Goal: Information Seeking & Learning: Learn about a topic

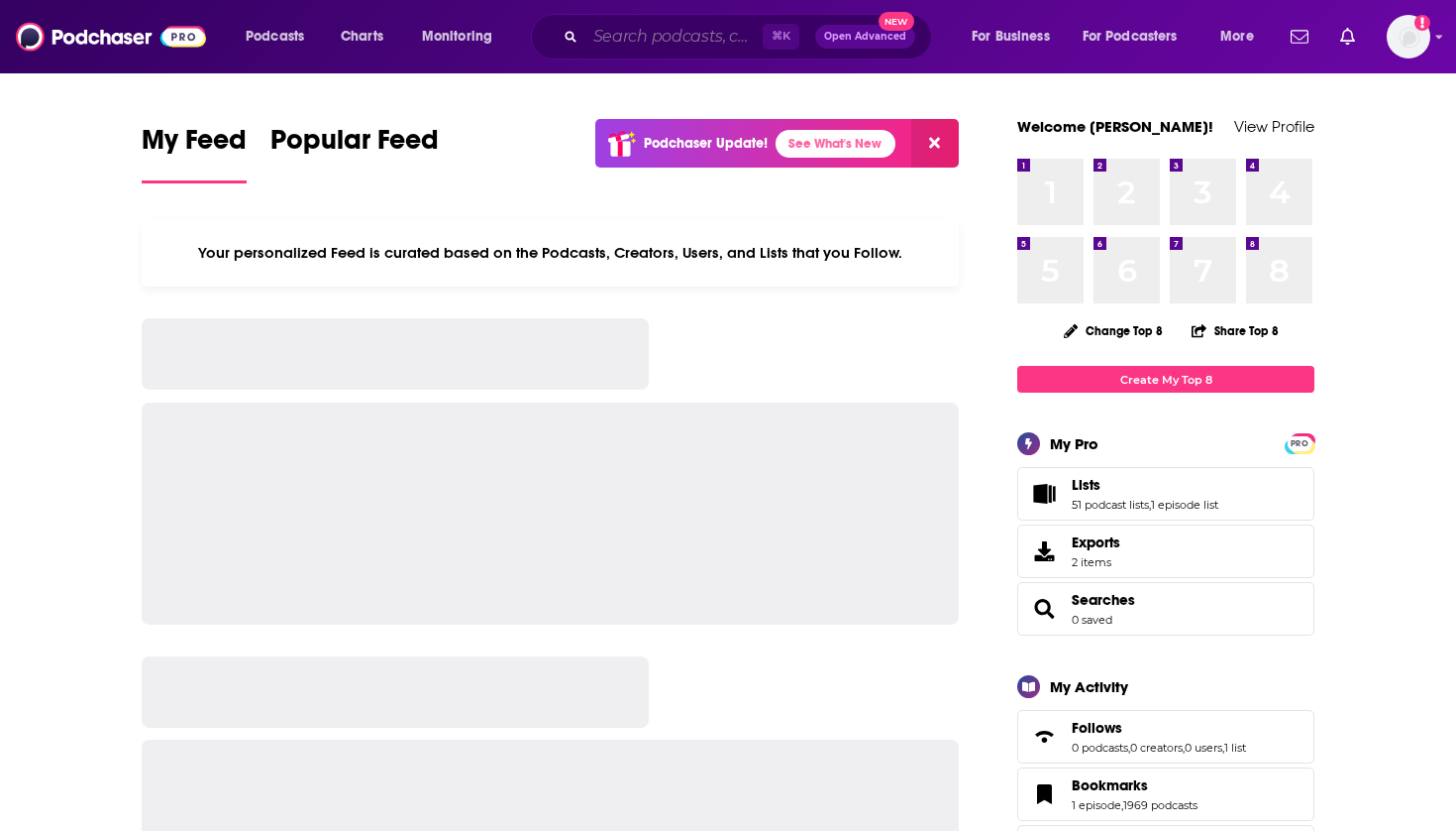
click at [694, 27] on input "Search podcasts, credits, & more..." at bounding box center [674, 37] width 178 height 32
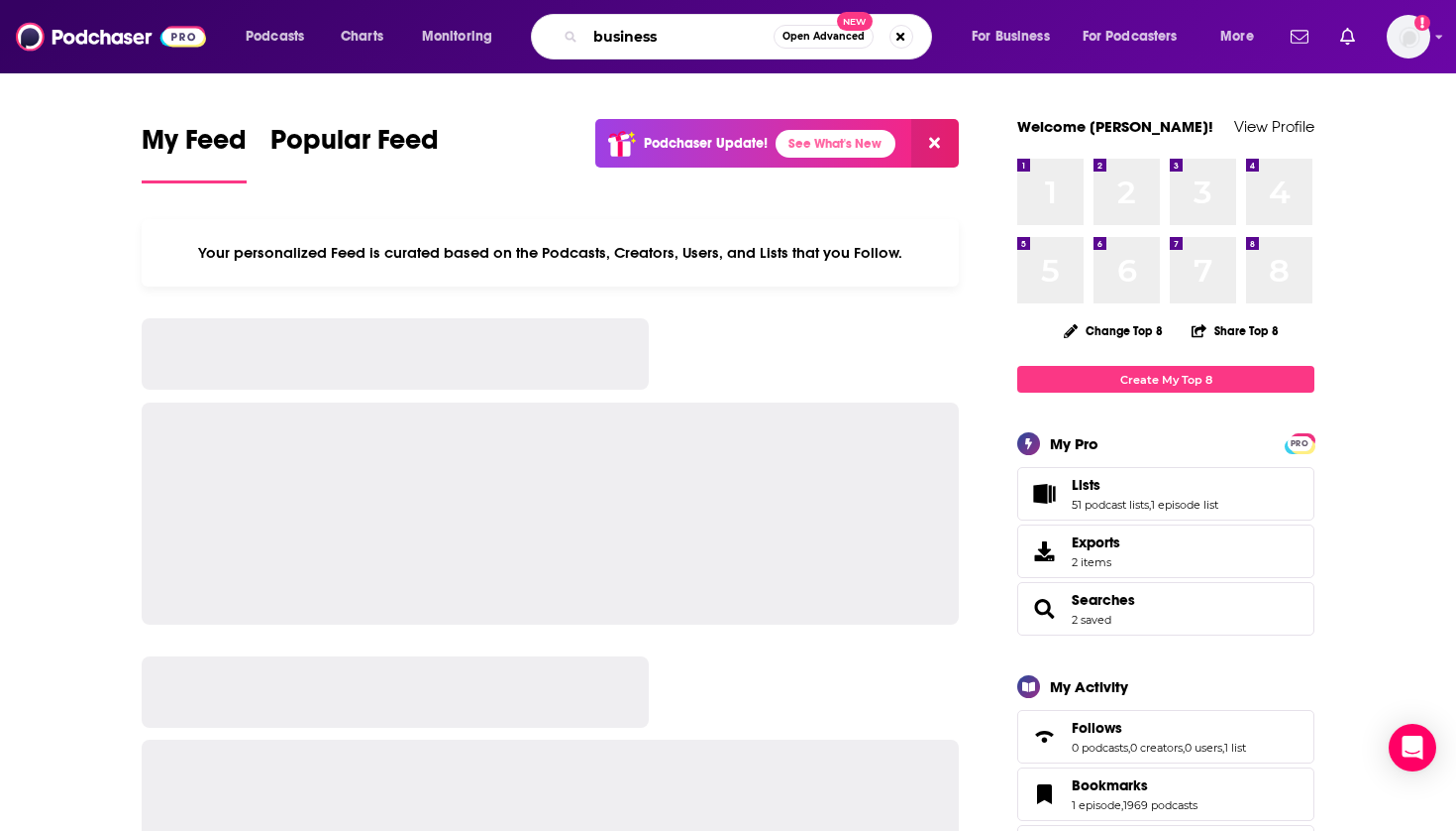
type input "business"
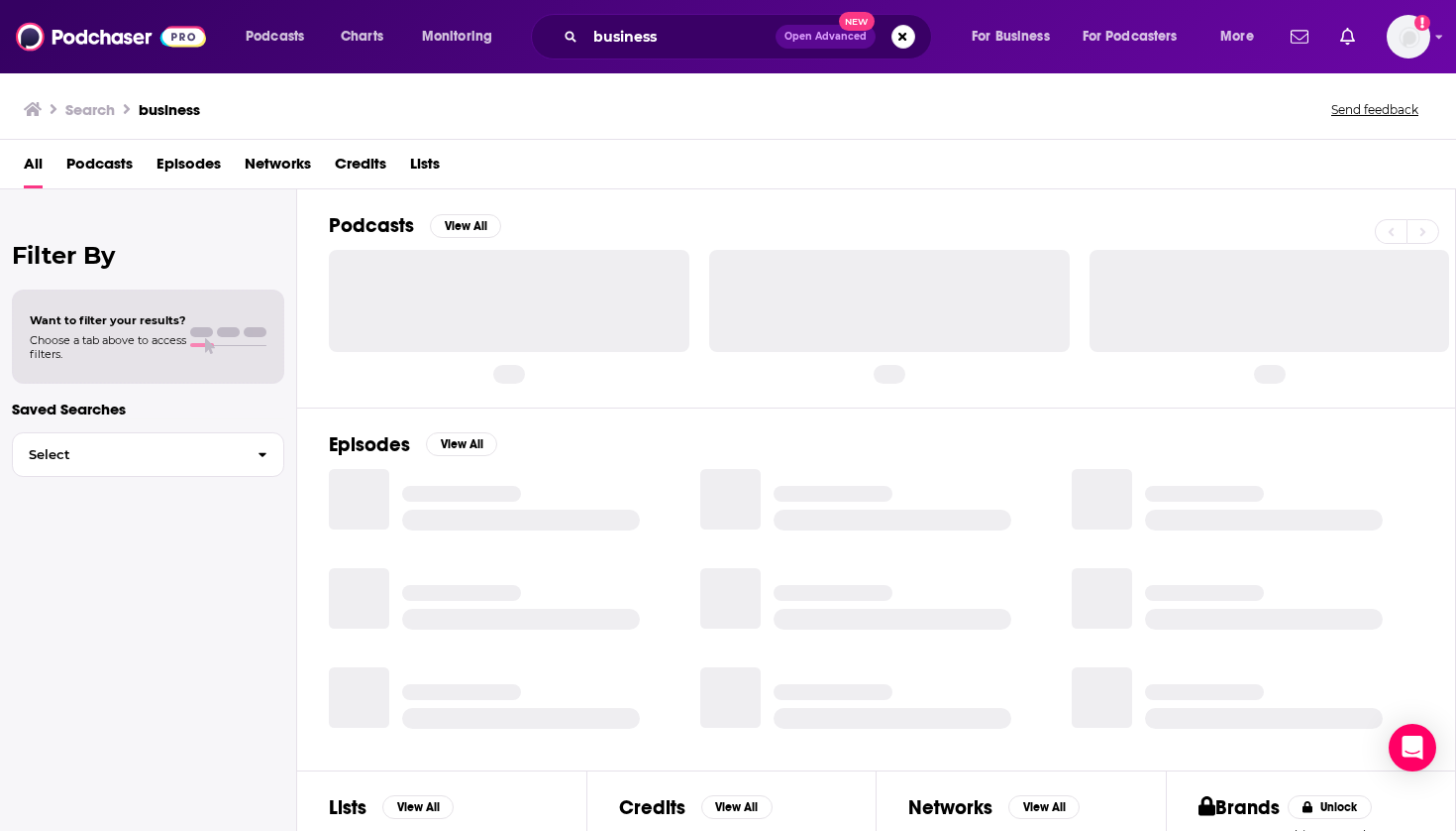
click at [73, 163] on span "Podcasts" at bounding box center [99, 168] width 66 height 41
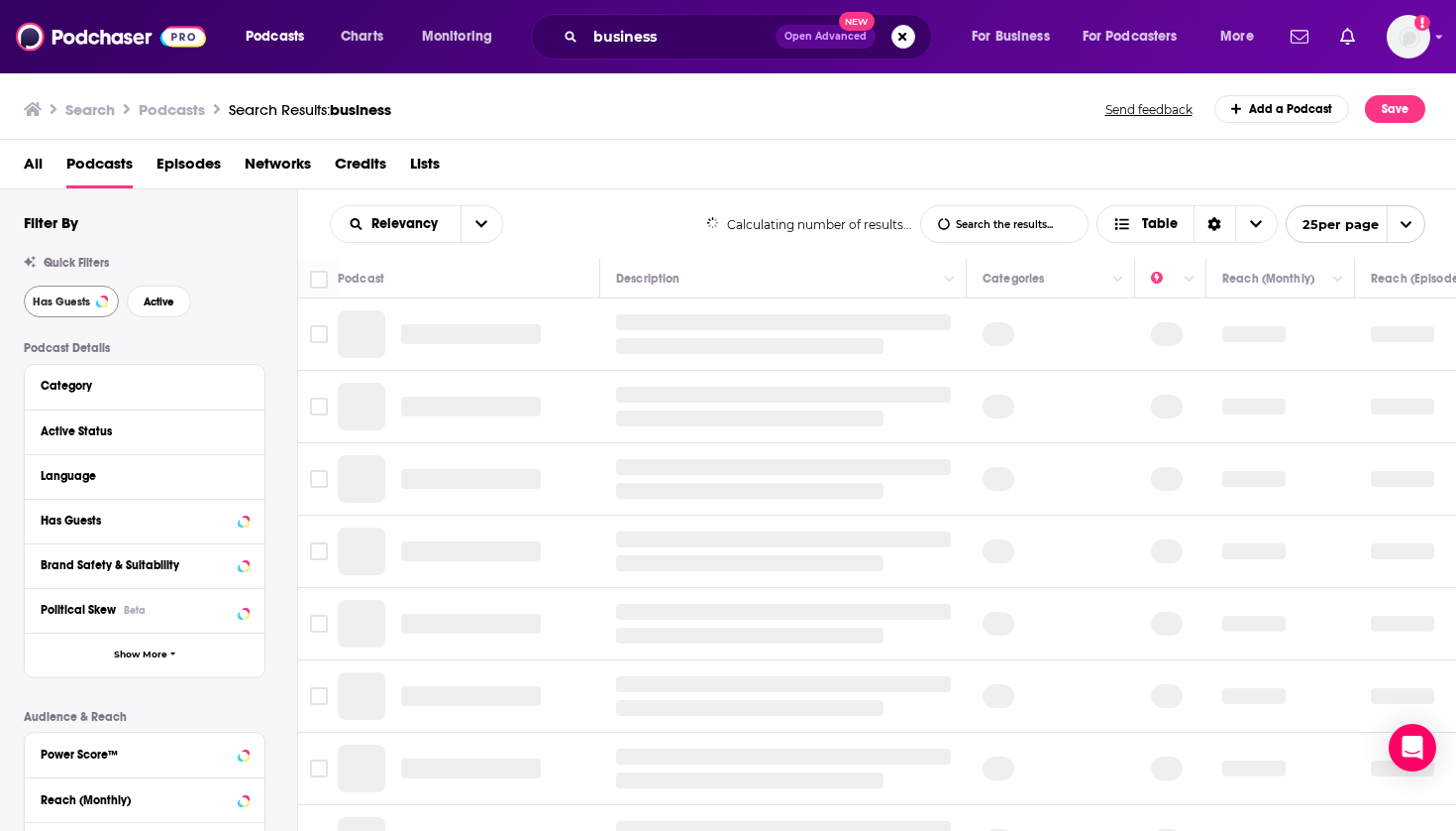
click at [76, 296] on span "Has Guests" at bounding box center [62, 301] width 58 height 11
click at [156, 301] on span "Active" at bounding box center [159, 301] width 31 height 11
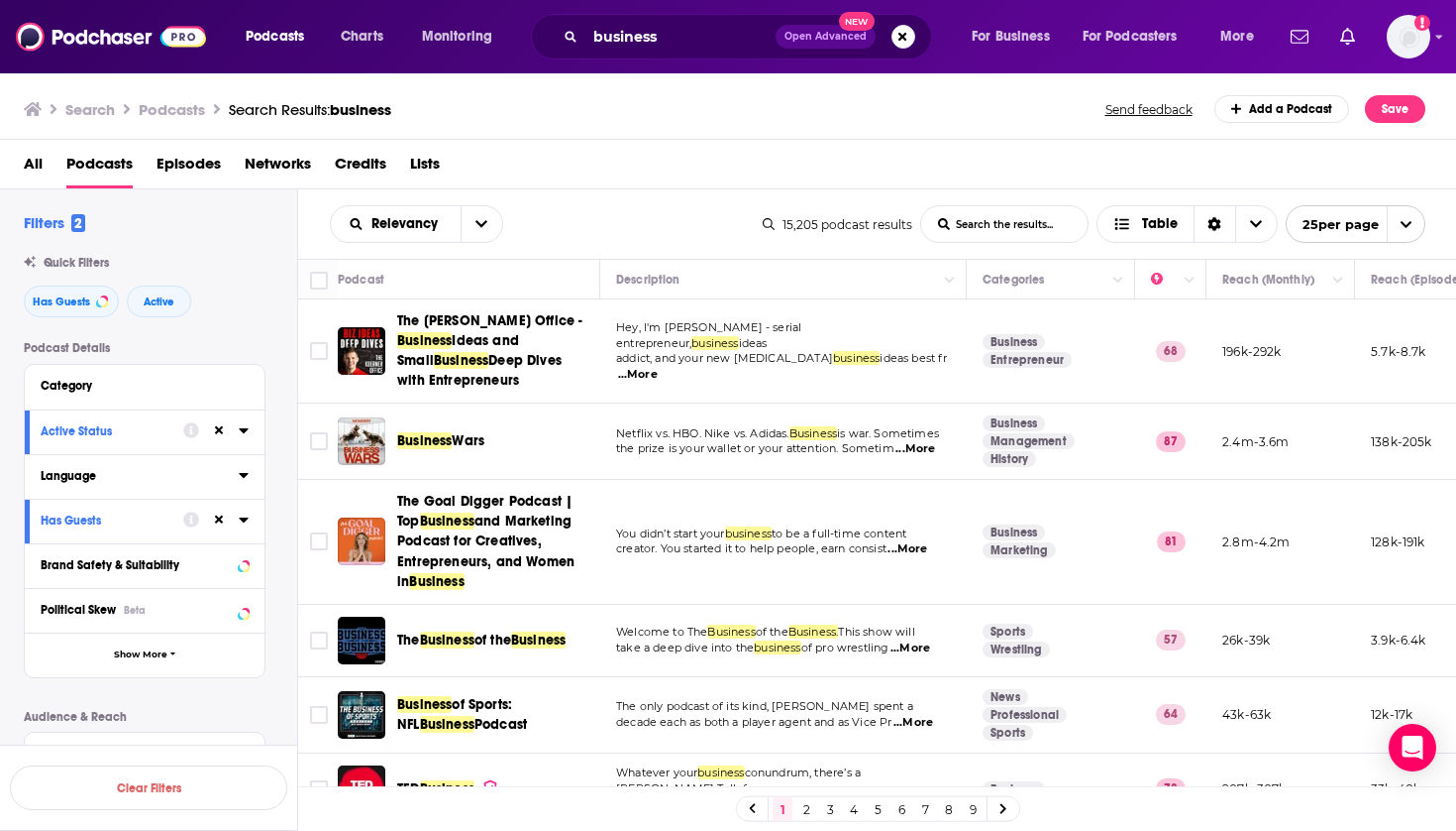
click at [245, 479] on icon at bounding box center [244, 475] width 10 height 16
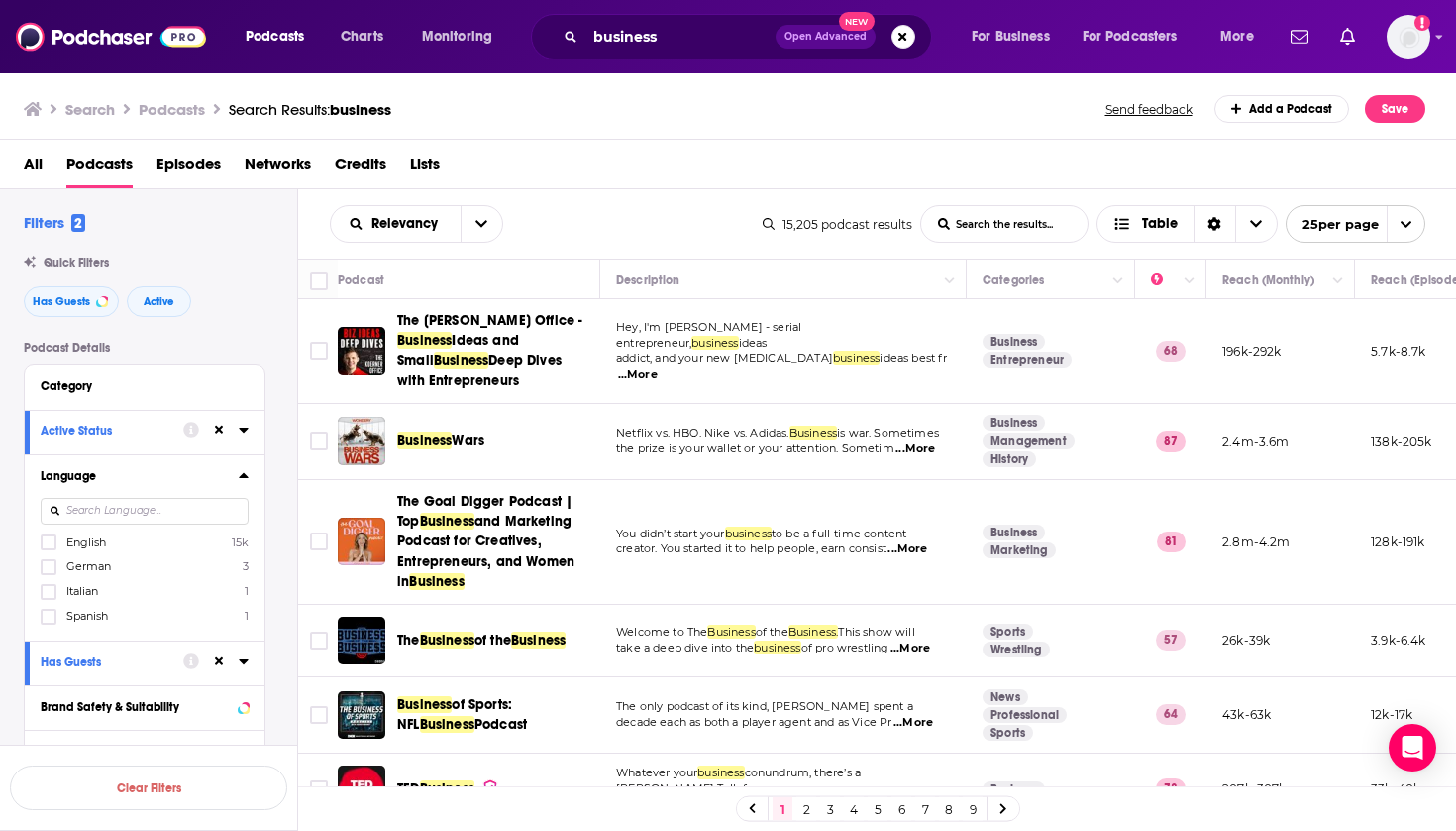
scroll to position [24, 0]
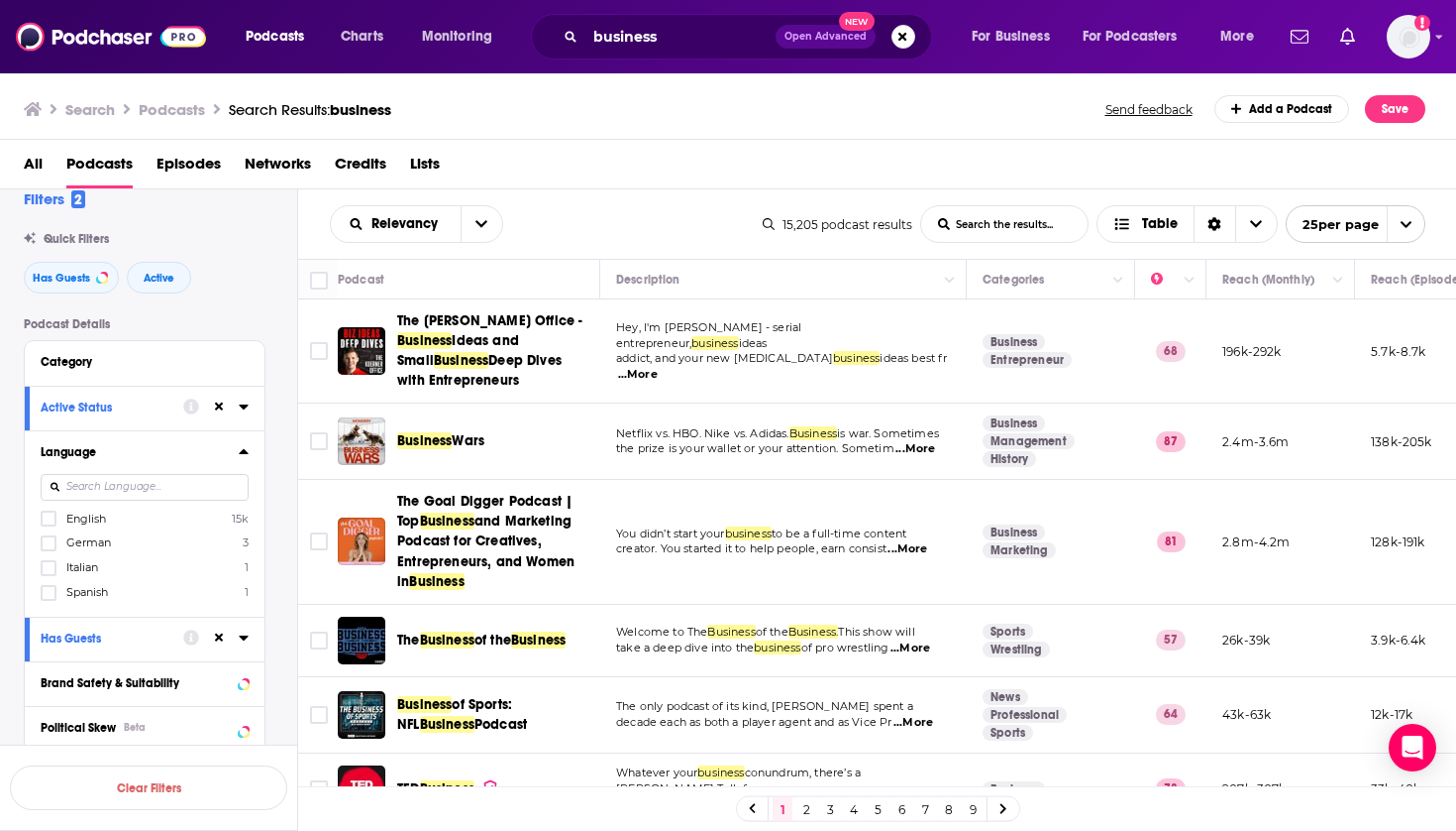
click at [90, 504] on div at bounding box center [145, 486] width 208 height 46
click at [85, 511] on span "English" at bounding box center [86, 518] width 40 height 14
click at [49, 524] on input "multiSelectOption-en-0" at bounding box center [49, 524] width 0 height 0
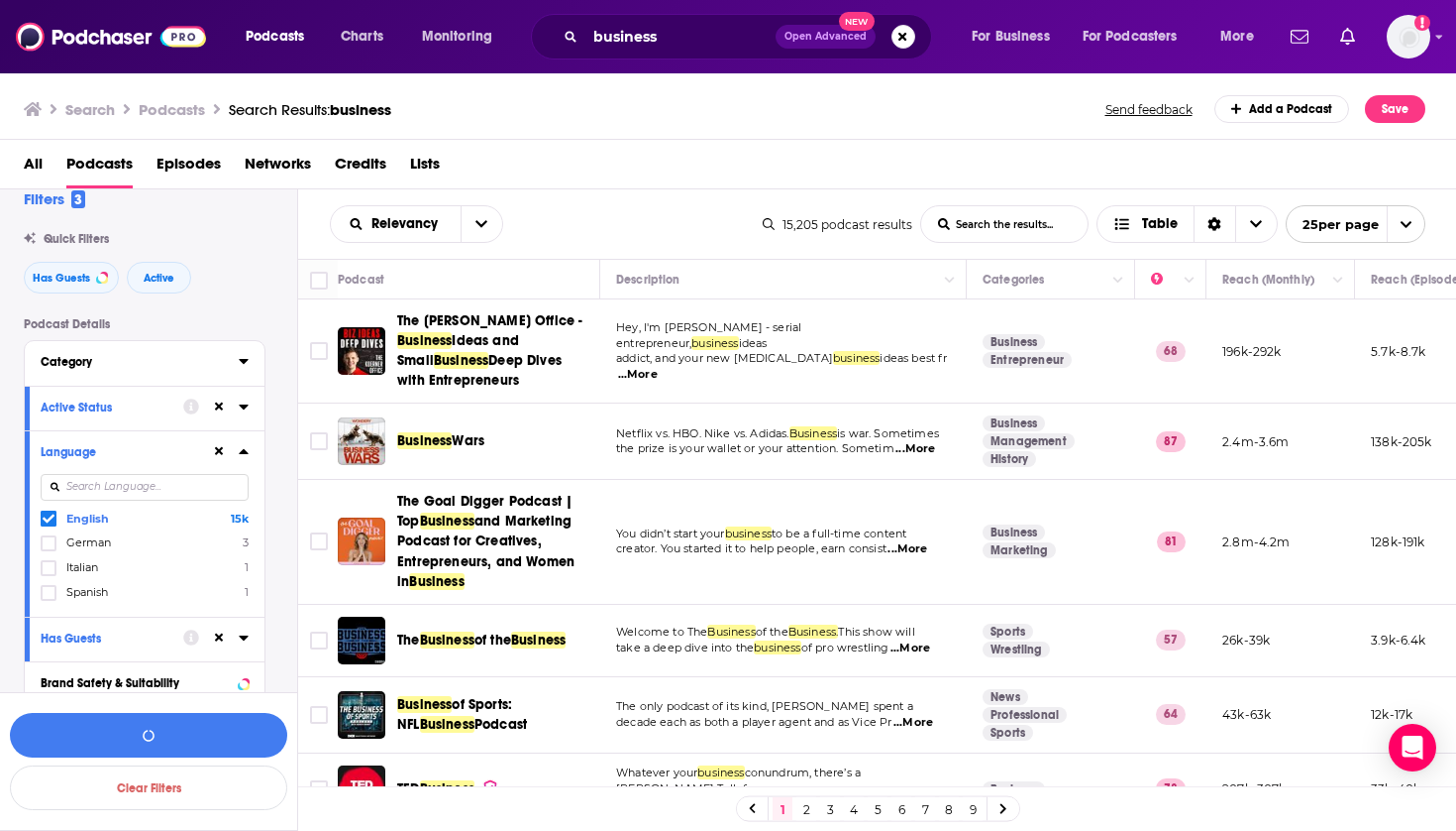
click at [221, 365] on div "Category" at bounding box center [133, 361] width 186 height 14
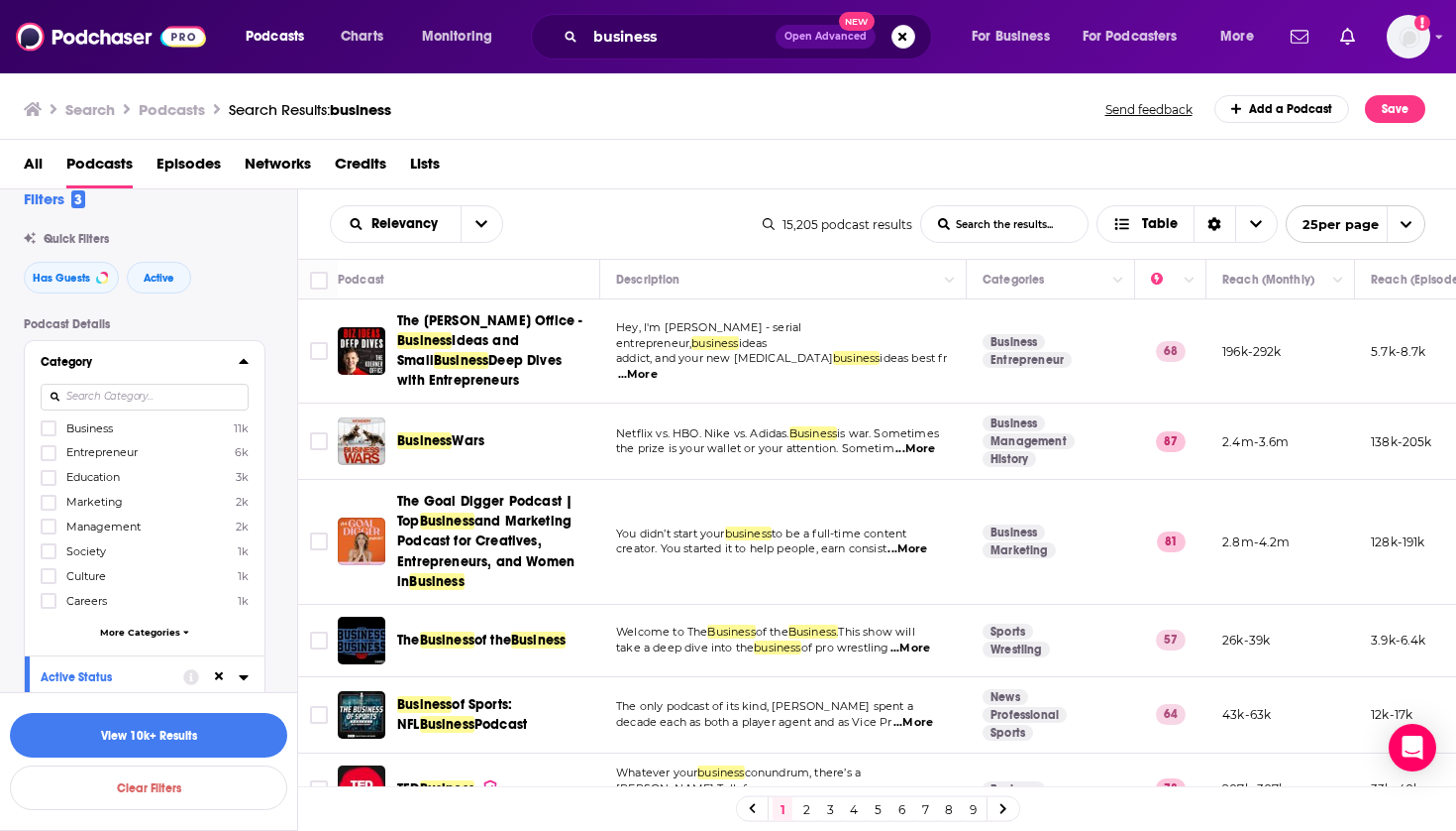
click at [87, 428] on span "Business" at bounding box center [89, 428] width 47 height 14
click at [49, 434] on input "multiSelectOption-business-0" at bounding box center [49, 434] width 0 height 0
click at [78, 450] on span "Entrepreneur" at bounding box center [102, 452] width 71 height 14
click at [49, 459] on input "multiSelectOption-entrepreneur-1" at bounding box center [49, 459] width 0 height 0
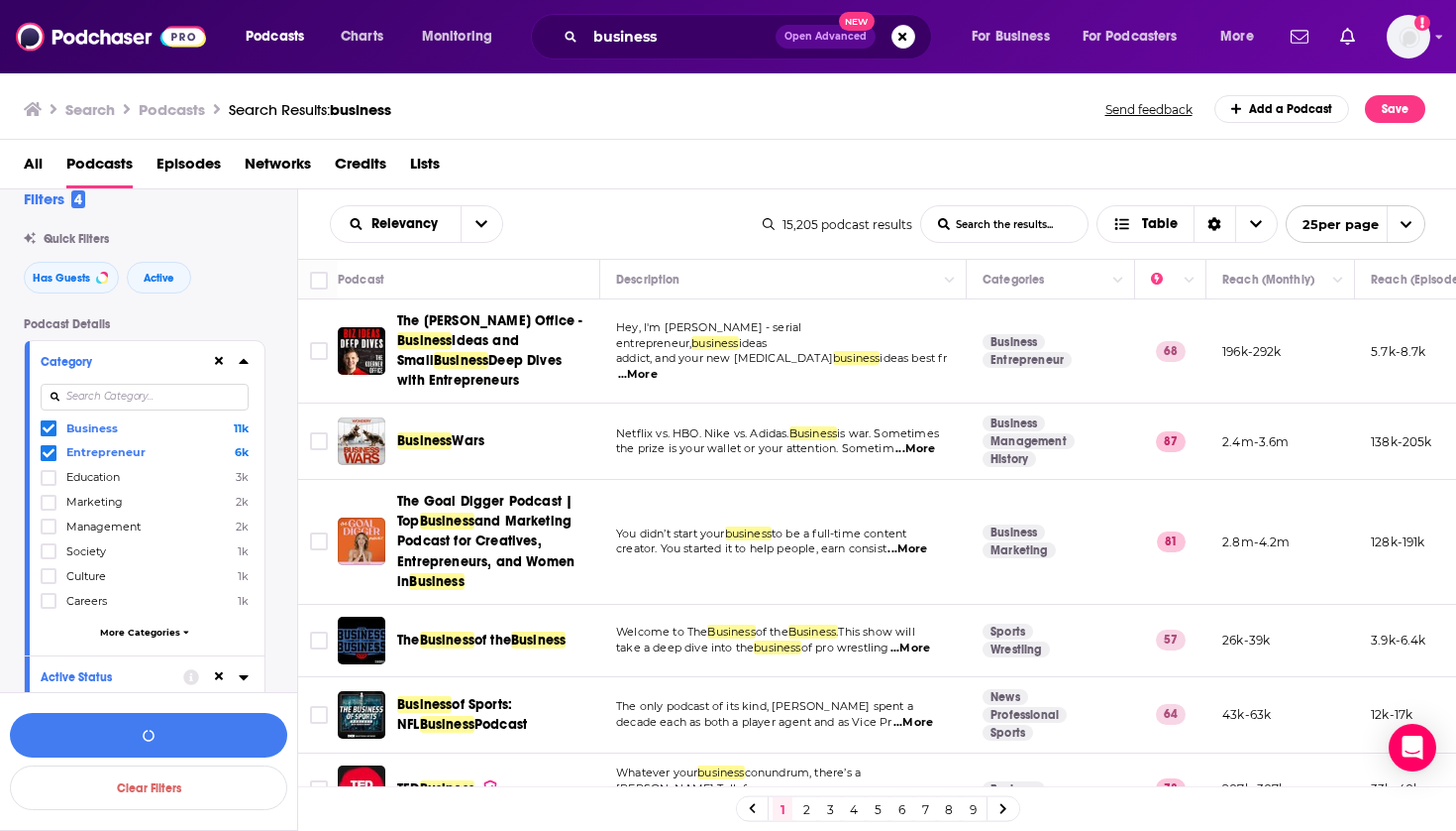
click at [92, 526] on span "Management" at bounding box center [103, 526] width 74 height 14
click at [49, 532] on input "multiSelectOption-management-4" at bounding box center [49, 532] width 0 height 0
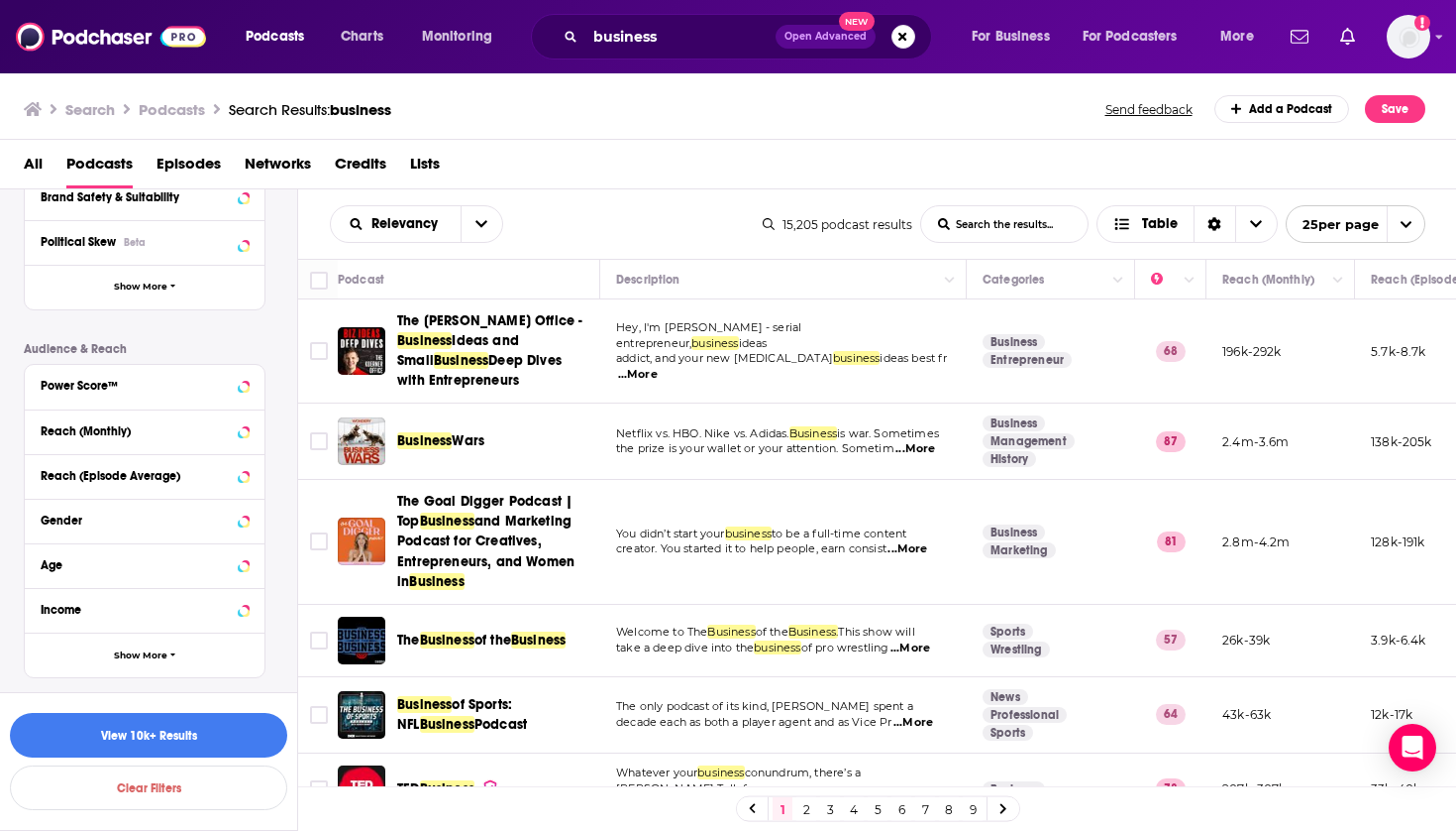
scroll to position [0, 0]
click at [193, 384] on div "Power Score™" at bounding box center [119, 385] width 158 height 14
click at [70, 418] on span "0" at bounding box center [69, 415] width 7 height 14
click at [49, 422] on input "multiSelectOption--1-0" at bounding box center [49, 422] width 0 height 0
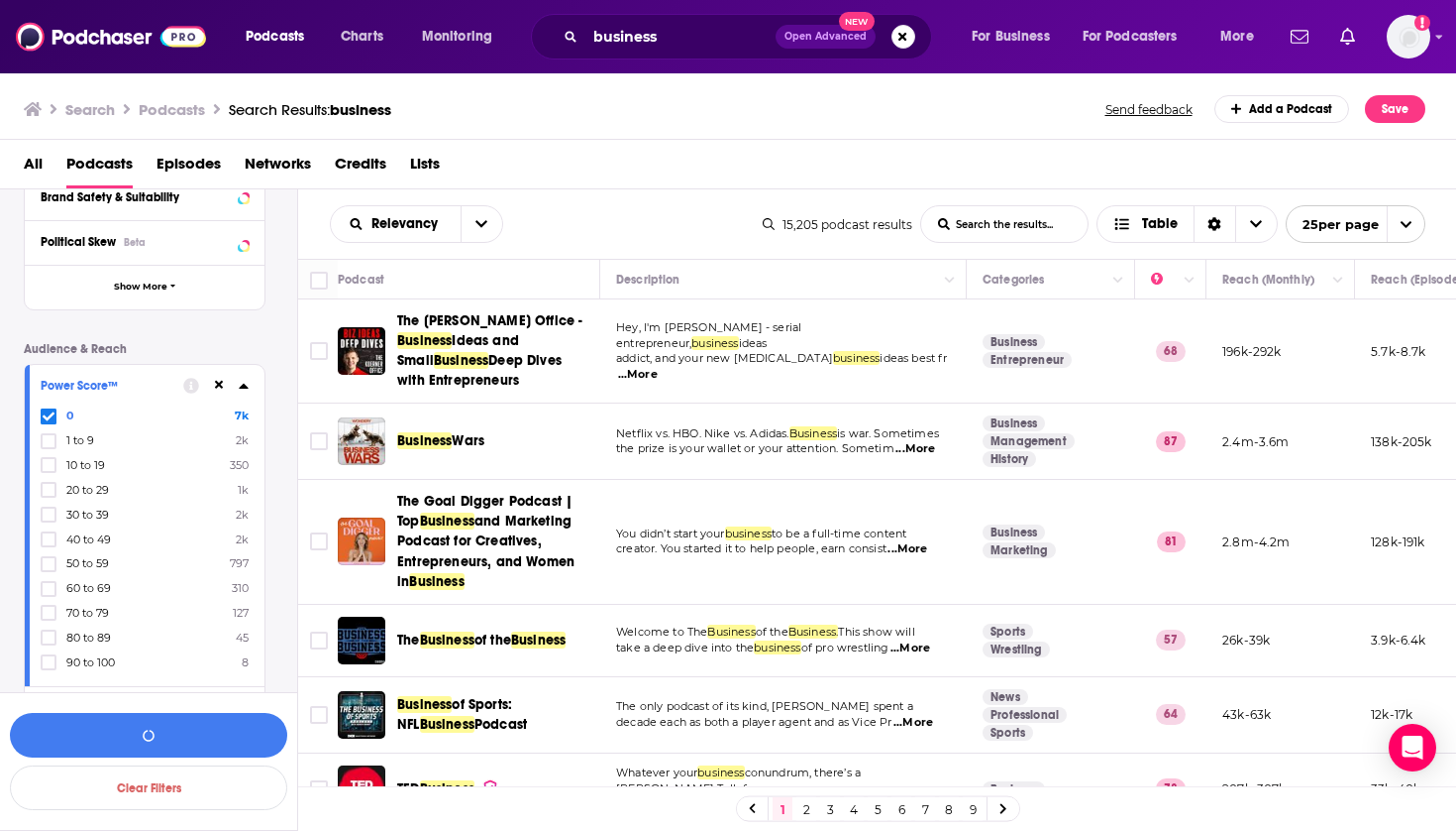
click at [69, 442] on span "1 to 9" at bounding box center [80, 440] width 28 height 14
click at [49, 447] on input "multiSelectOption-0-1" at bounding box center [49, 447] width 0 height 0
click at [155, 731] on button "View 6k Results" at bounding box center [149, 735] width 278 height 45
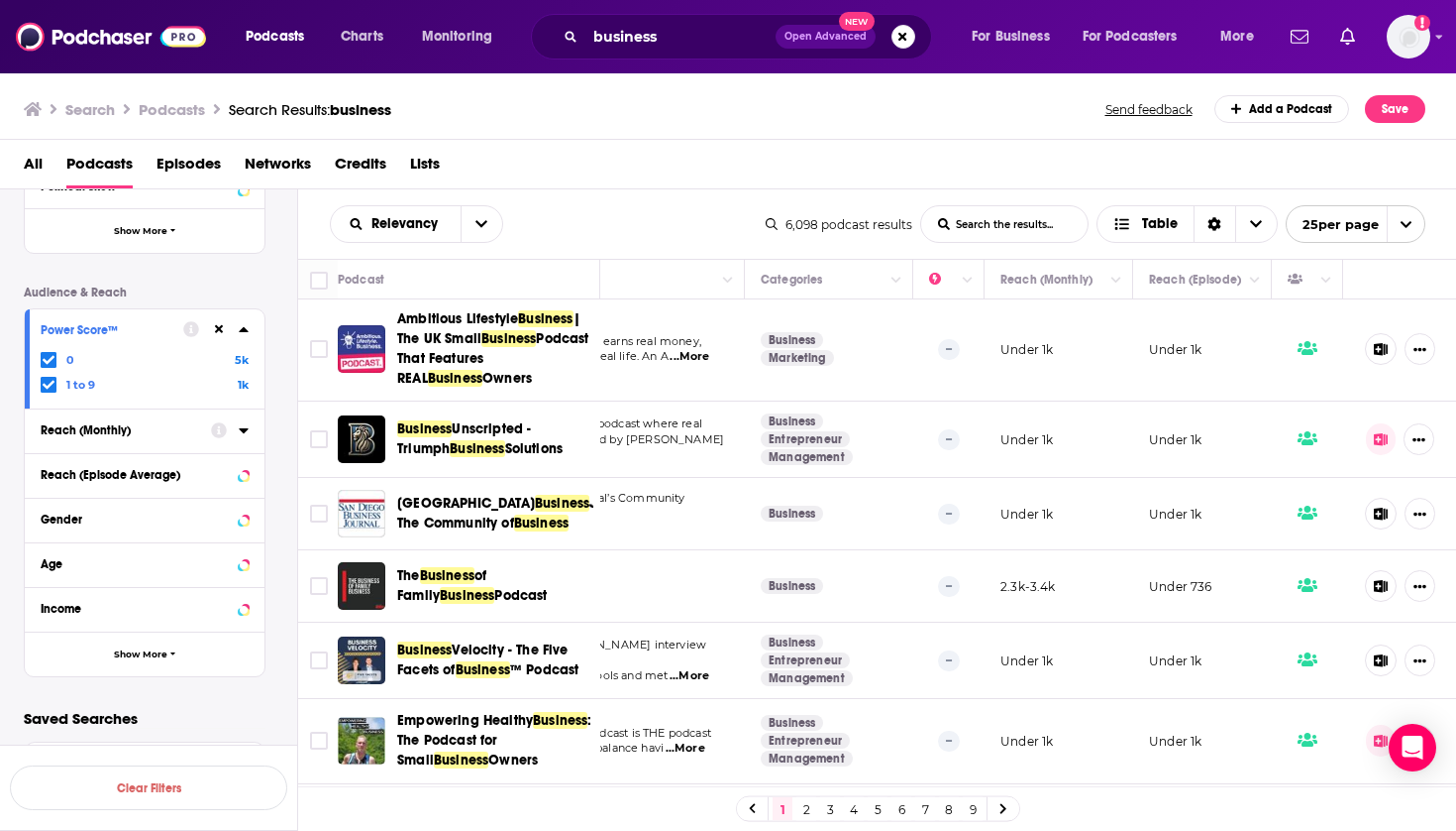
scroll to position [2, 222]
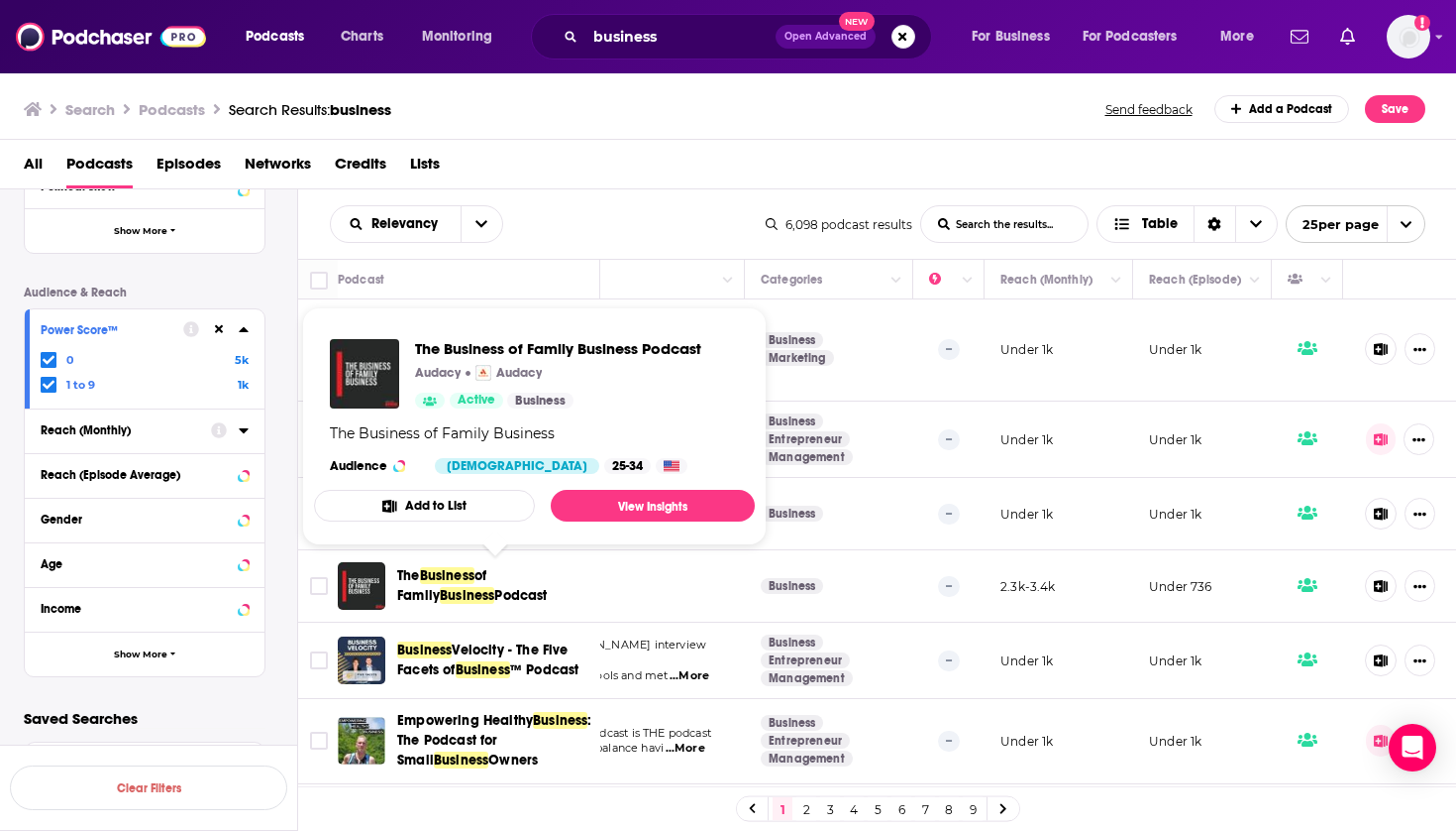
click at [494, 594] on span "Podcast" at bounding box center [520, 595] width 53 height 17
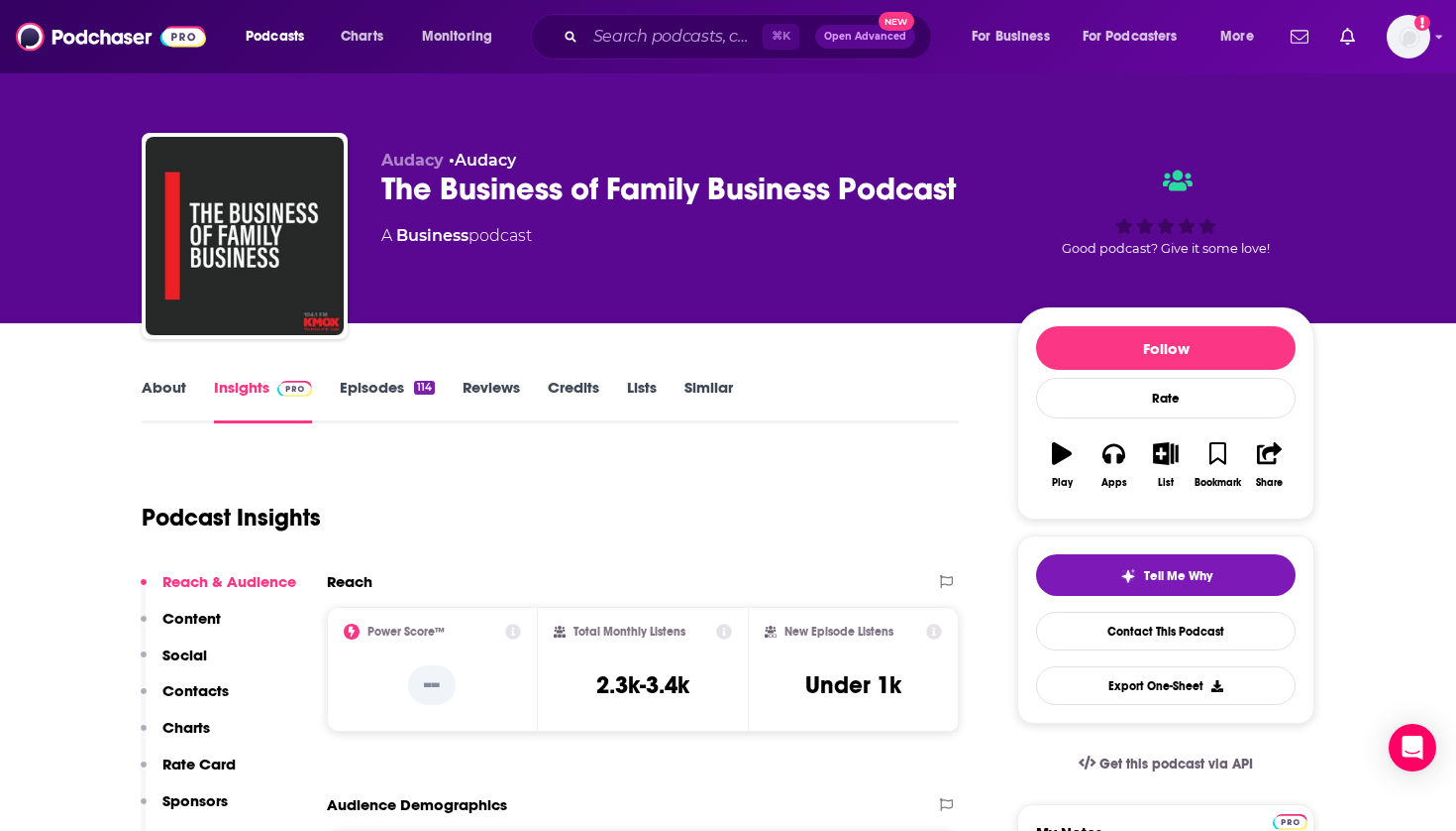
click at [1160, 456] on icon "button" at bounding box center [1166, 453] width 25 height 22
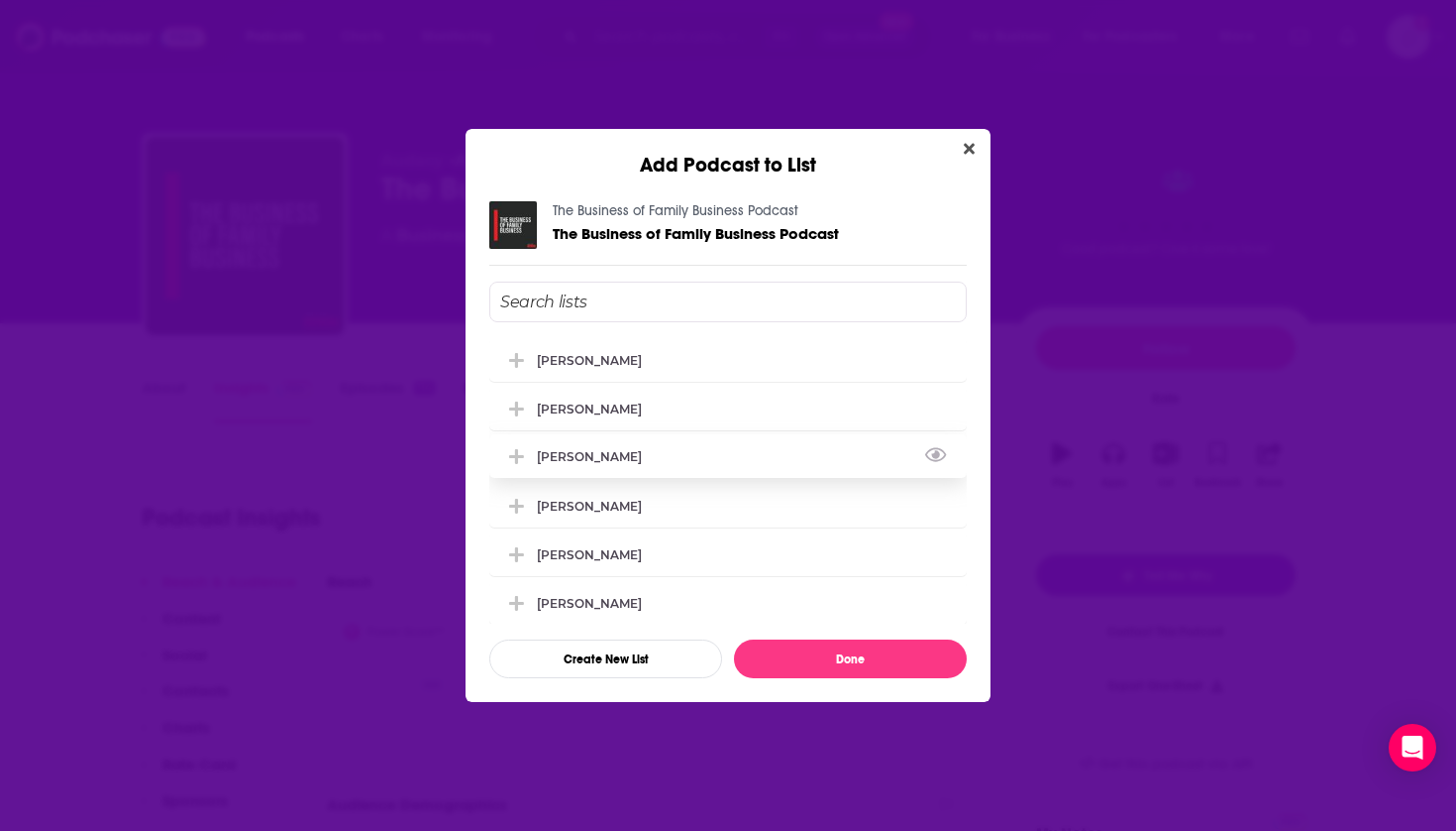
click at [598, 455] on div "[PERSON_NAME]" at bounding box center [728, 456] width 477 height 44
click at [607, 512] on div "[PERSON_NAME]" at bounding box center [596, 504] width 117 height 15
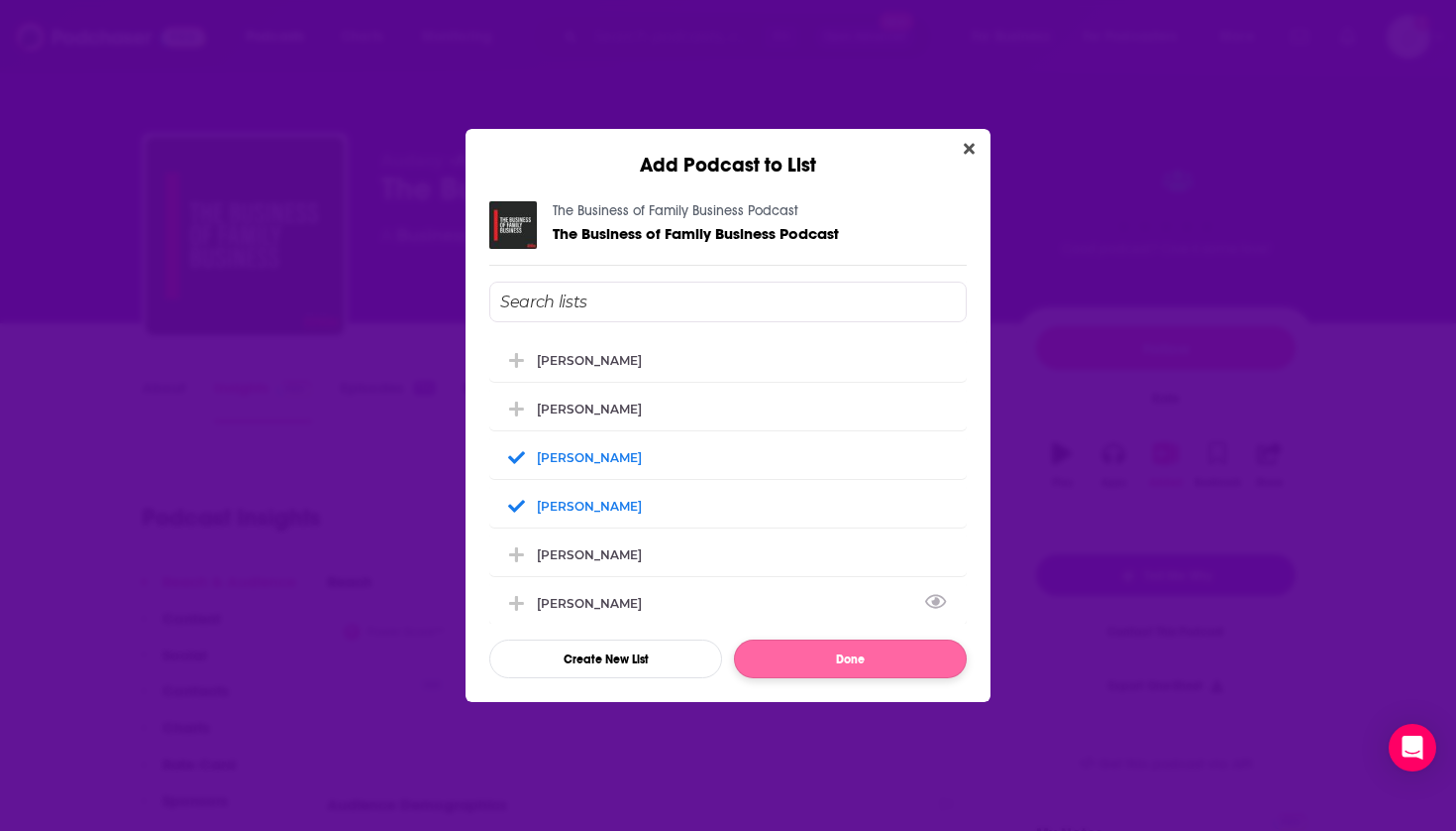
click at [818, 671] on button "Done" at bounding box center [851, 658] width 233 height 39
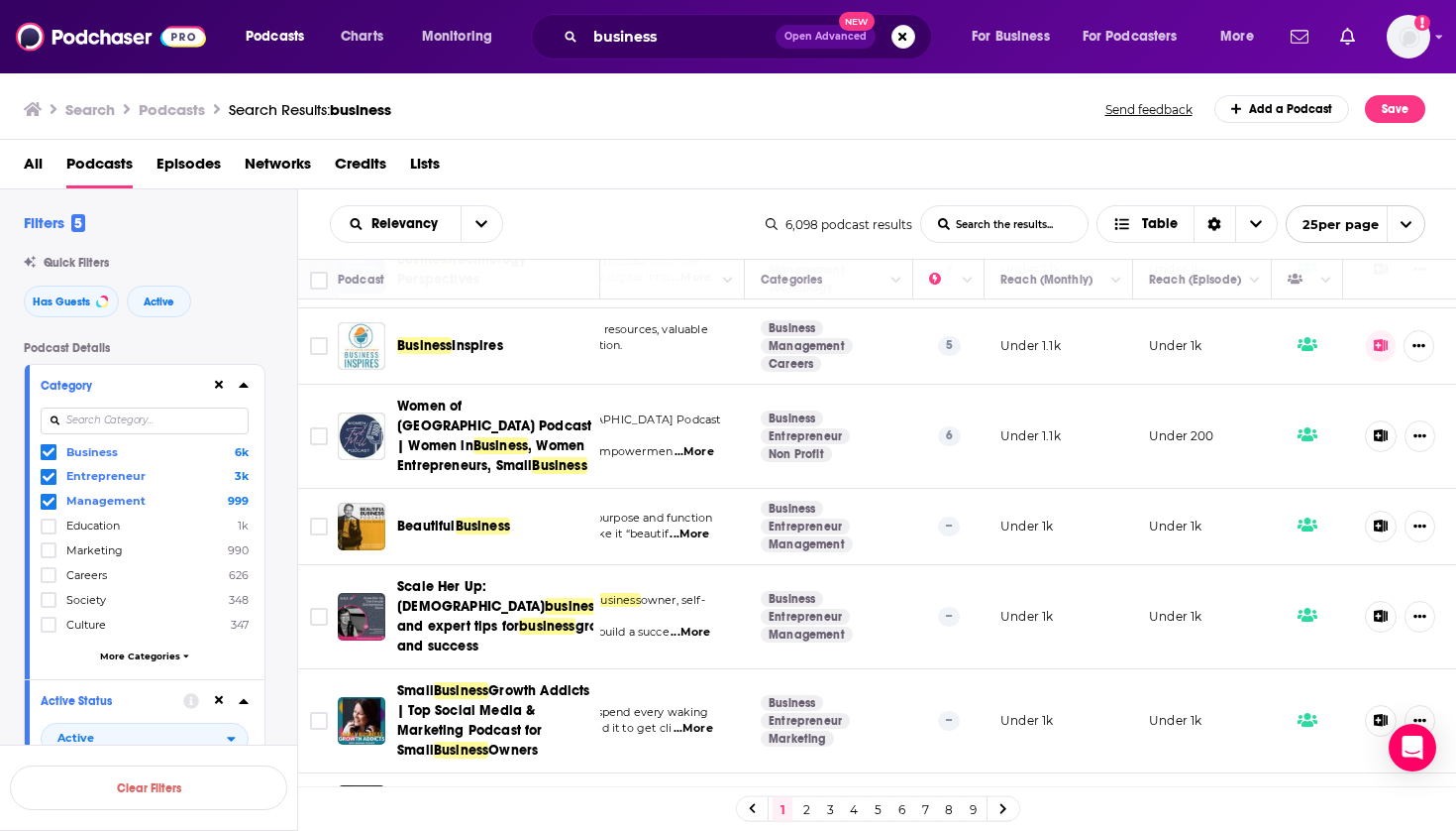
scroll to position [1545, 222]
click at [478, 517] on span "Business" at bounding box center [482, 525] width 55 height 17
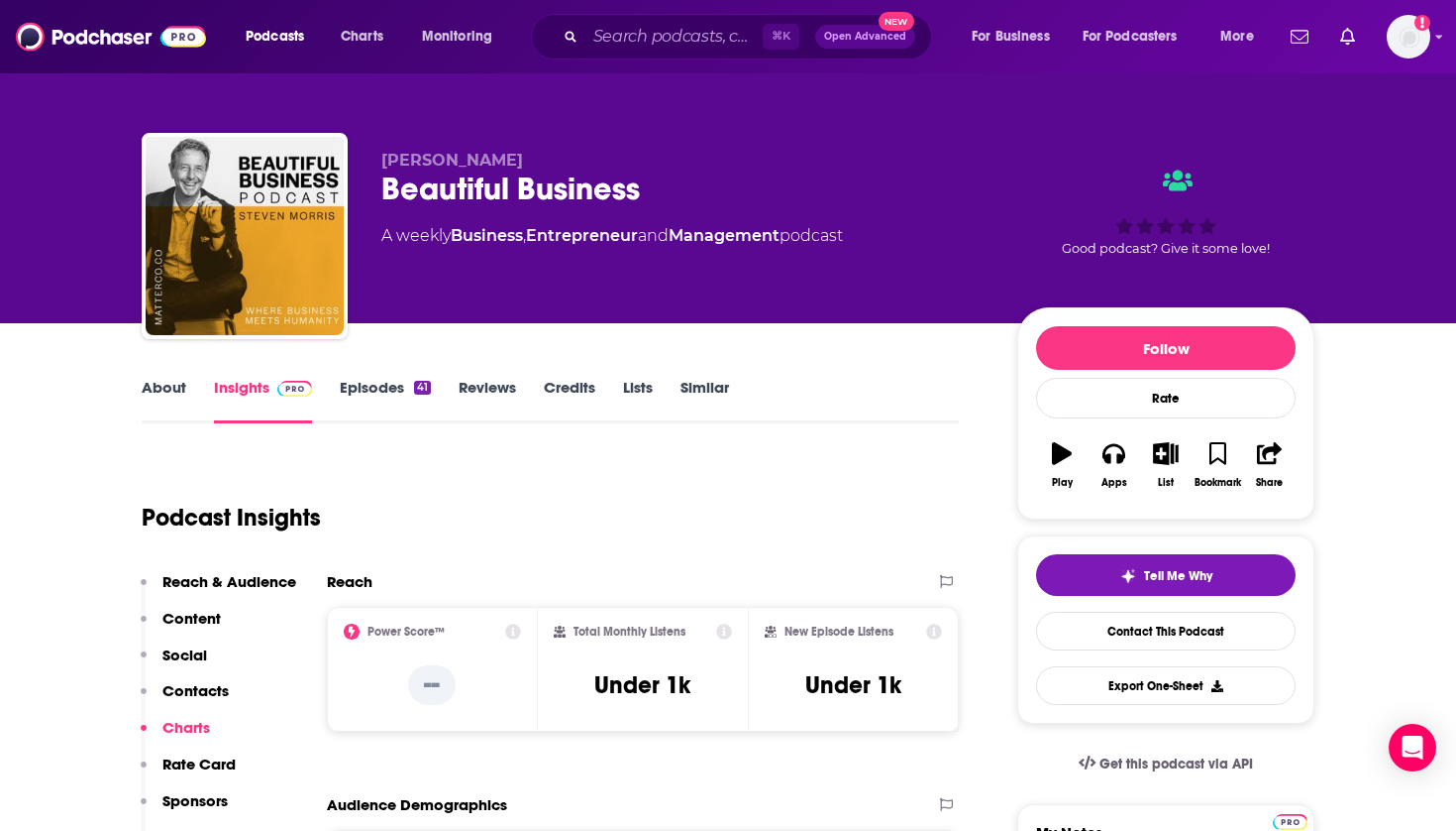
click at [1160, 466] on button "List" at bounding box center [1166, 465] width 52 height 71
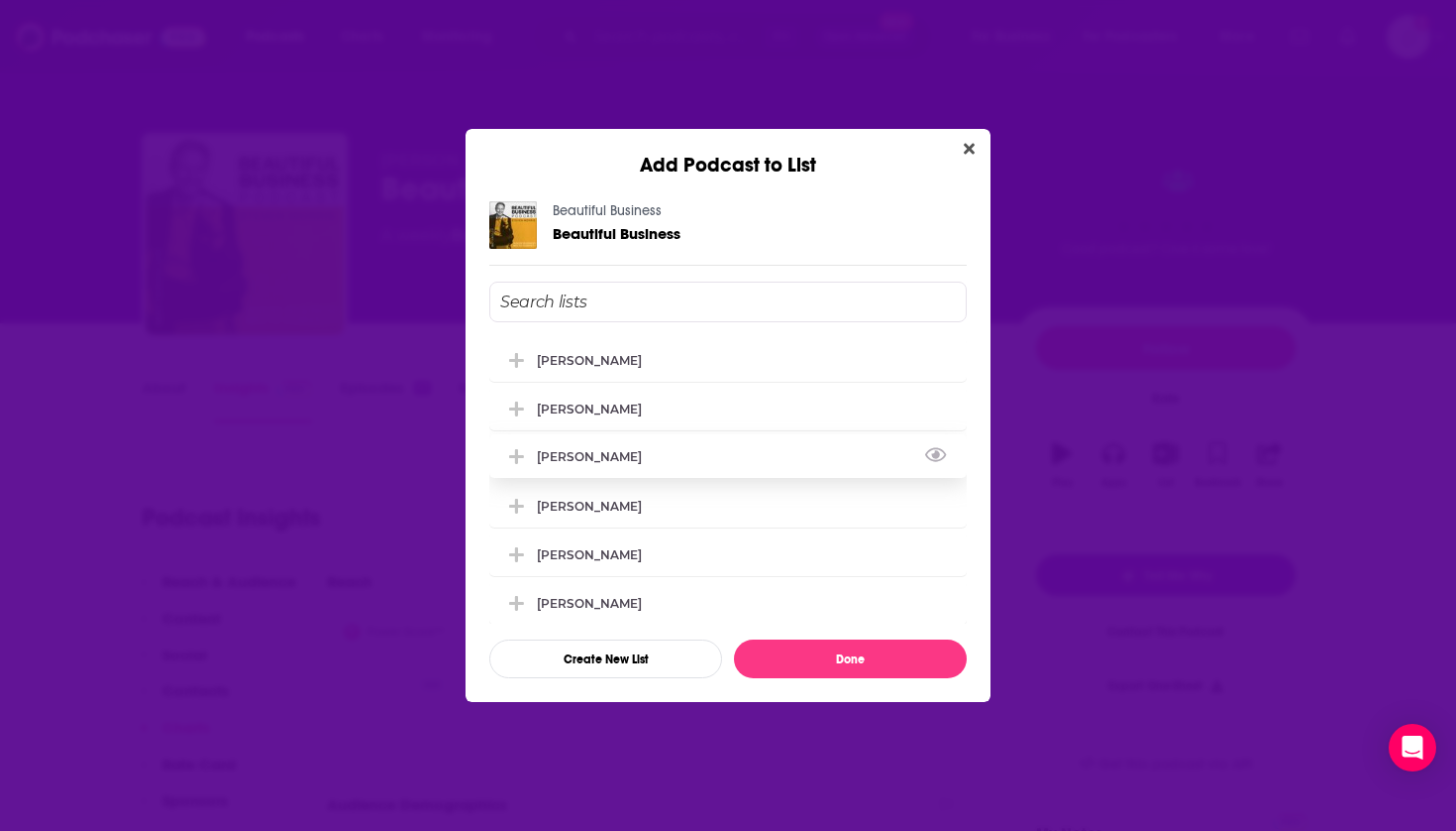
click at [578, 464] on div "[PERSON_NAME]" at bounding box center [596, 456] width 117 height 15
click at [578, 512] on div "[PERSON_NAME]" at bounding box center [596, 504] width 117 height 15
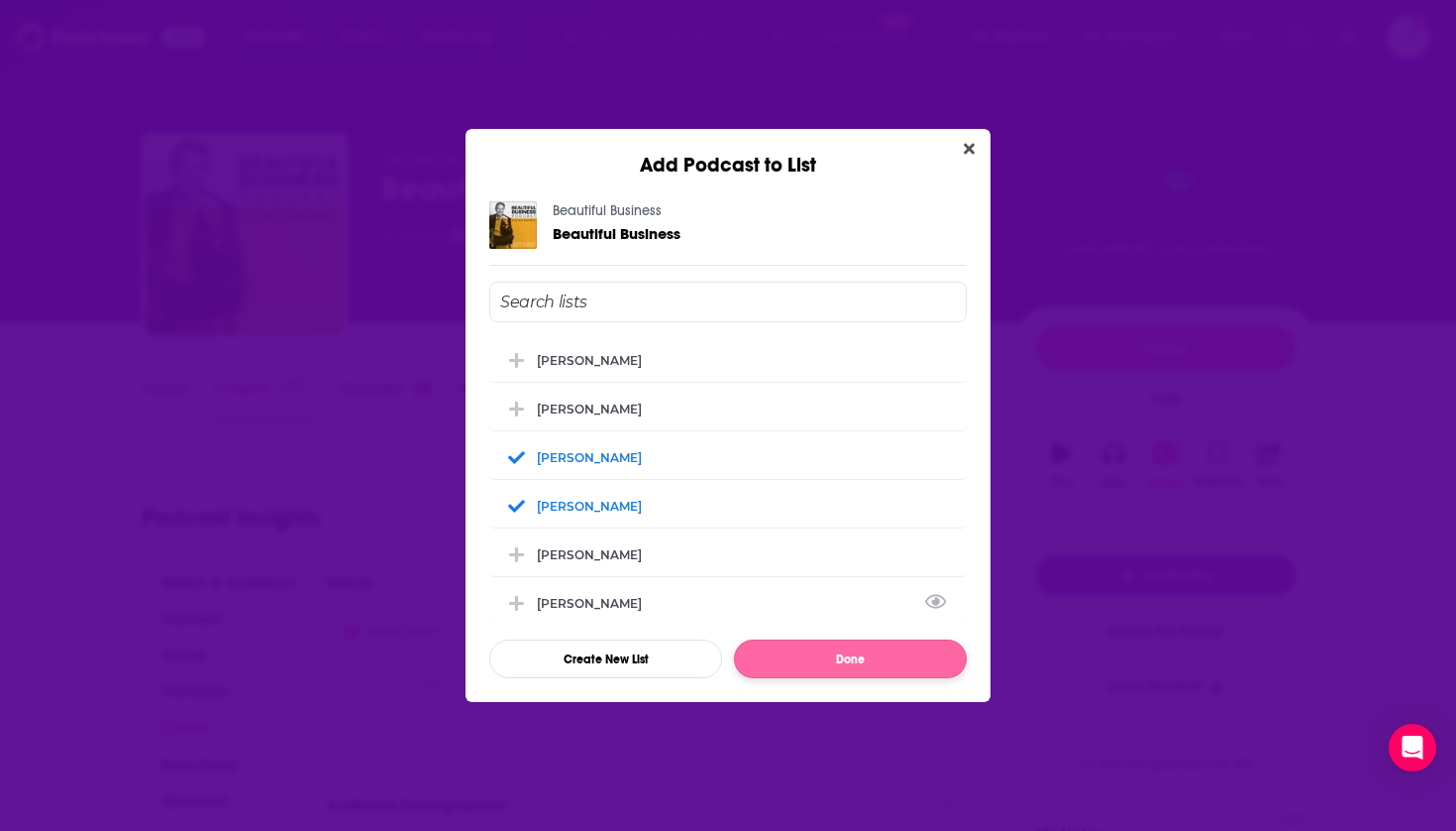
click at [793, 666] on button "Done" at bounding box center [851, 658] width 233 height 39
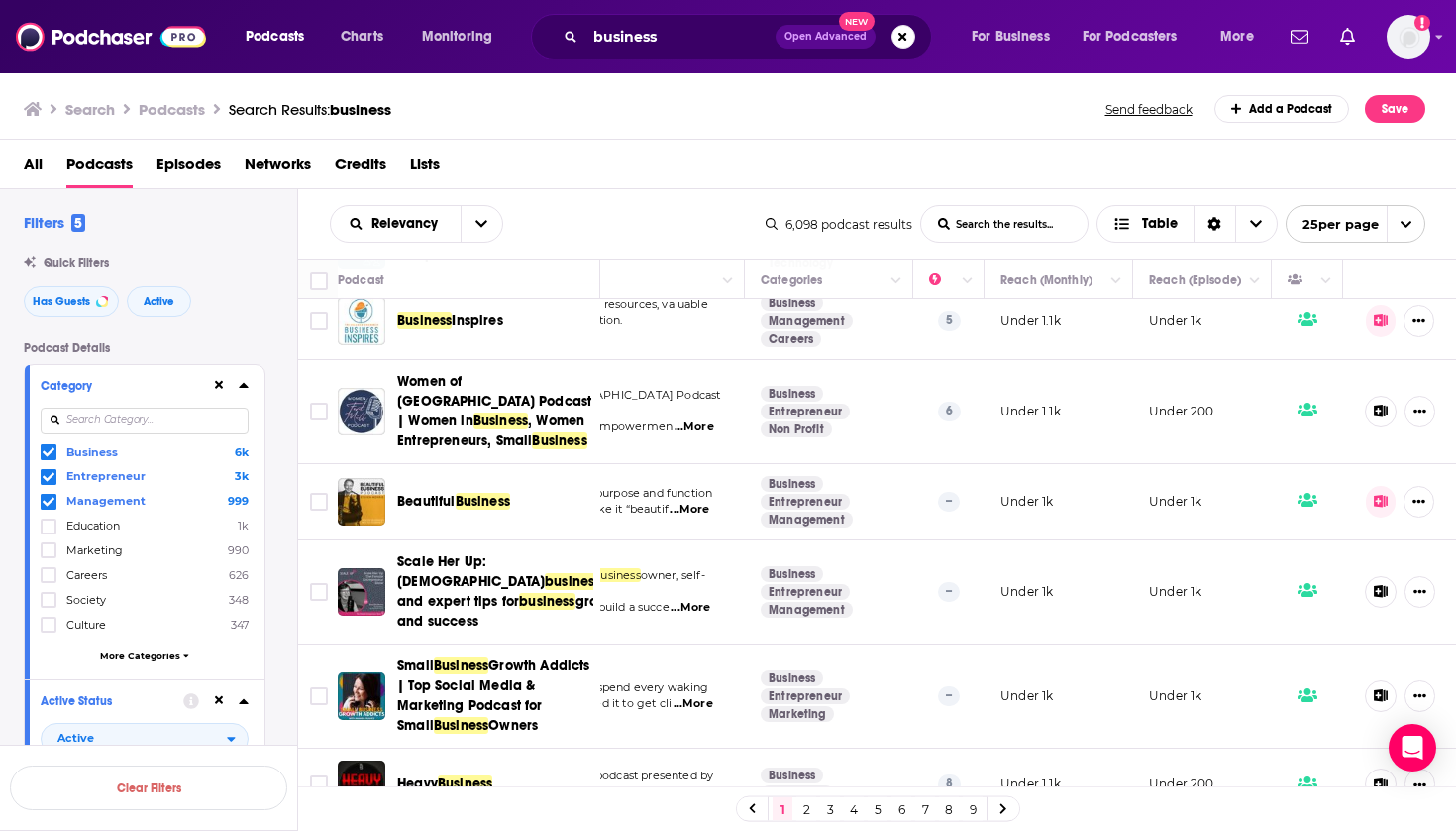
click at [484, 669] on span "Growth Addicts | Top Social Media & Marketing Podcast for Small" at bounding box center [493, 695] width 194 height 76
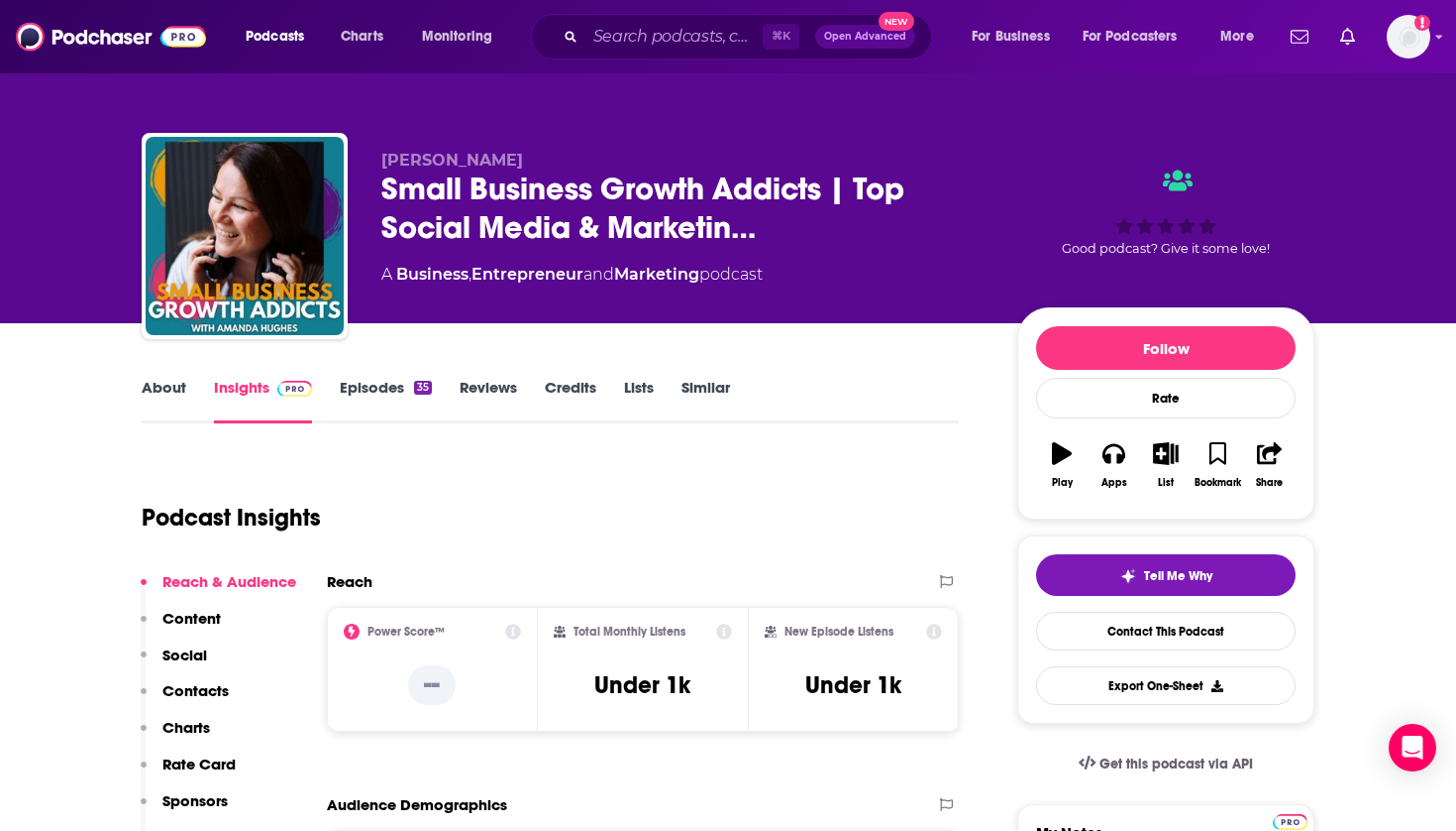
click at [1161, 449] on icon "button" at bounding box center [1165, 453] width 25 height 22
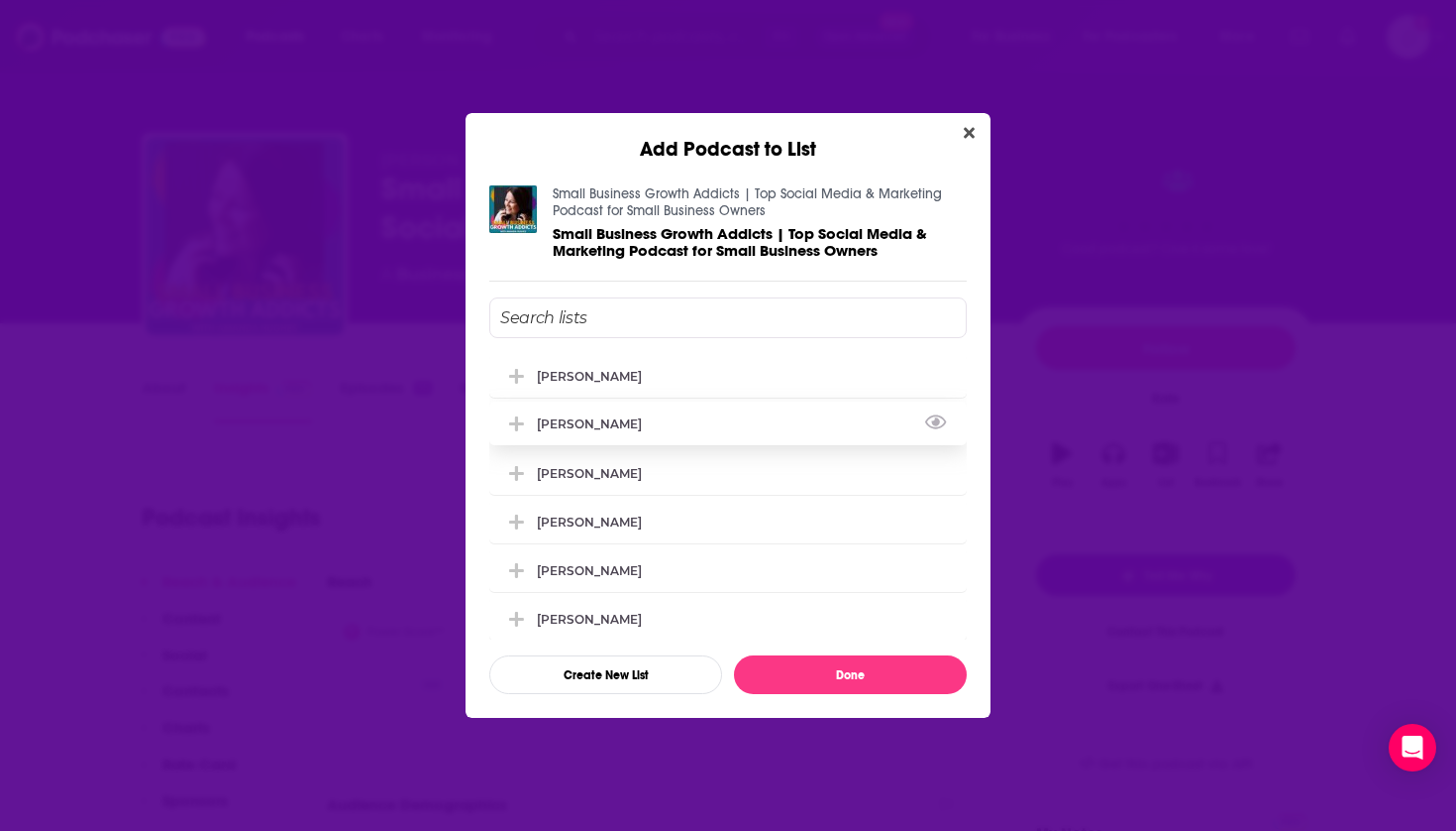
click at [596, 421] on div "[PERSON_NAME]" at bounding box center [596, 423] width 117 height 15
click at [586, 474] on div "[PERSON_NAME]" at bounding box center [596, 472] width 117 height 15
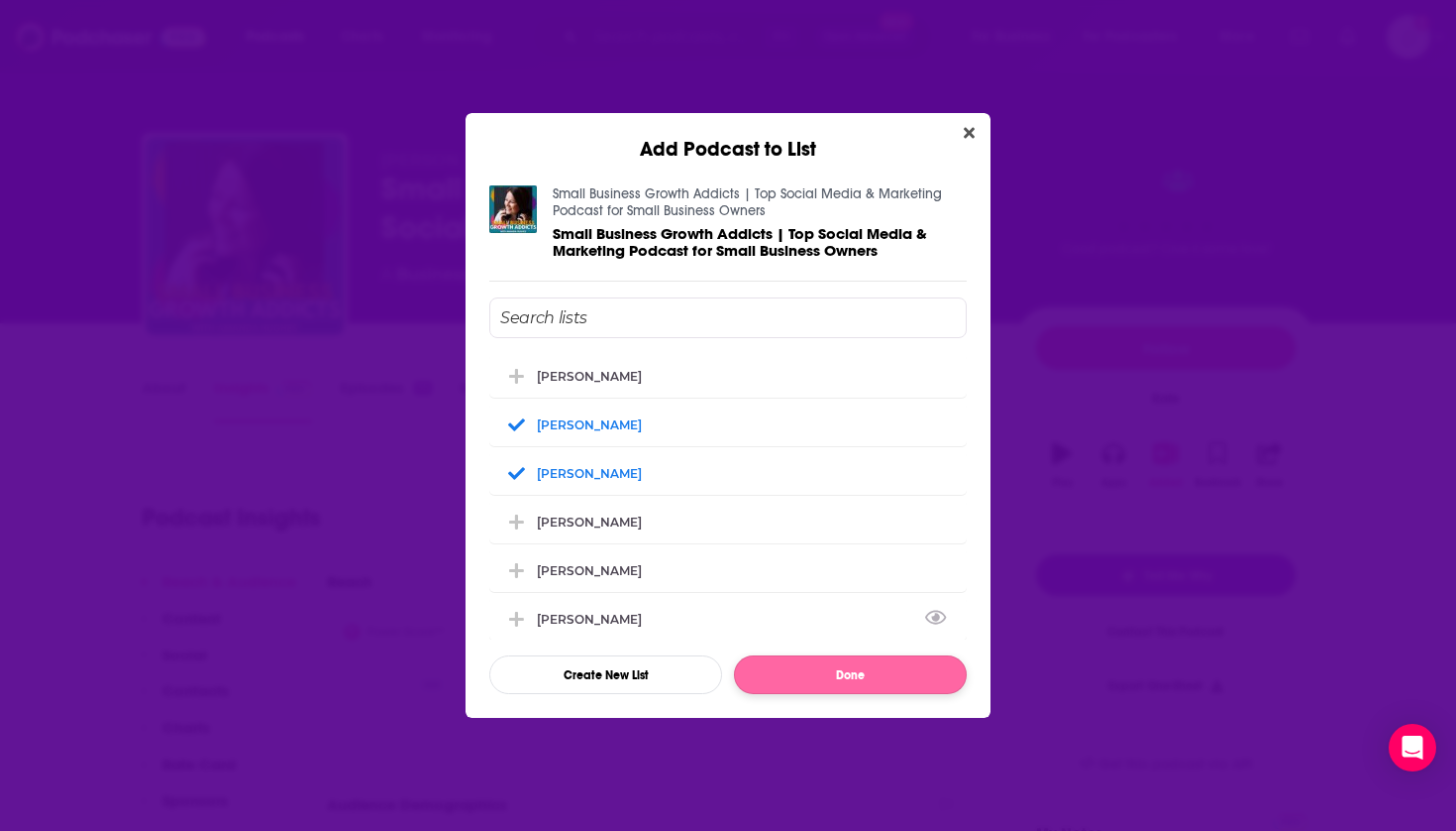
click at [797, 681] on button "Done" at bounding box center [851, 674] width 233 height 39
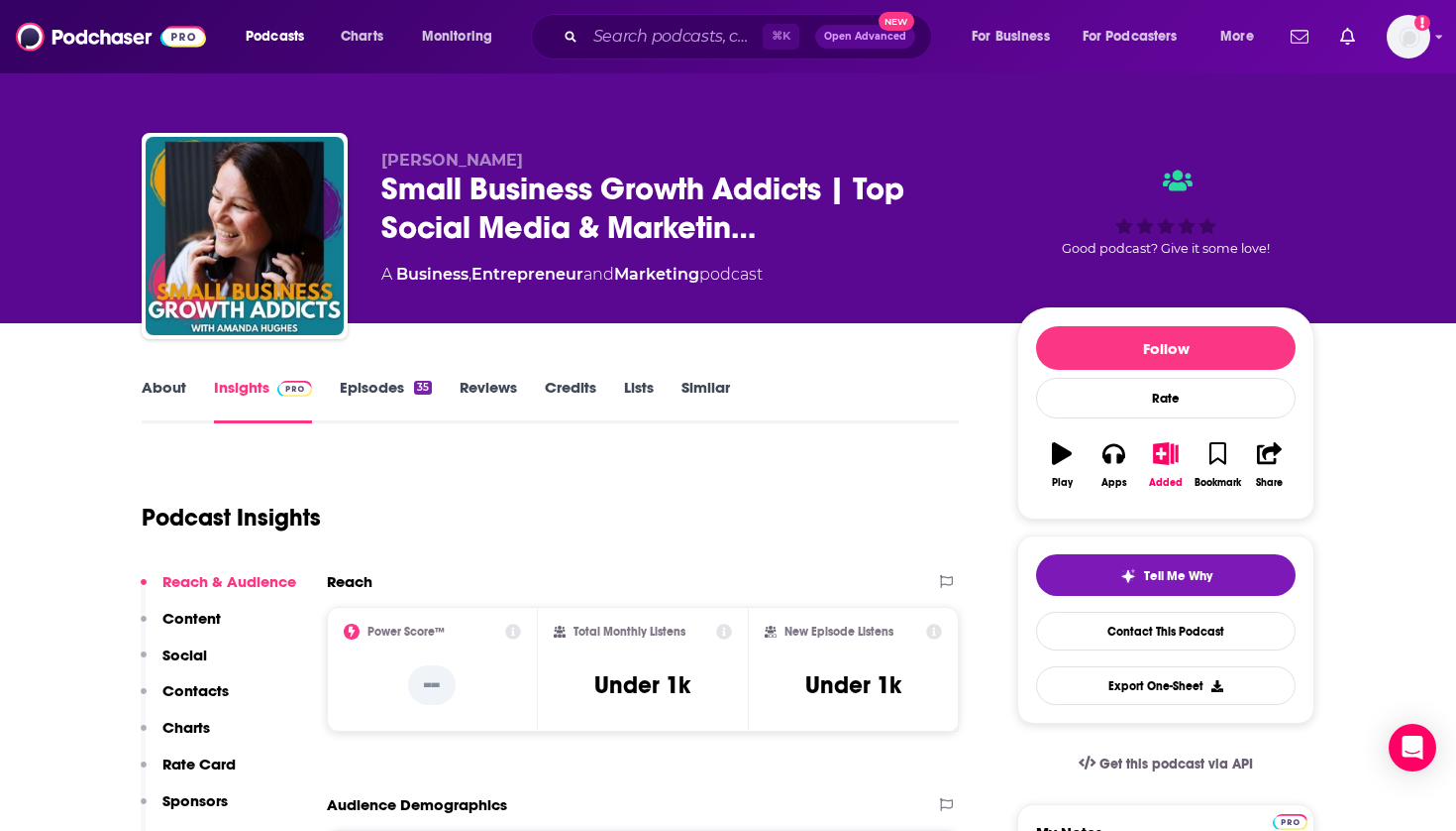
click at [1169, 451] on icon "button" at bounding box center [1166, 453] width 25 height 22
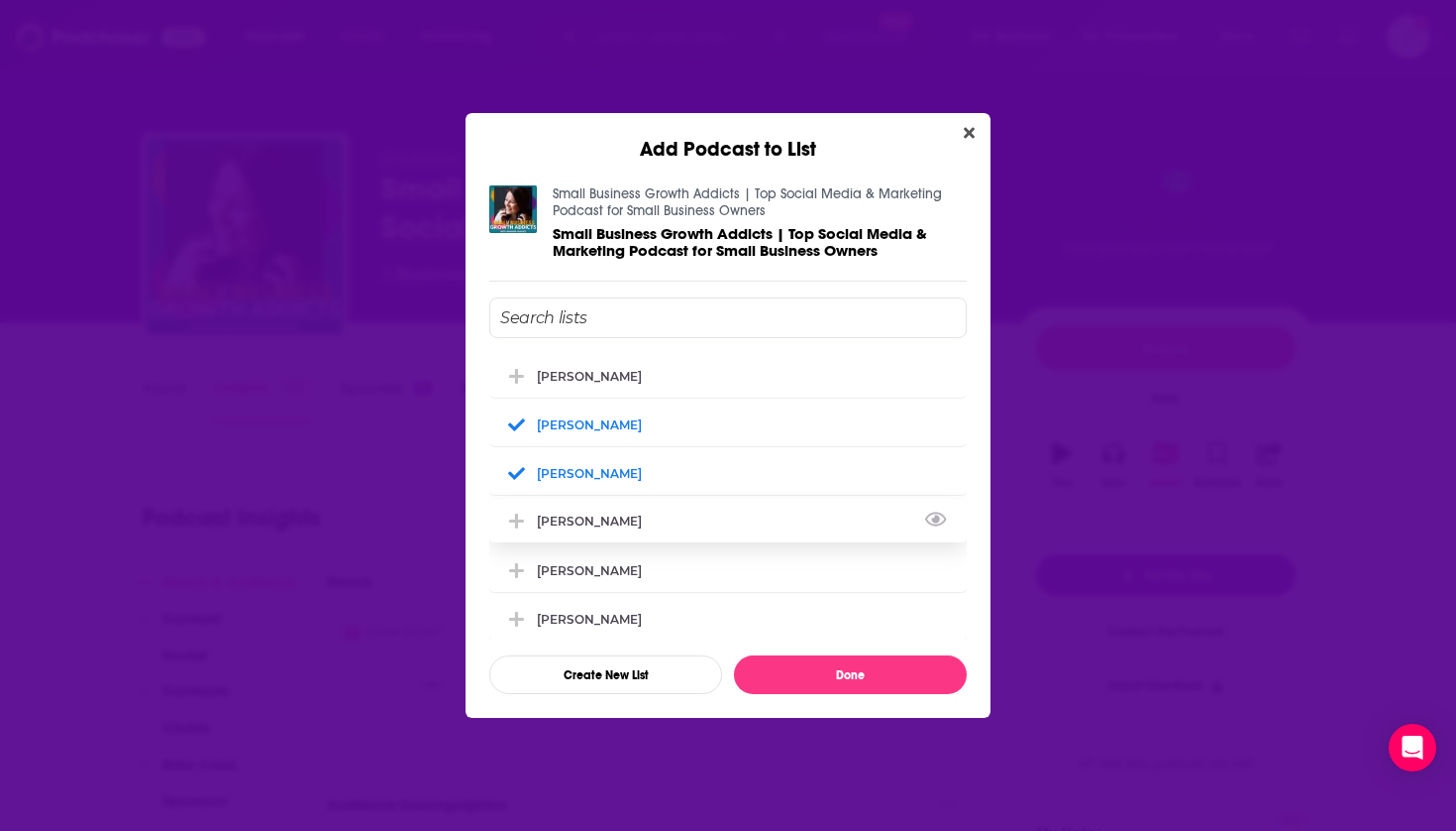
click at [580, 520] on div "[PERSON_NAME]" at bounding box center [728, 520] width 477 height 44
click at [585, 422] on div "[PERSON_NAME]" at bounding box center [596, 423] width 117 height 15
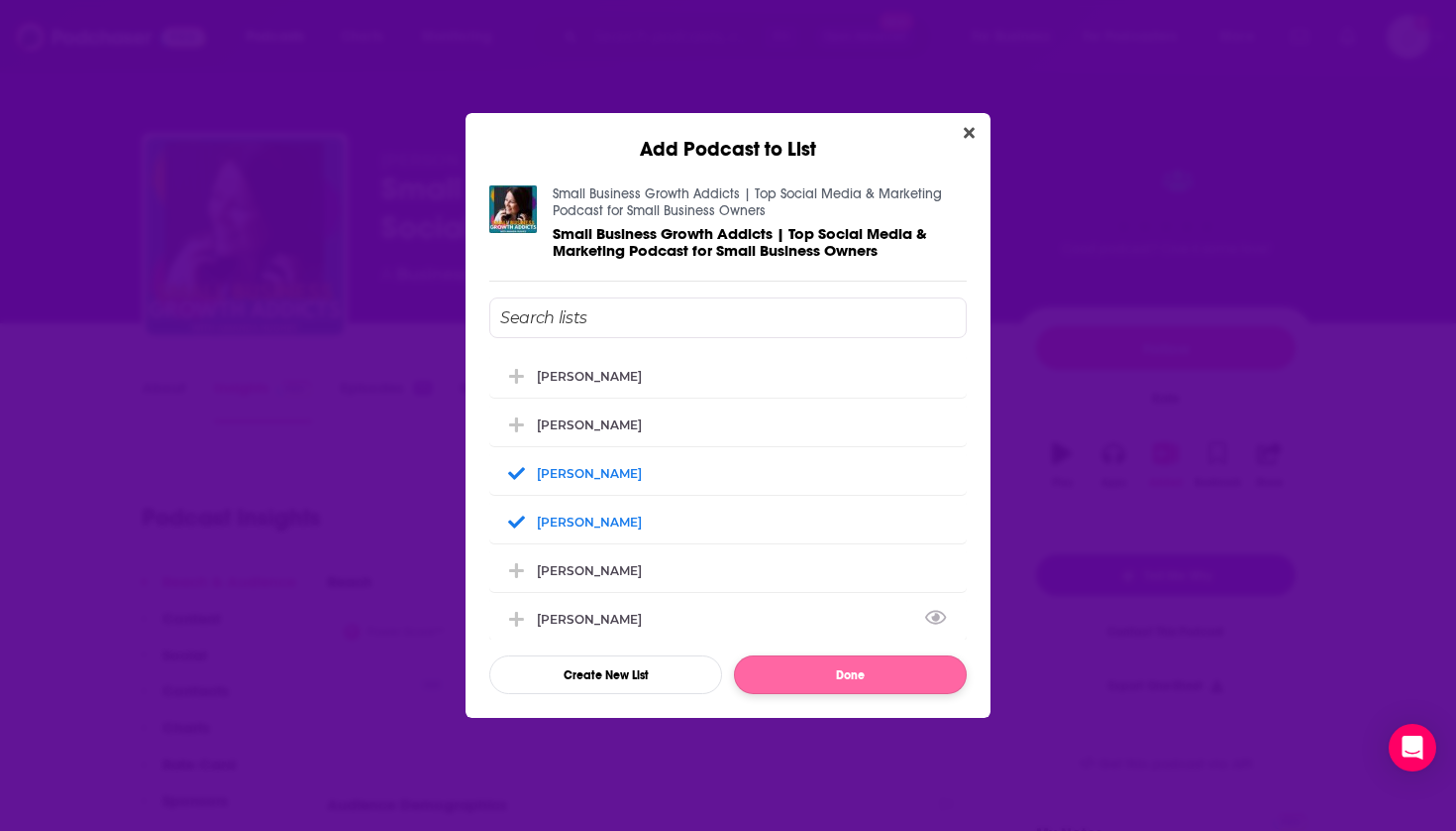
click at [834, 688] on button "Done" at bounding box center [851, 674] width 233 height 39
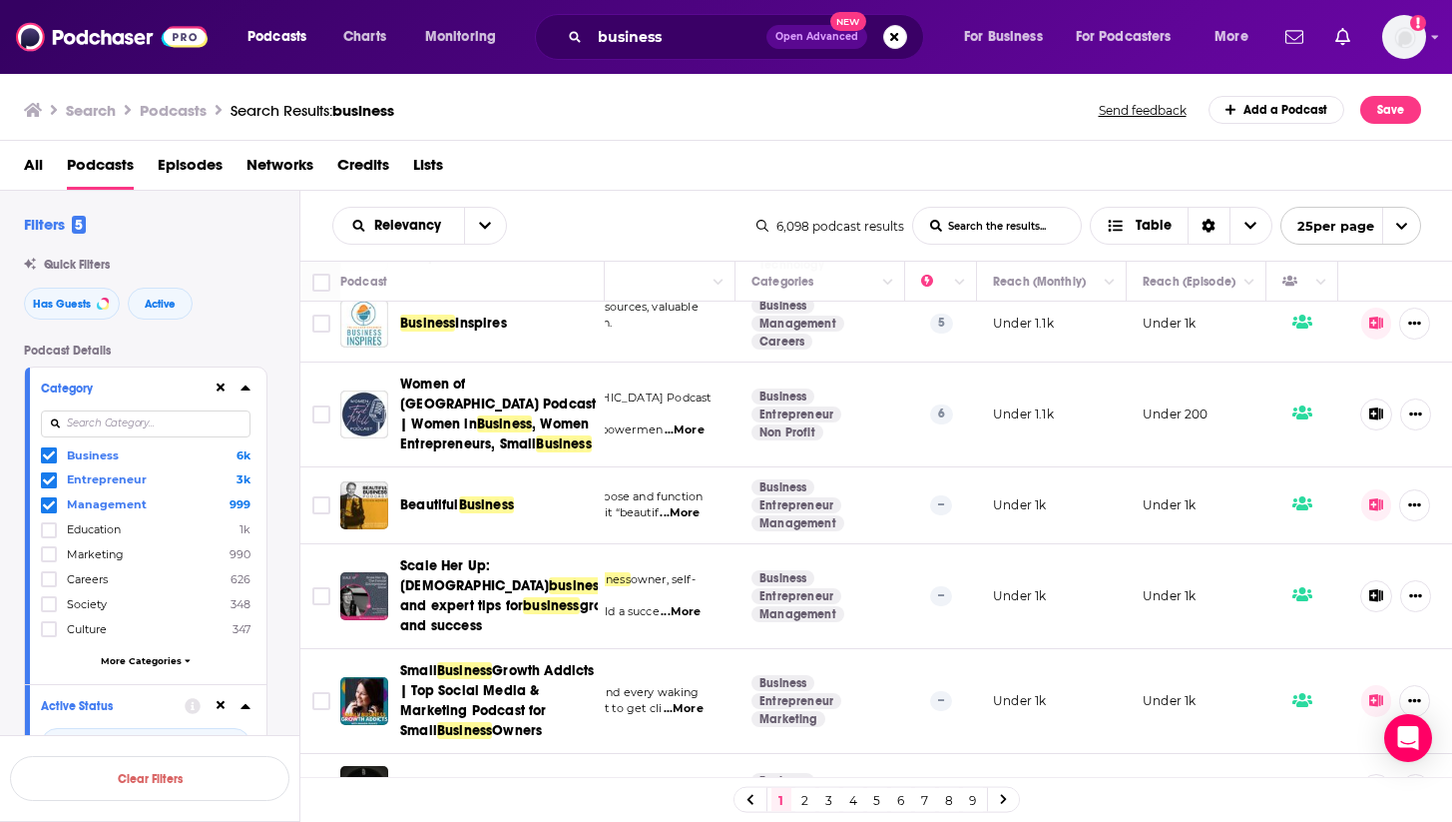
scroll to position [1581, 239]
click at [1373, 498] on icon at bounding box center [1377, 504] width 14 height 13
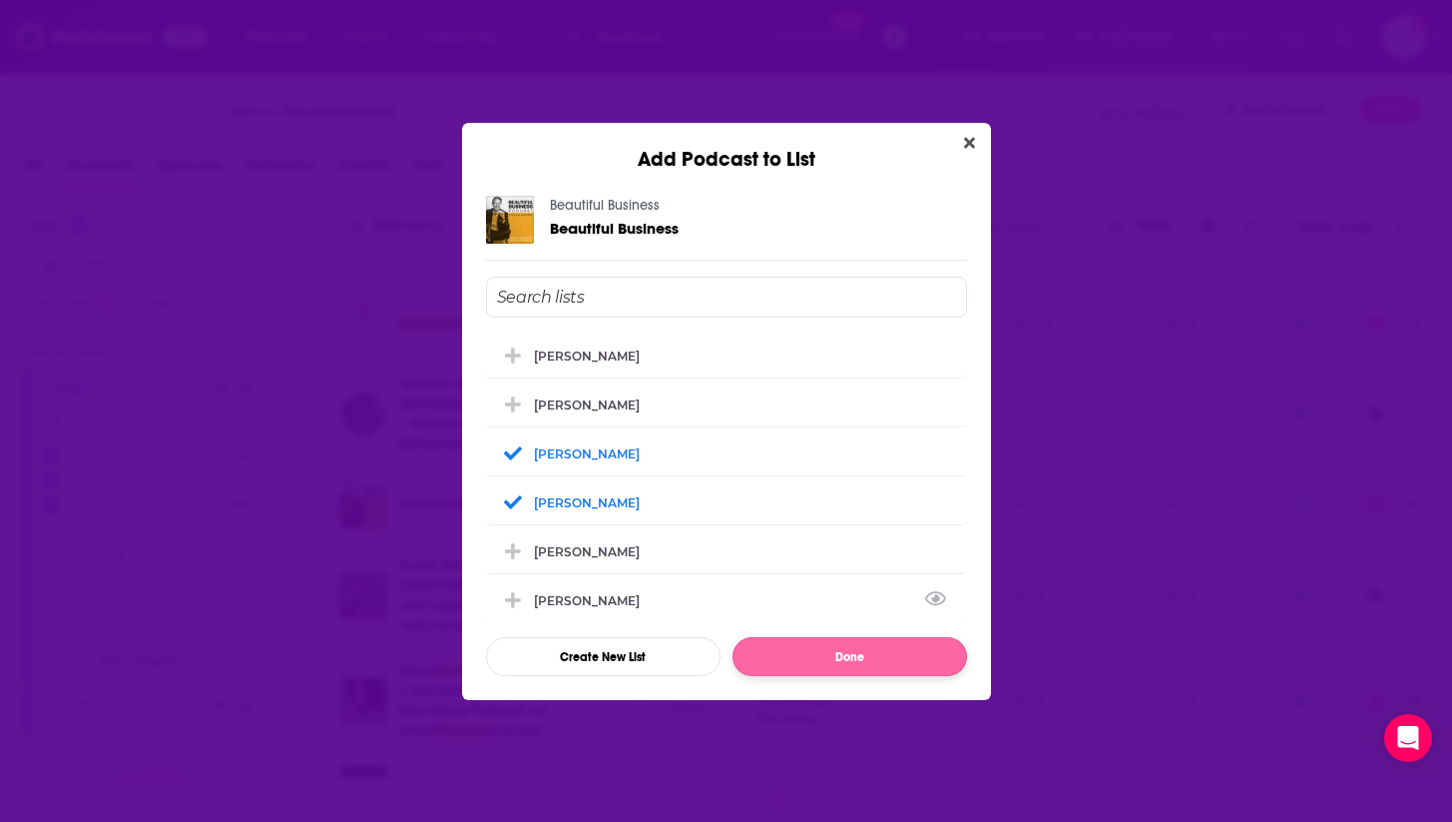
click at [886, 667] on button "Done" at bounding box center [850, 656] width 235 height 39
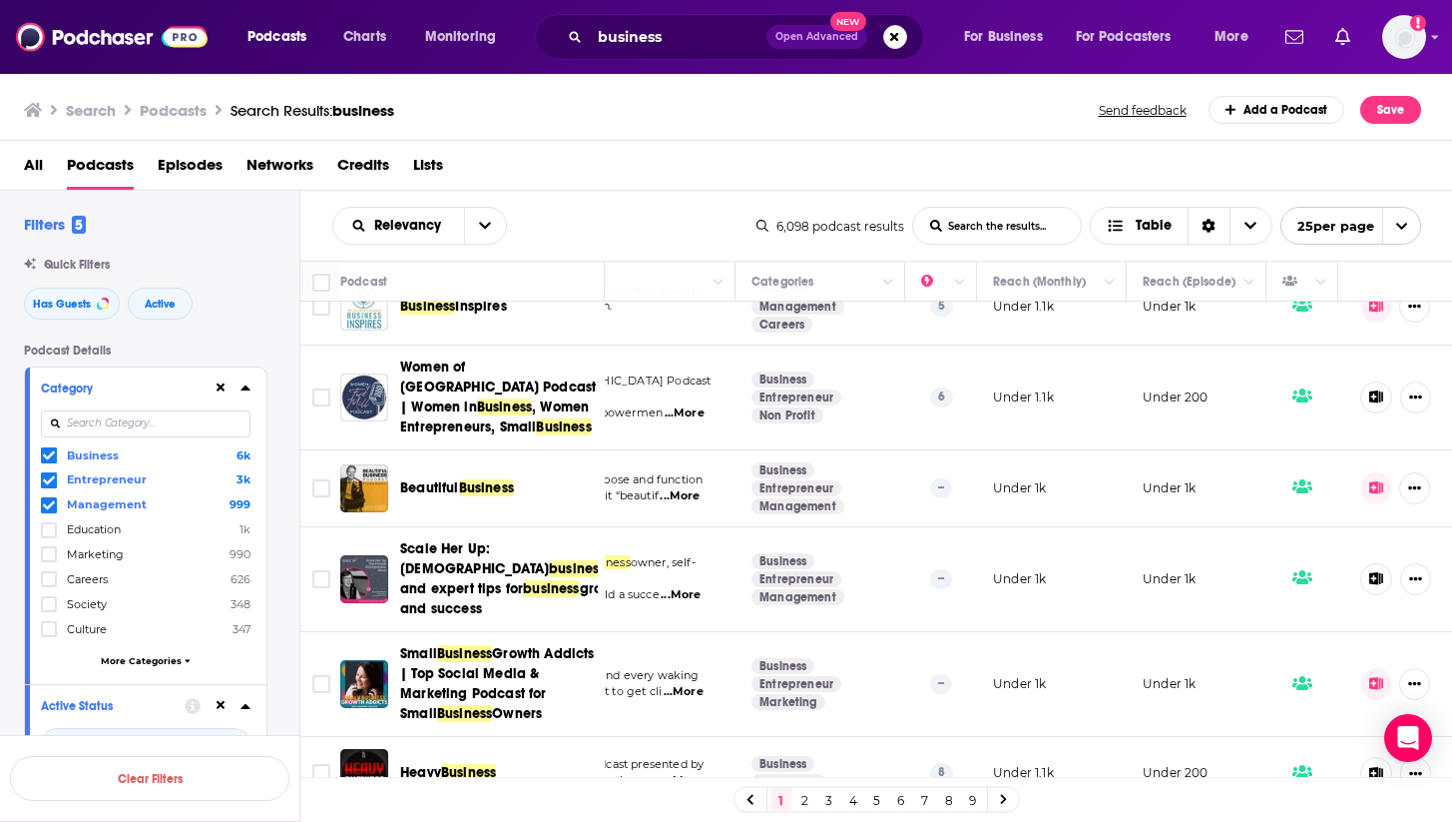
scroll to position [1596, 239]
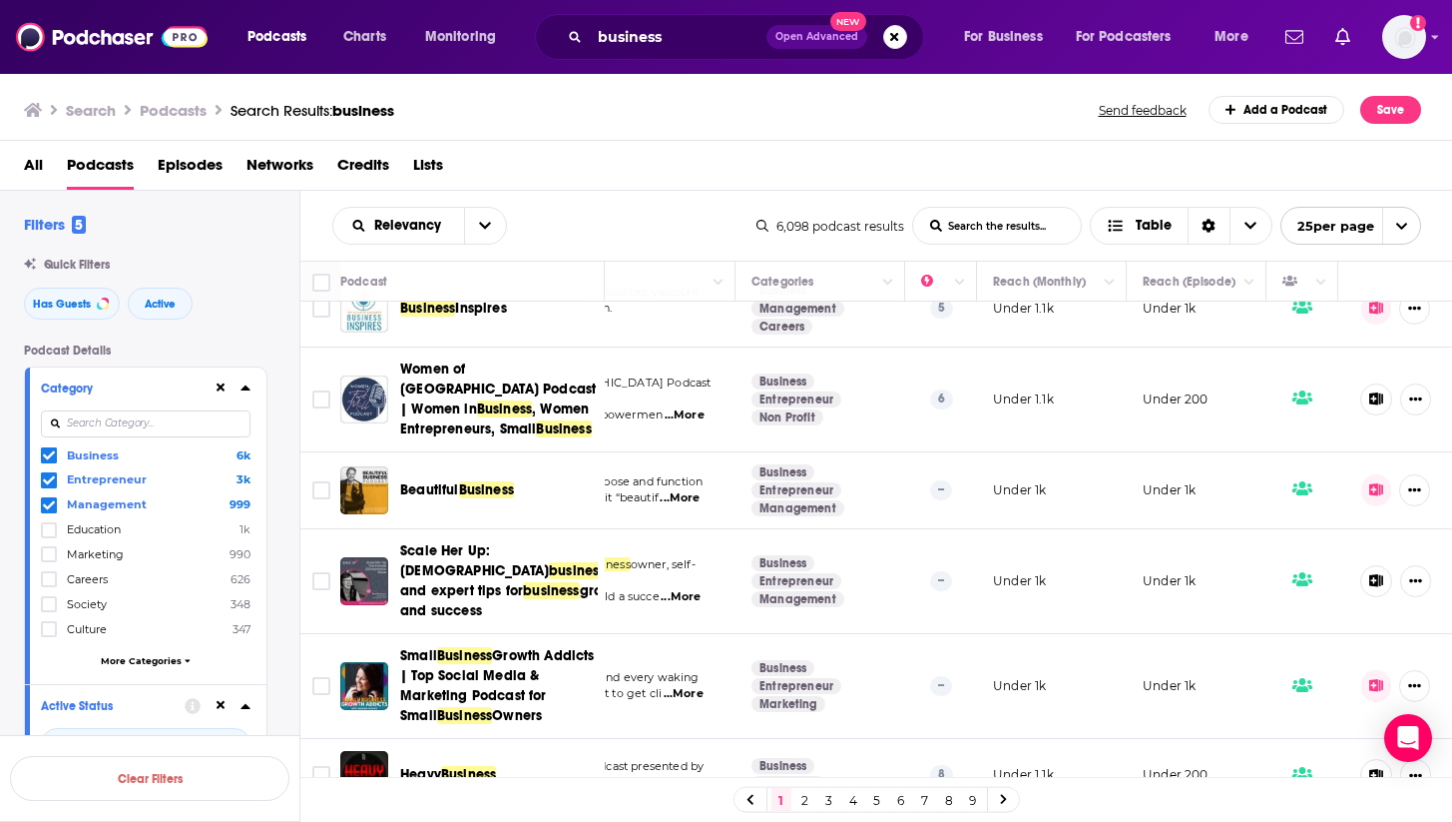
click at [805, 798] on link "2" at bounding box center [806, 800] width 20 height 24
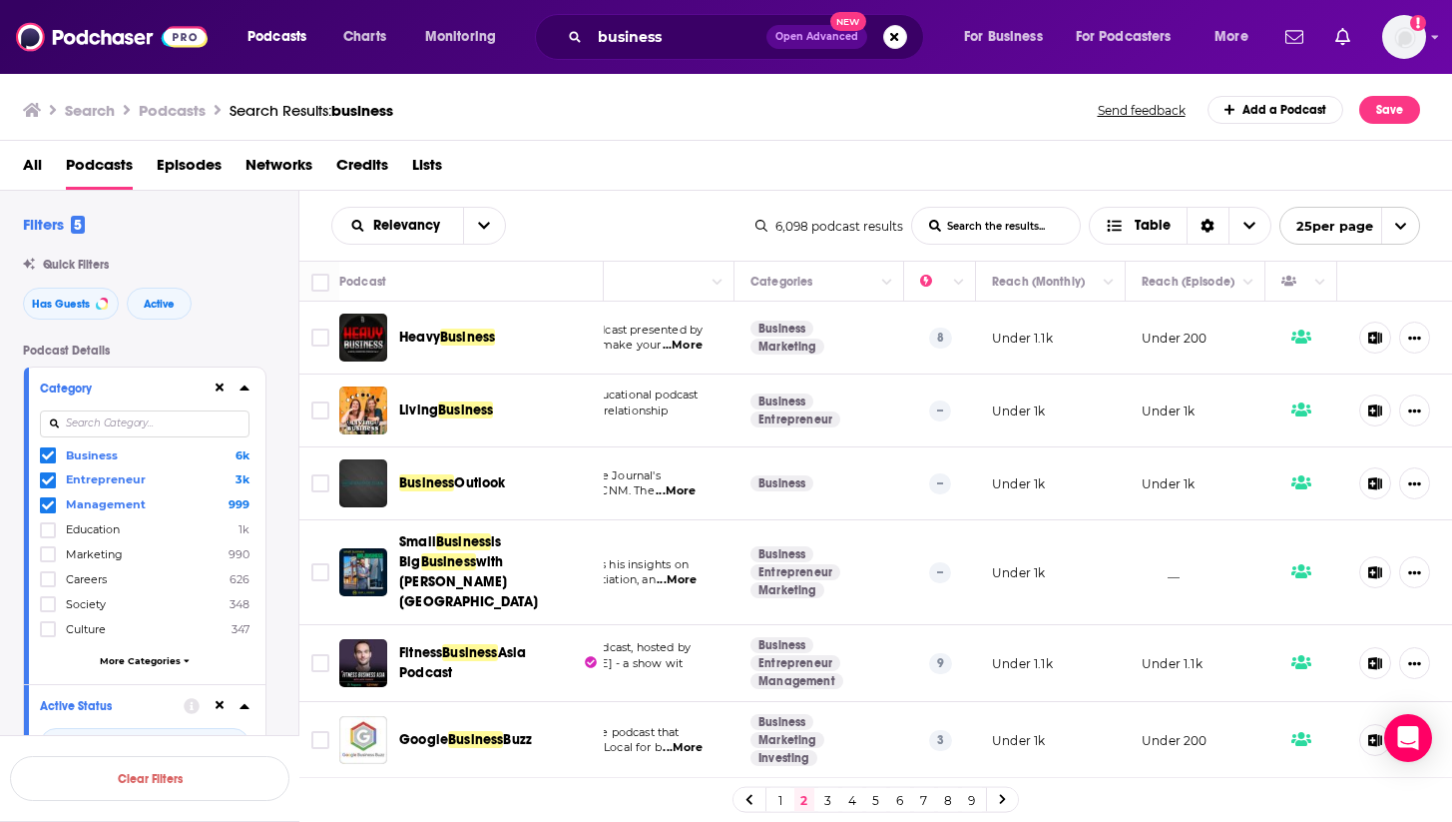
scroll to position [0, 1]
click at [418, 418] on span "Living" at bounding box center [418, 409] width 39 height 17
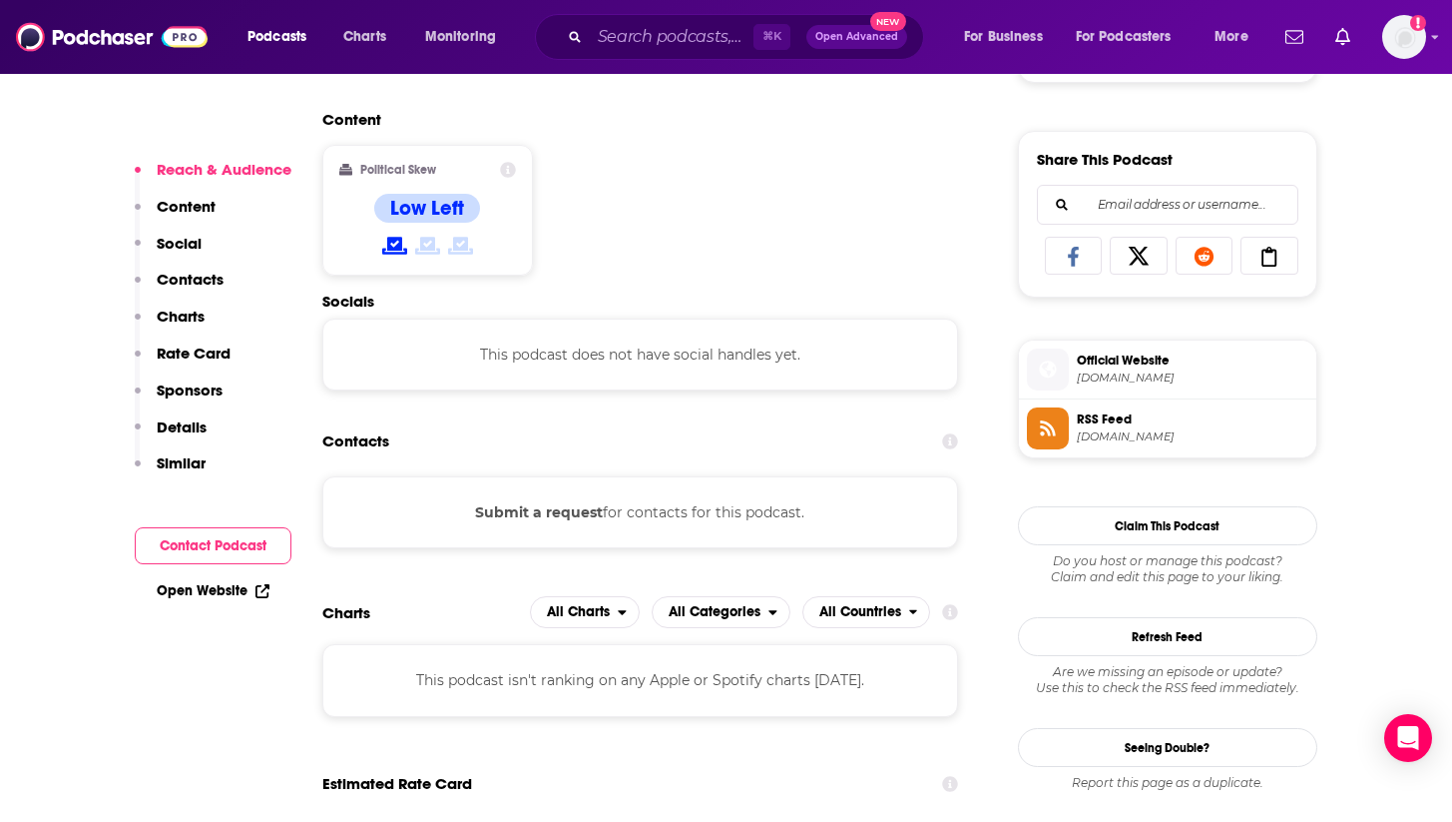
scroll to position [1199, 0]
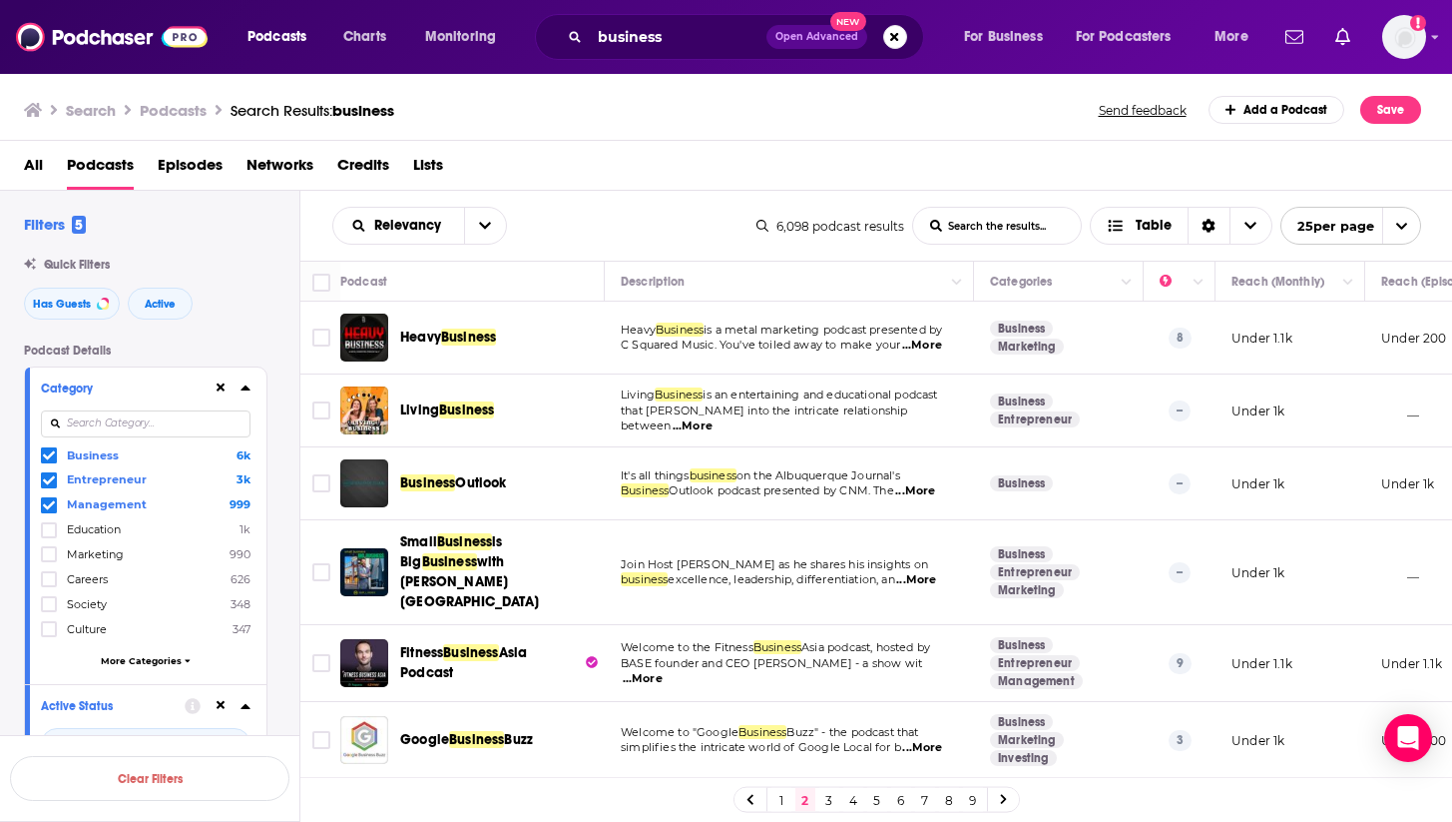
click at [459, 485] on span "Outlook" at bounding box center [480, 482] width 51 height 17
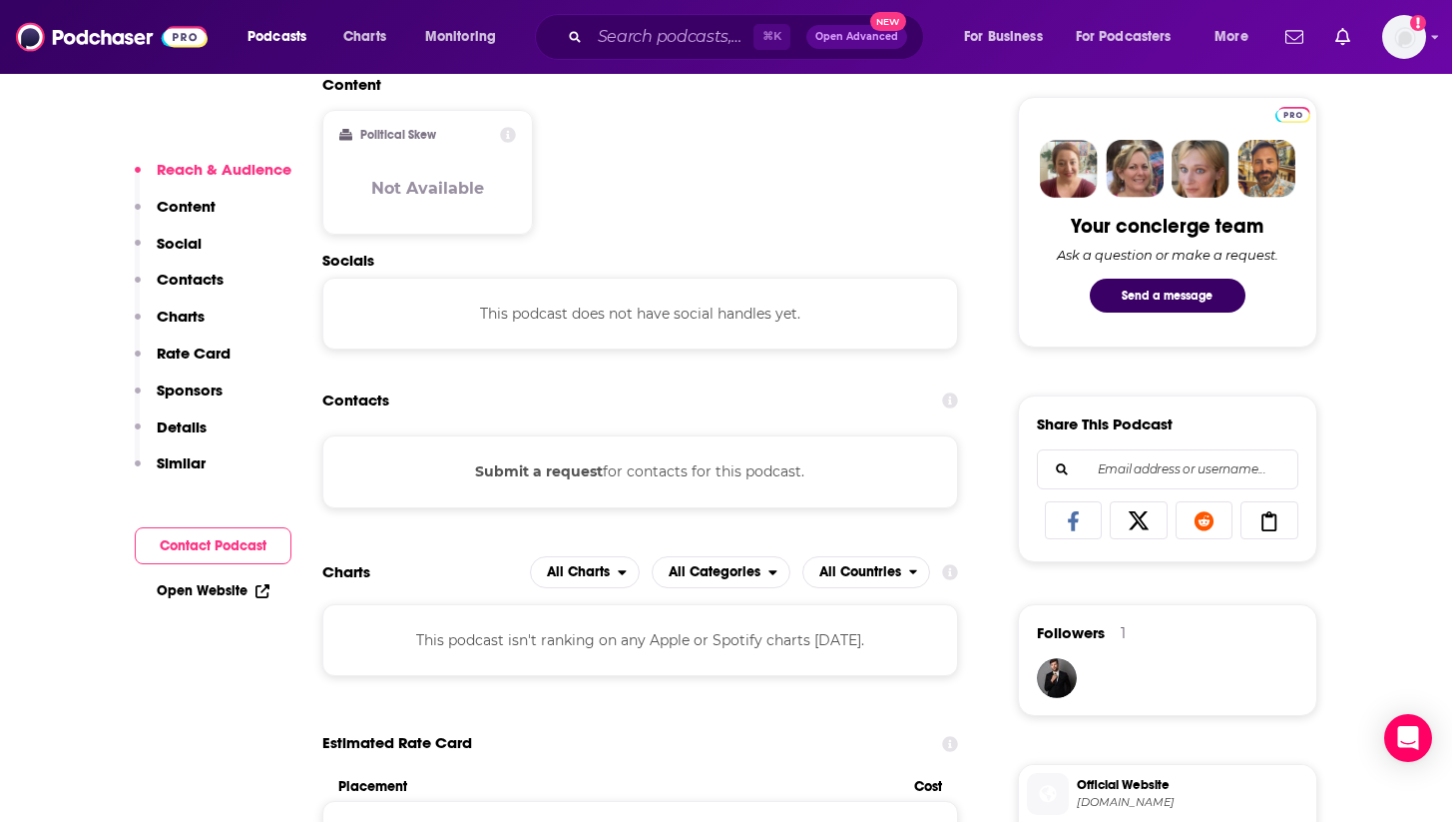
scroll to position [931, 0]
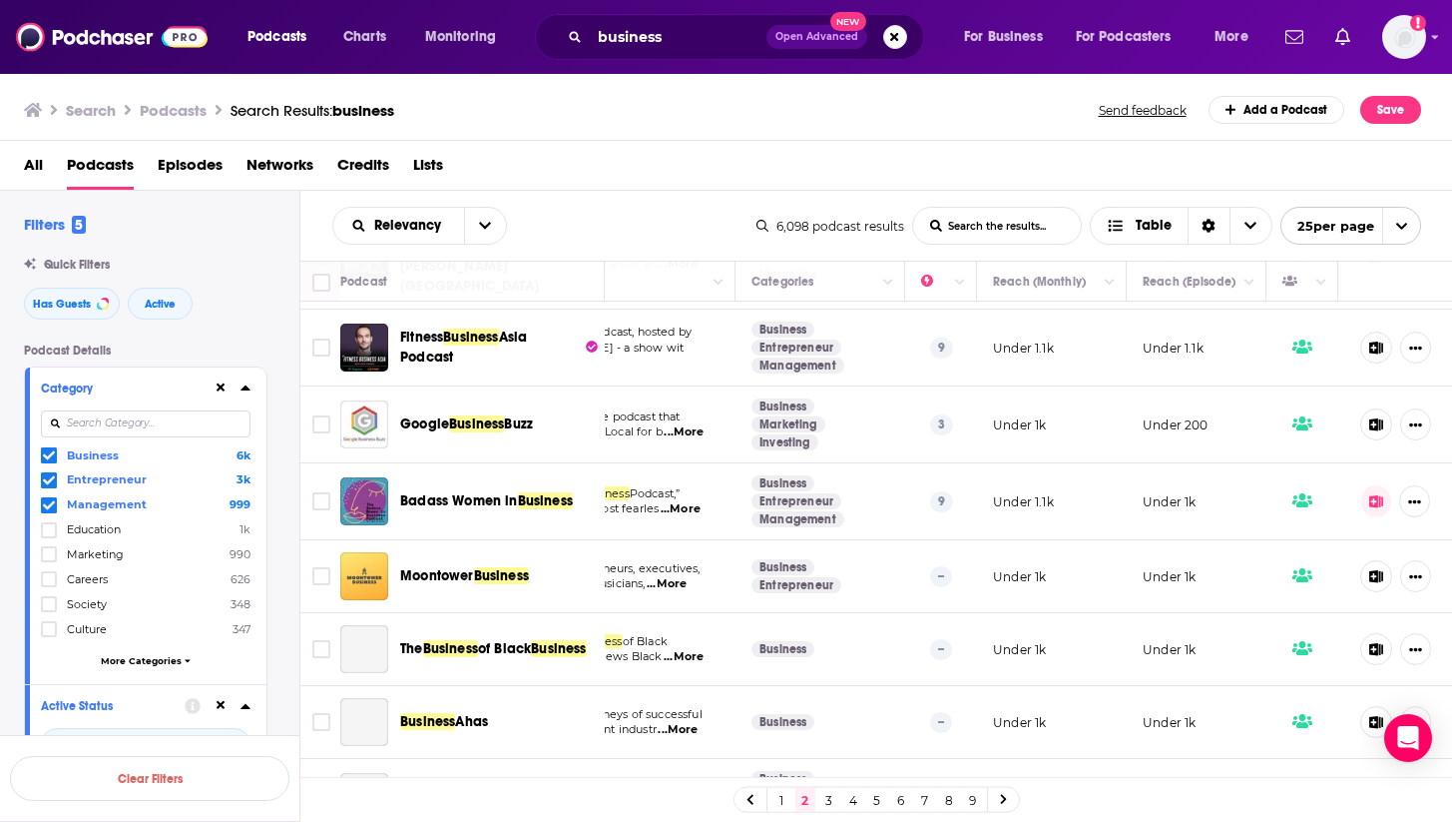
scroll to position [325, 239]
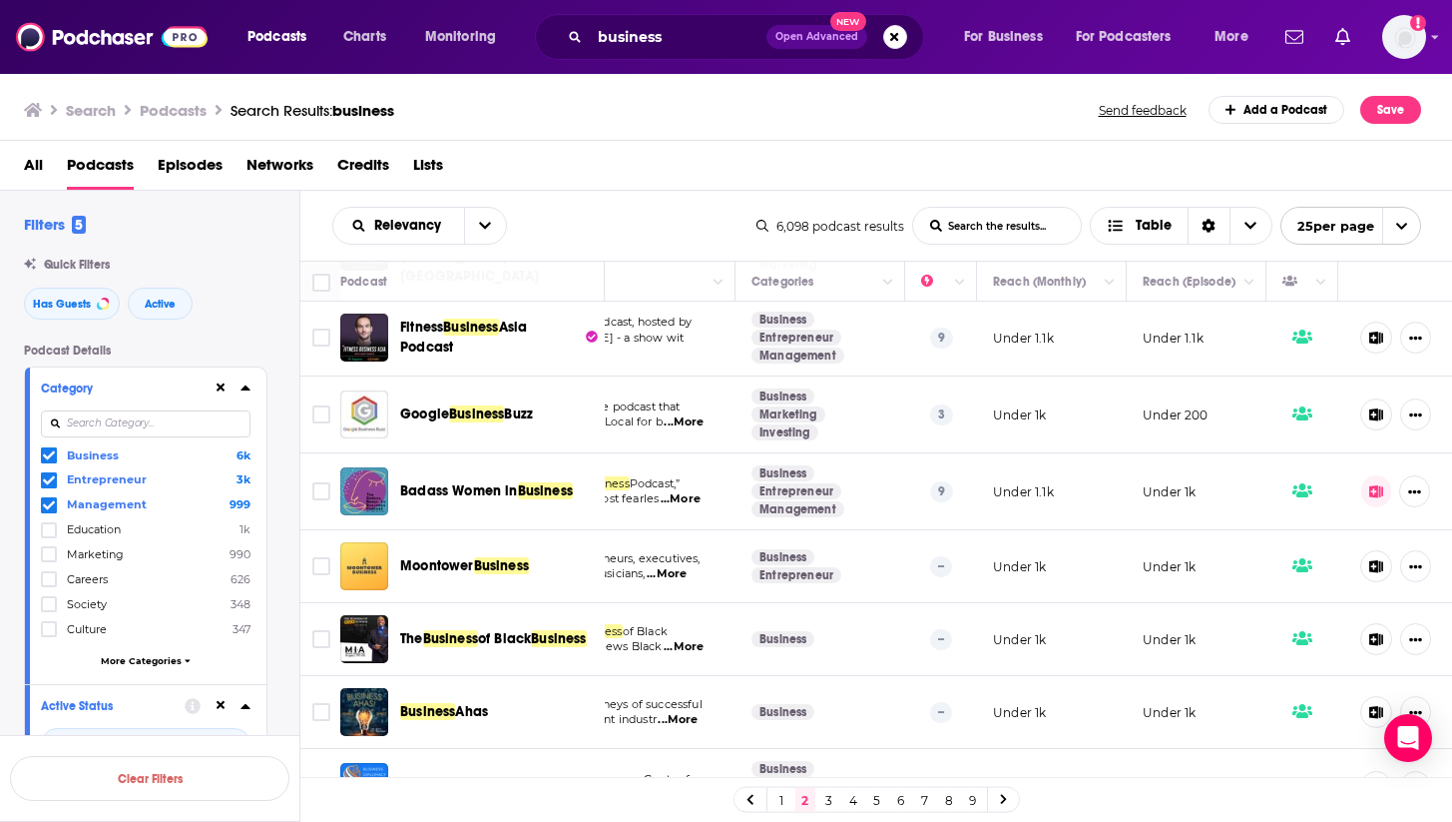
click at [487, 557] on span "Business" at bounding box center [501, 565] width 55 height 17
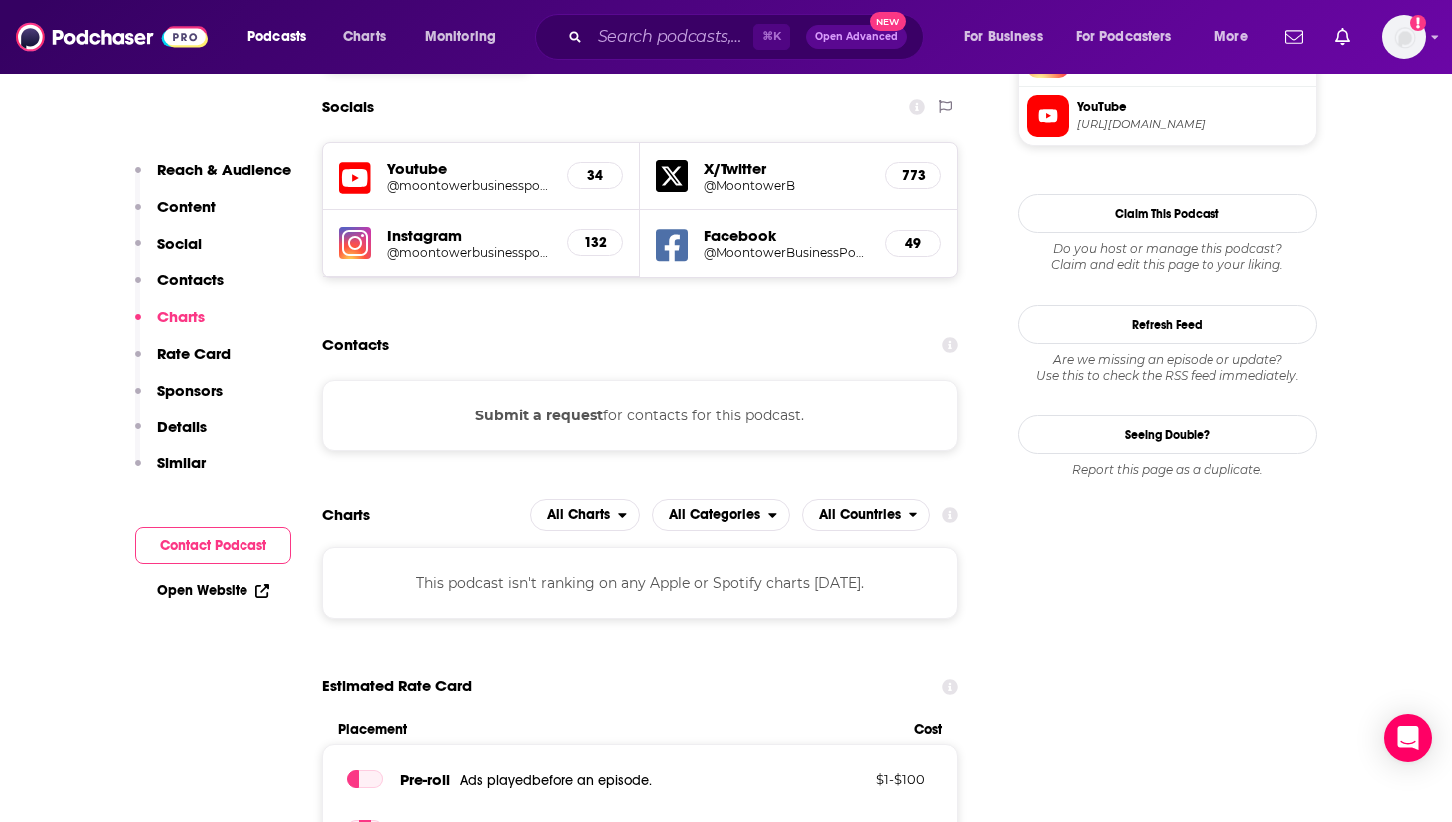
scroll to position [1737, 0]
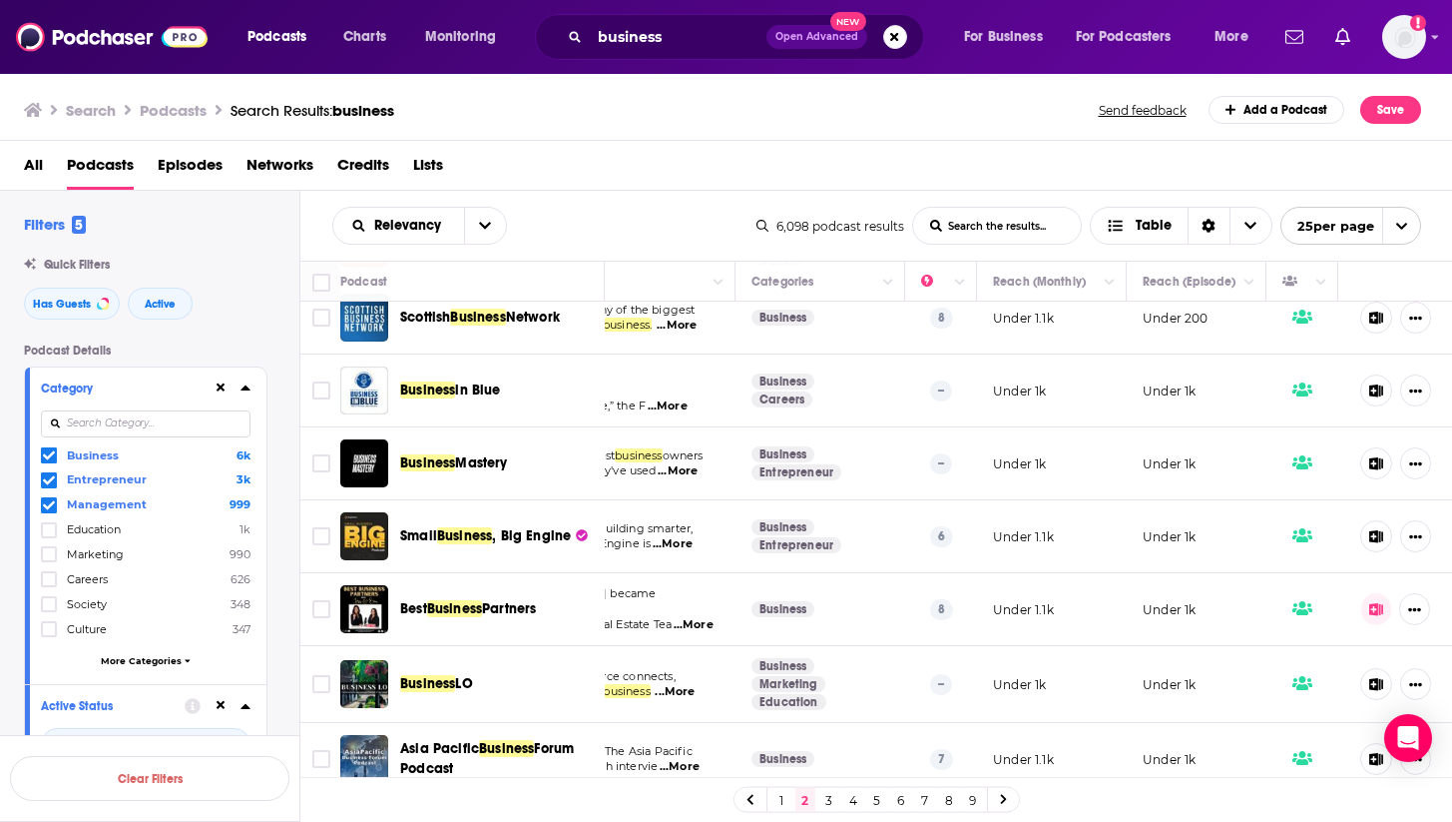
scroll to position [1023, 239]
click at [470, 454] on span "Mastery" at bounding box center [481, 462] width 52 height 17
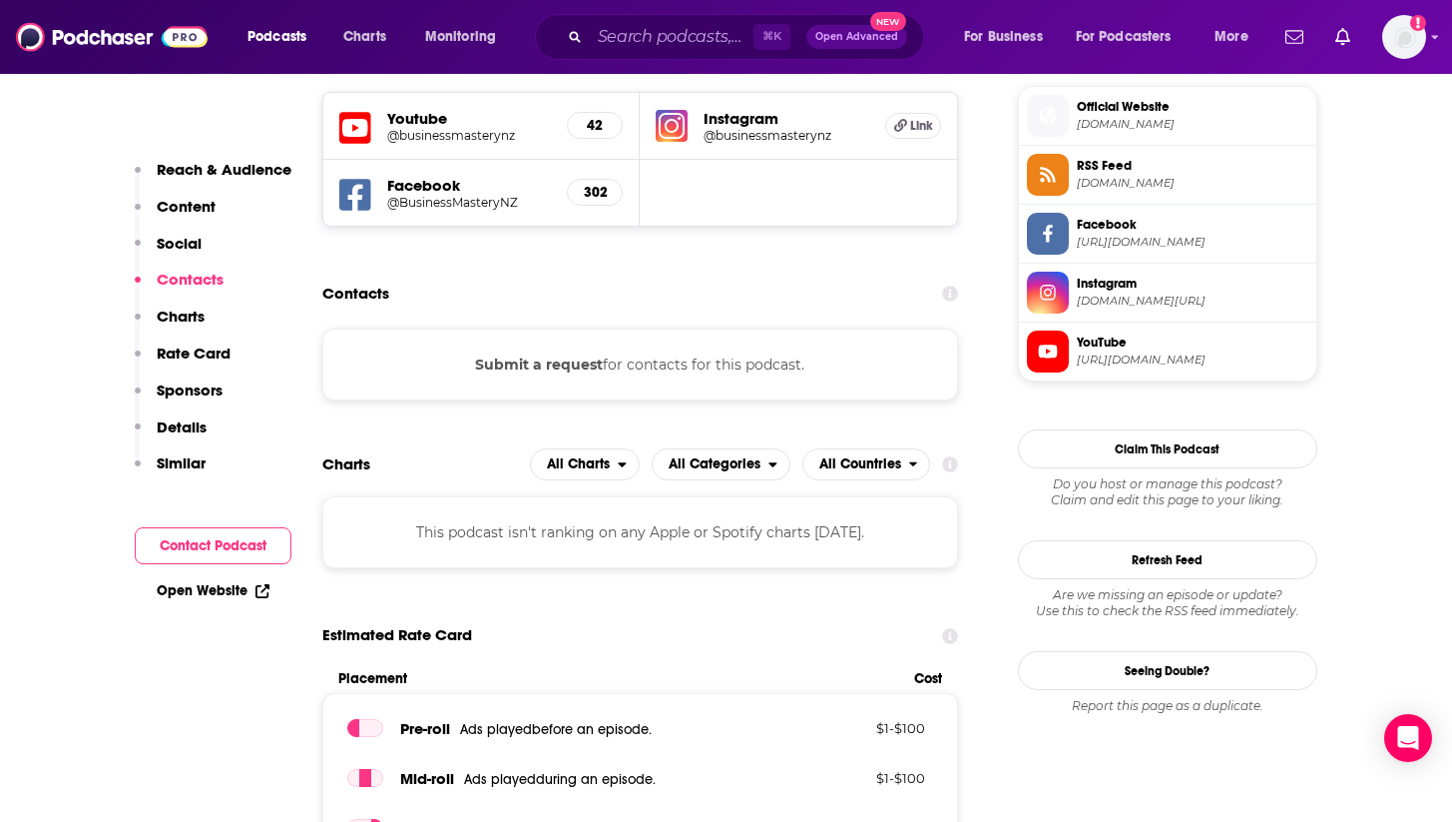
scroll to position [1453, 0]
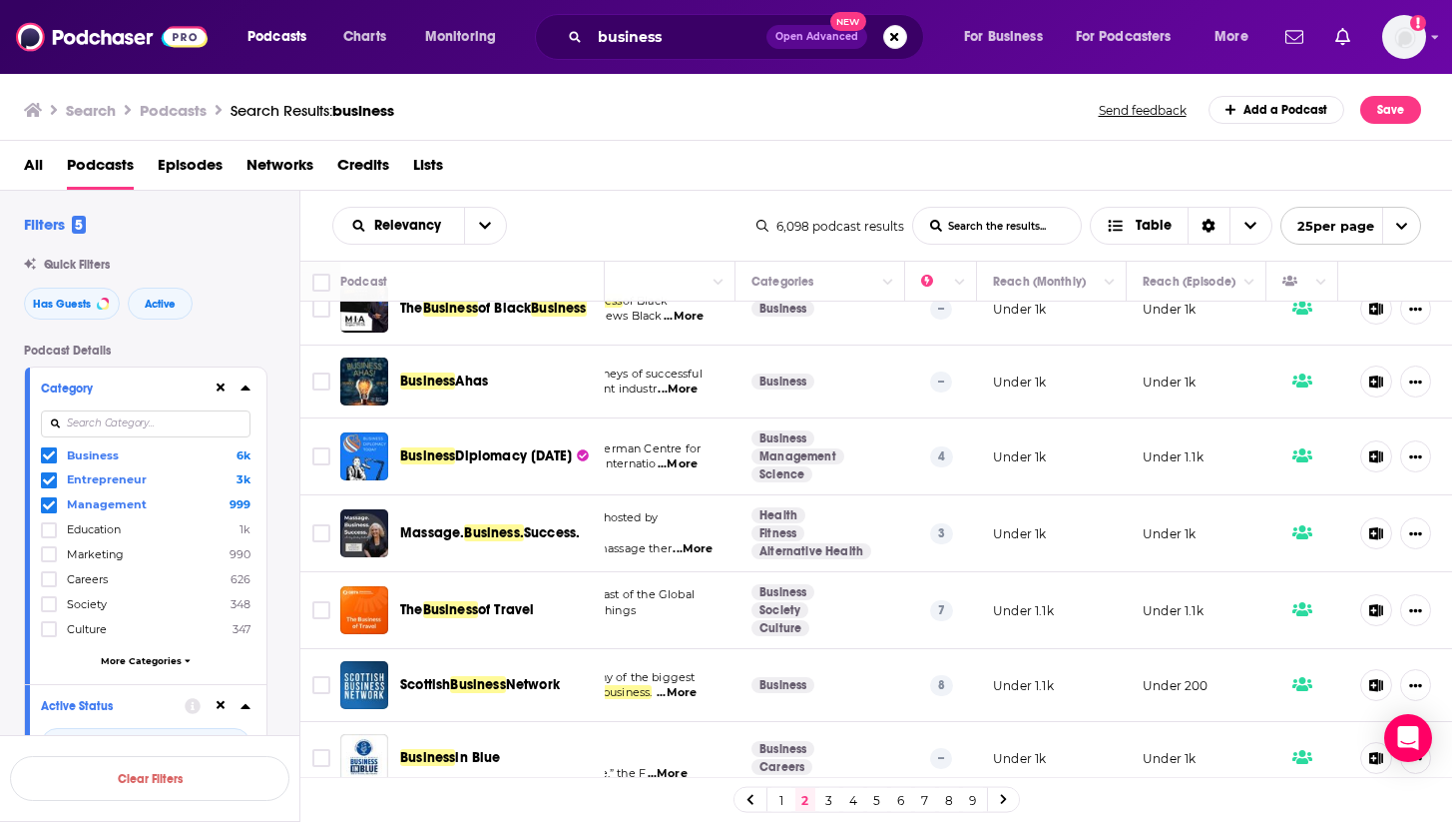
scroll to position [656, 239]
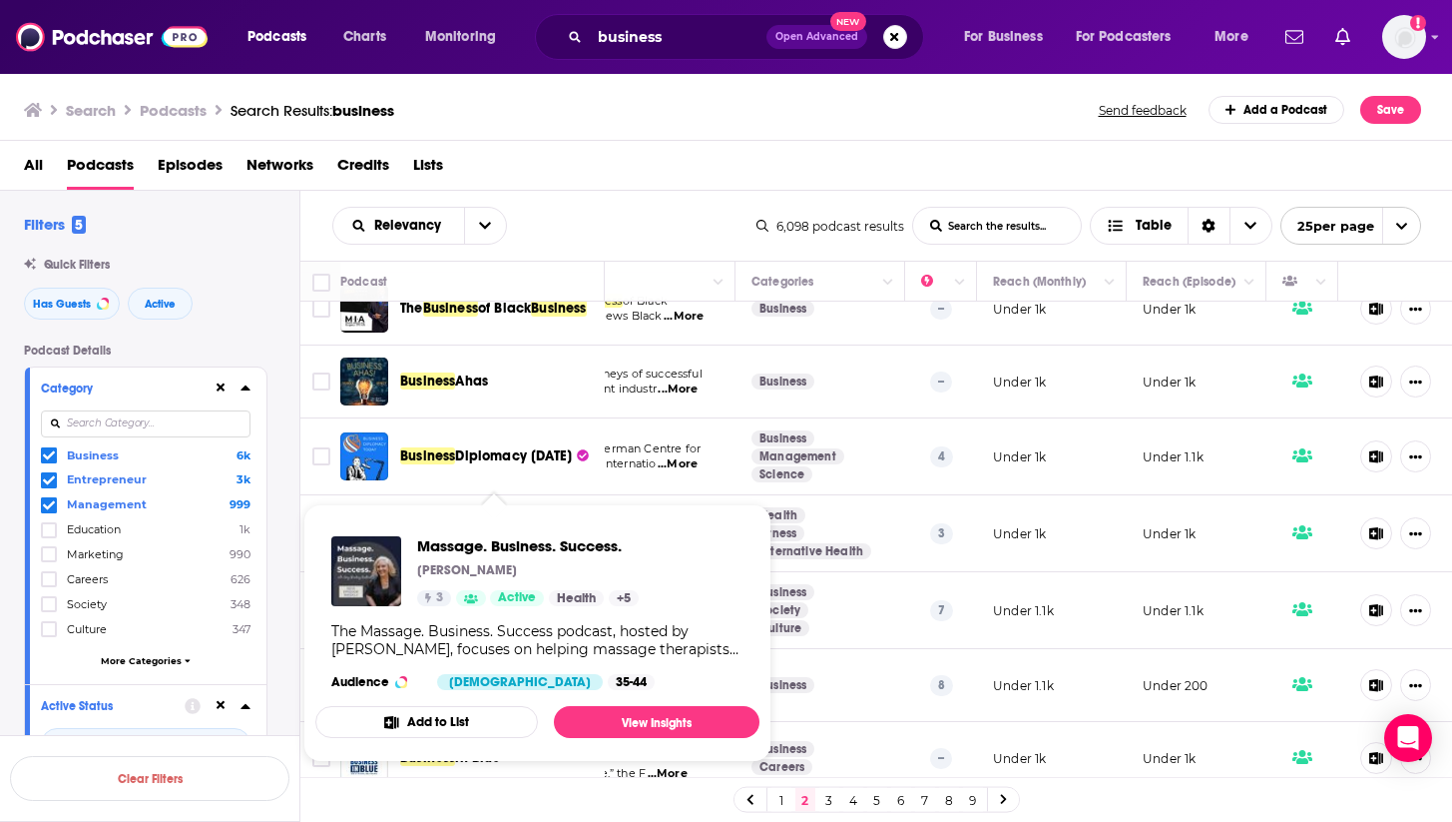
click at [538, 512] on span "Massage. Business. Success. [PERSON_NAME] 3 Active Health + 5 The Massage. Busi…" at bounding box center [537, 633] width 444 height 258
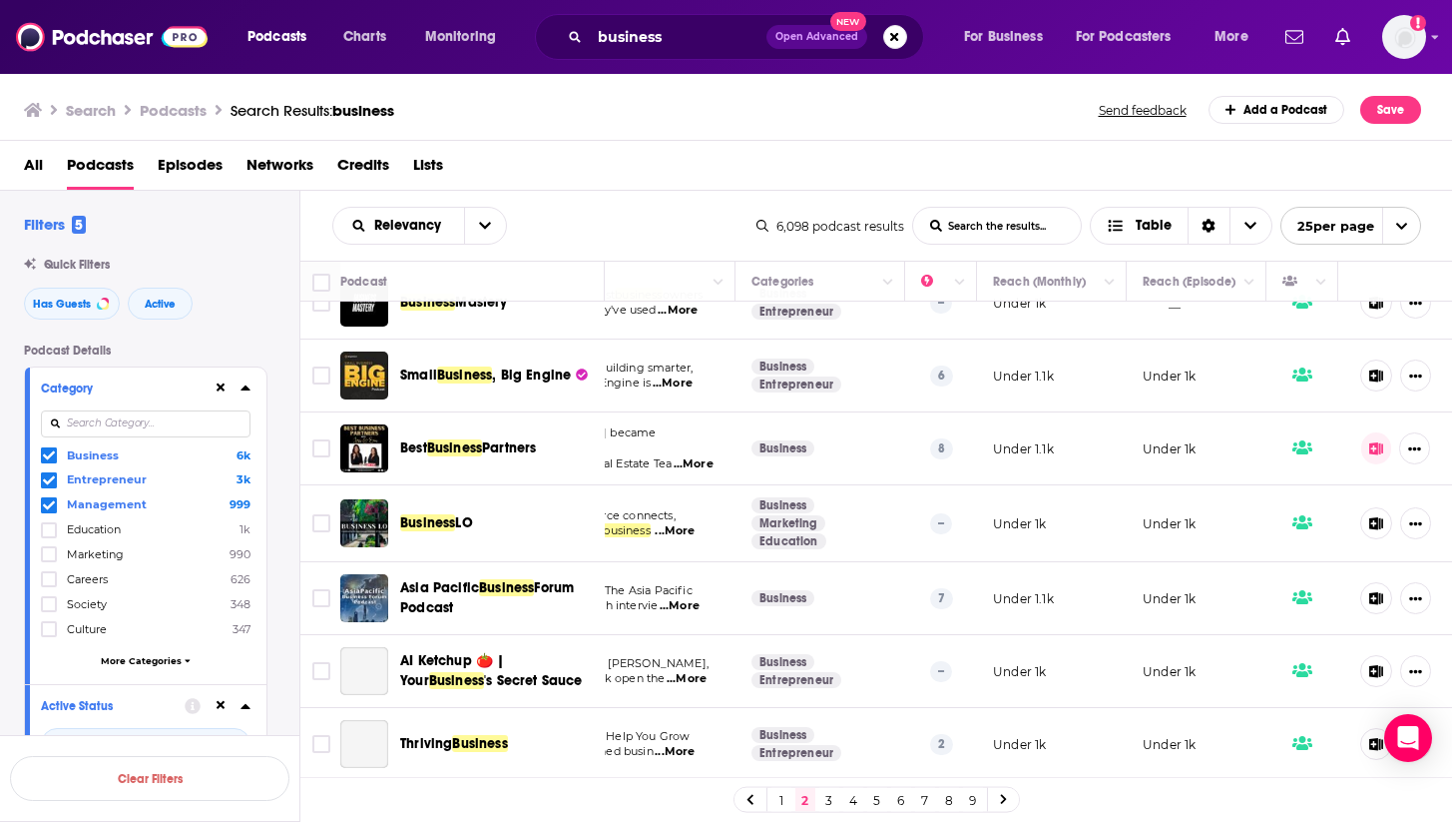
scroll to position [1188, 239]
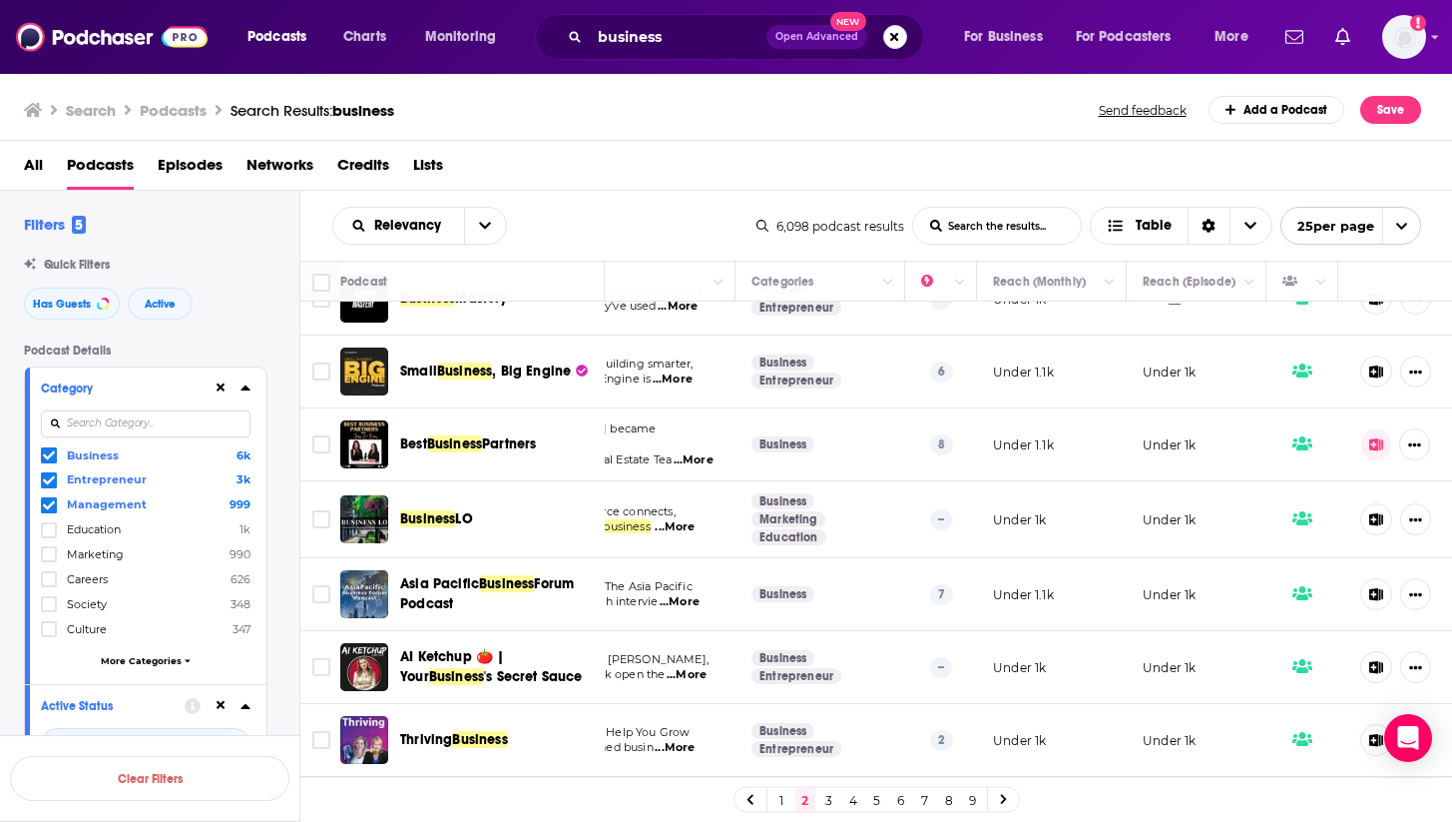
click at [1373, 438] on icon at bounding box center [1377, 444] width 15 height 13
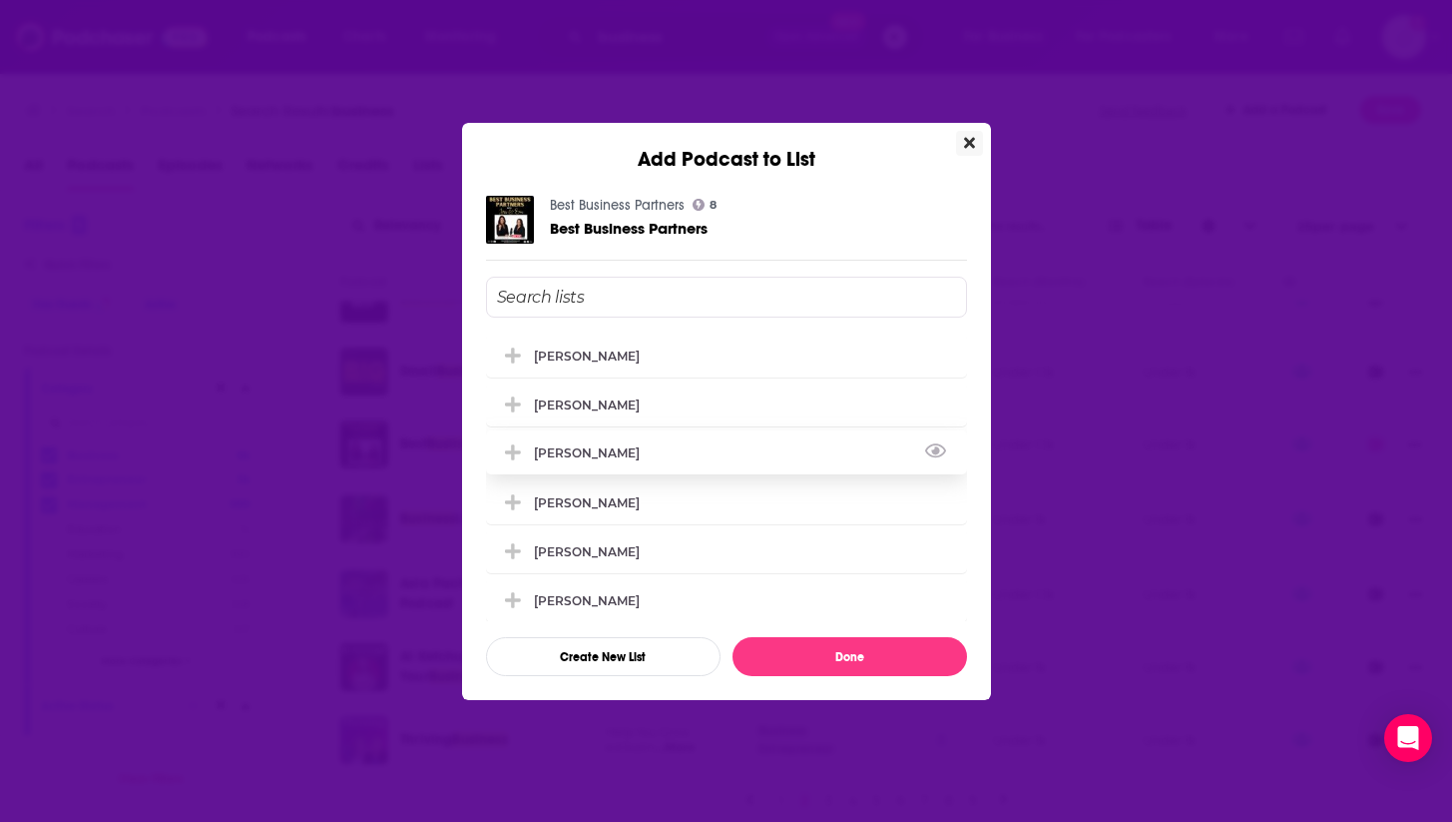
click at [590, 453] on div "[PERSON_NAME]" at bounding box center [593, 452] width 118 height 15
click at [591, 509] on div "[PERSON_NAME]" at bounding box center [593, 501] width 118 height 15
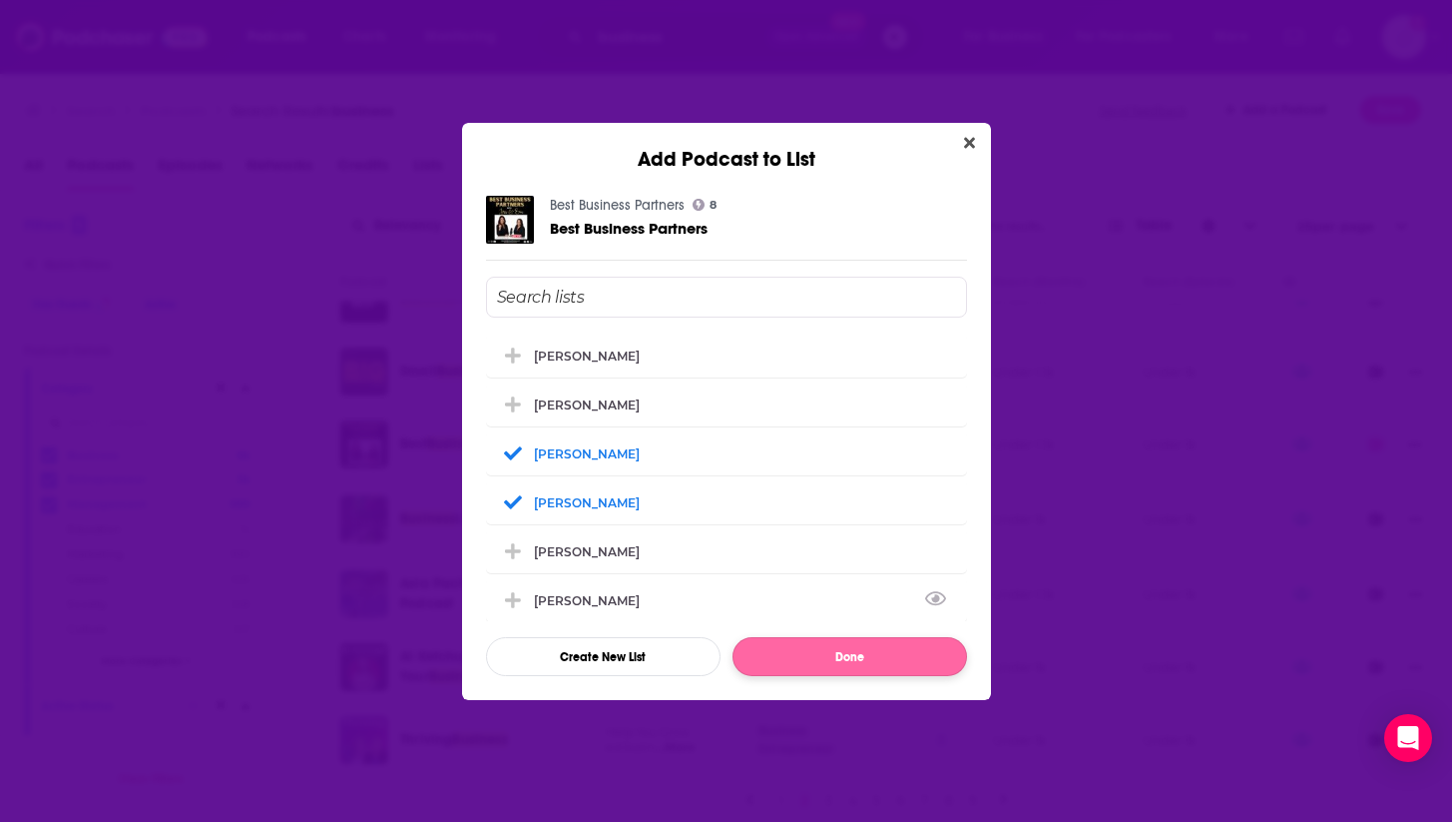
click at [810, 659] on button "Done" at bounding box center [850, 656] width 235 height 39
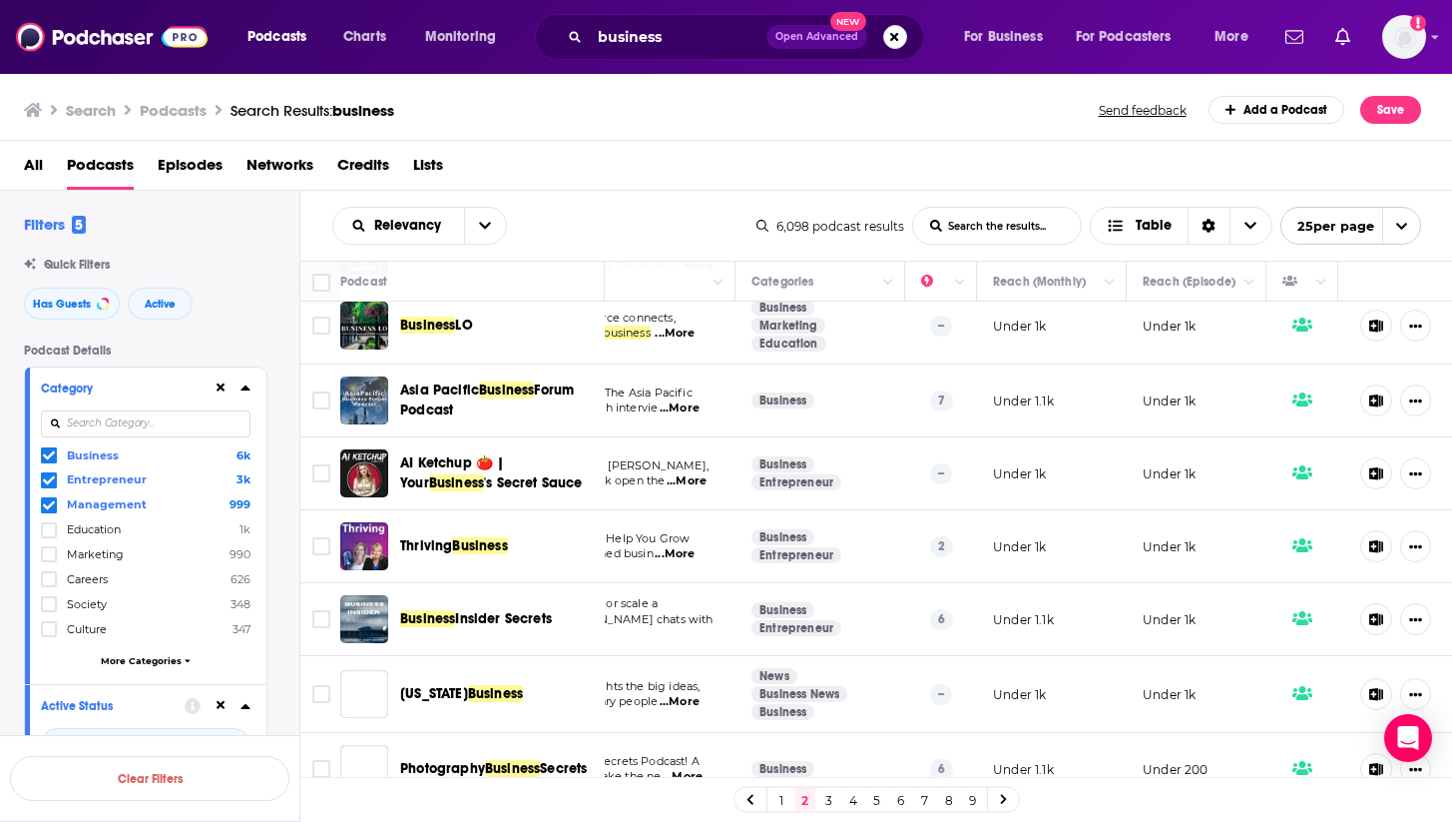
scroll to position [1381, 239]
click at [467, 538] on span "Business" at bounding box center [479, 546] width 55 height 17
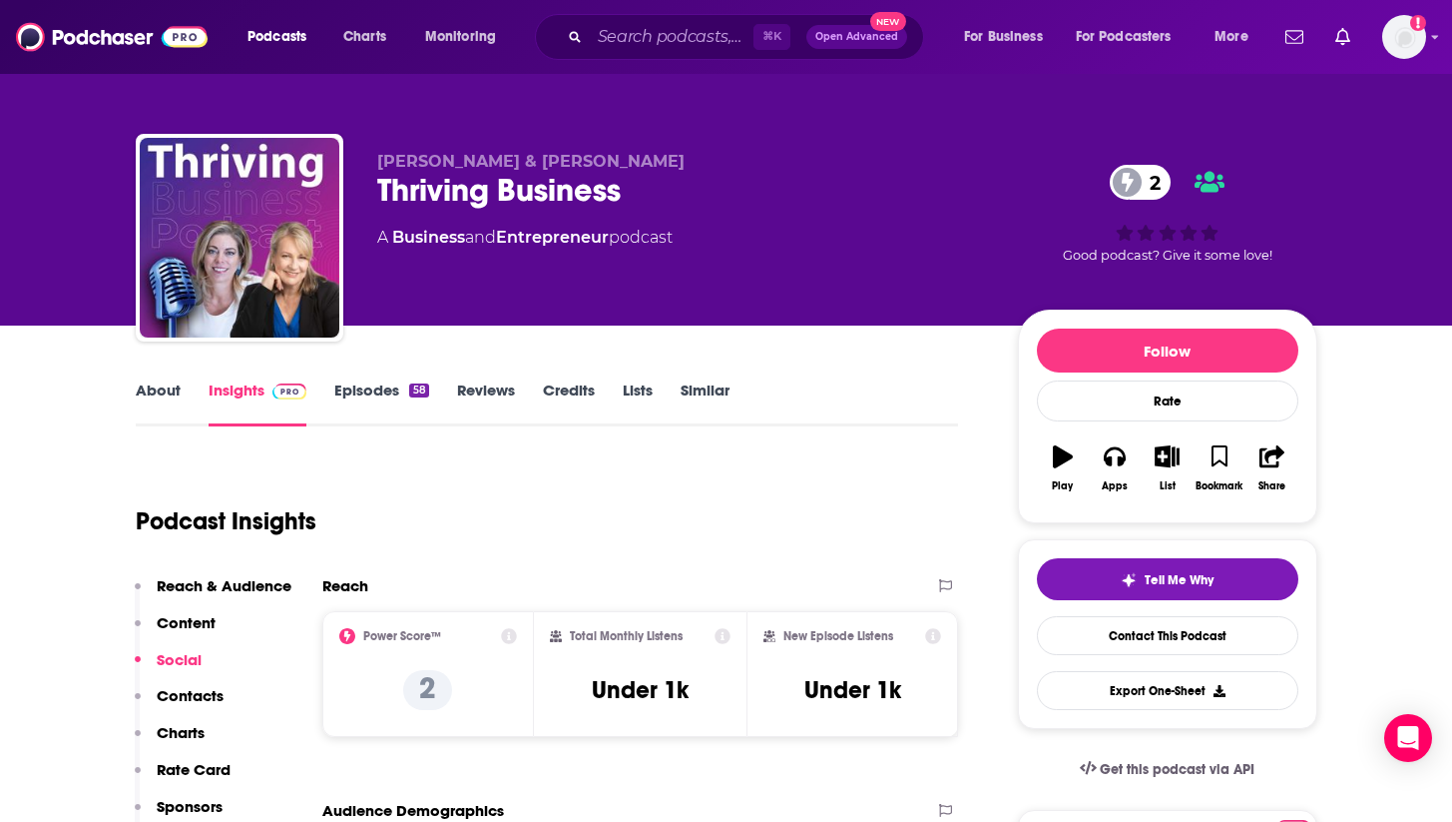
click at [1163, 455] on icon "button" at bounding box center [1167, 456] width 25 height 22
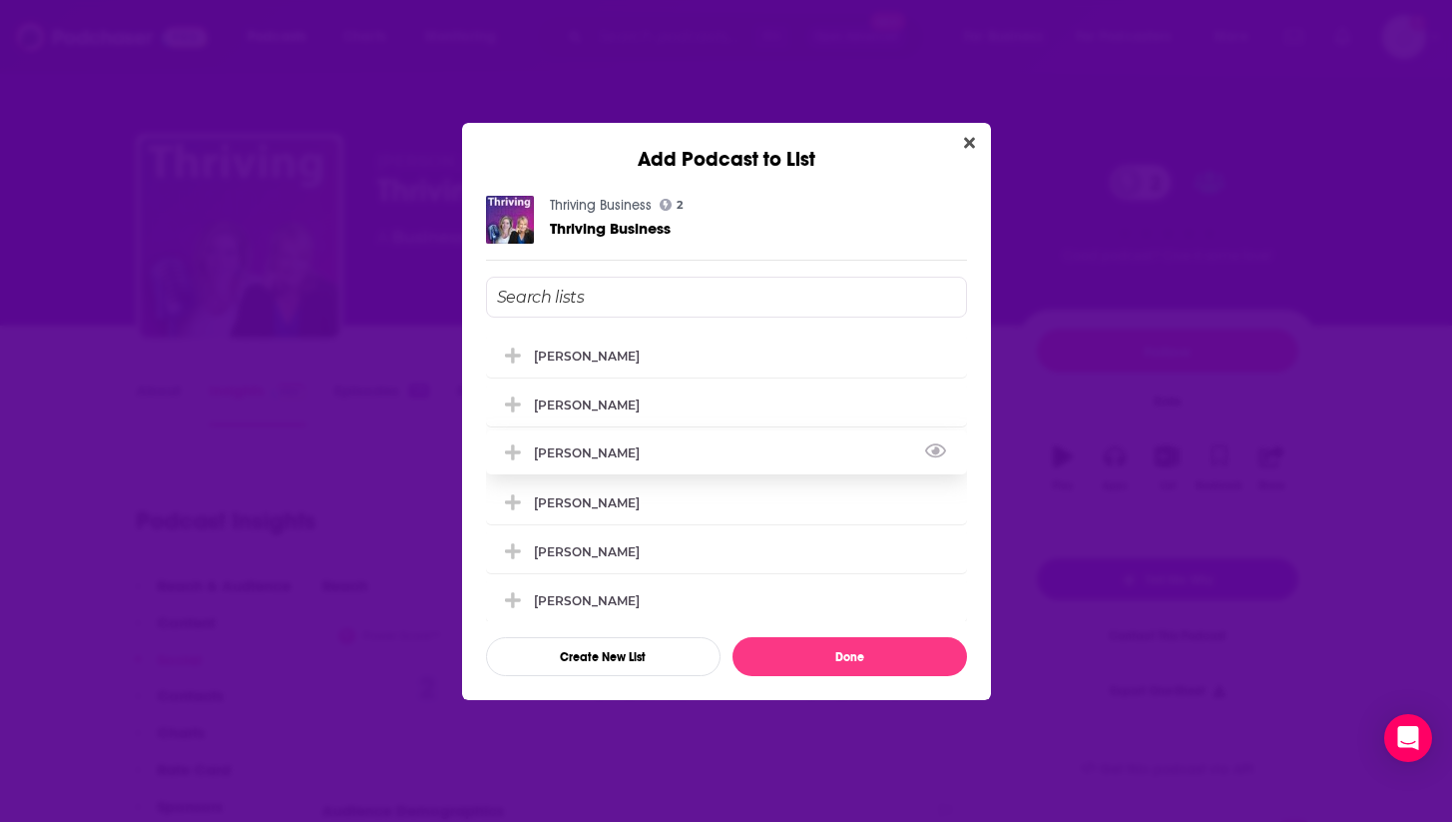
click at [609, 442] on div "[PERSON_NAME]" at bounding box center [726, 452] width 481 height 44
click at [612, 523] on div "[PERSON_NAME]" at bounding box center [726, 501] width 481 height 44
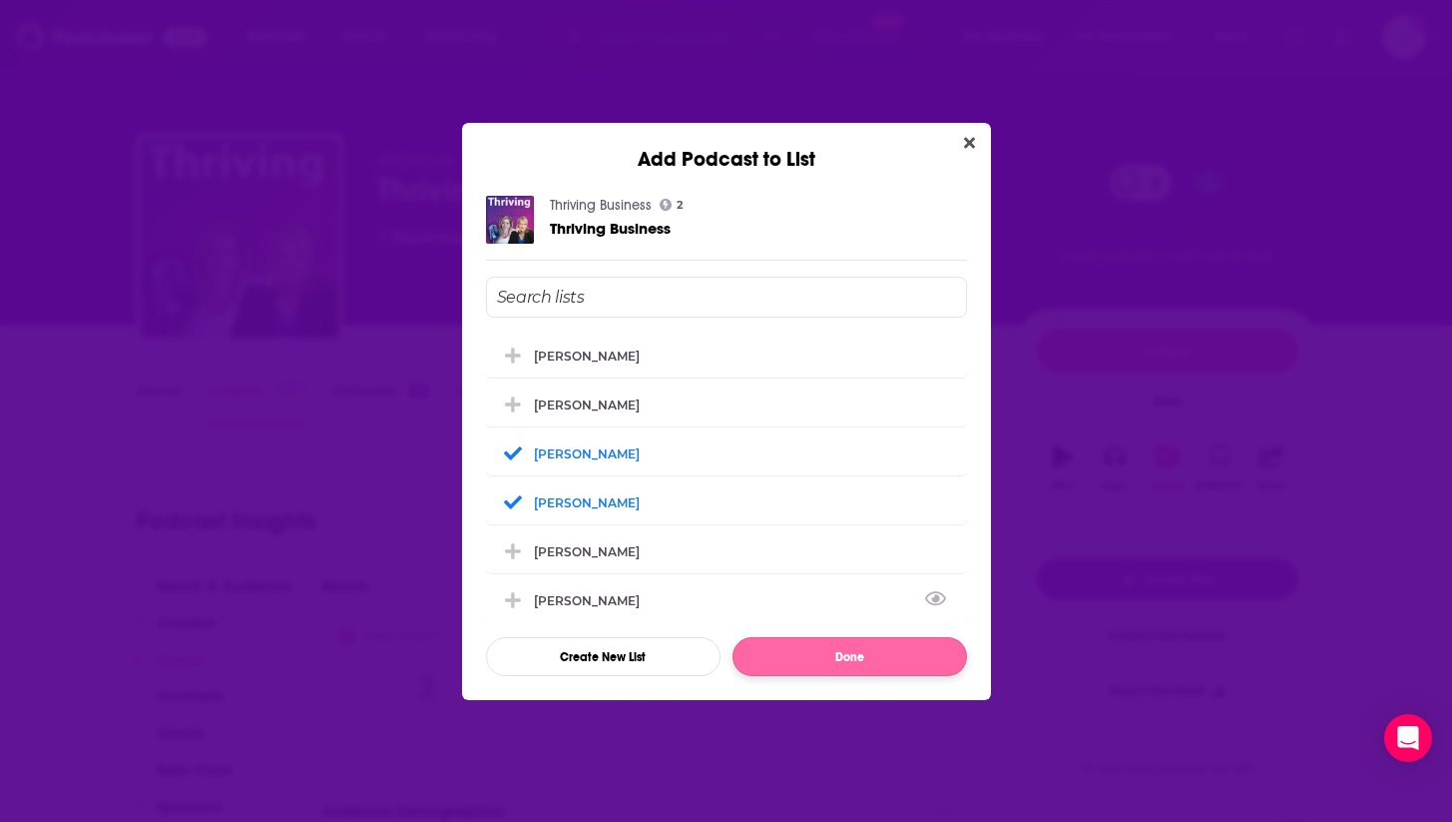
click at [876, 668] on button "Done" at bounding box center [850, 656] width 235 height 39
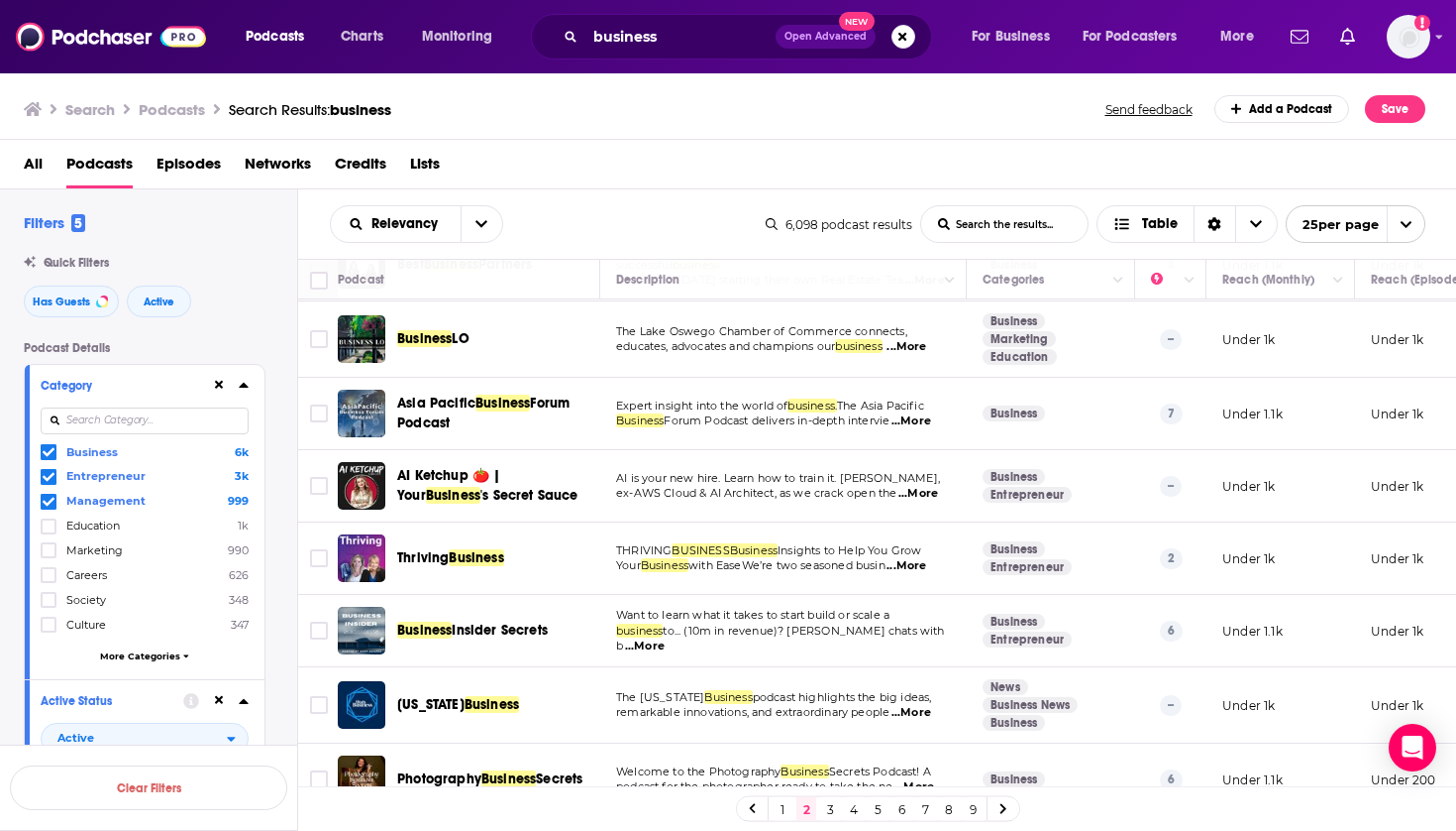
click at [831, 804] on link "3" at bounding box center [831, 809] width 20 height 24
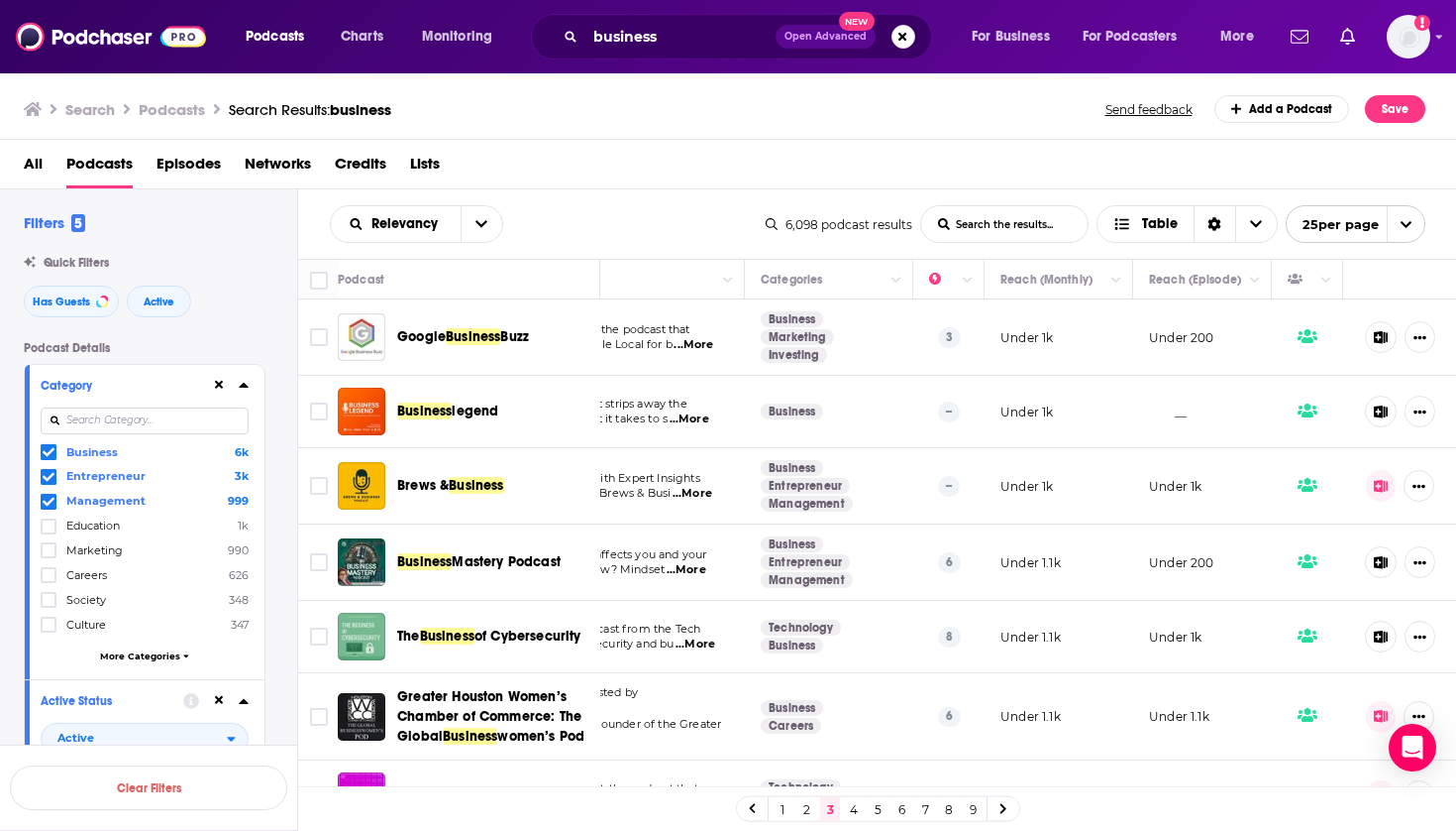
scroll to position [0, 222]
click at [455, 418] on span "legend" at bounding box center [474, 410] width 47 height 17
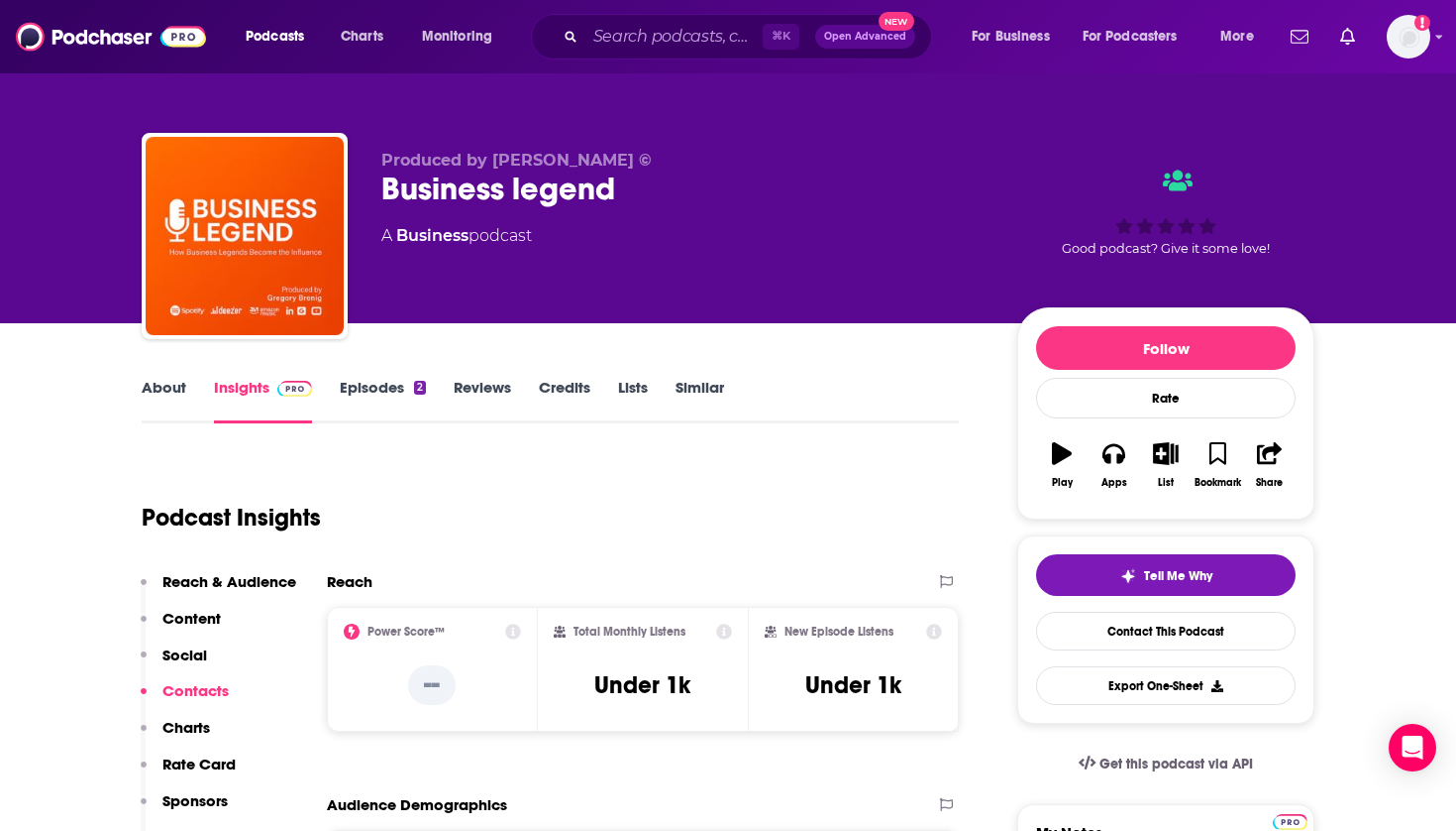
scroll to position [-1, 0]
click at [1161, 449] on icon "button" at bounding box center [1165, 453] width 25 height 22
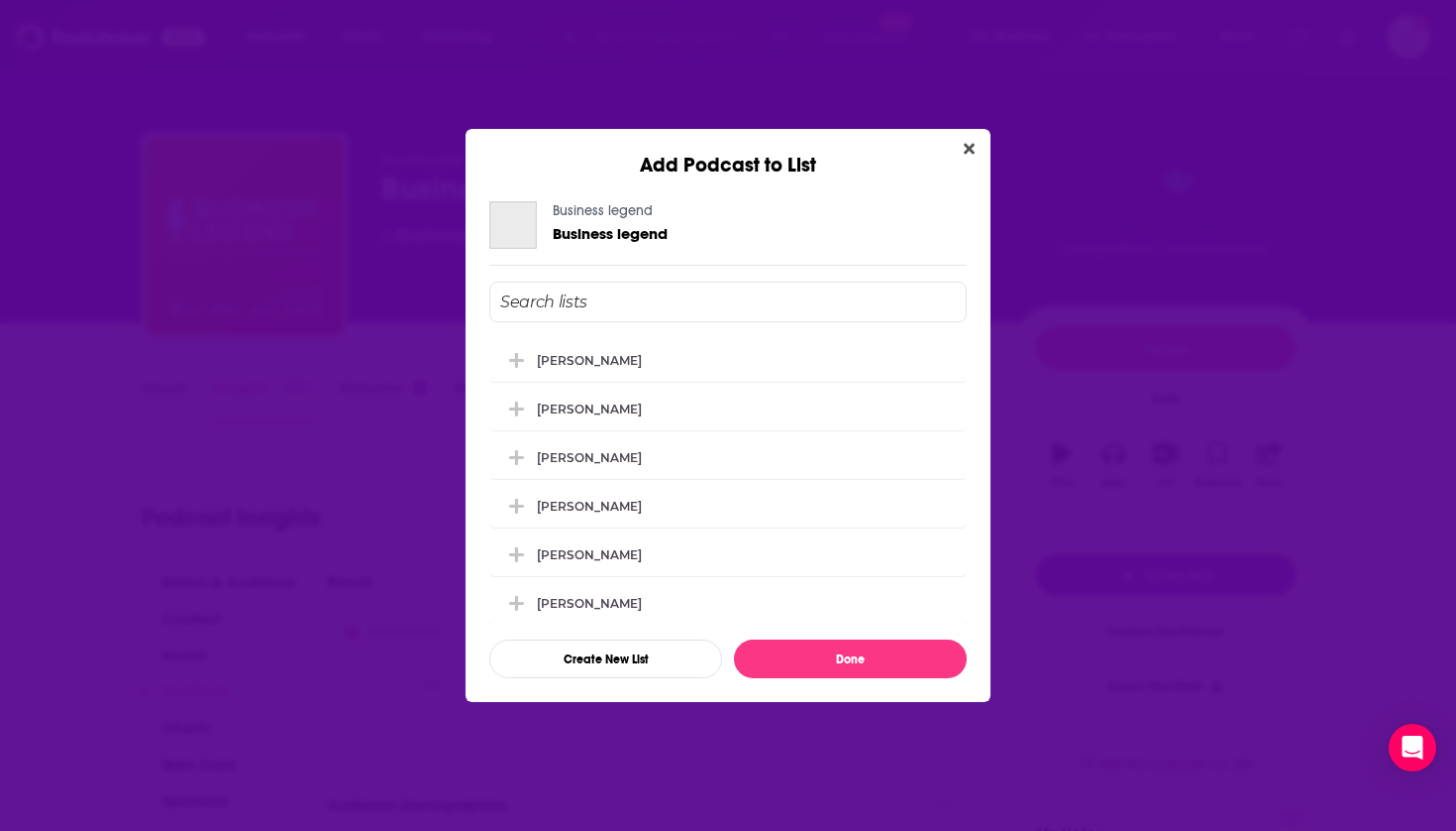
scroll to position [0, 0]
click at [584, 458] on div "[PERSON_NAME]" at bounding box center [596, 456] width 117 height 15
click at [579, 511] on div "[PERSON_NAME]" at bounding box center [596, 504] width 117 height 15
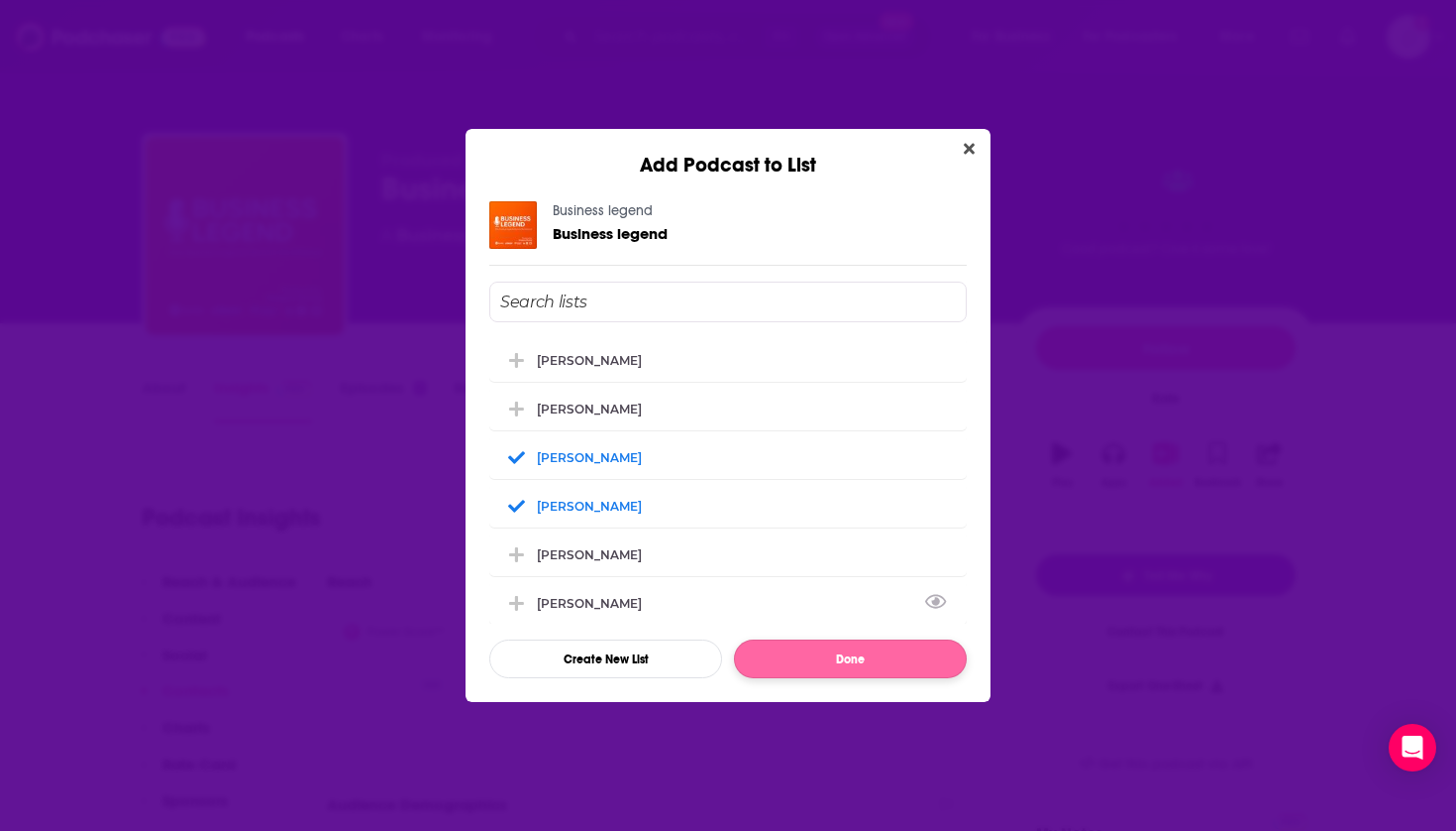
click at [762, 659] on button "Done" at bounding box center [851, 658] width 233 height 39
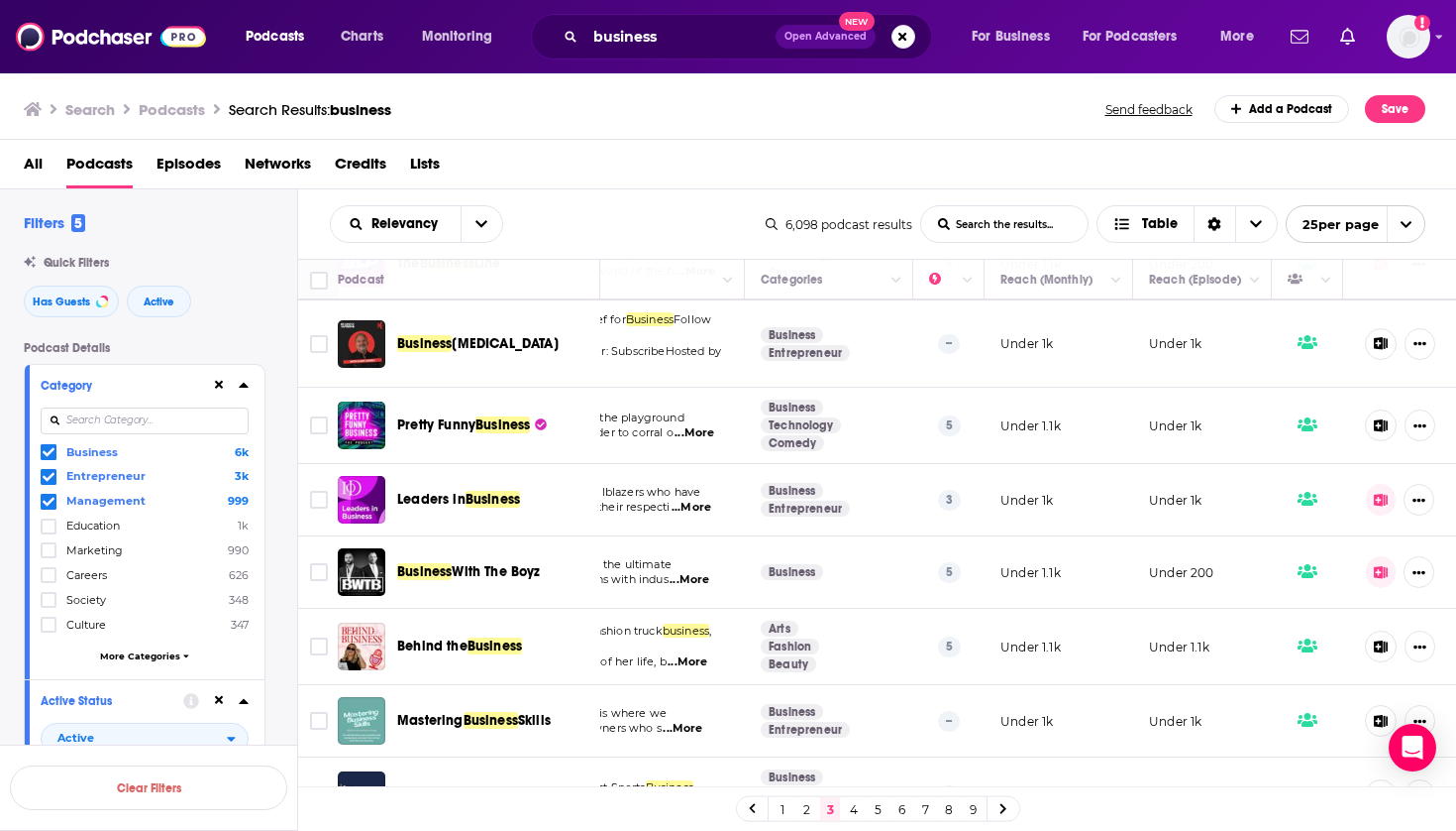
scroll to position [532, 222]
click at [1376, 489] on button at bounding box center [1382, 499] width 31 height 32
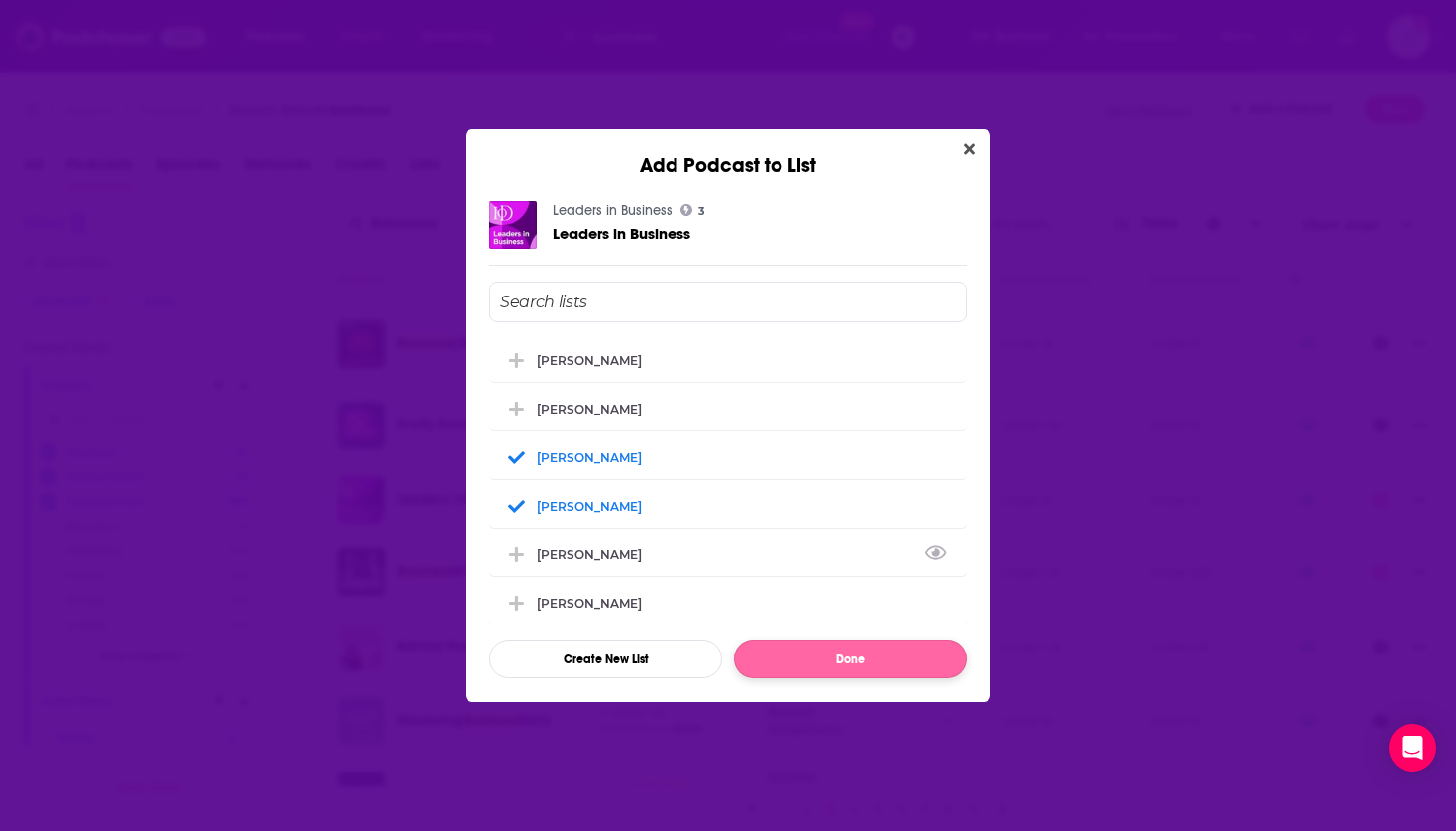
click at [802, 669] on button "Done" at bounding box center [851, 658] width 233 height 39
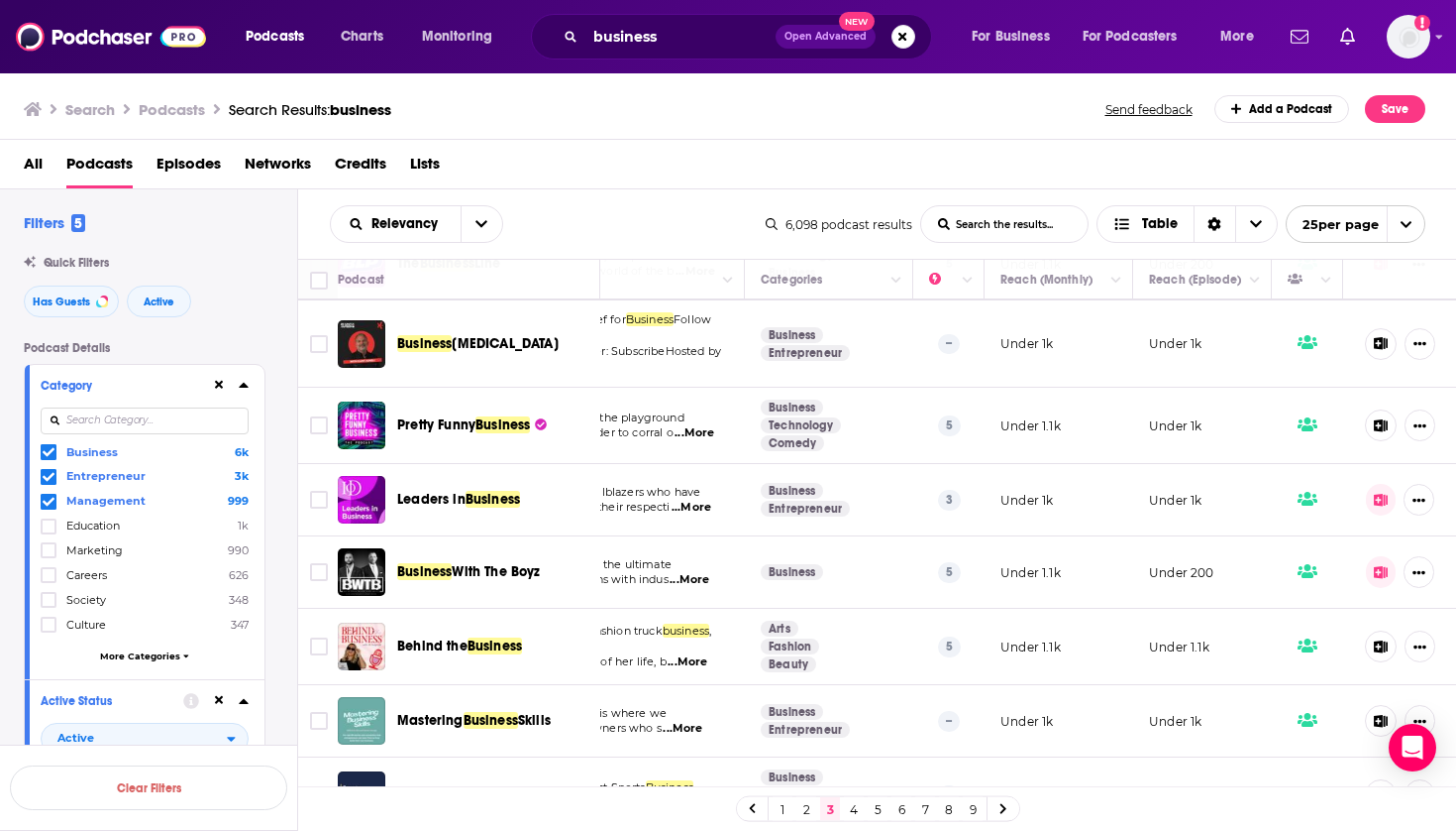
click at [1379, 566] on icon at bounding box center [1382, 572] width 15 height 13
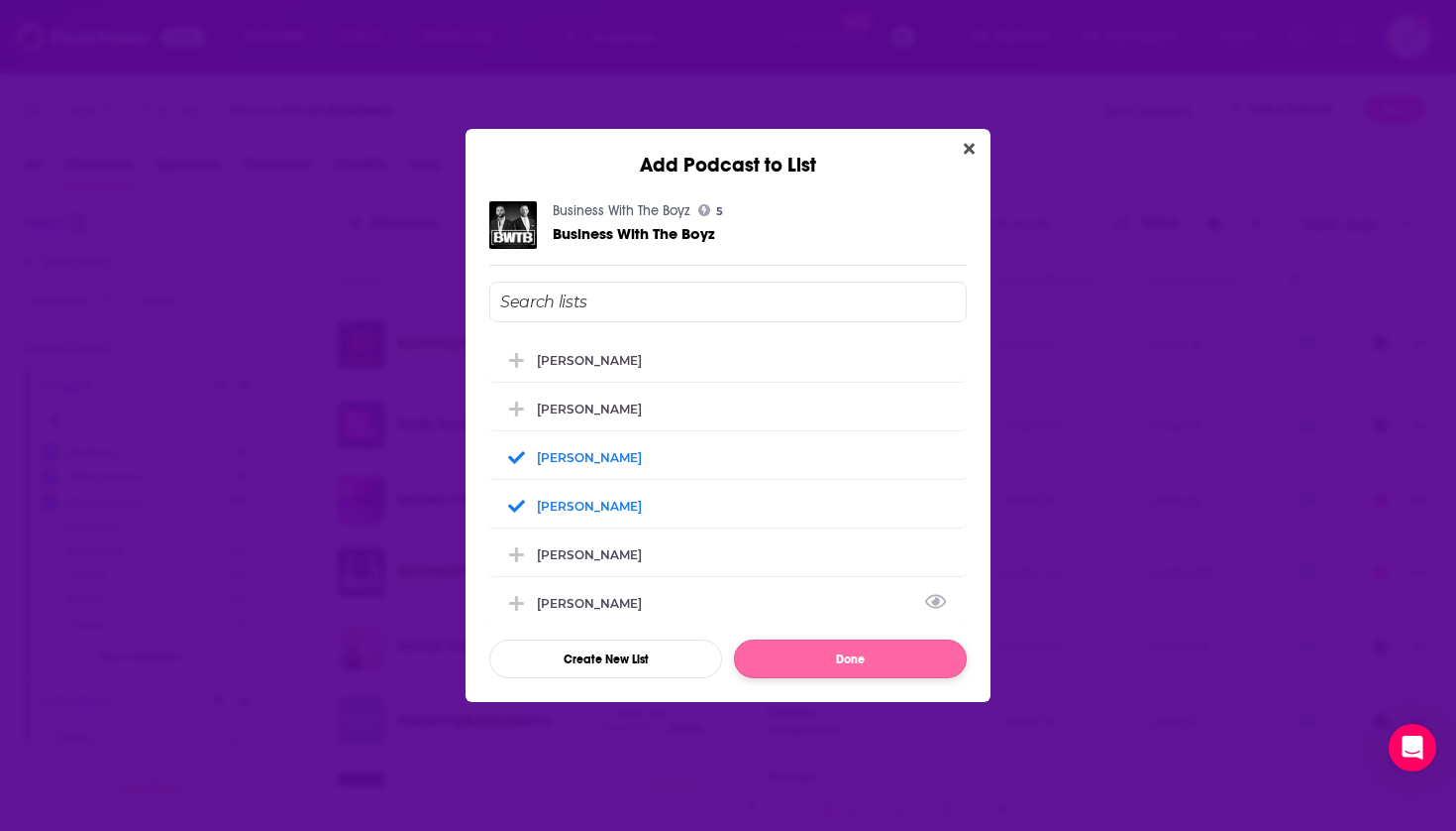
click at [815, 656] on button "Done" at bounding box center [851, 658] width 233 height 39
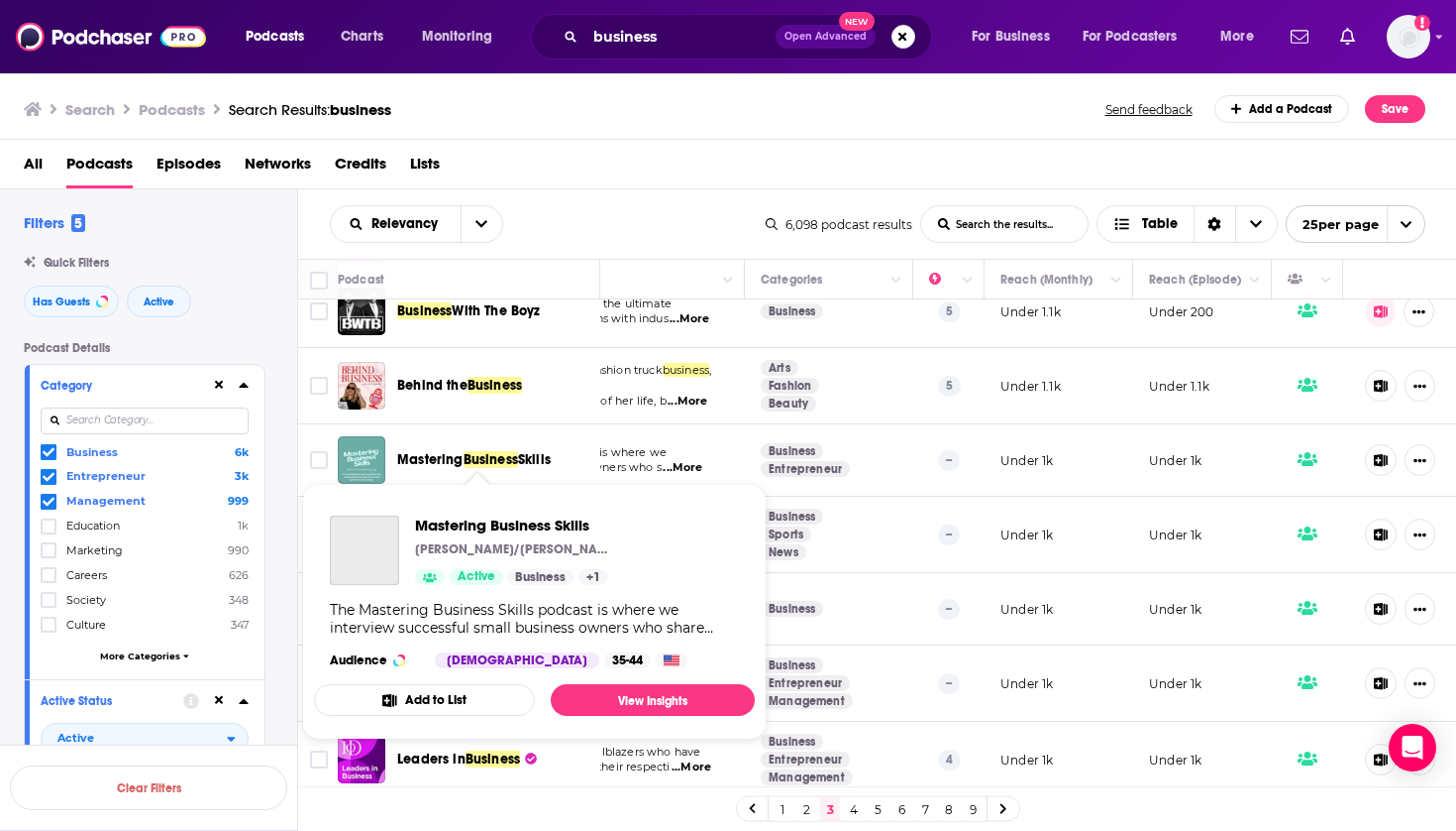
scroll to position [800, 222]
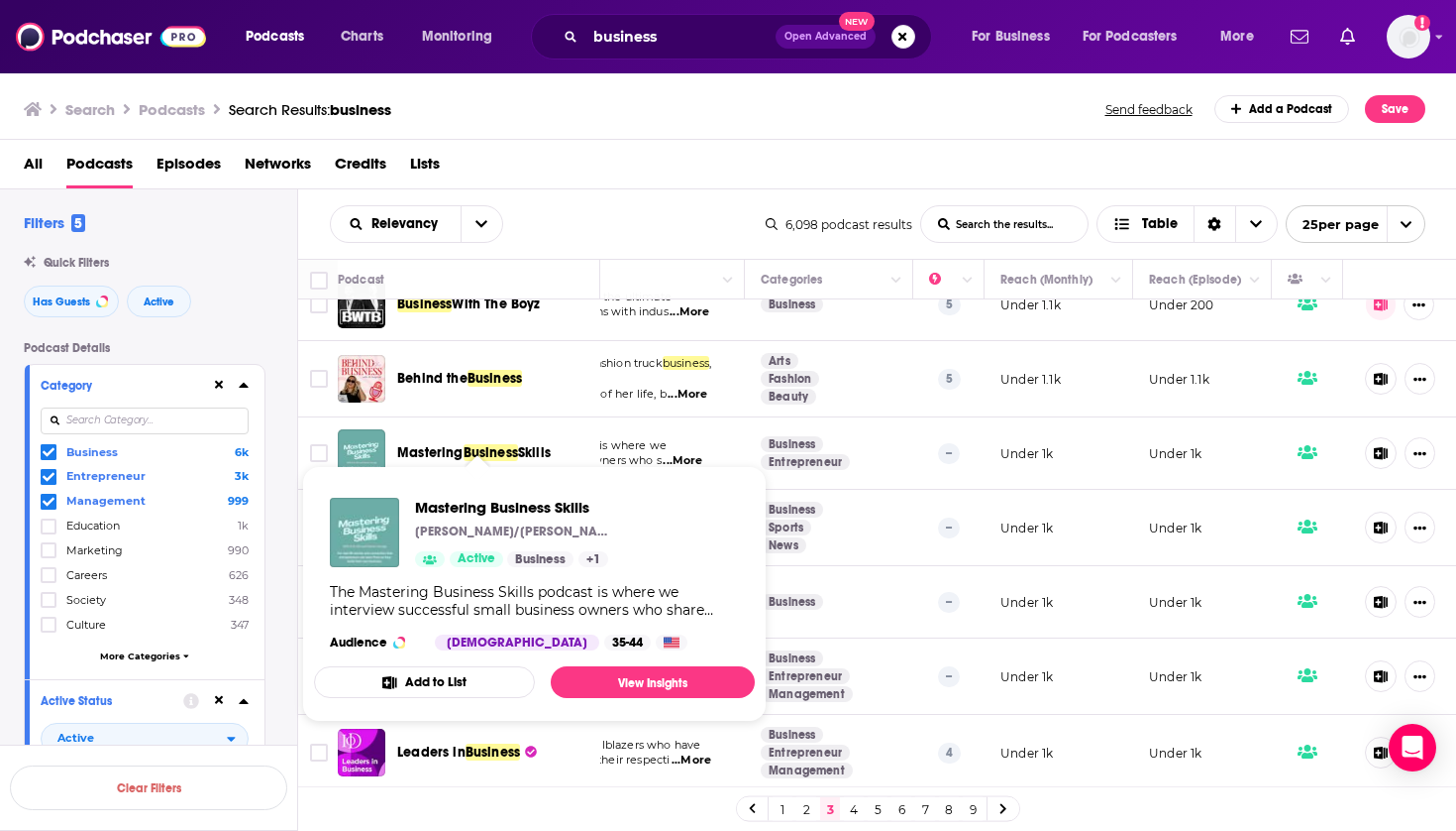
click at [497, 444] on span "Business" at bounding box center [490, 452] width 55 height 17
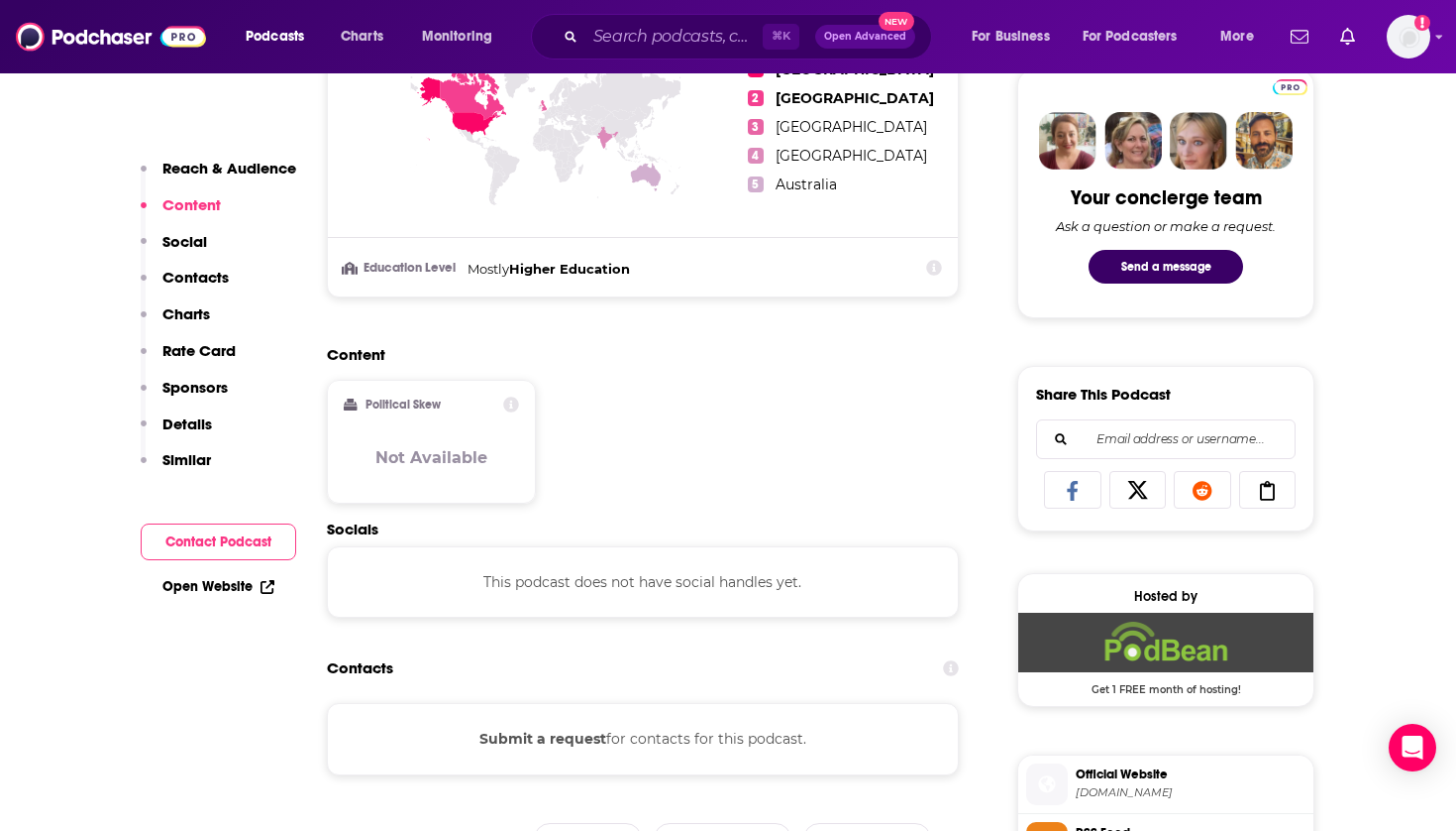
scroll to position [947, 0]
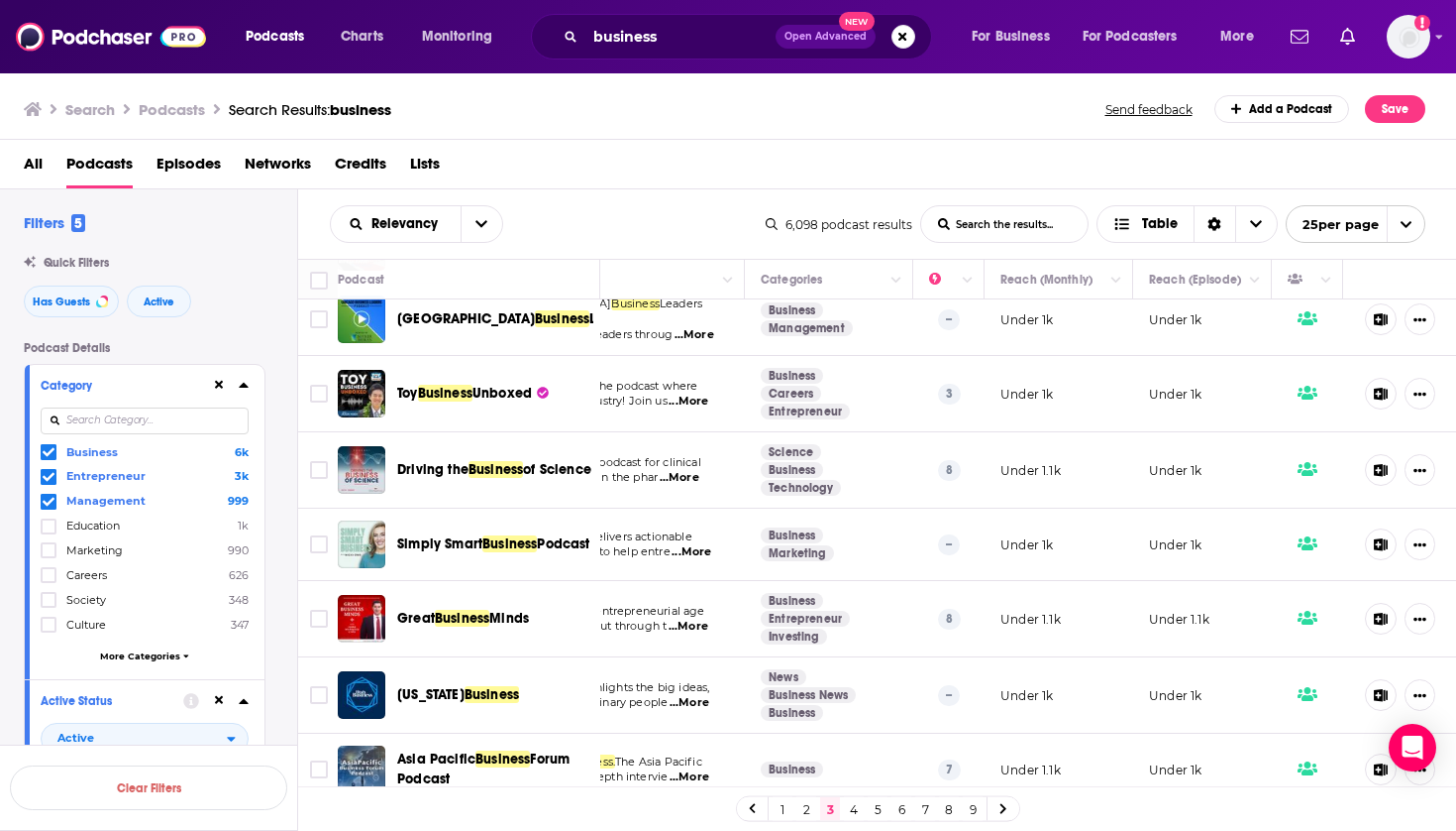
scroll to position [1380, 222]
click at [514, 610] on span "Minds" at bounding box center [509, 618] width 40 height 17
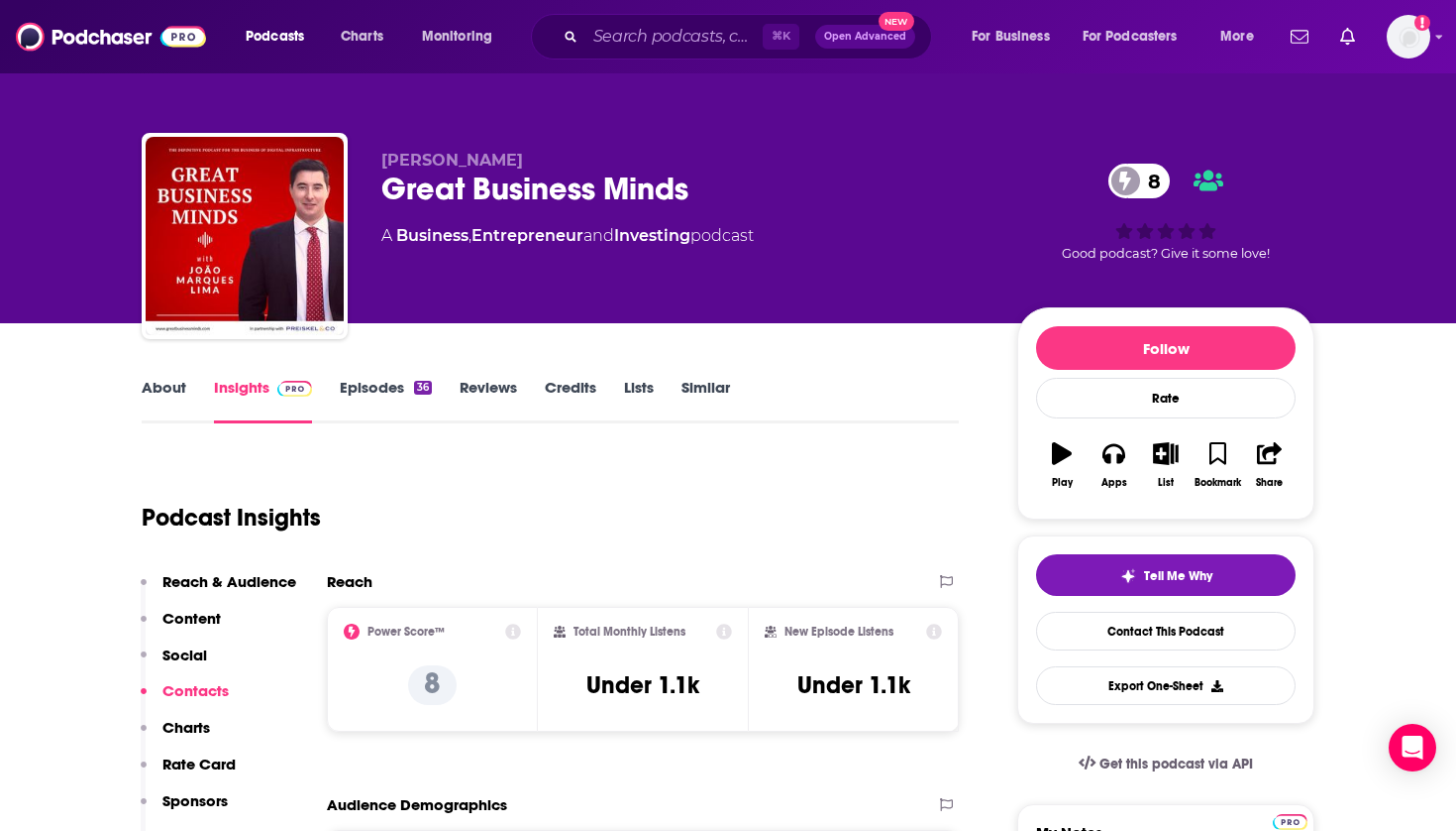
click at [1172, 448] on icon "button" at bounding box center [1166, 453] width 25 height 22
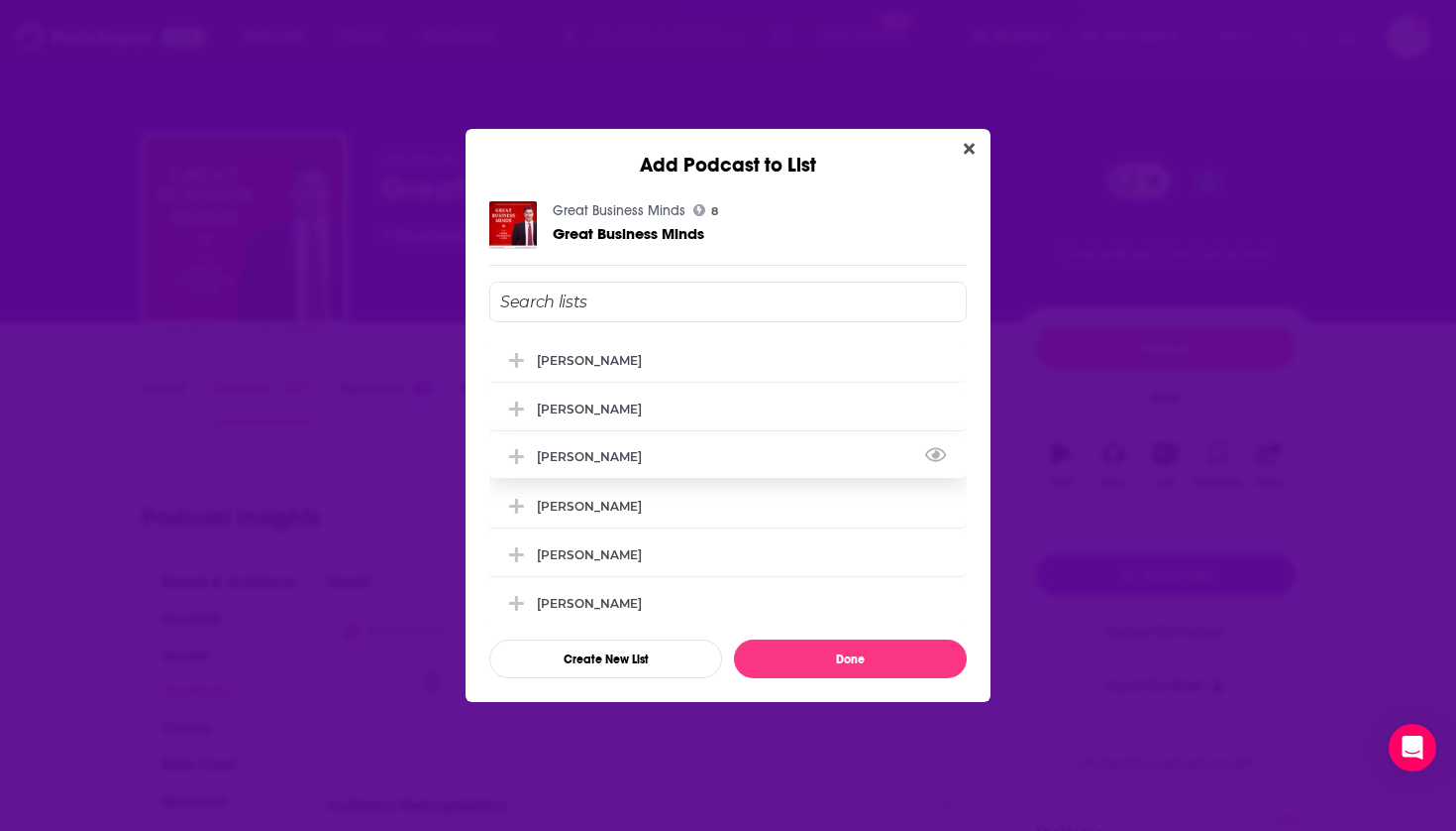
click at [639, 454] on div "[PERSON_NAME]" at bounding box center [728, 456] width 477 height 44
click at [642, 510] on button "View Link" at bounding box center [648, 509] width 12 height 2
click at [641, 513] on div "[PERSON_NAME]" at bounding box center [728, 504] width 477 height 44
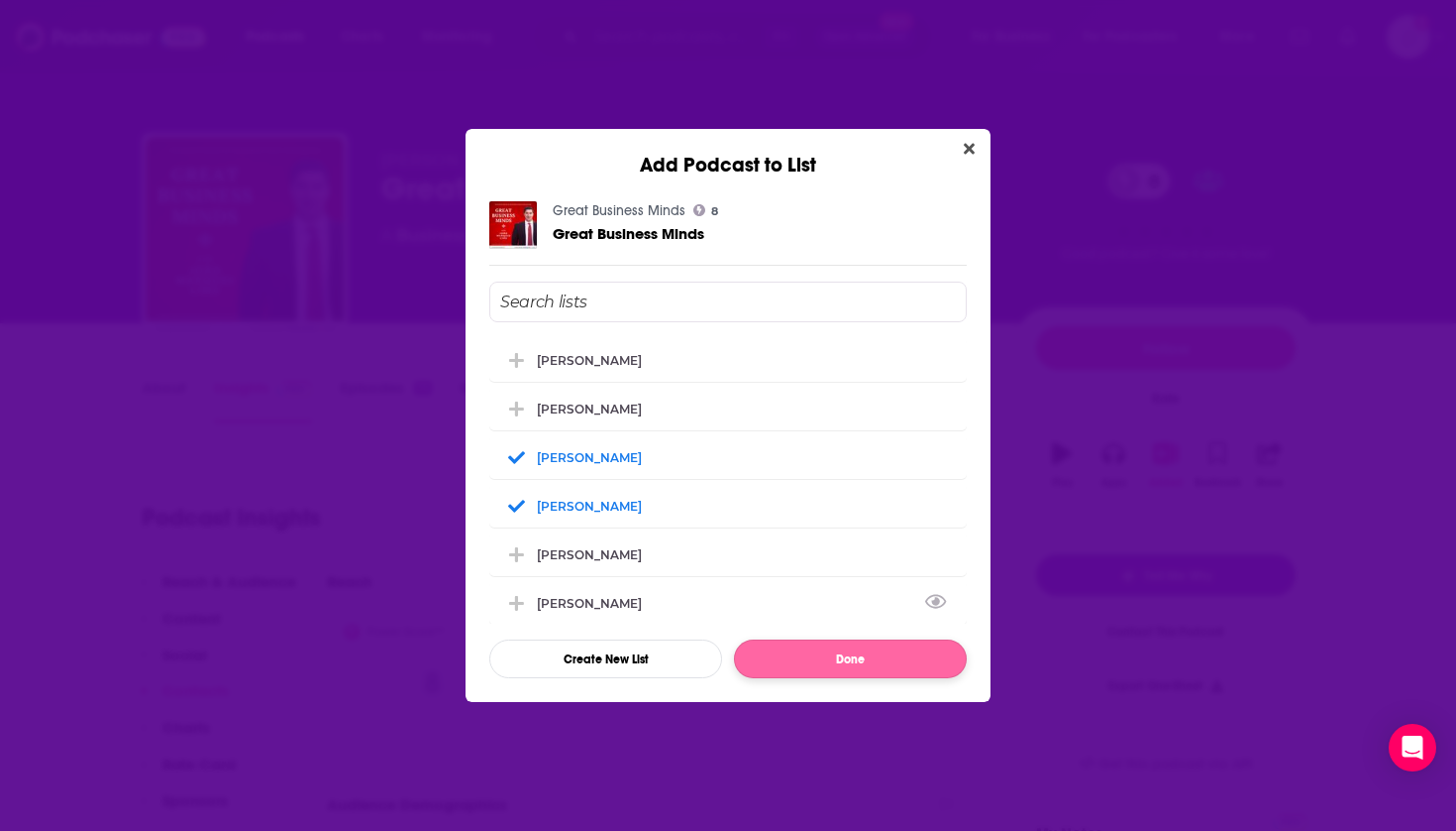
click at [811, 677] on button "Done" at bounding box center [851, 658] width 233 height 39
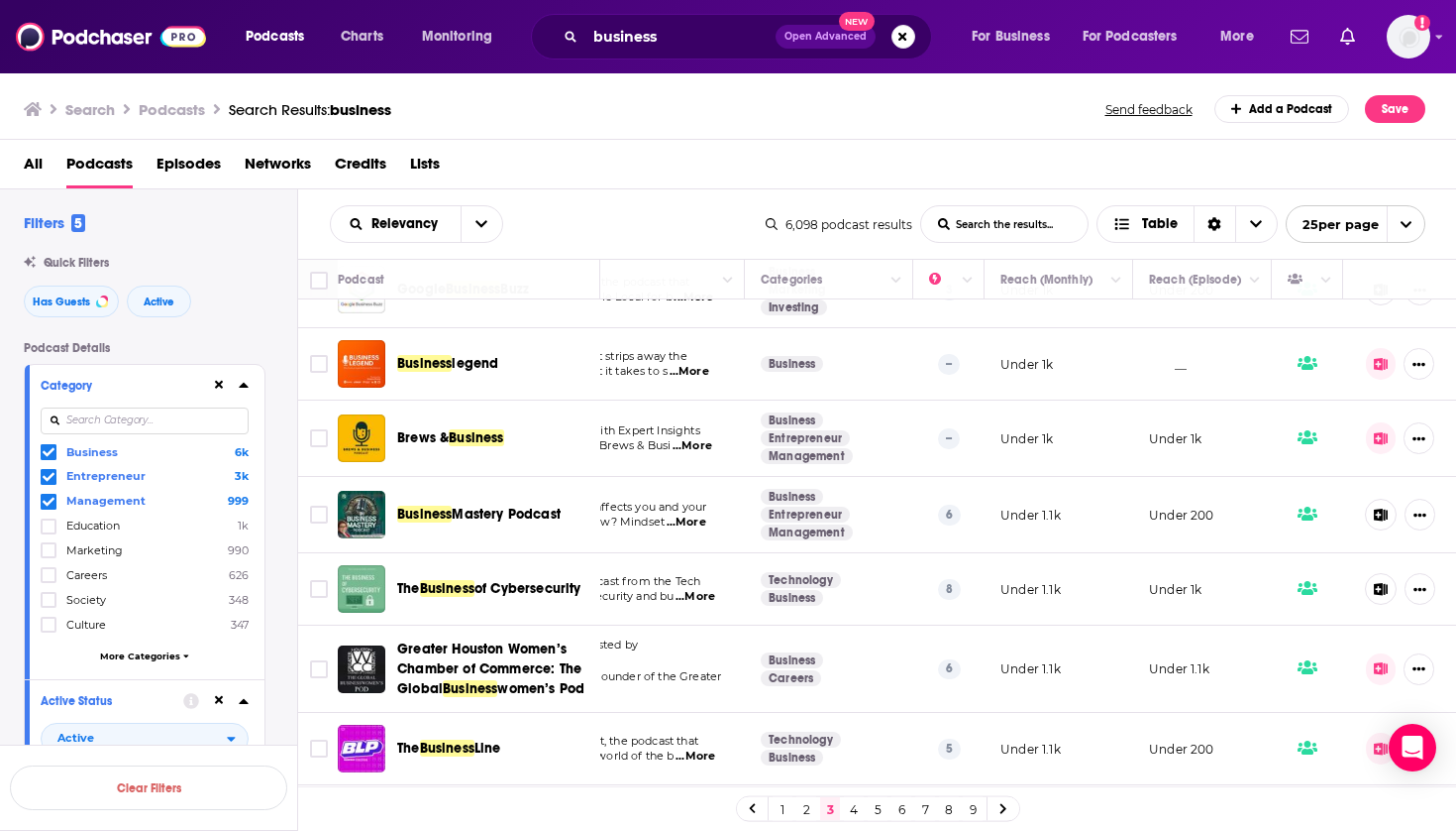
scroll to position [48, 222]
click at [554, 523] on span "Business Mastery Podcast" at bounding box center [478, 514] width 164 height 20
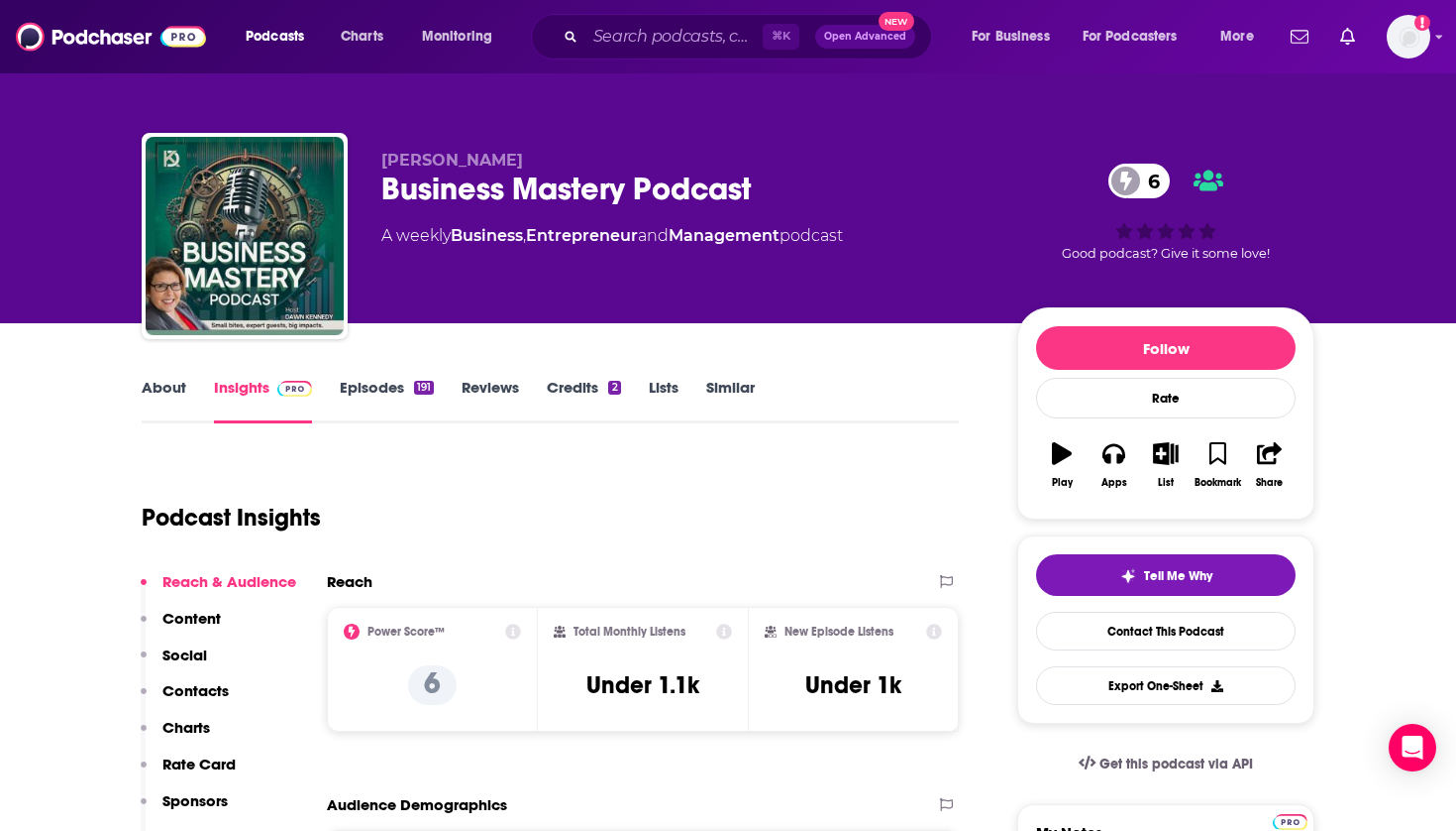
click at [1167, 468] on button "List" at bounding box center [1166, 465] width 52 height 71
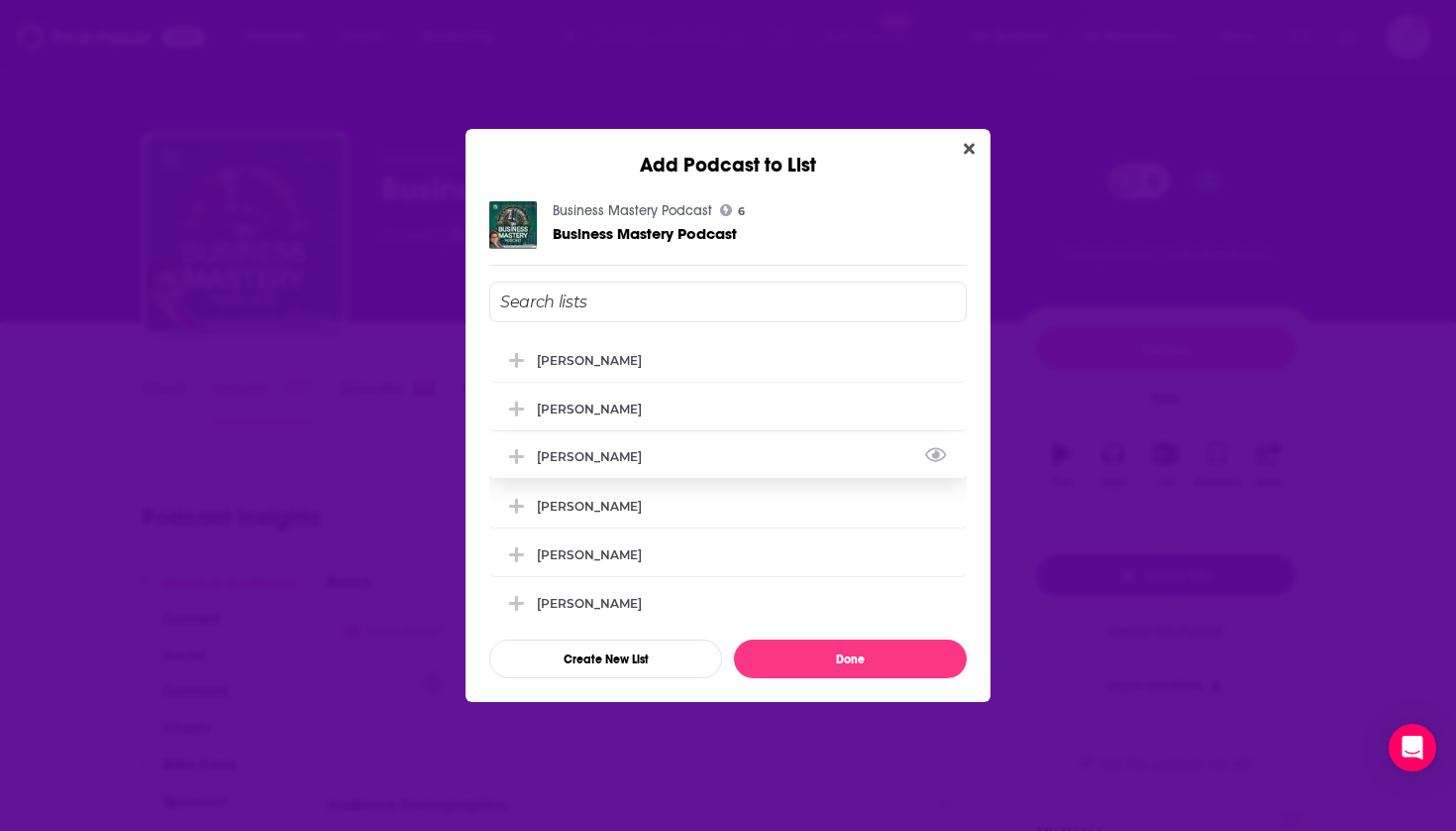
click at [583, 457] on div "[PERSON_NAME]" at bounding box center [596, 456] width 117 height 15
click at [594, 510] on div "[PERSON_NAME]" at bounding box center [596, 504] width 117 height 15
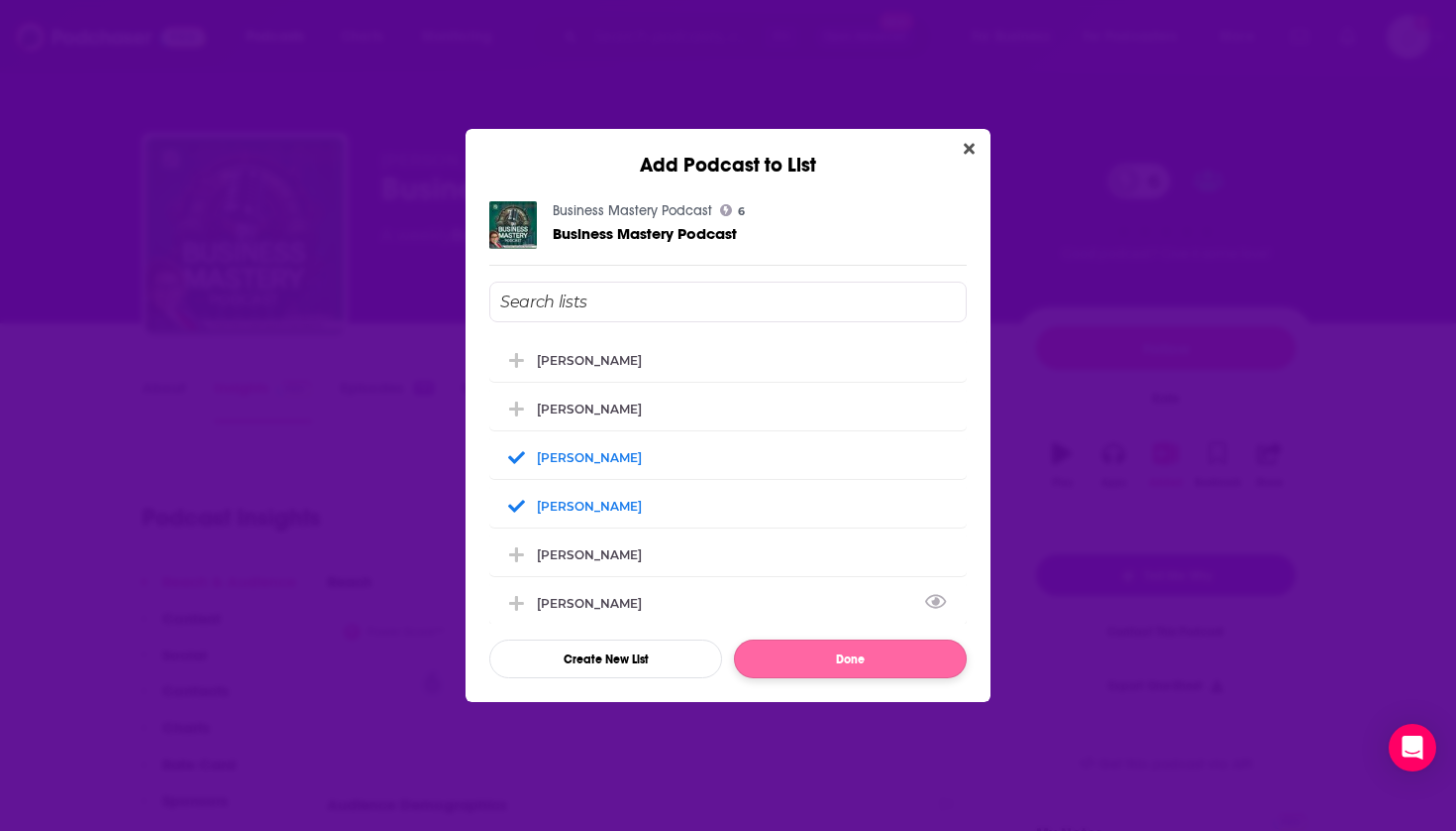
click at [774, 655] on button "Done" at bounding box center [851, 658] width 233 height 39
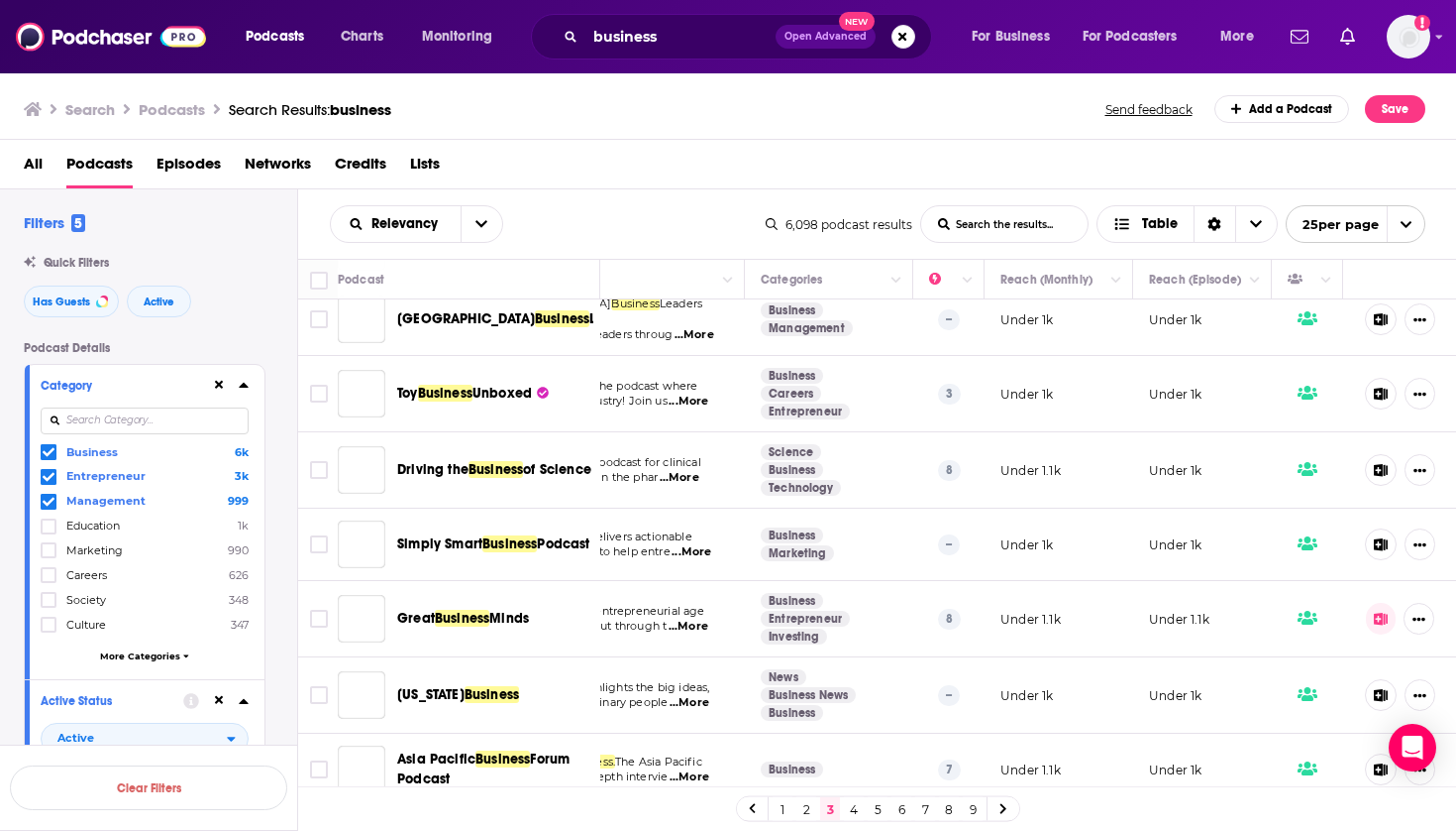
scroll to position [1380, 222]
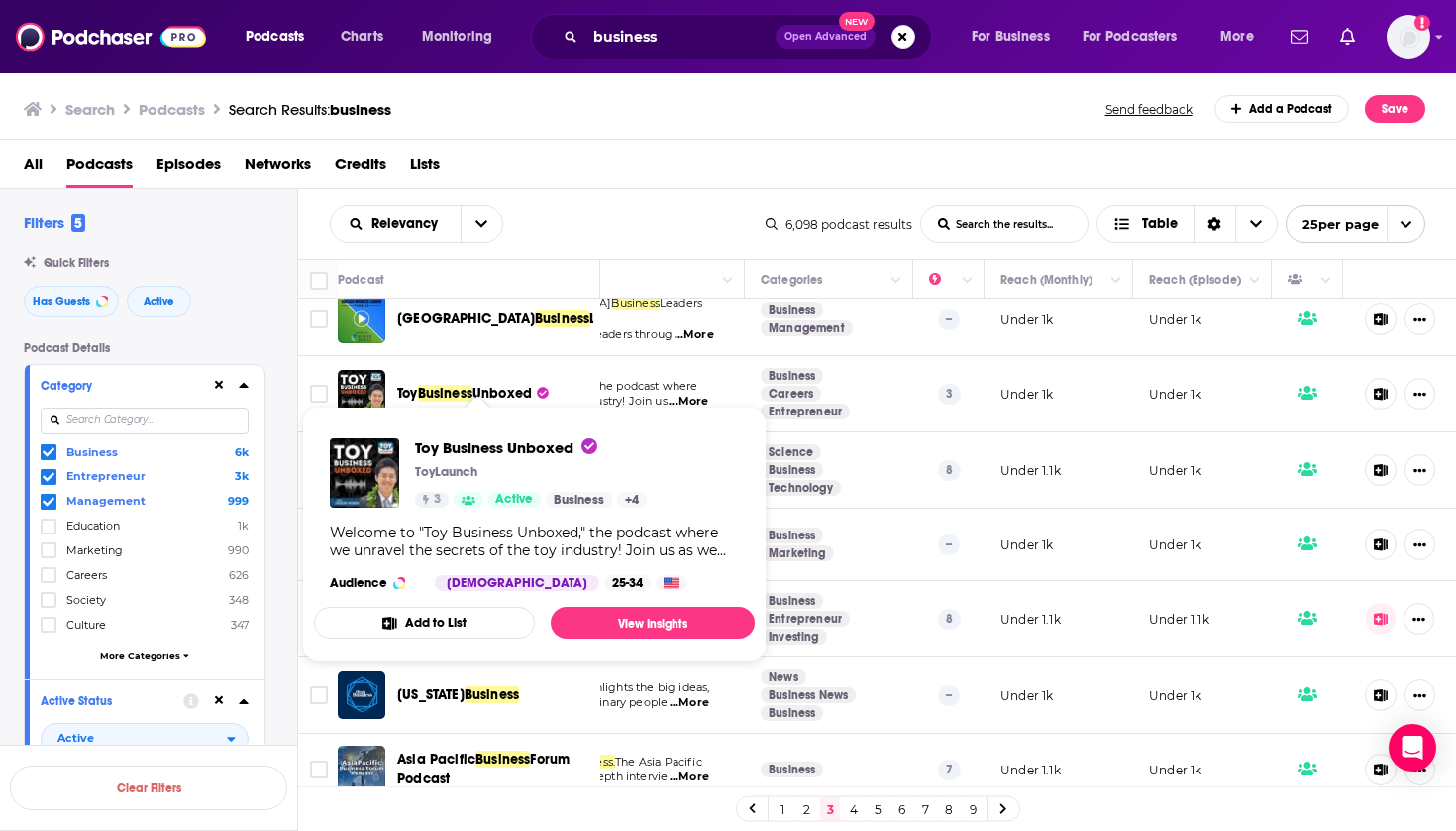
click at [471, 384] on span "Business" at bounding box center [445, 392] width 55 height 17
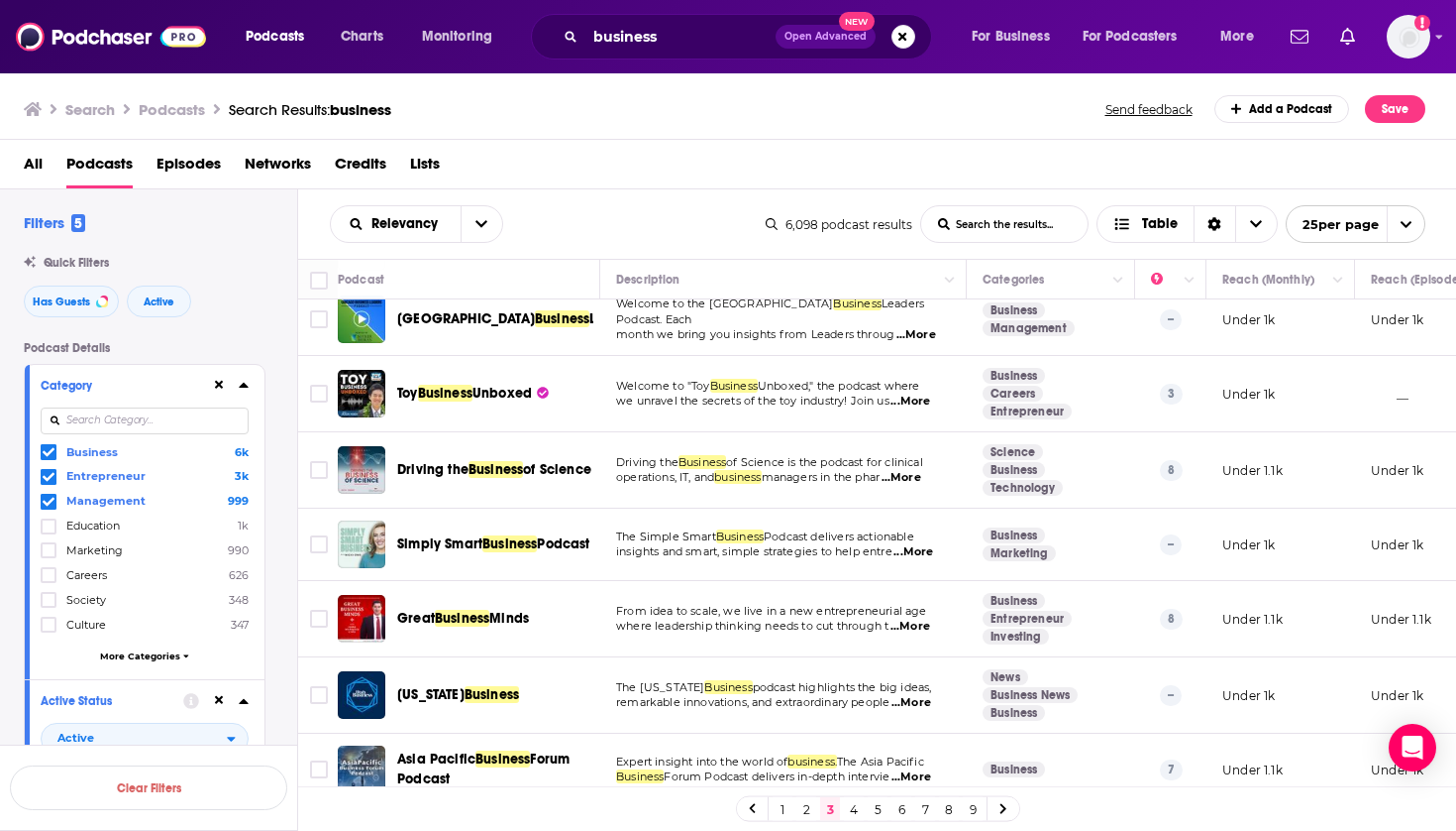
click at [859, 813] on link "4" at bounding box center [855, 809] width 20 height 24
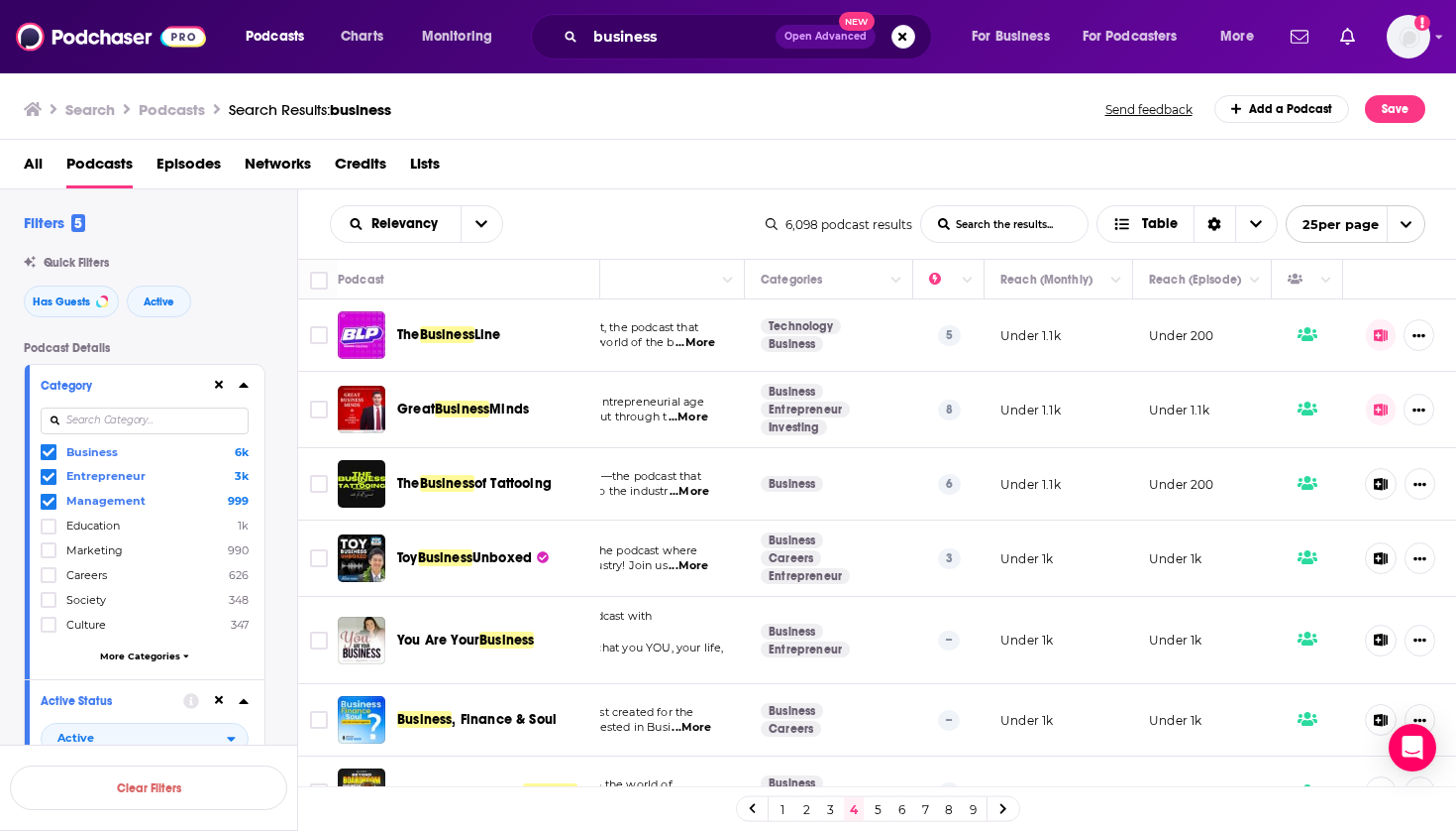
scroll to position [0, 222]
click at [1378, 329] on icon at bounding box center [1382, 335] width 15 height 13
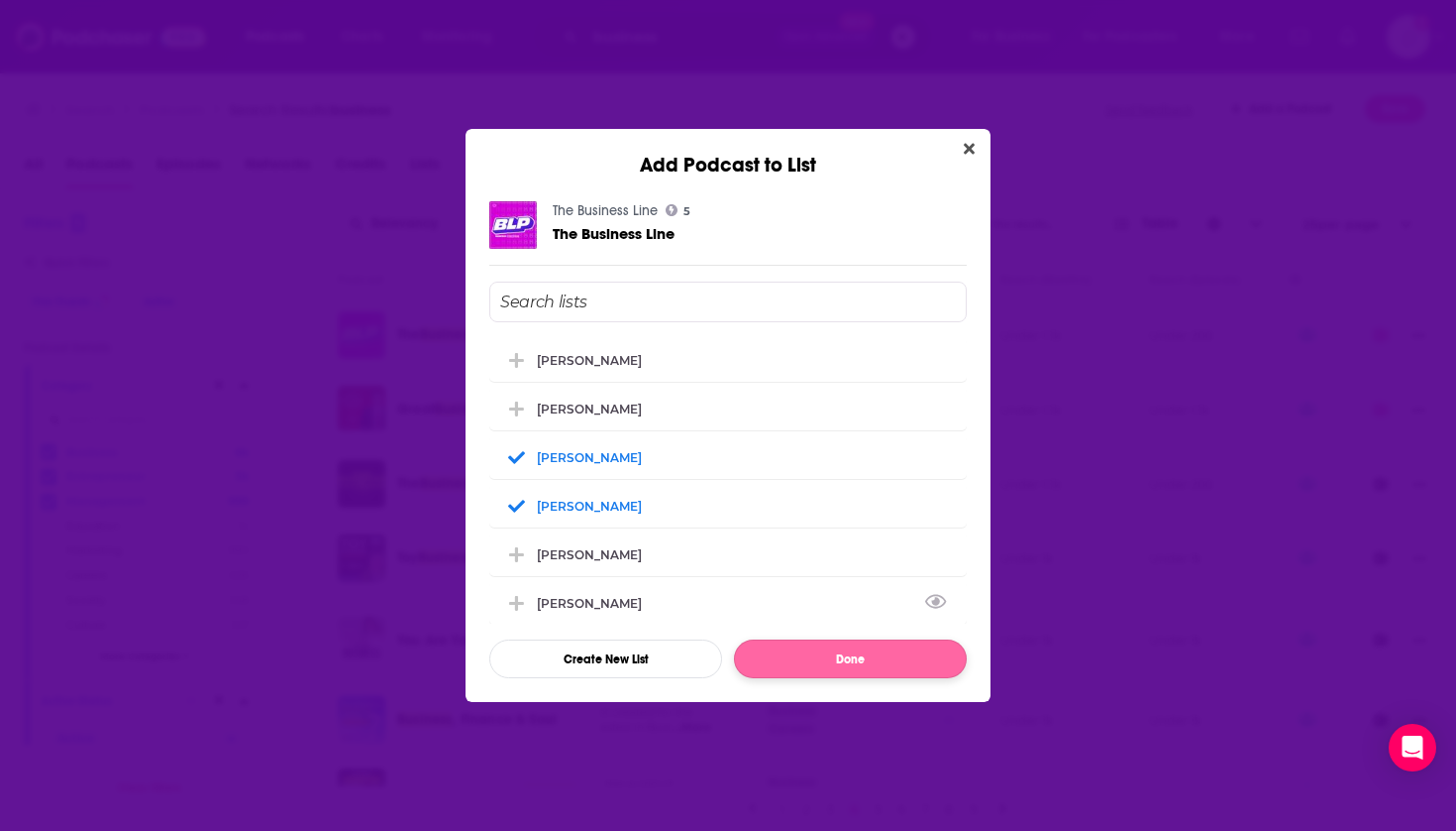
click at [841, 673] on button "Done" at bounding box center [851, 658] width 233 height 39
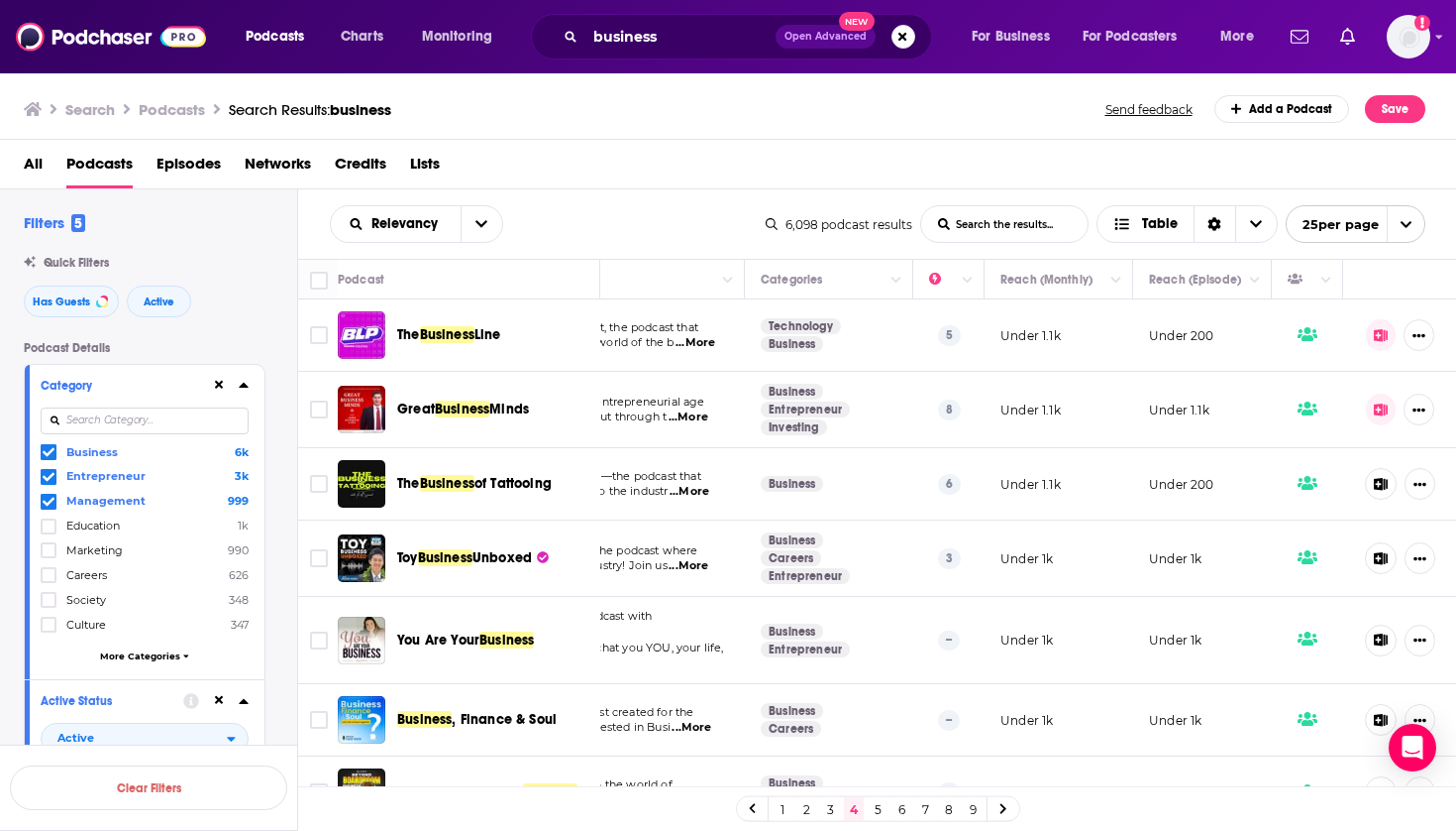
click at [468, 640] on span "You Are Your" at bounding box center [438, 639] width 82 height 17
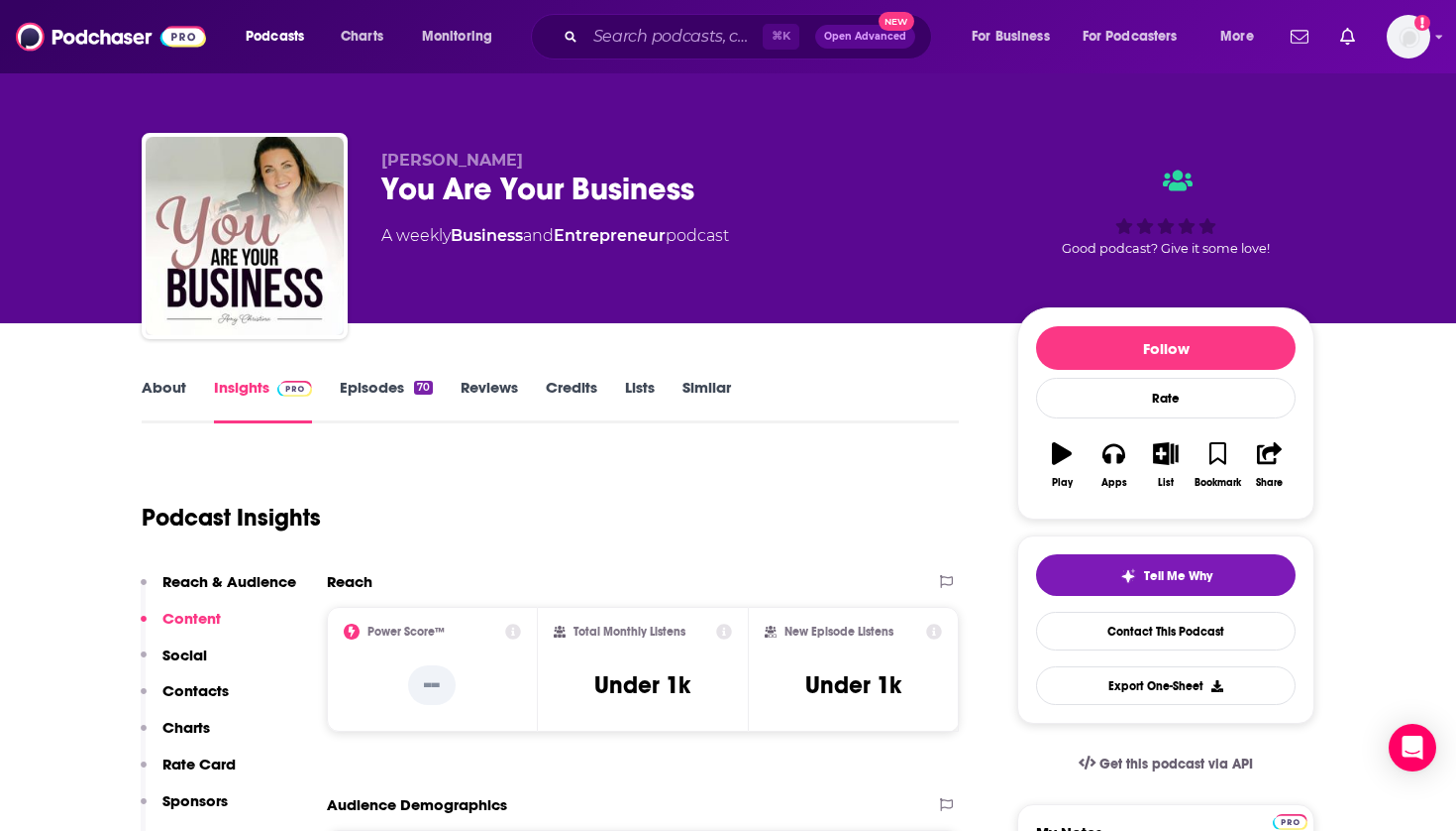
click at [1164, 449] on icon "button" at bounding box center [1166, 453] width 25 height 22
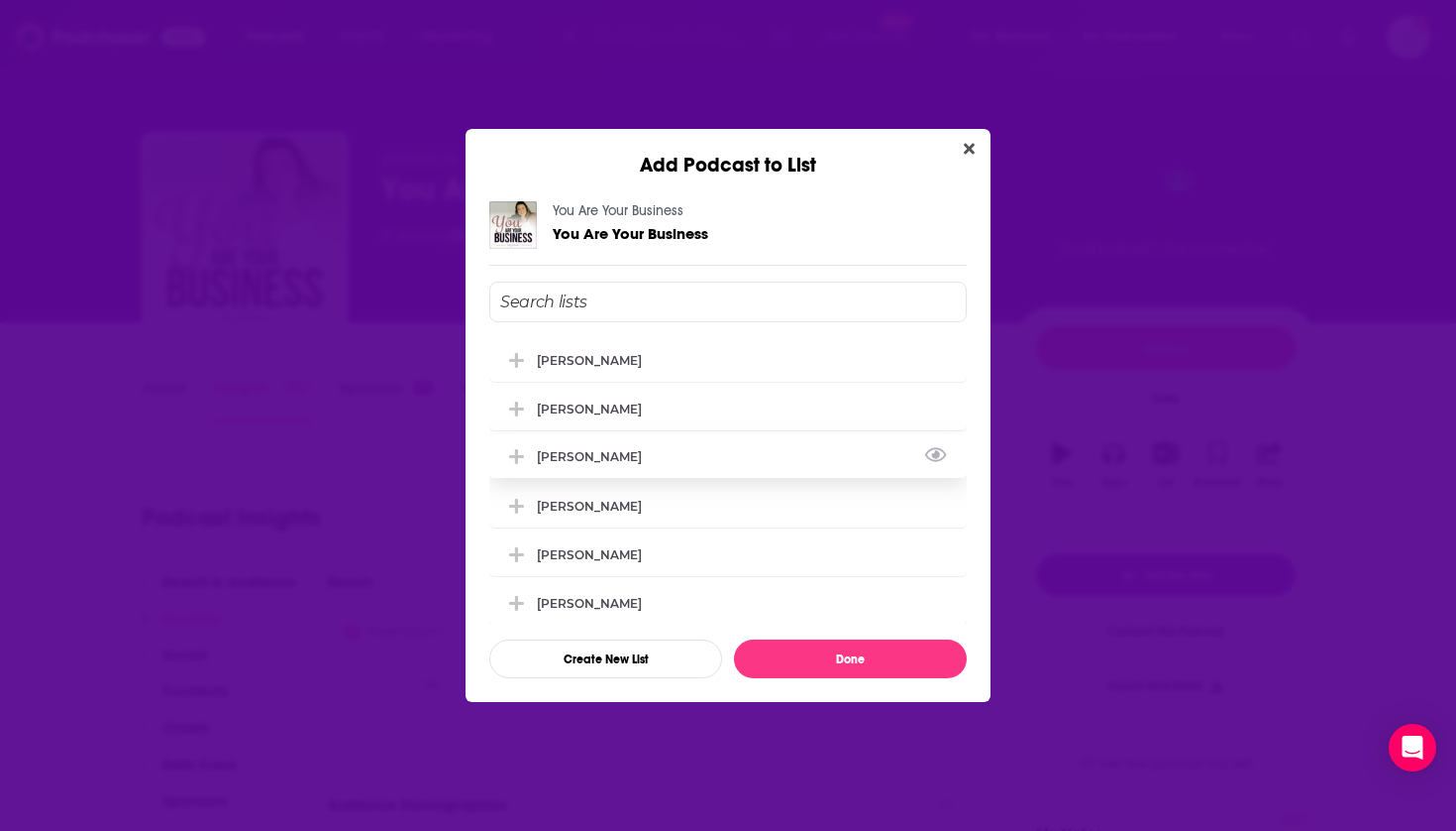
click at [599, 450] on div "[PERSON_NAME]" at bounding box center [728, 456] width 477 height 44
click at [608, 526] on div "[PERSON_NAME]" at bounding box center [728, 504] width 477 height 44
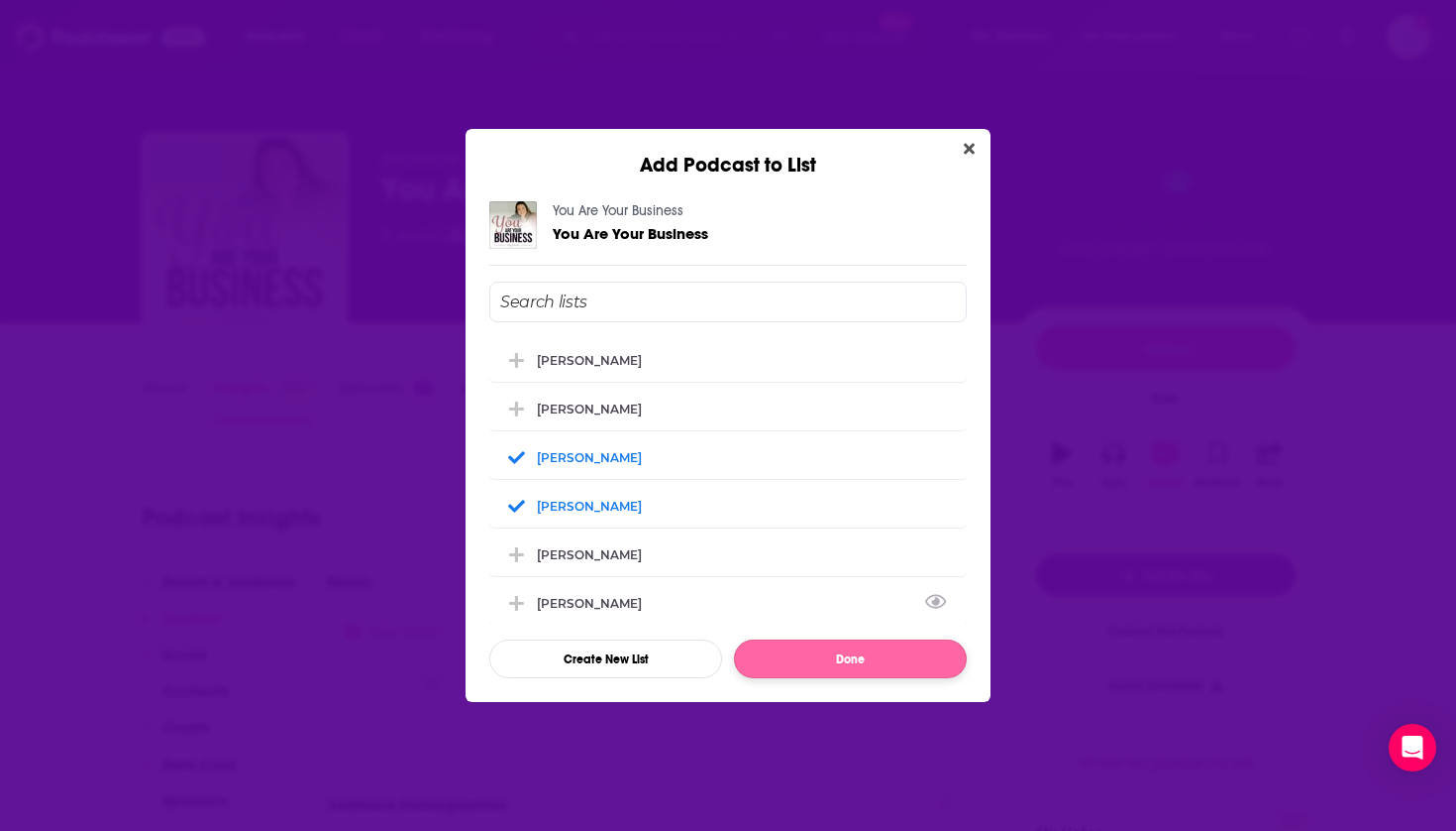
click at [812, 660] on button "Done" at bounding box center [851, 658] width 233 height 39
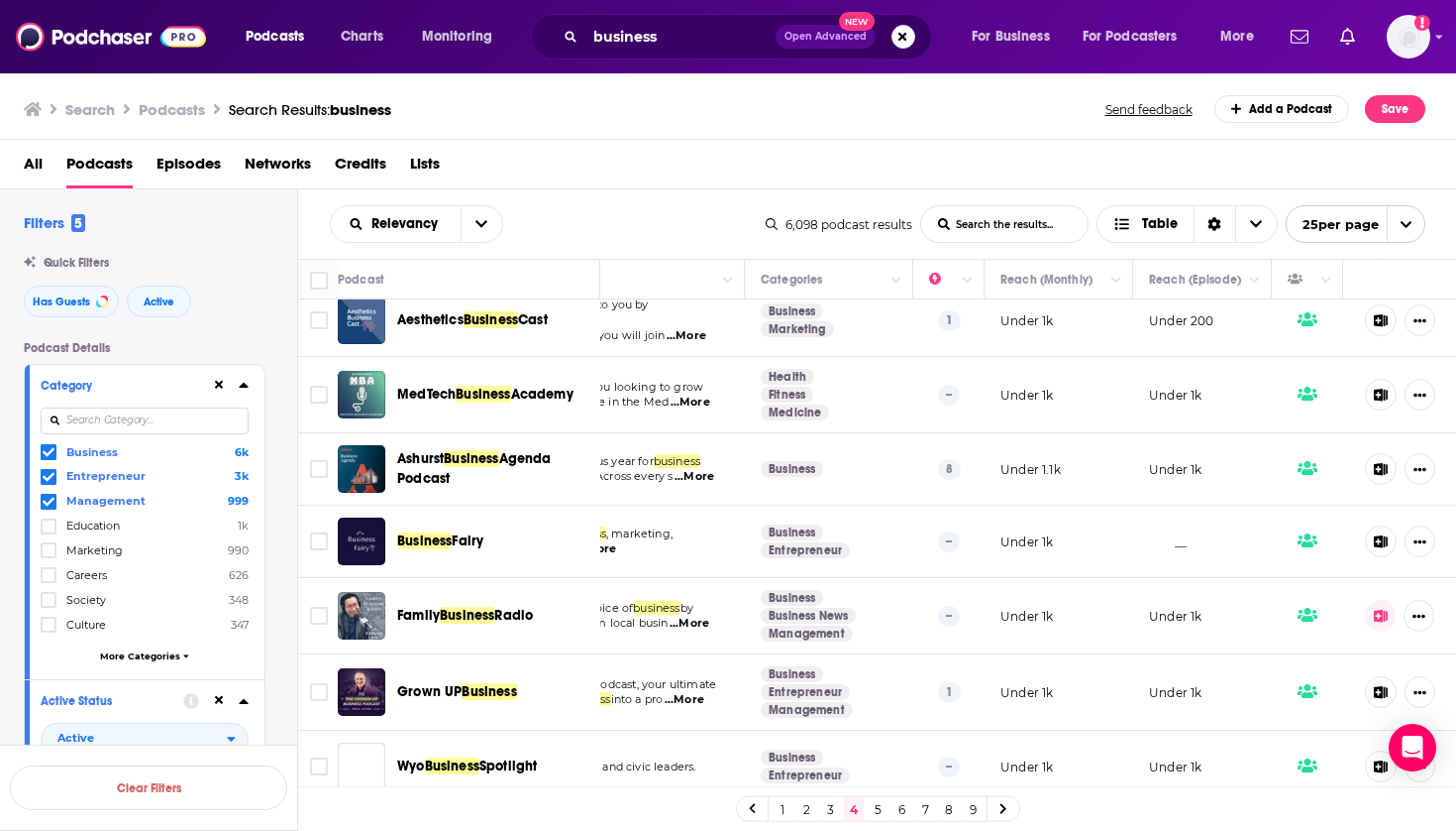
scroll to position [1368, 222]
click at [450, 532] on span "Business" at bounding box center [424, 540] width 55 height 17
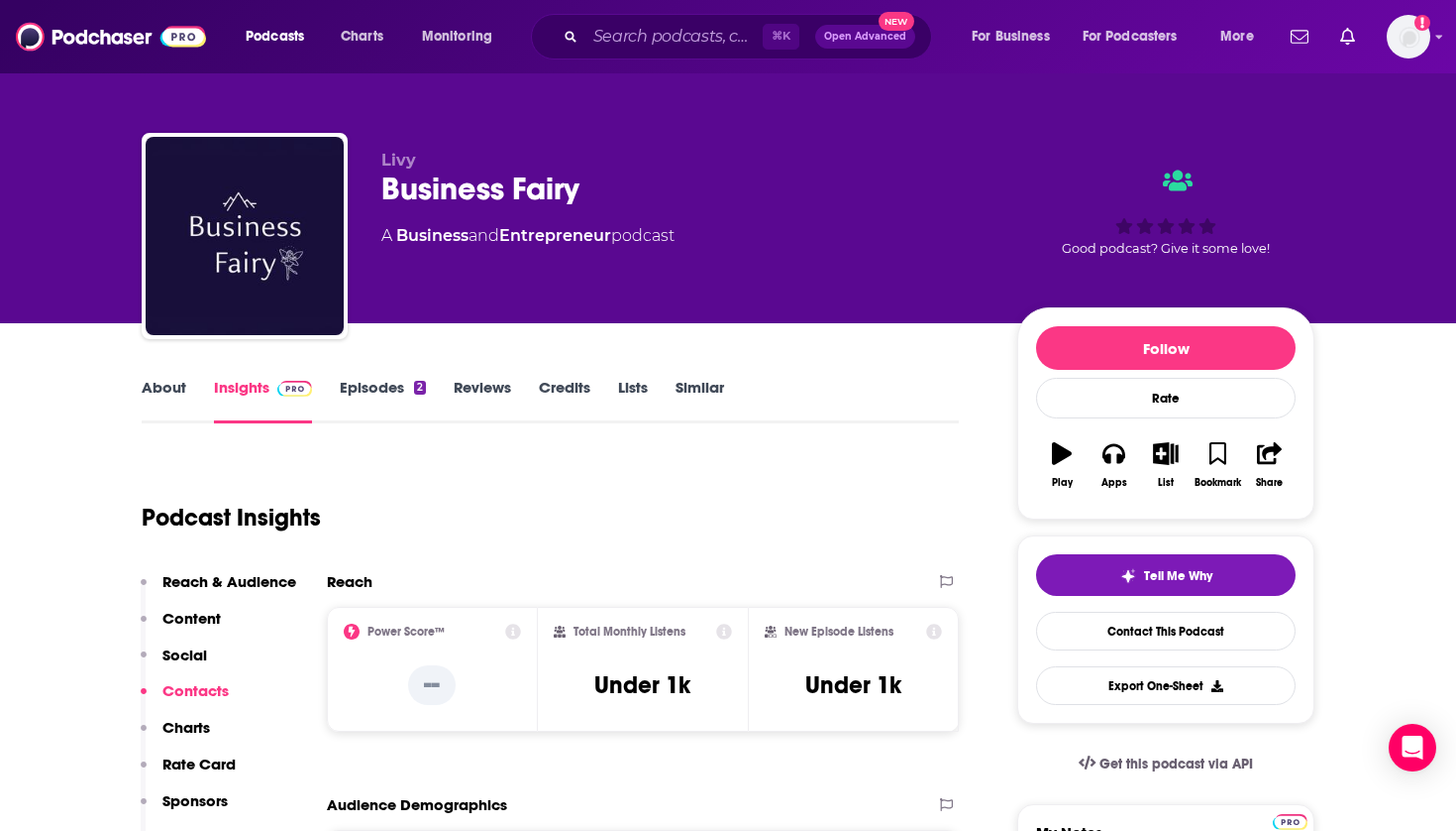
click at [1174, 444] on icon "button" at bounding box center [1166, 453] width 25 height 22
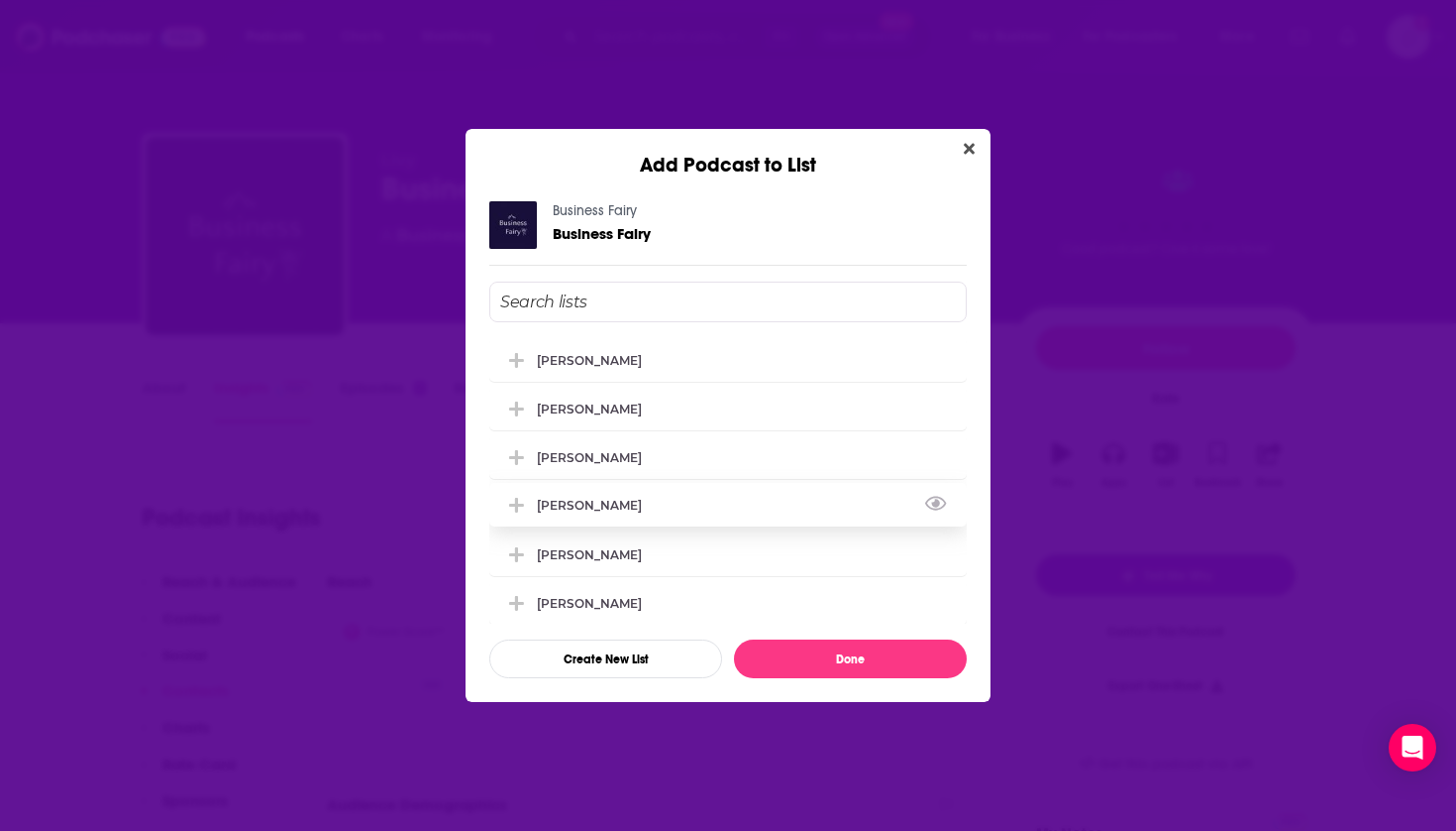
click at [567, 512] on div "[PERSON_NAME]" at bounding box center [596, 504] width 117 height 15
click at [592, 457] on div "[PERSON_NAME]" at bounding box center [596, 456] width 117 height 15
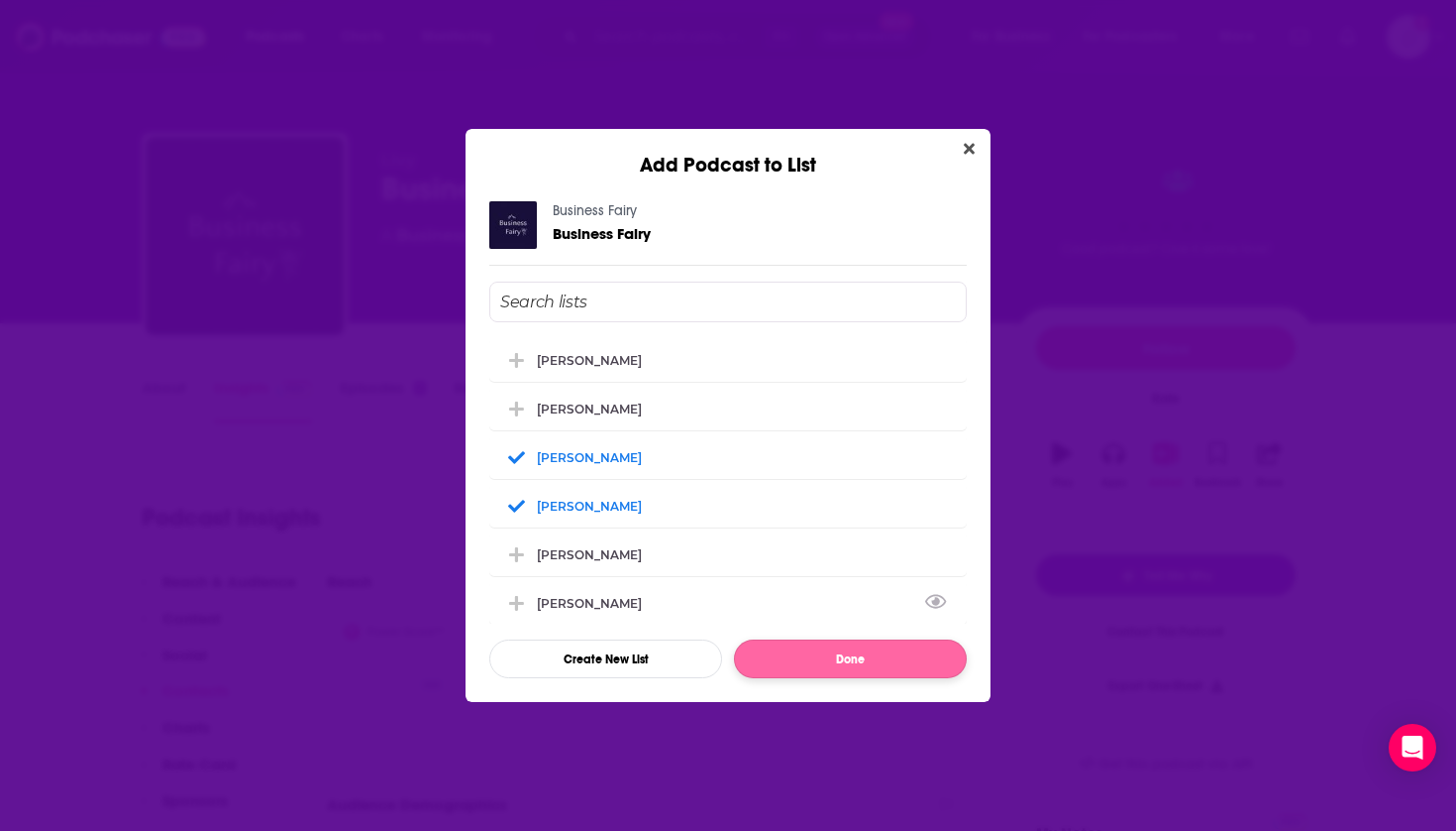
click at [816, 657] on button "Done" at bounding box center [851, 658] width 233 height 39
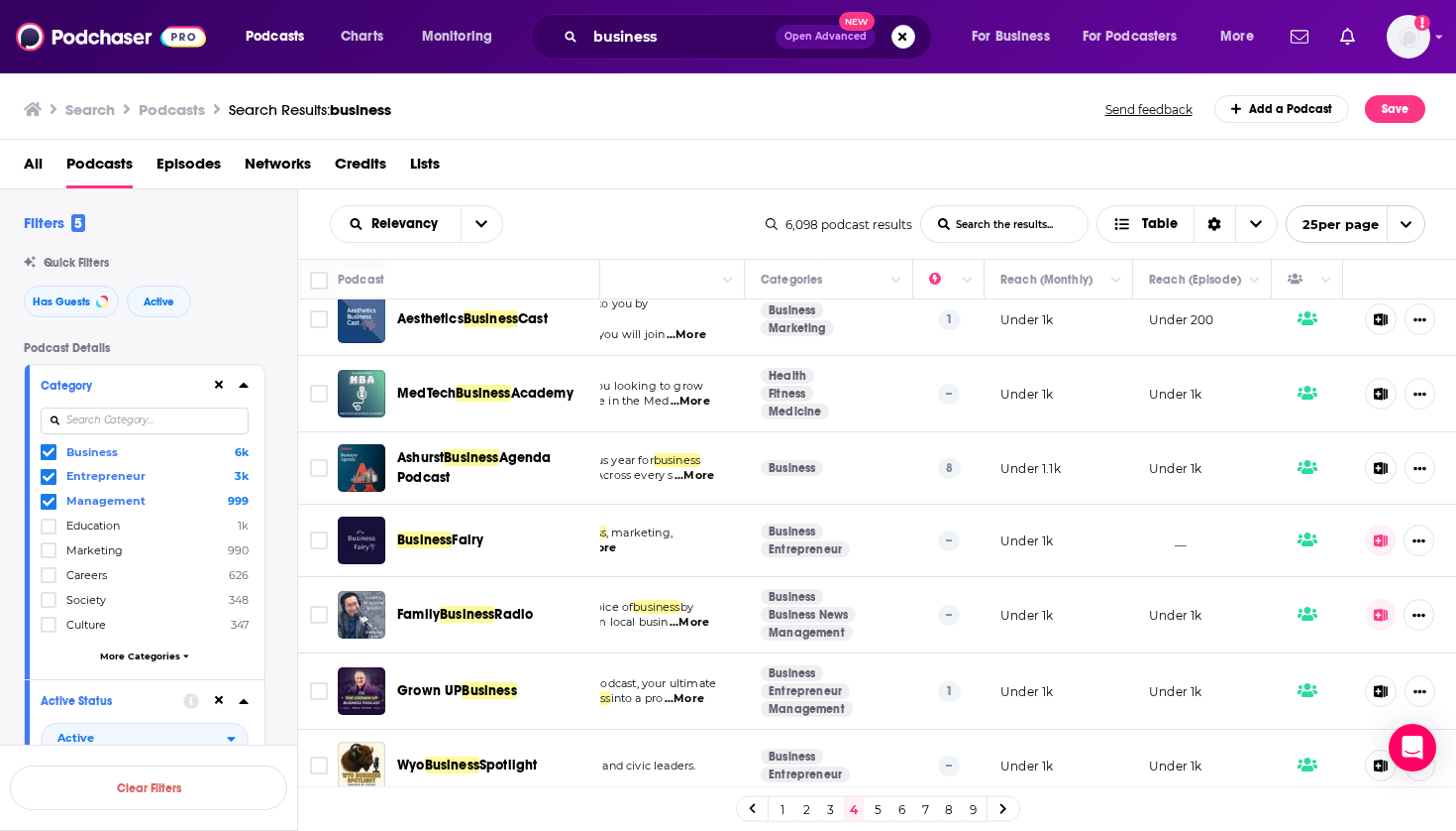
scroll to position [1368, 222]
click at [1385, 610] on icon at bounding box center [1382, 616] width 14 height 13
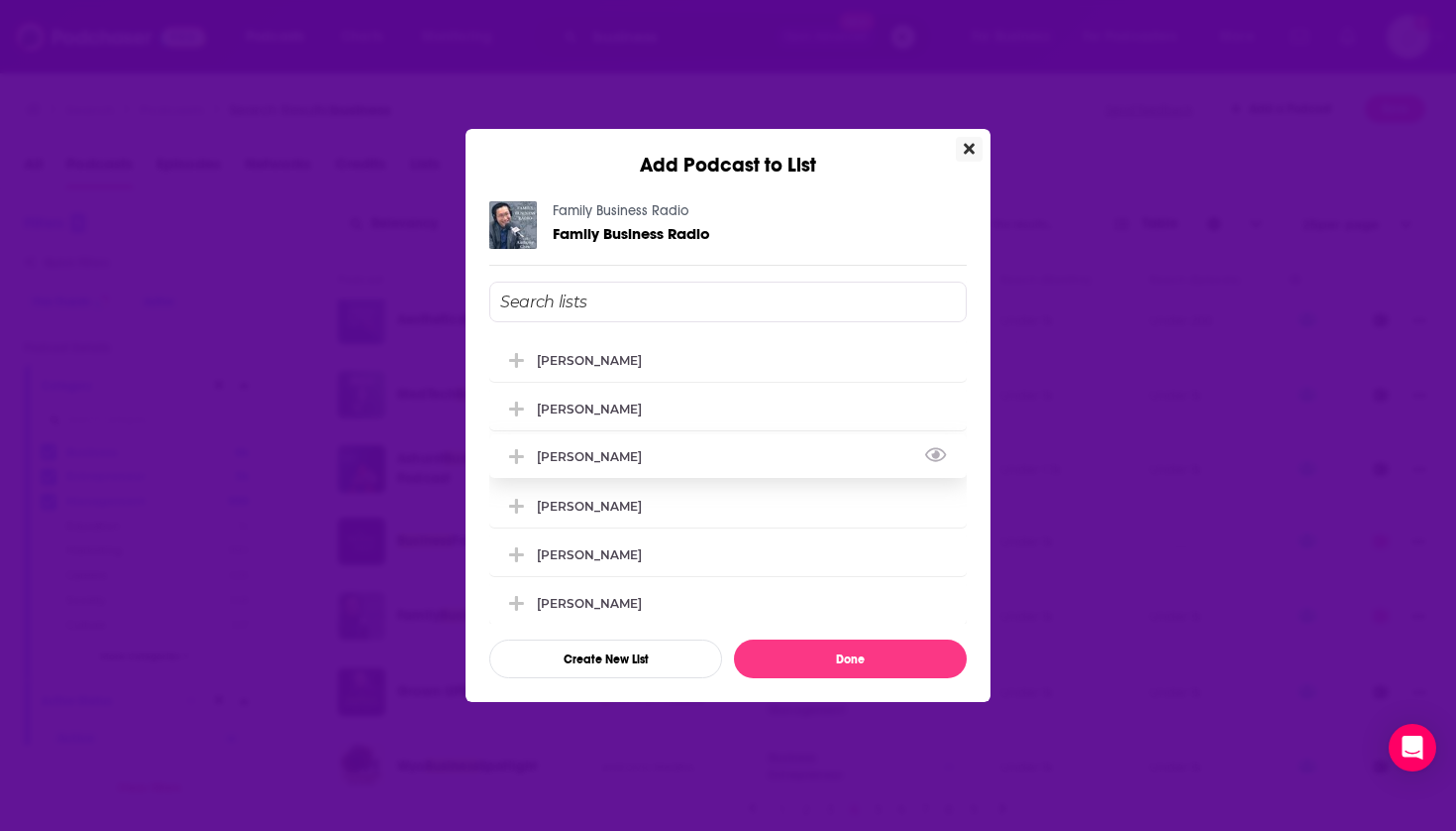
click at [587, 455] on div "[PERSON_NAME]" at bounding box center [728, 456] width 477 height 44
click at [586, 505] on div "[PERSON_NAME]" at bounding box center [728, 504] width 477 height 44
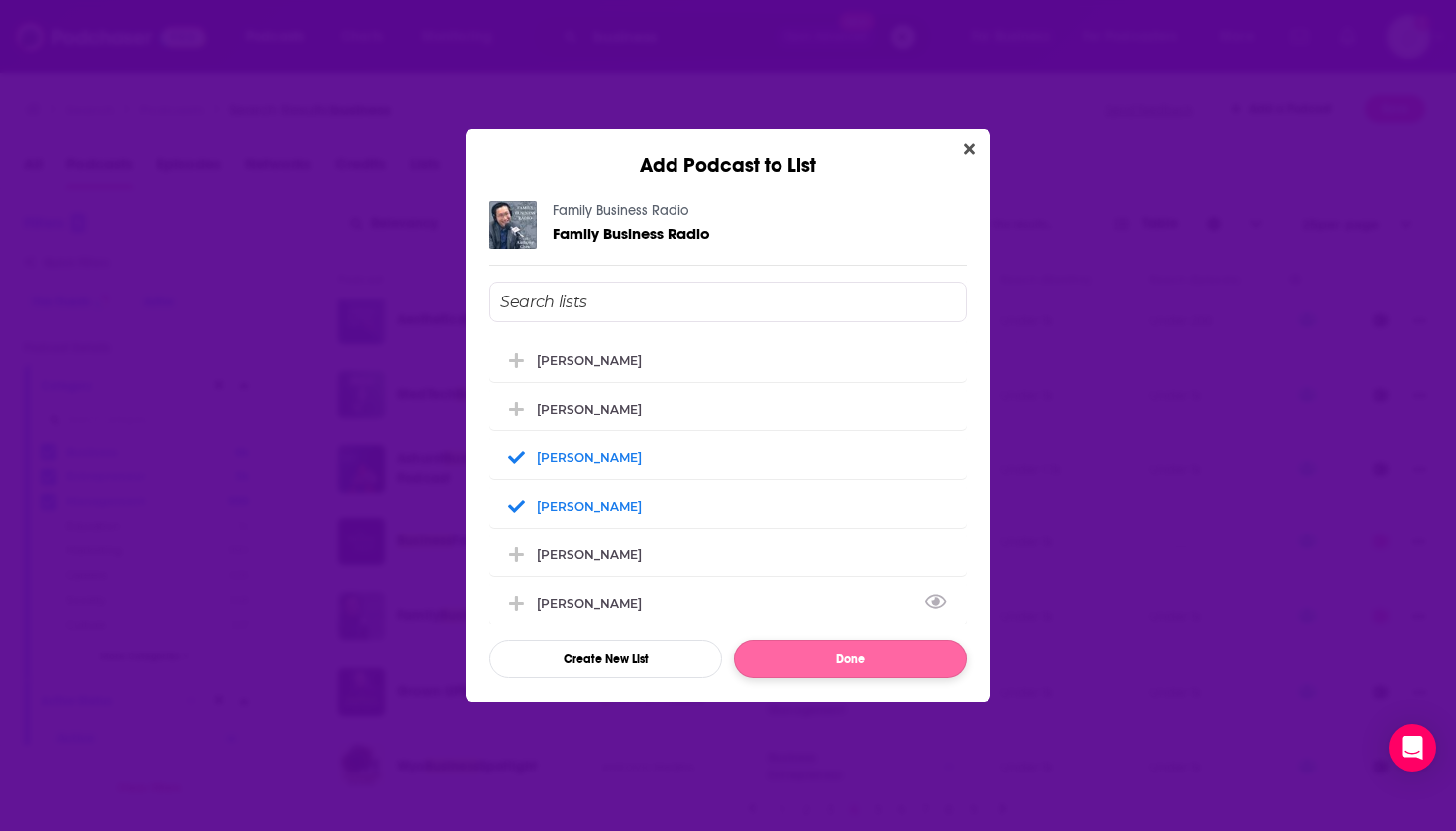
click at [838, 652] on button "Done" at bounding box center [851, 658] width 233 height 39
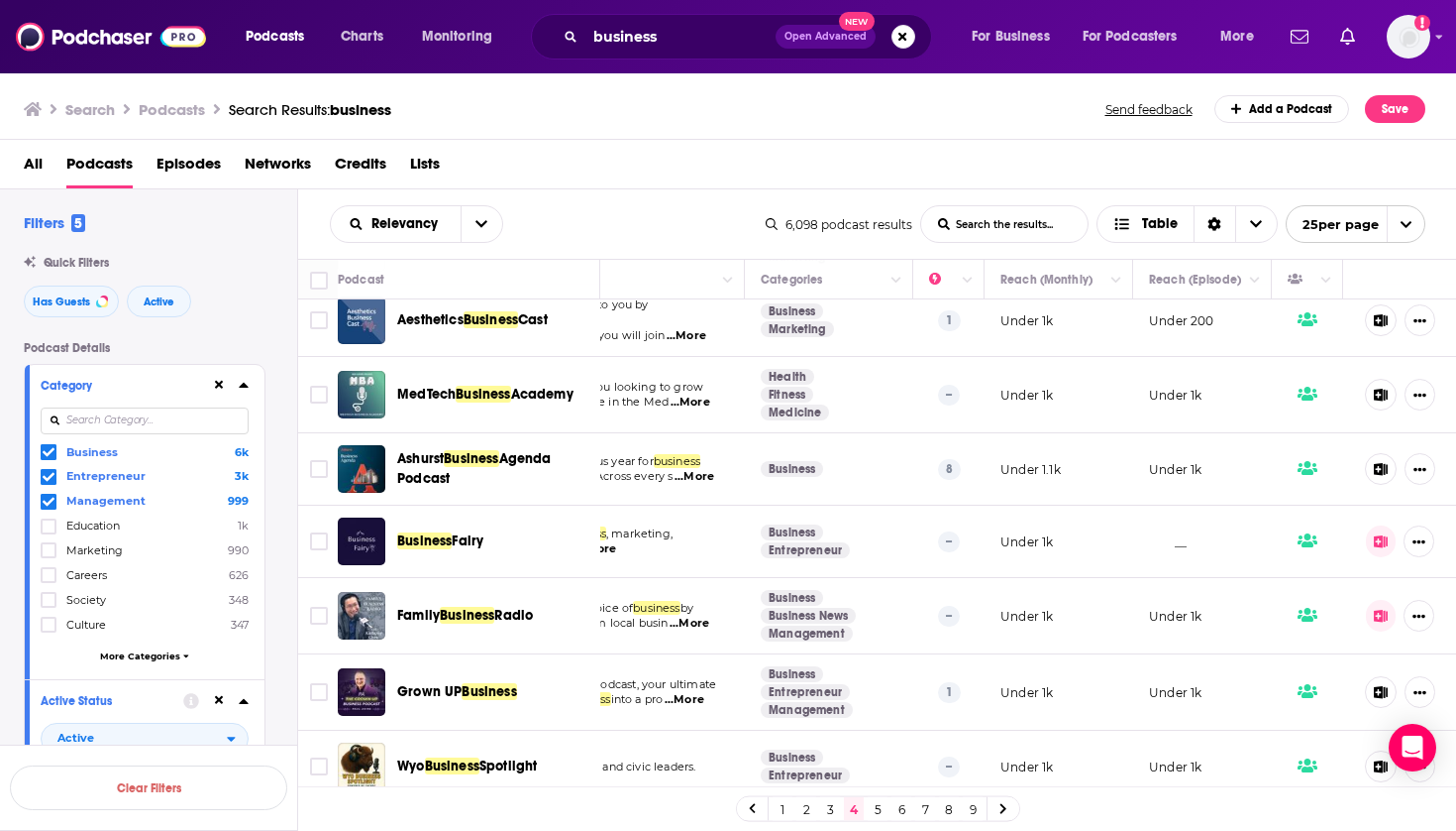
scroll to position [0, 0]
click at [472, 683] on span "Business" at bounding box center [488, 691] width 55 height 17
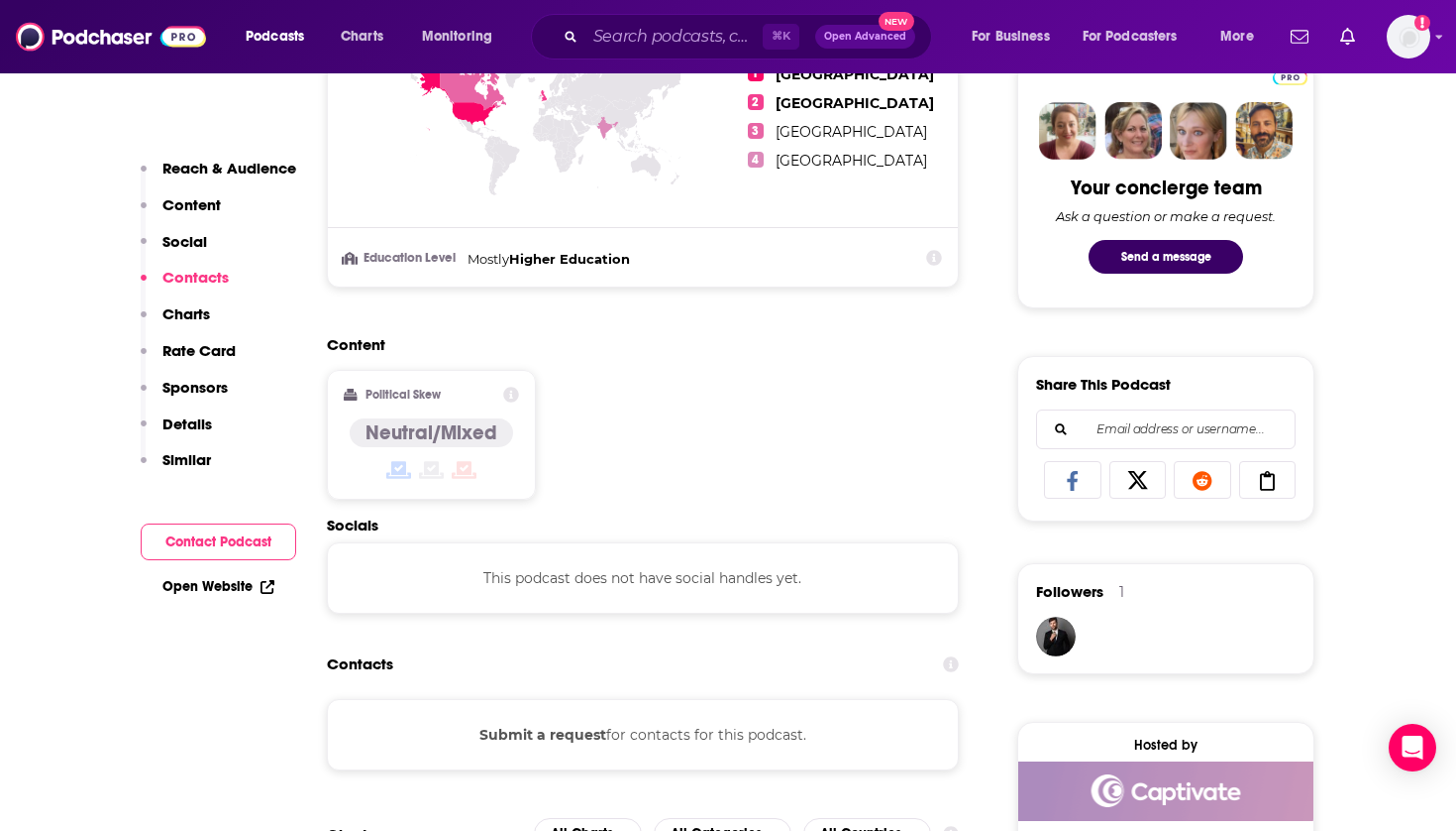
scroll to position [468, 0]
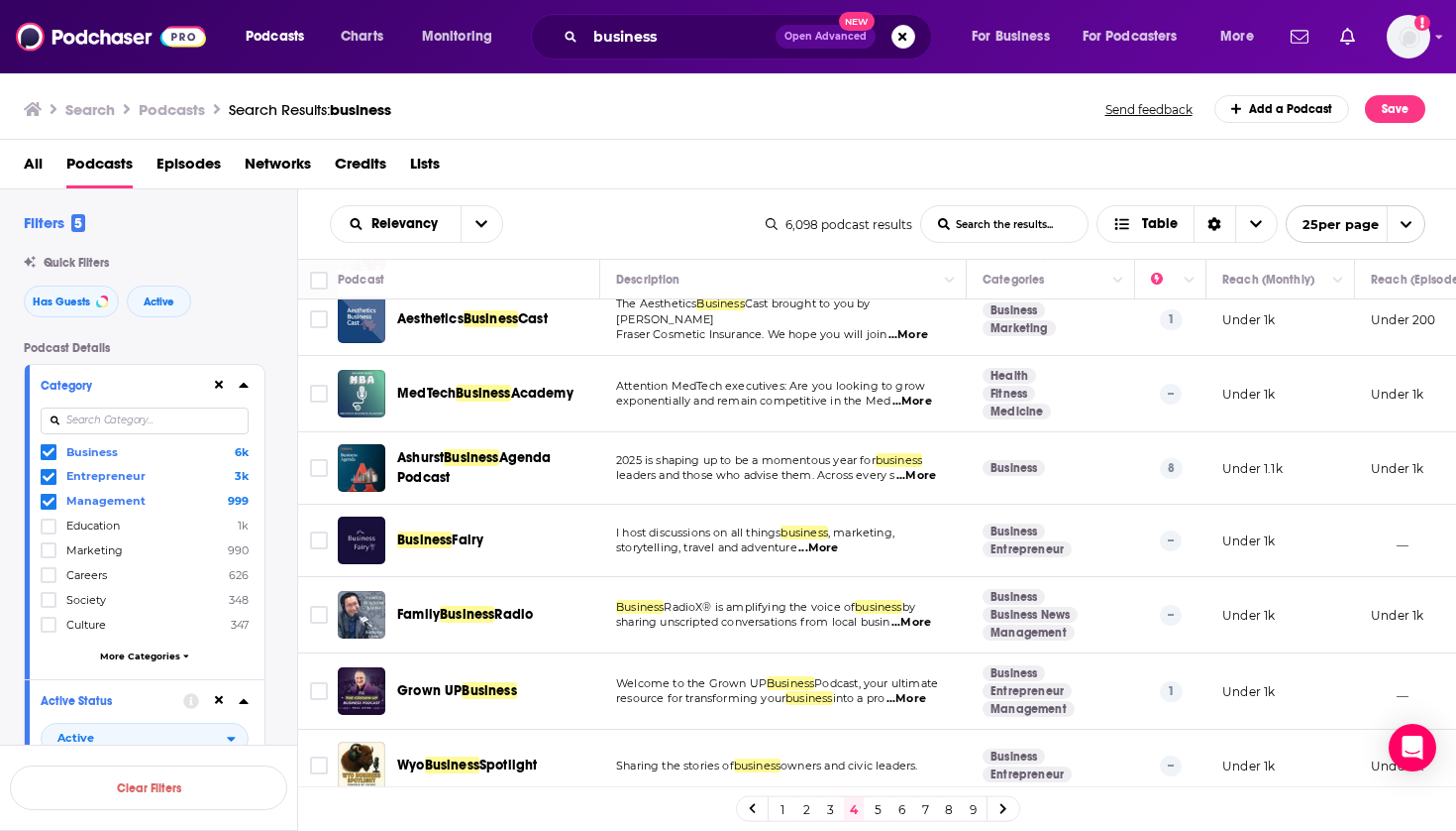
scroll to position [1368, 0]
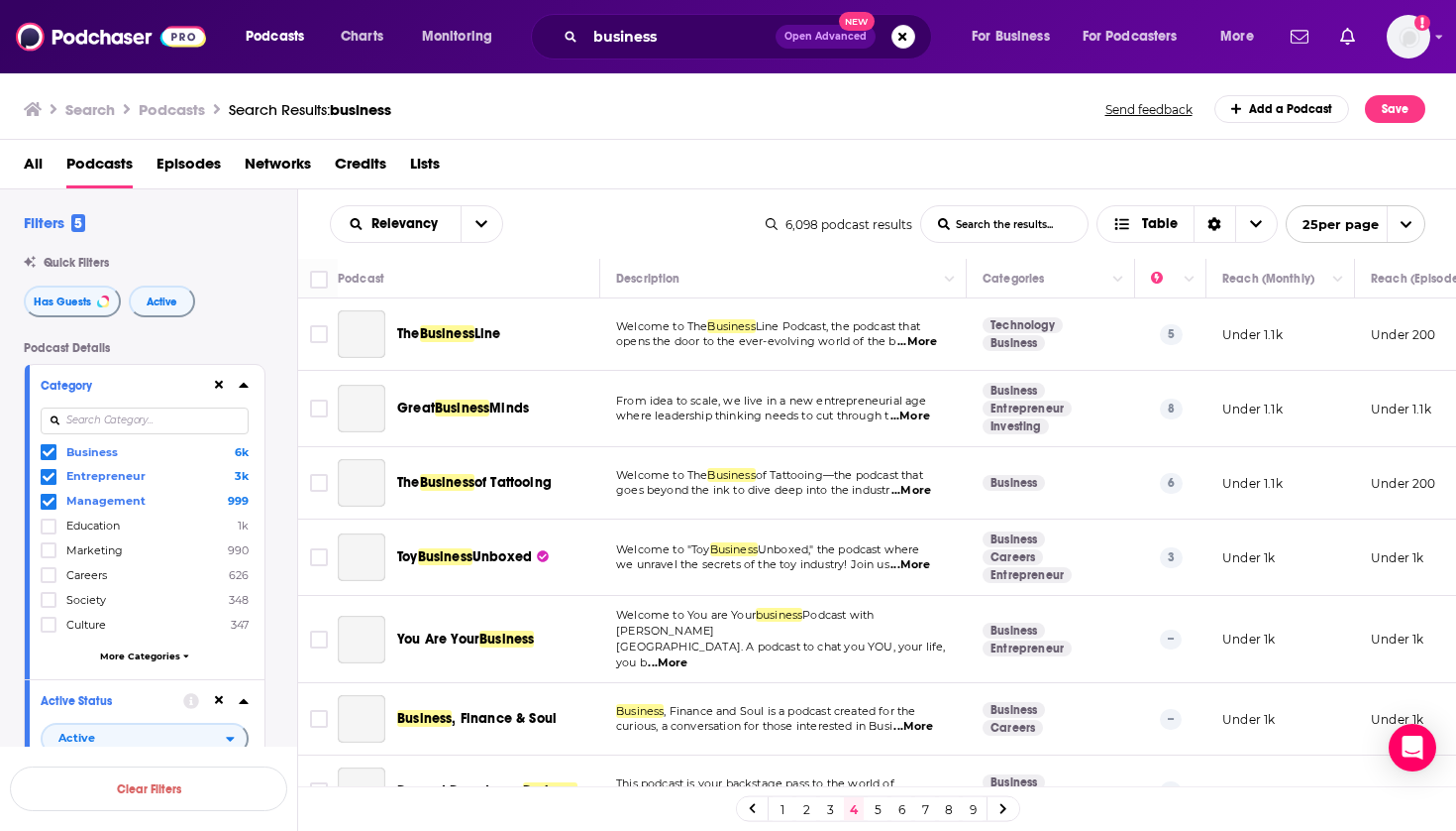
scroll to position [1368, 0]
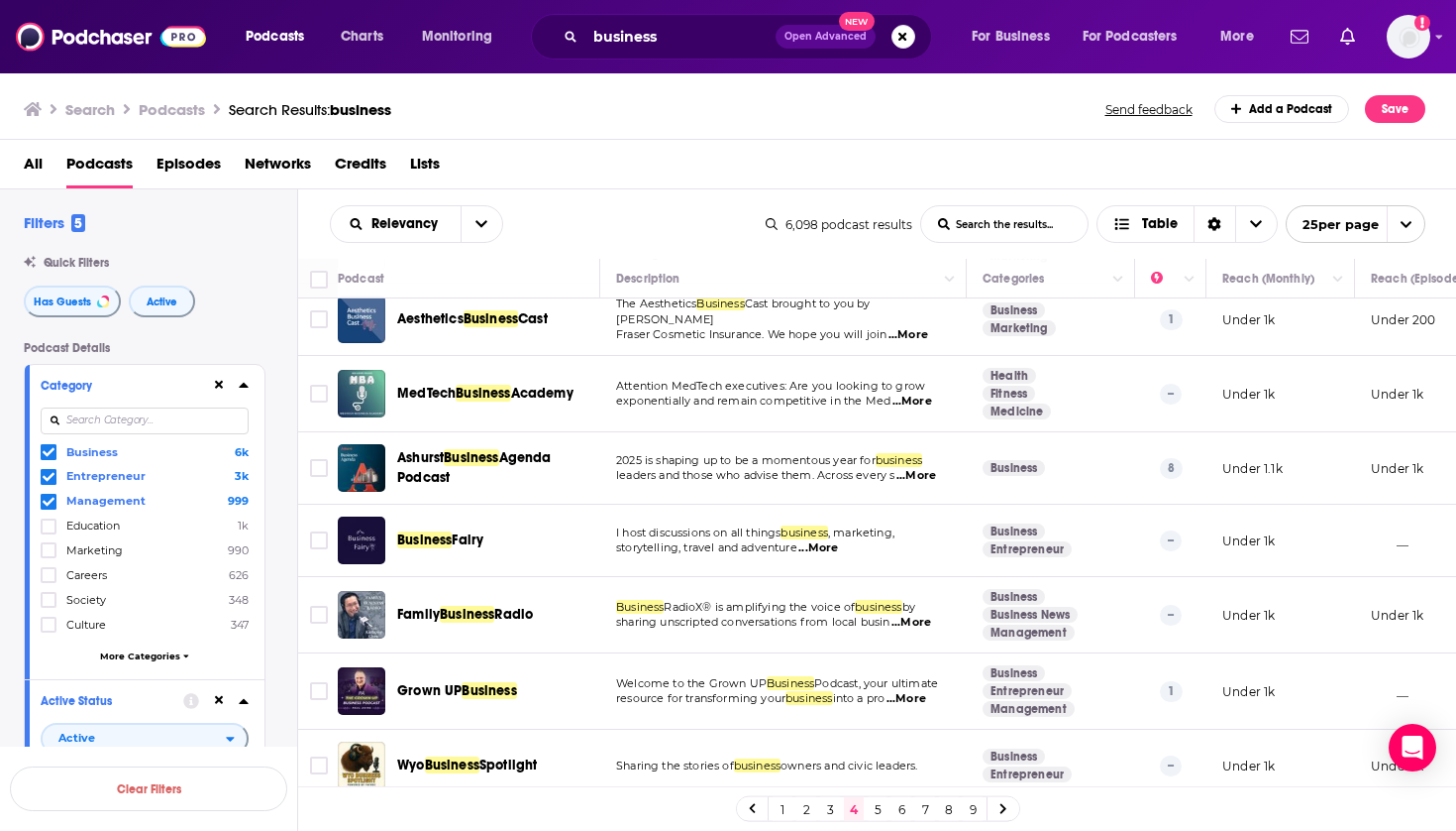
click at [878, 812] on link "5" at bounding box center [877, 809] width 20 height 24
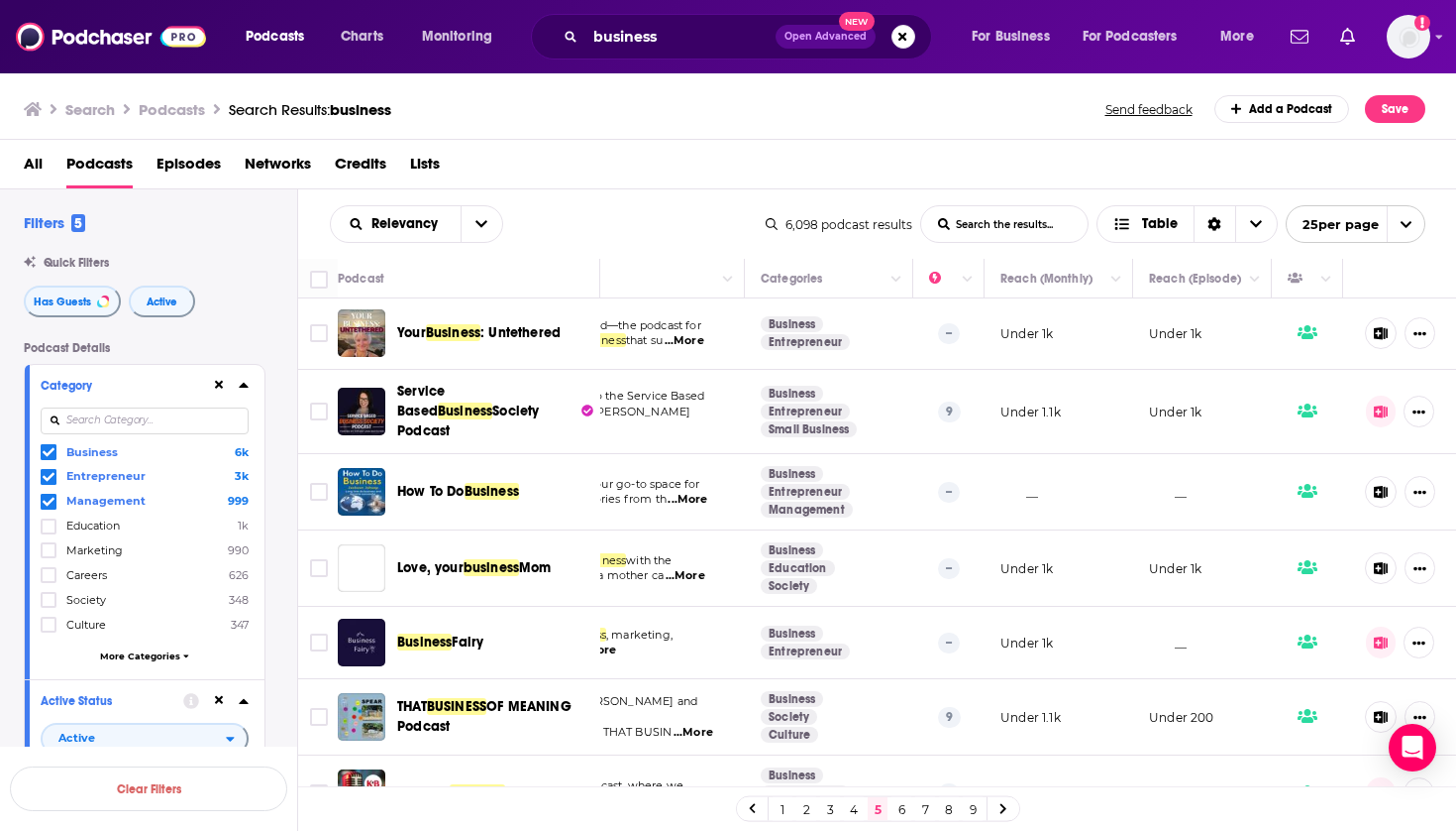
scroll to position [1, 222]
click at [510, 331] on span ": Untethered" at bounding box center [520, 332] width 80 height 17
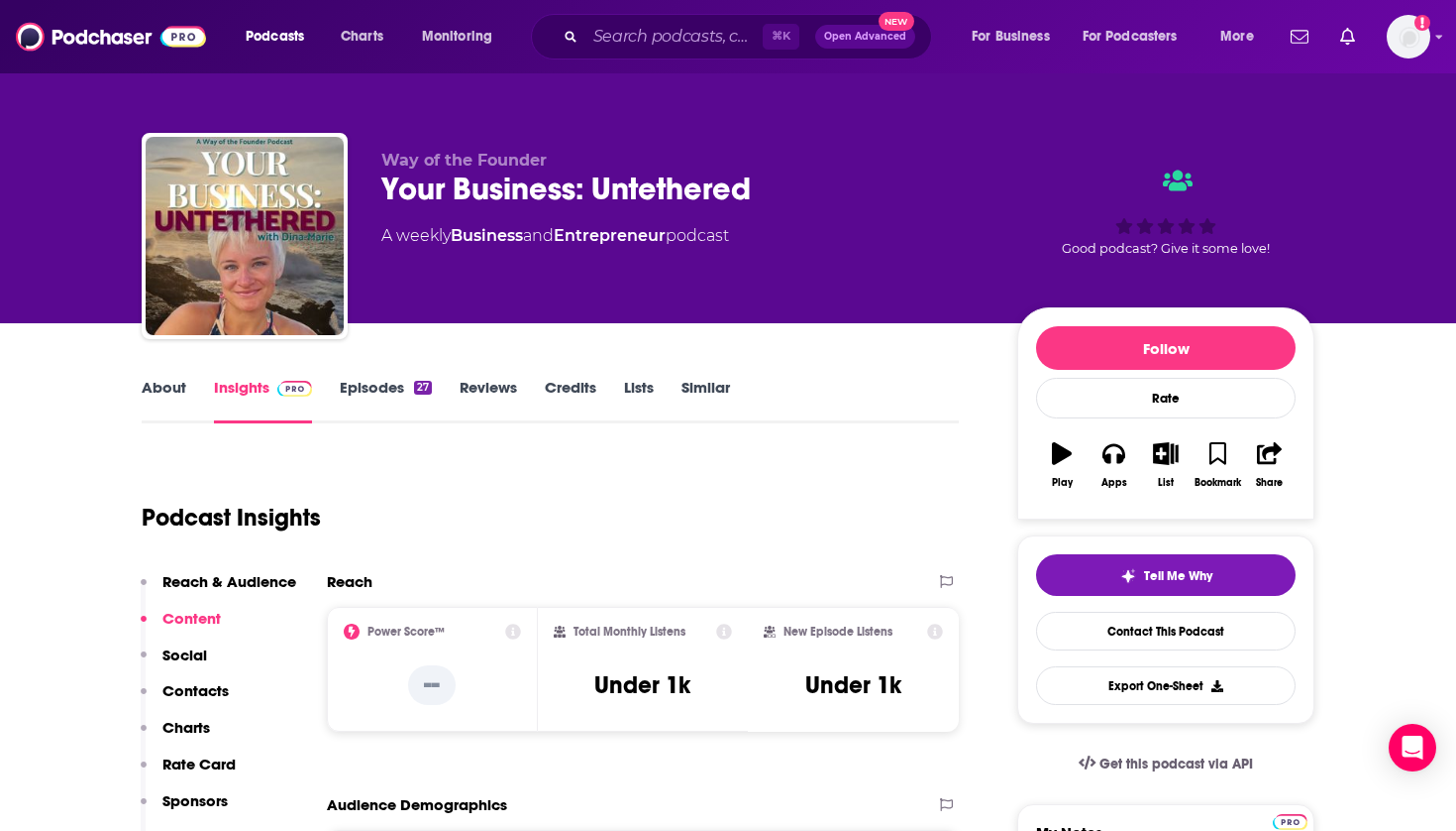
click at [1164, 458] on icon "button" at bounding box center [1166, 453] width 25 height 22
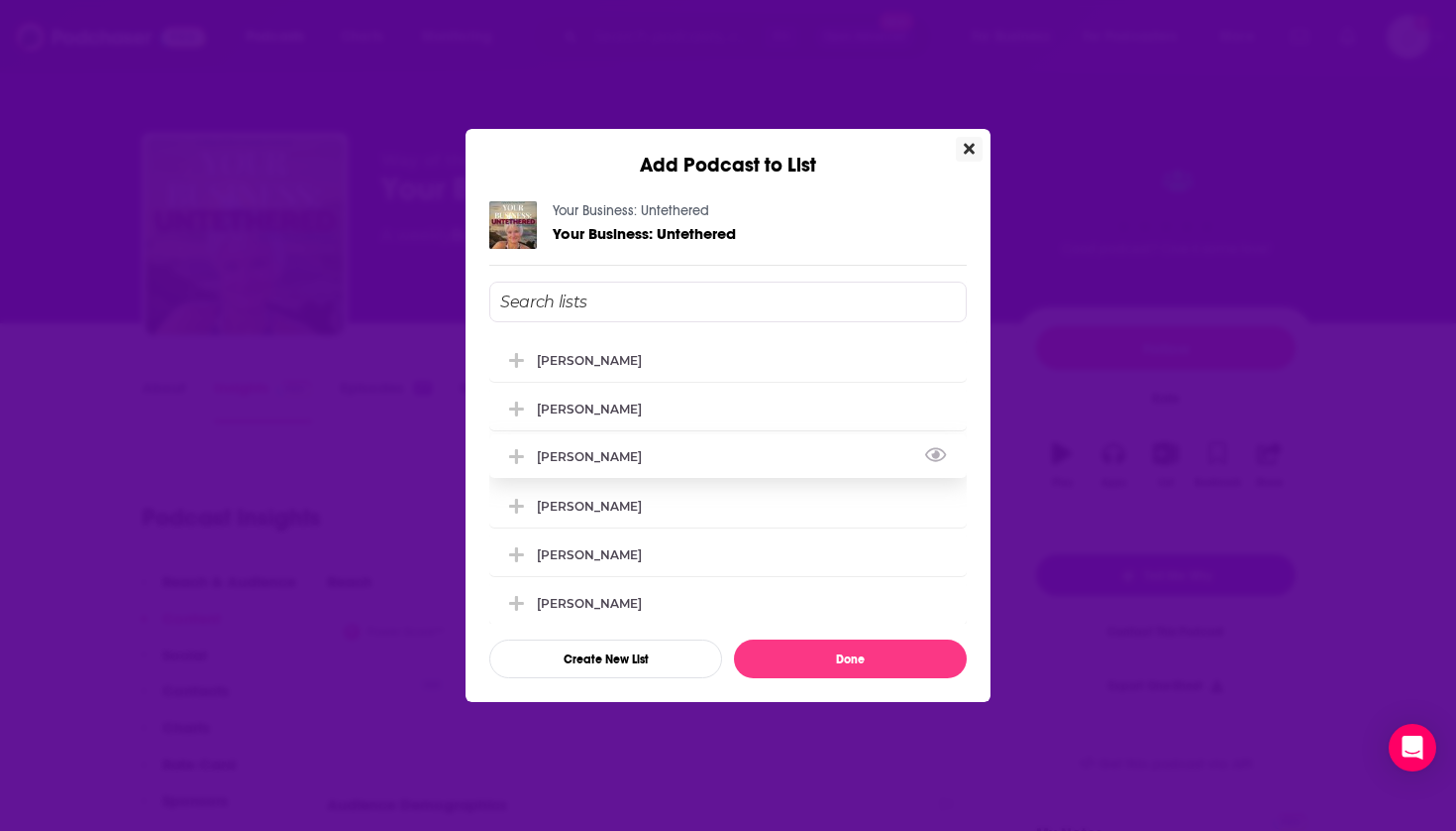
click at [632, 465] on div "[PERSON_NAME]" at bounding box center [728, 456] width 477 height 44
click at [621, 526] on div "[PERSON_NAME]" at bounding box center [728, 504] width 477 height 44
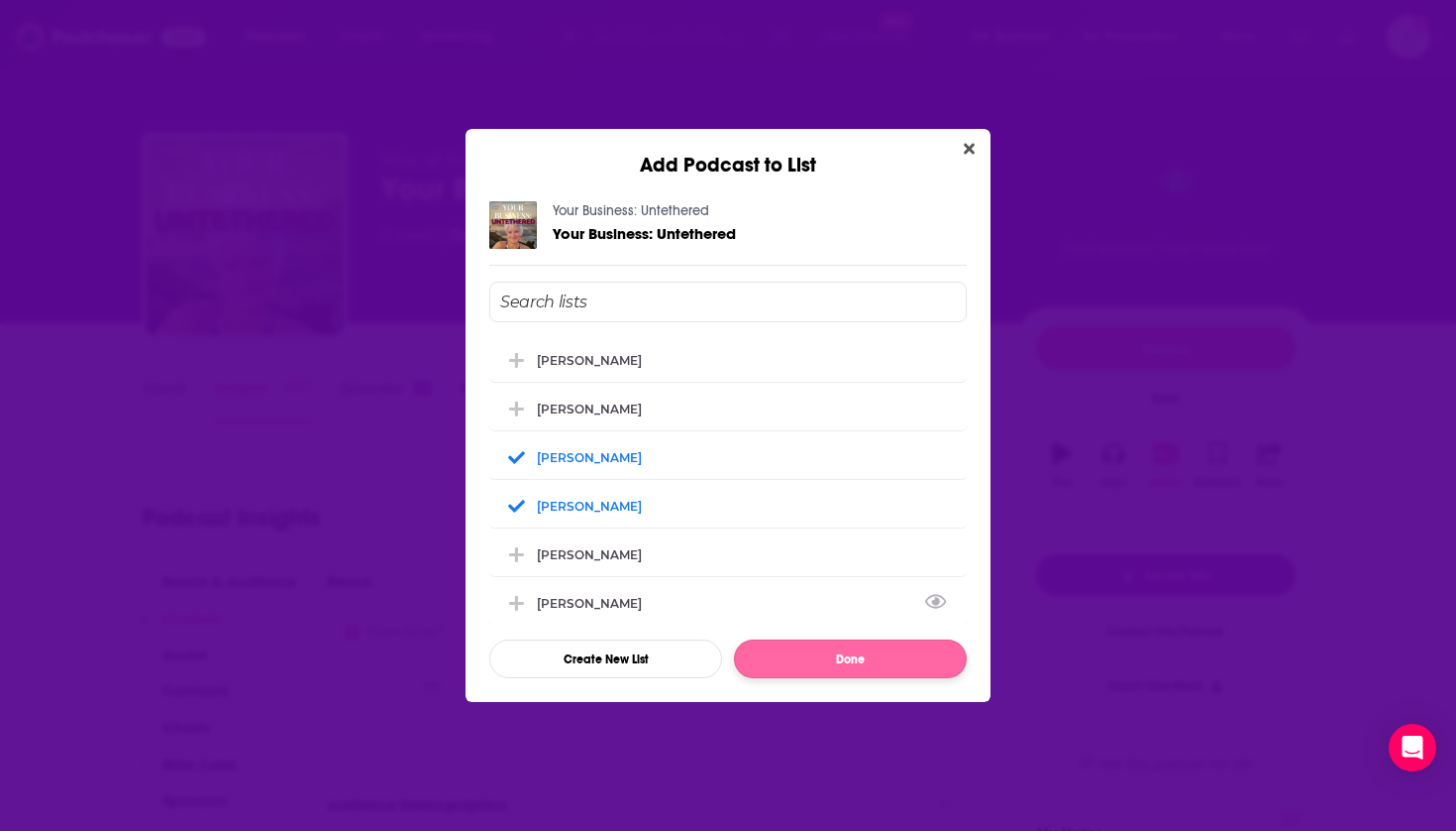
click at [767, 661] on button "Done" at bounding box center [851, 658] width 233 height 39
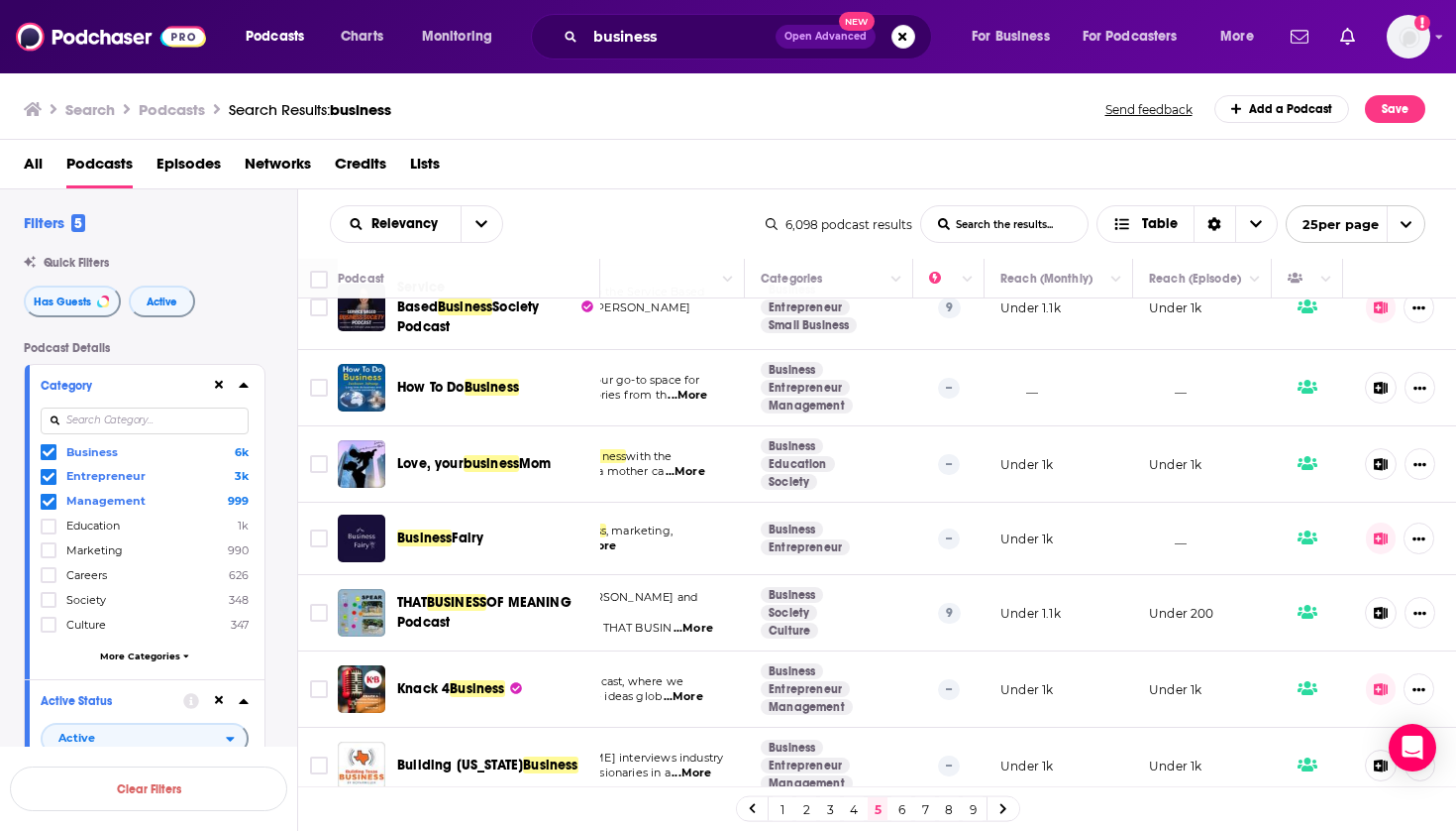
scroll to position [105, 222]
click at [463, 381] on span "How To Do" at bounding box center [431, 386] width 67 height 17
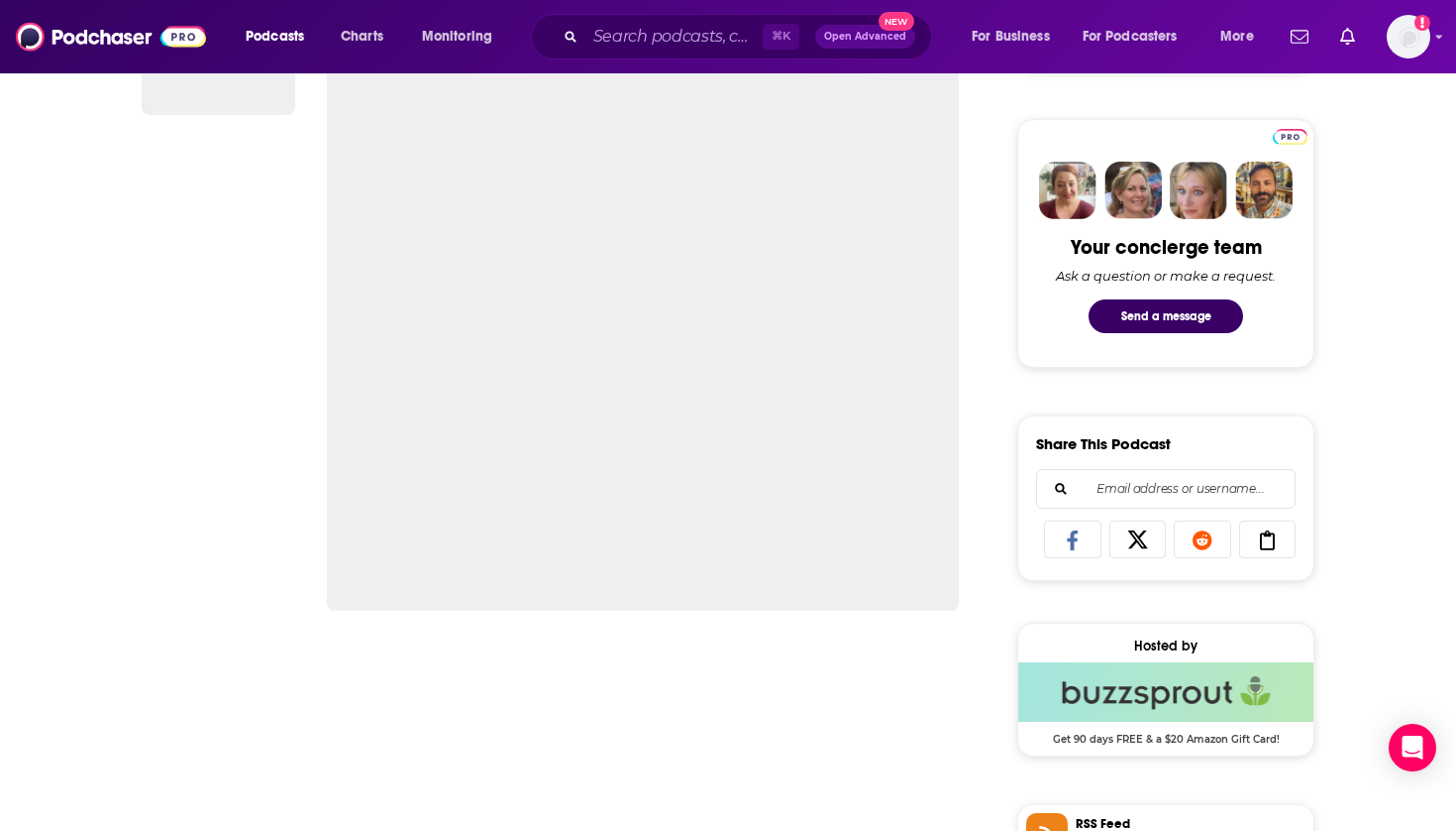
scroll to position [1013, 0]
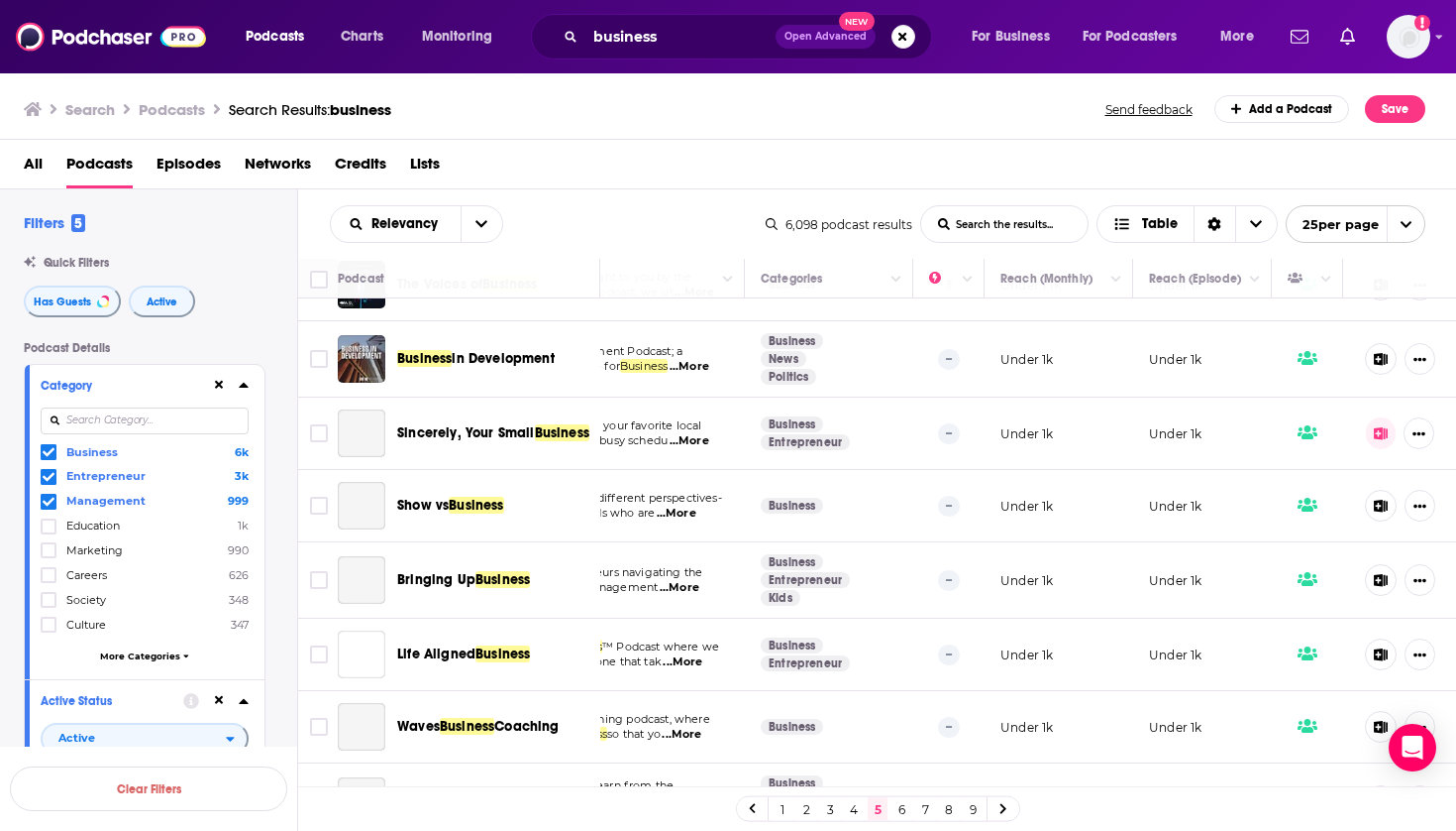
scroll to position [747, 222]
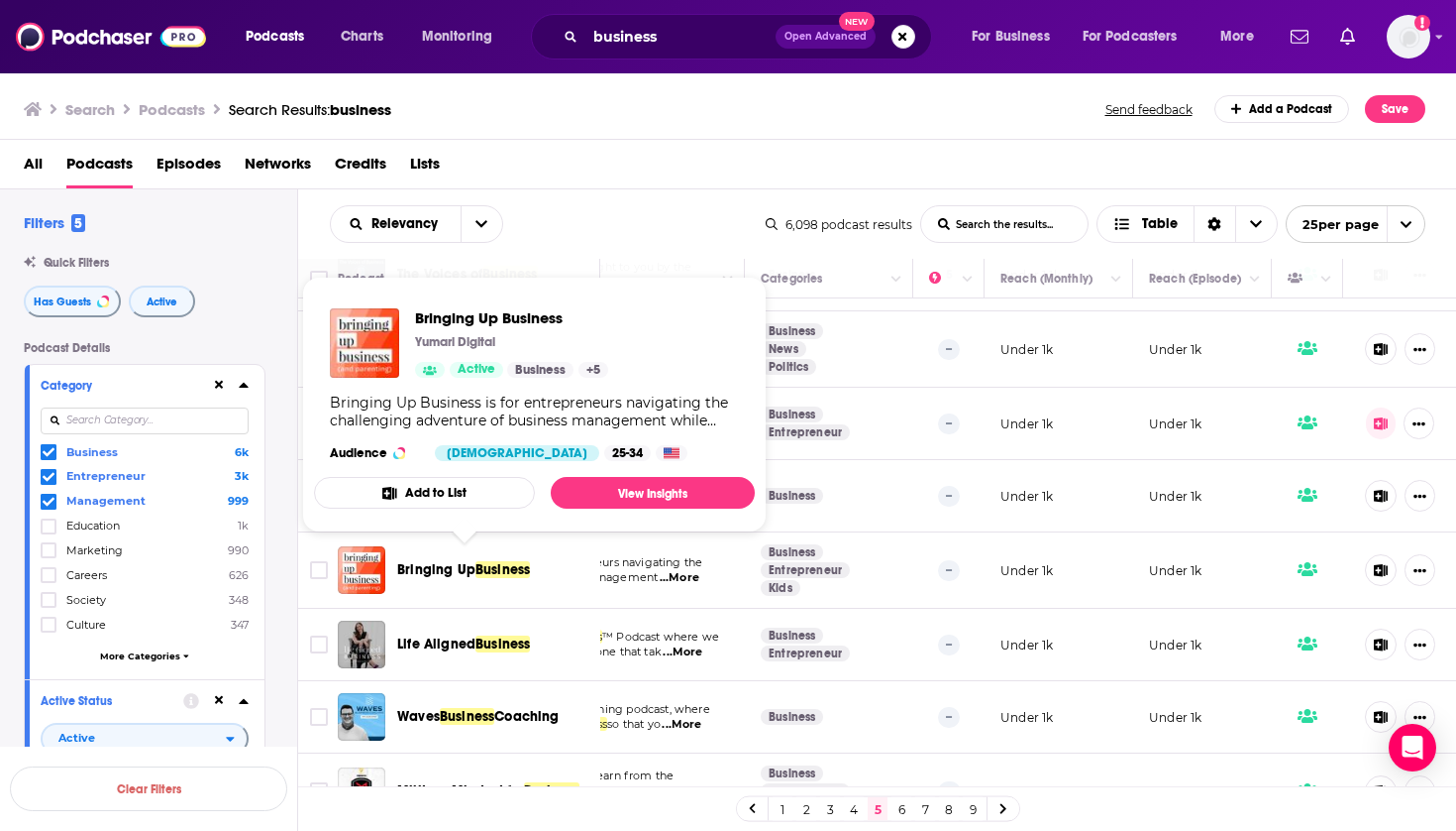
click at [466, 561] on span "Bringing Up" at bounding box center [436, 569] width 78 height 17
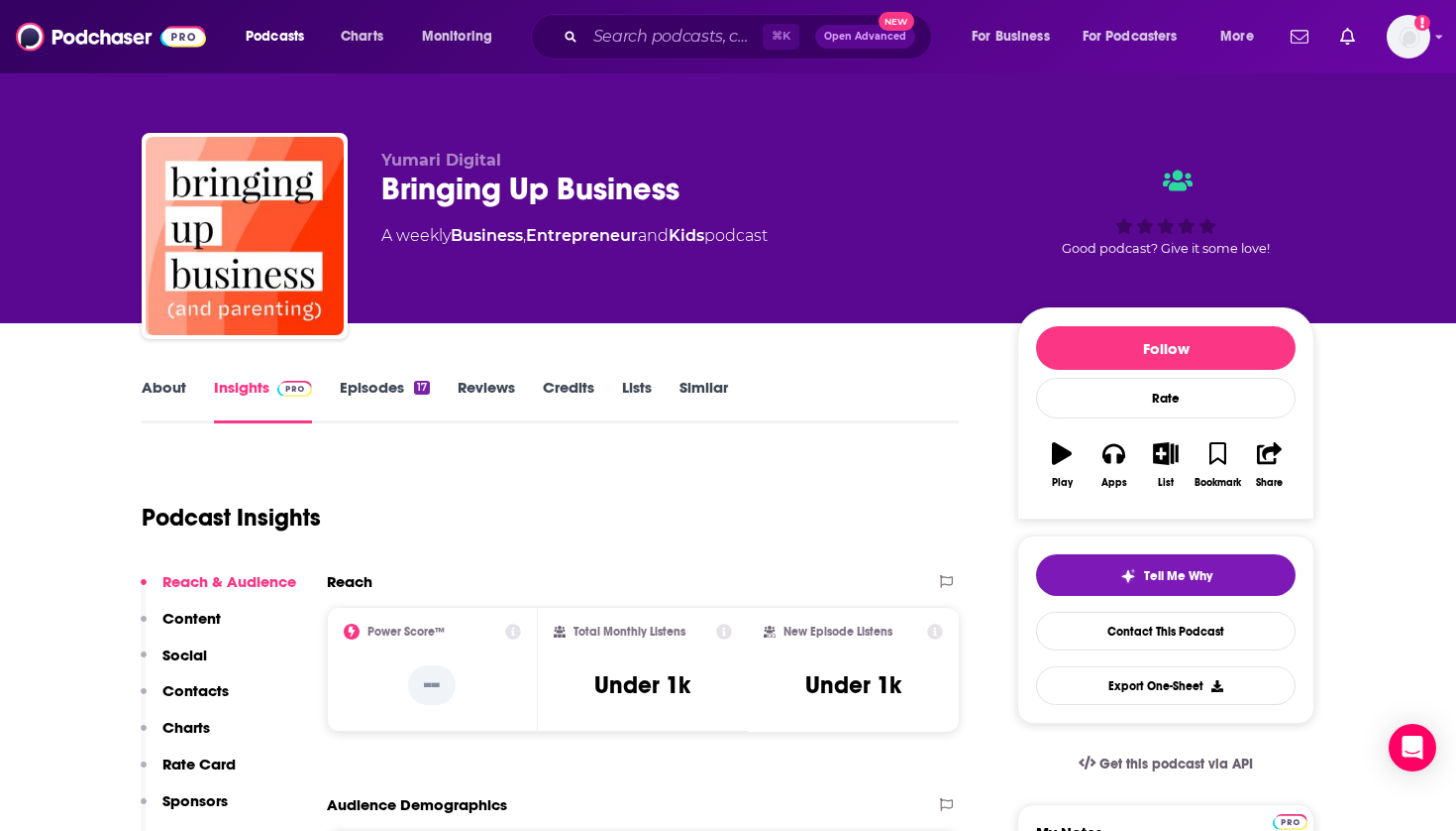
click at [1160, 457] on icon "button" at bounding box center [1166, 453] width 25 height 22
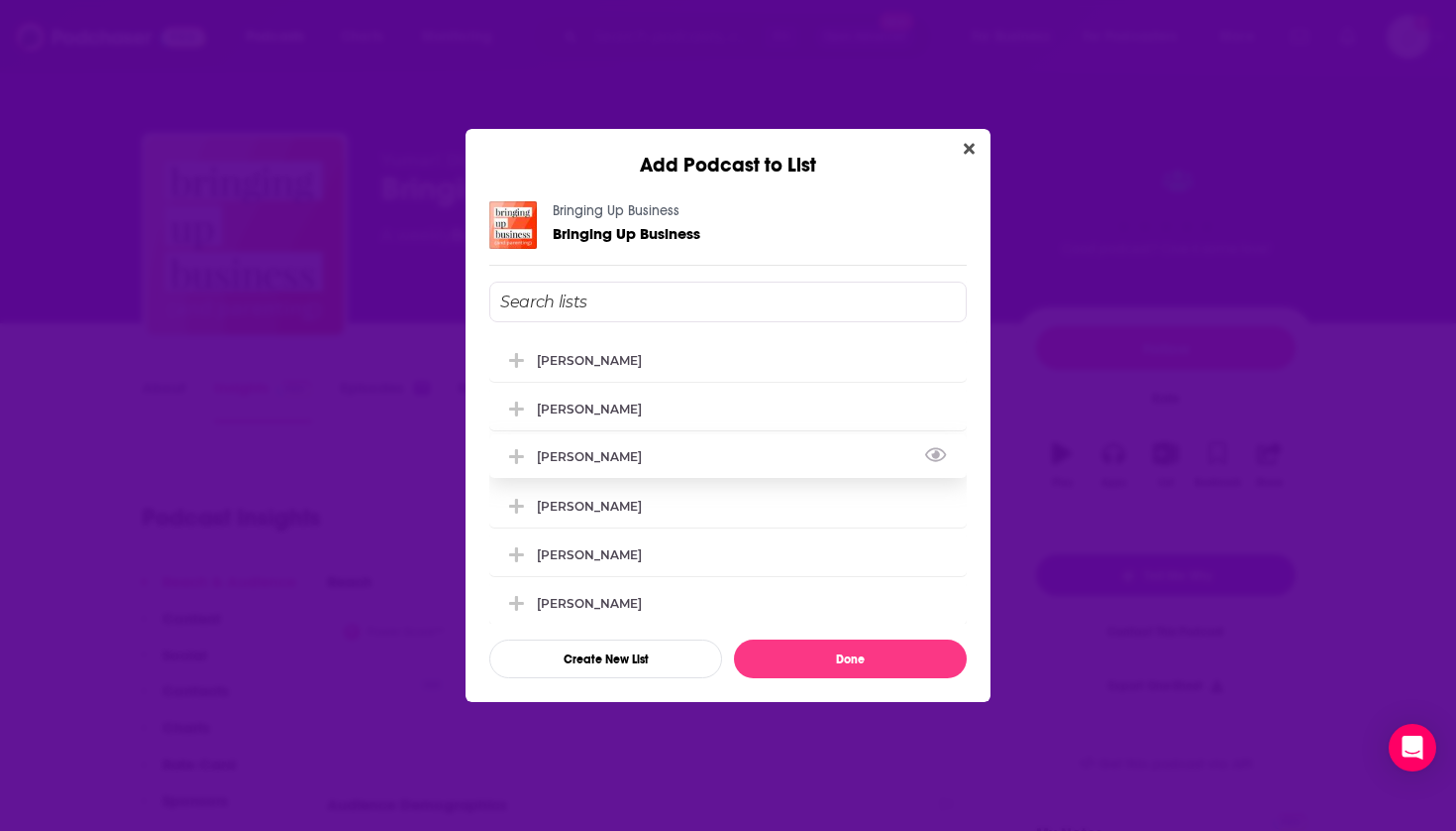
click at [598, 456] on div "[PERSON_NAME]" at bounding box center [596, 456] width 117 height 15
click at [592, 491] on div "Tom Jackobs Thomas Smith Curt Moore Jason Costain Deborah Cribbs Maureen Falvey…" at bounding box center [728, 481] width 477 height 286
click at [589, 512] on div "[PERSON_NAME]" at bounding box center [596, 504] width 117 height 15
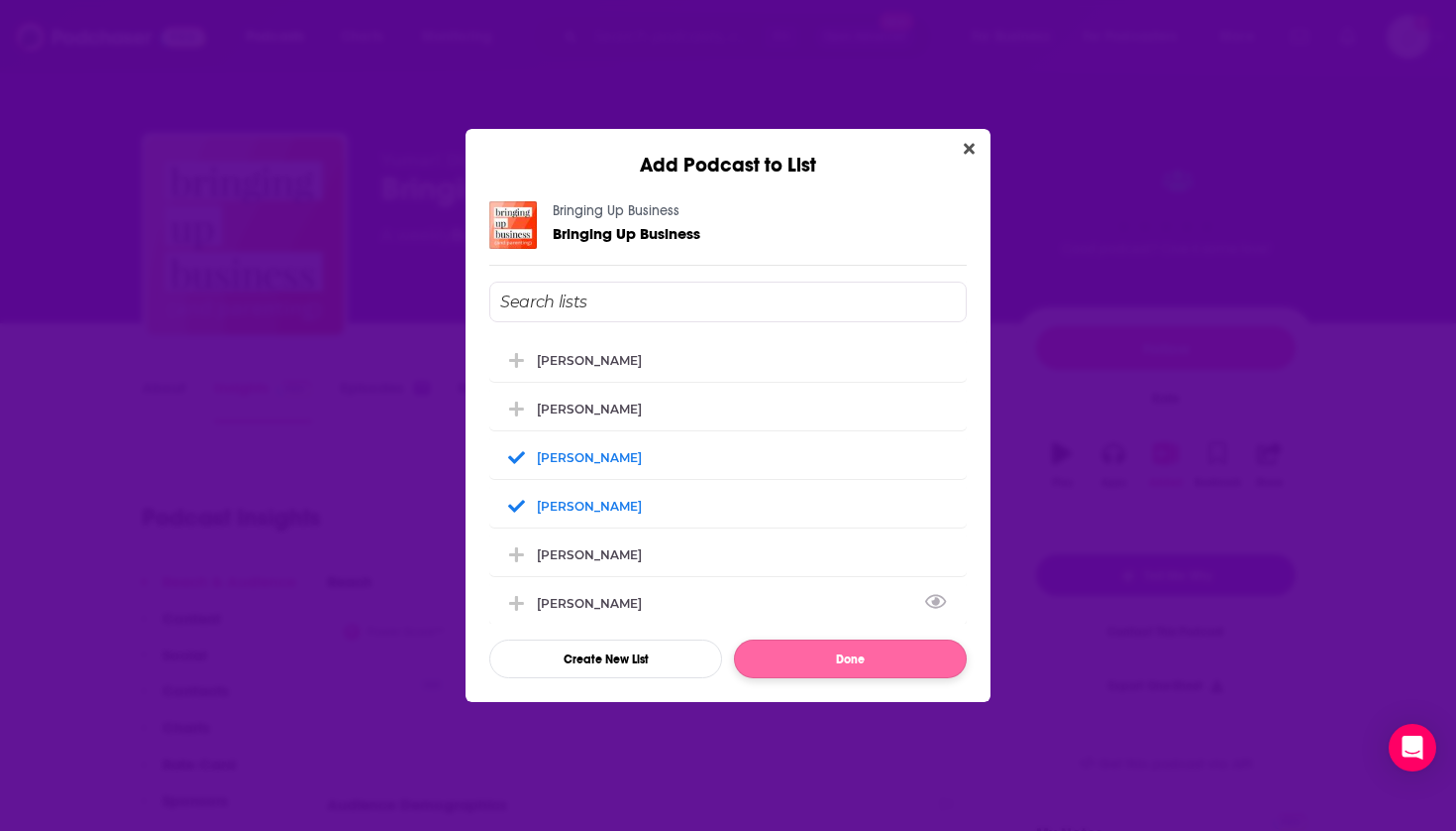
click at [800, 671] on button "Done" at bounding box center [851, 658] width 233 height 39
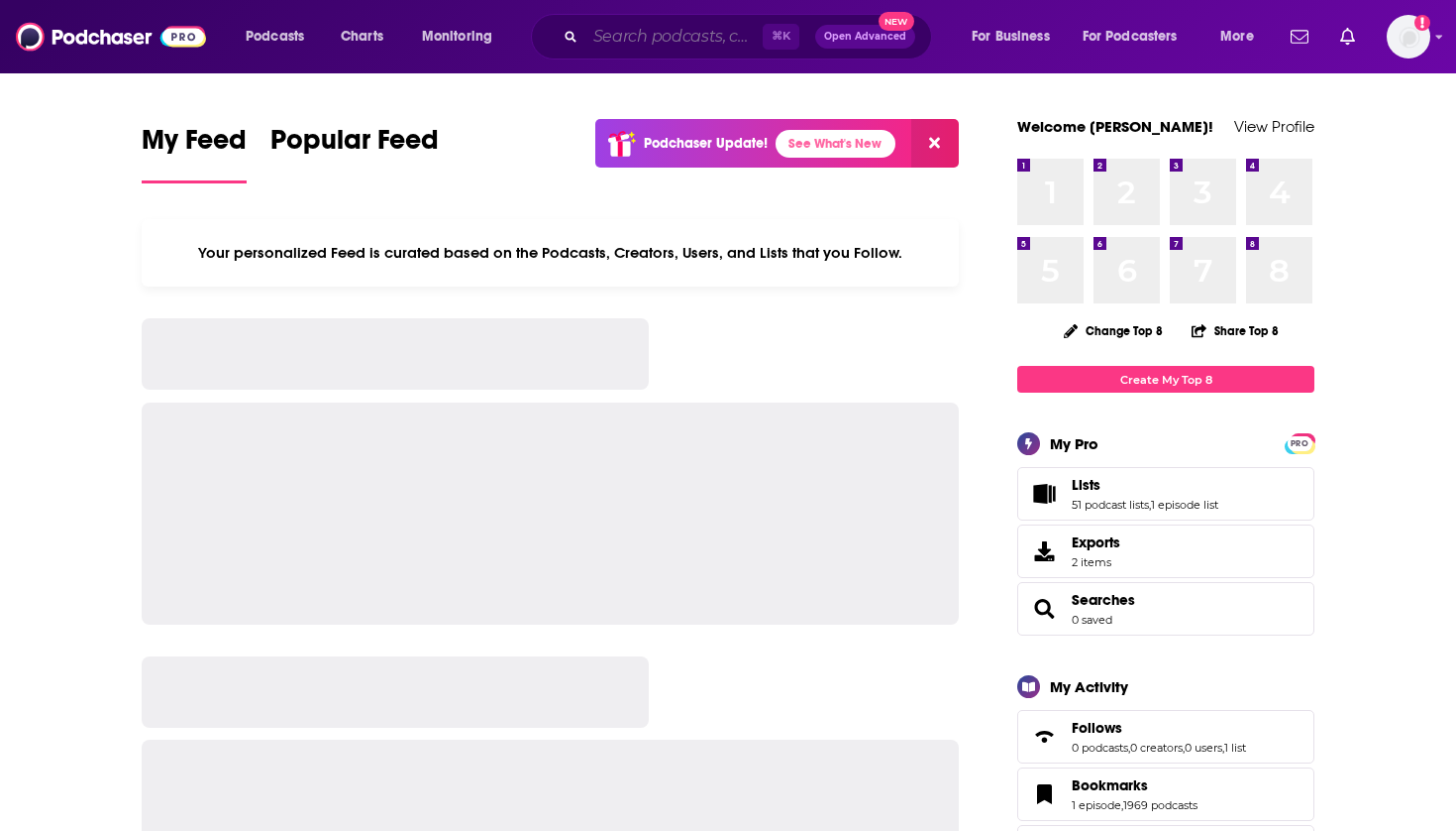
click at [659, 29] on input "Search podcasts, credits, & more..." at bounding box center [674, 37] width 178 height 32
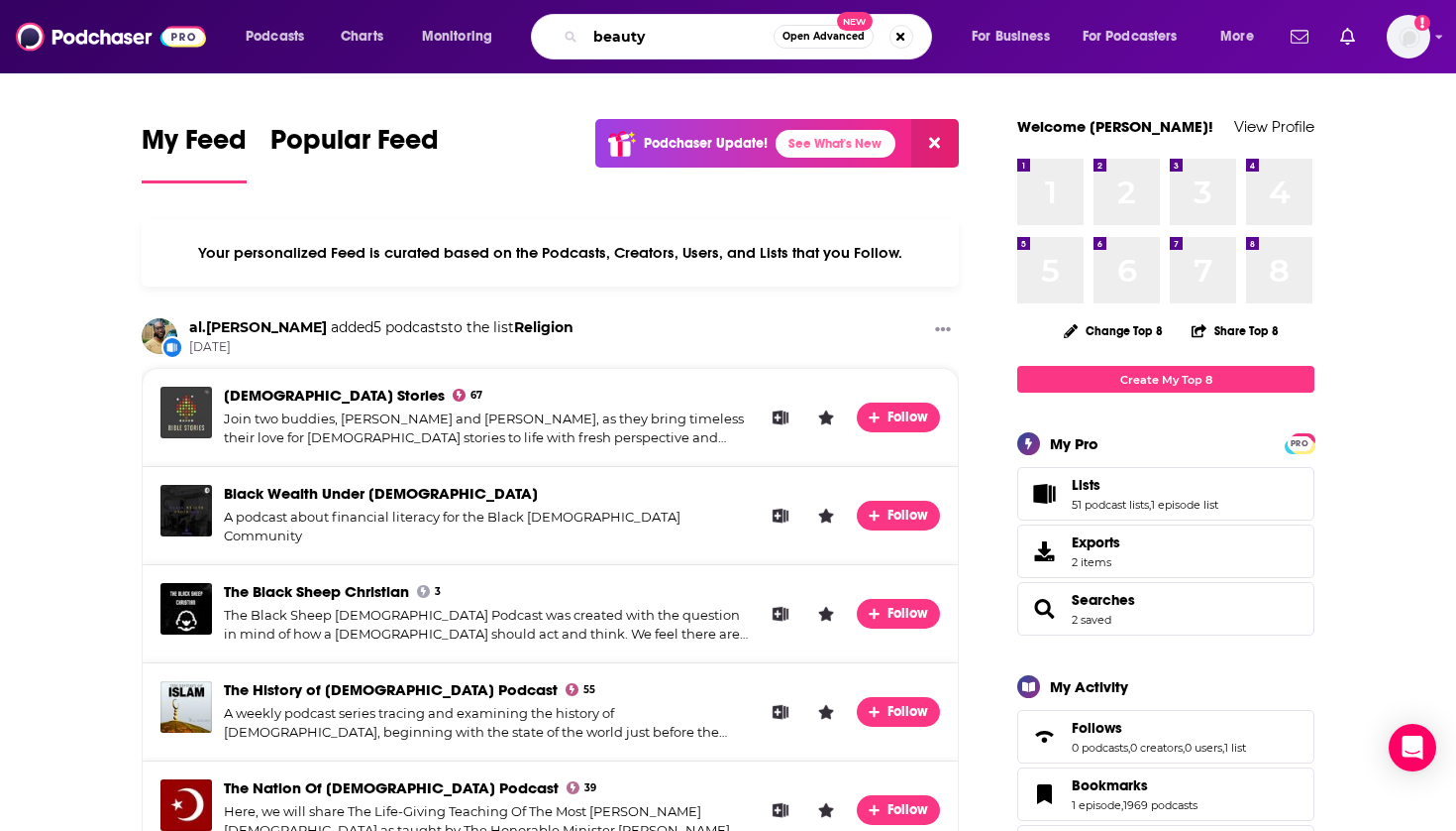
type input "beauty"
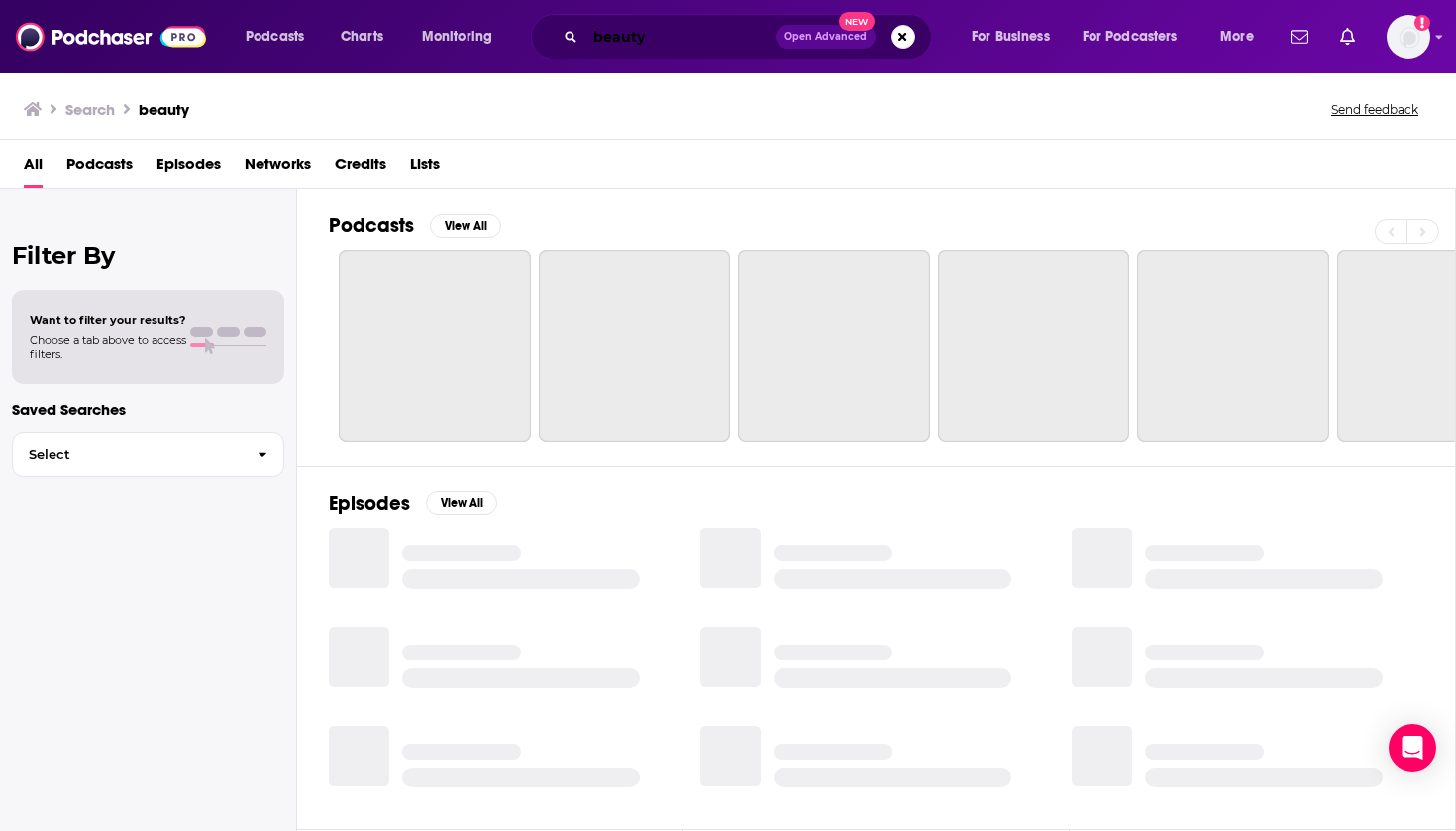
drag, startPoint x: 650, startPoint y: 45, endPoint x: 547, endPoint y: 25, distance: 104.9
click at [547, 26] on div "beauty Open Advanced New" at bounding box center [731, 37] width 401 height 46
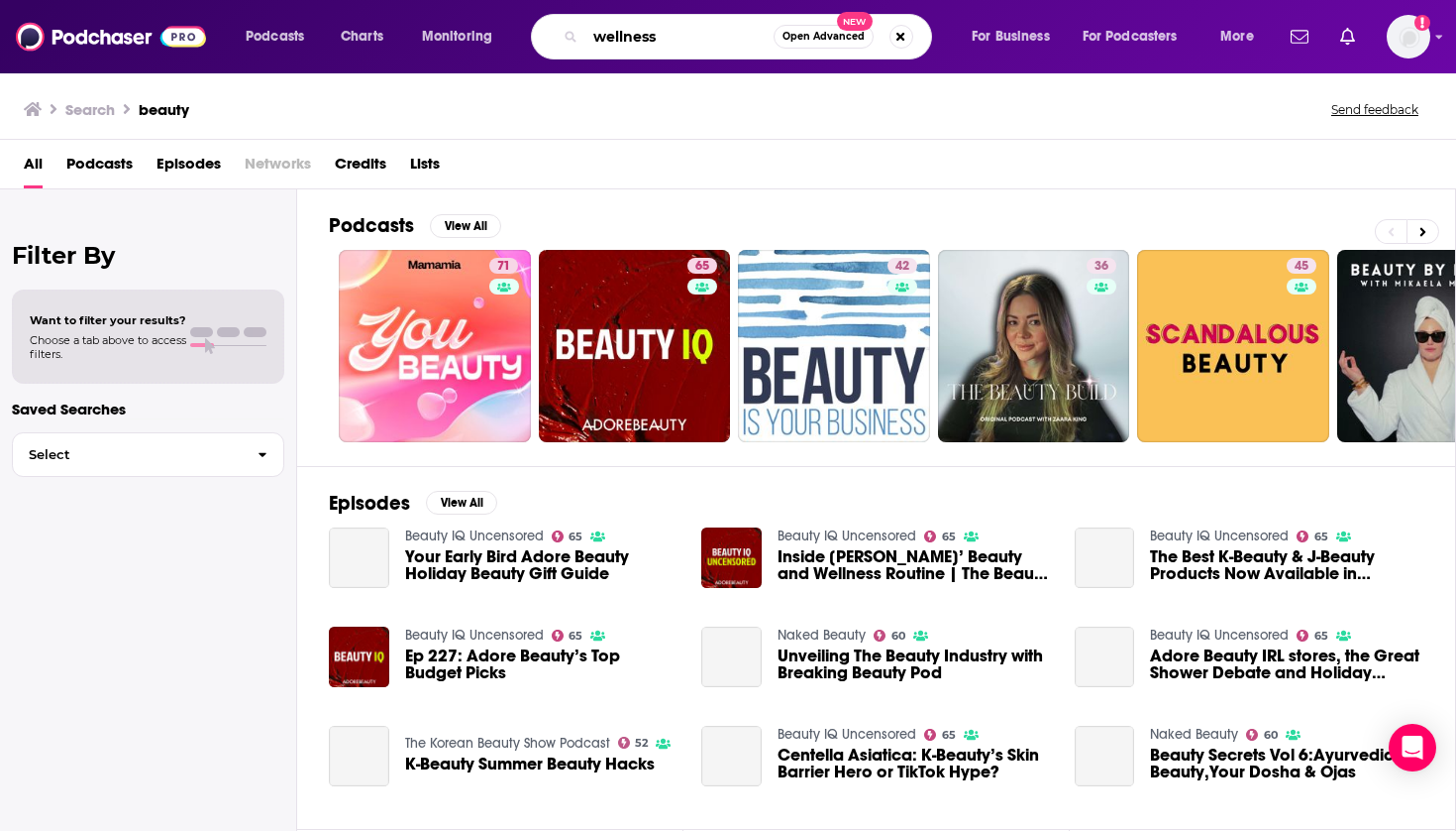
type input "wellness"
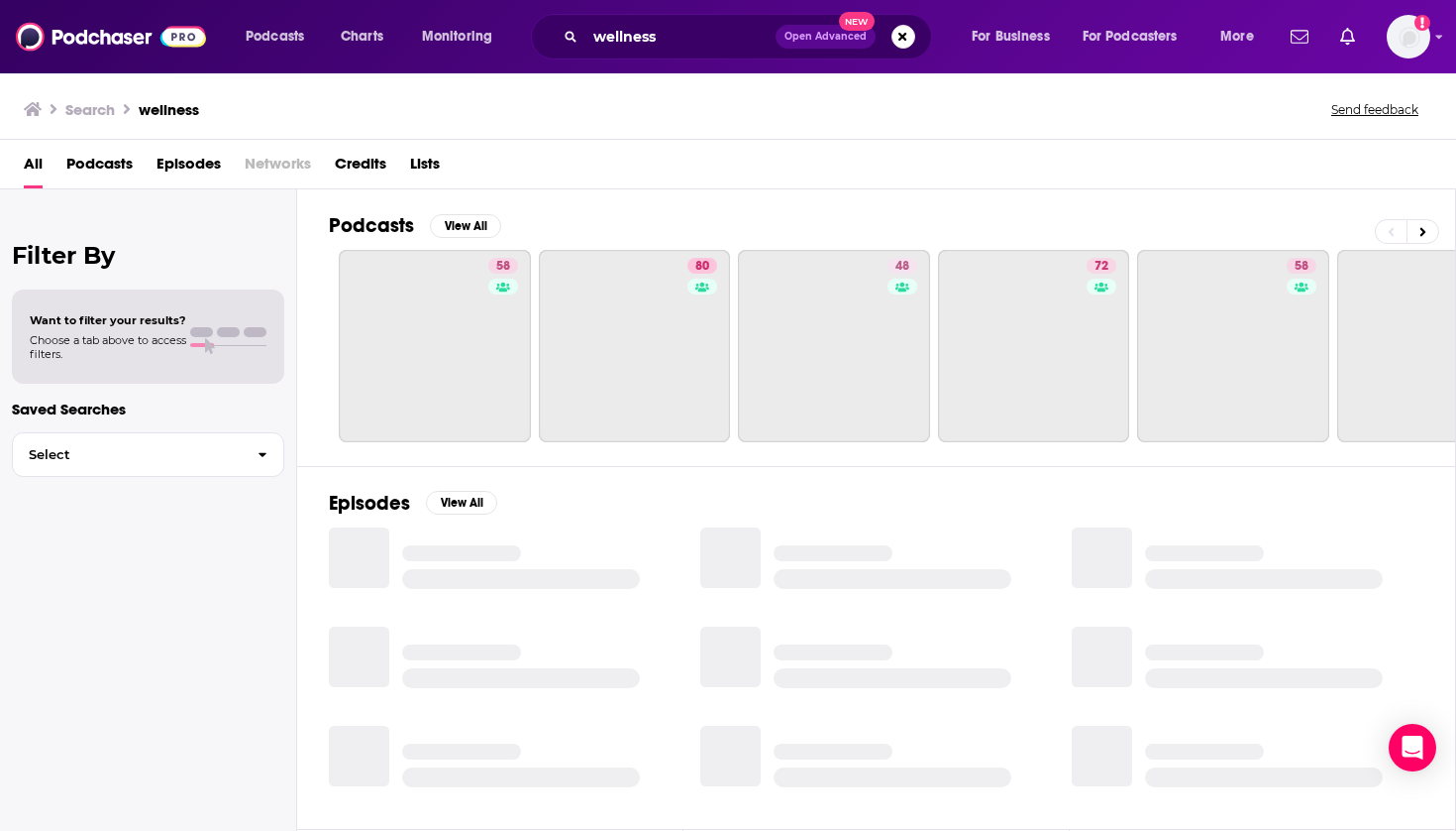
click at [99, 155] on span "Podcasts" at bounding box center [99, 168] width 66 height 41
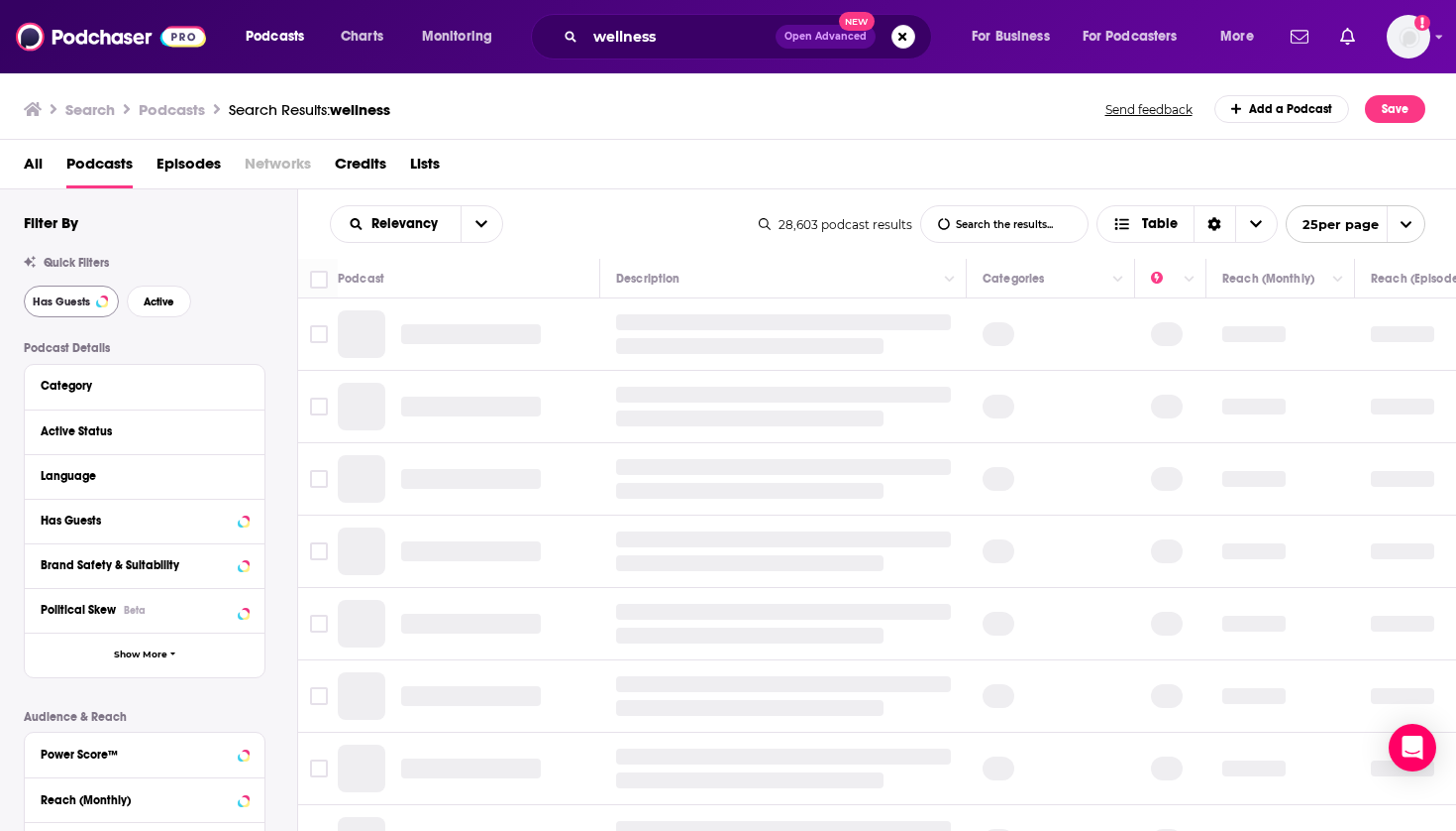
click at [82, 308] on button "Has Guests" at bounding box center [71, 302] width 95 height 32
click at [148, 307] on span "Active" at bounding box center [159, 301] width 31 height 11
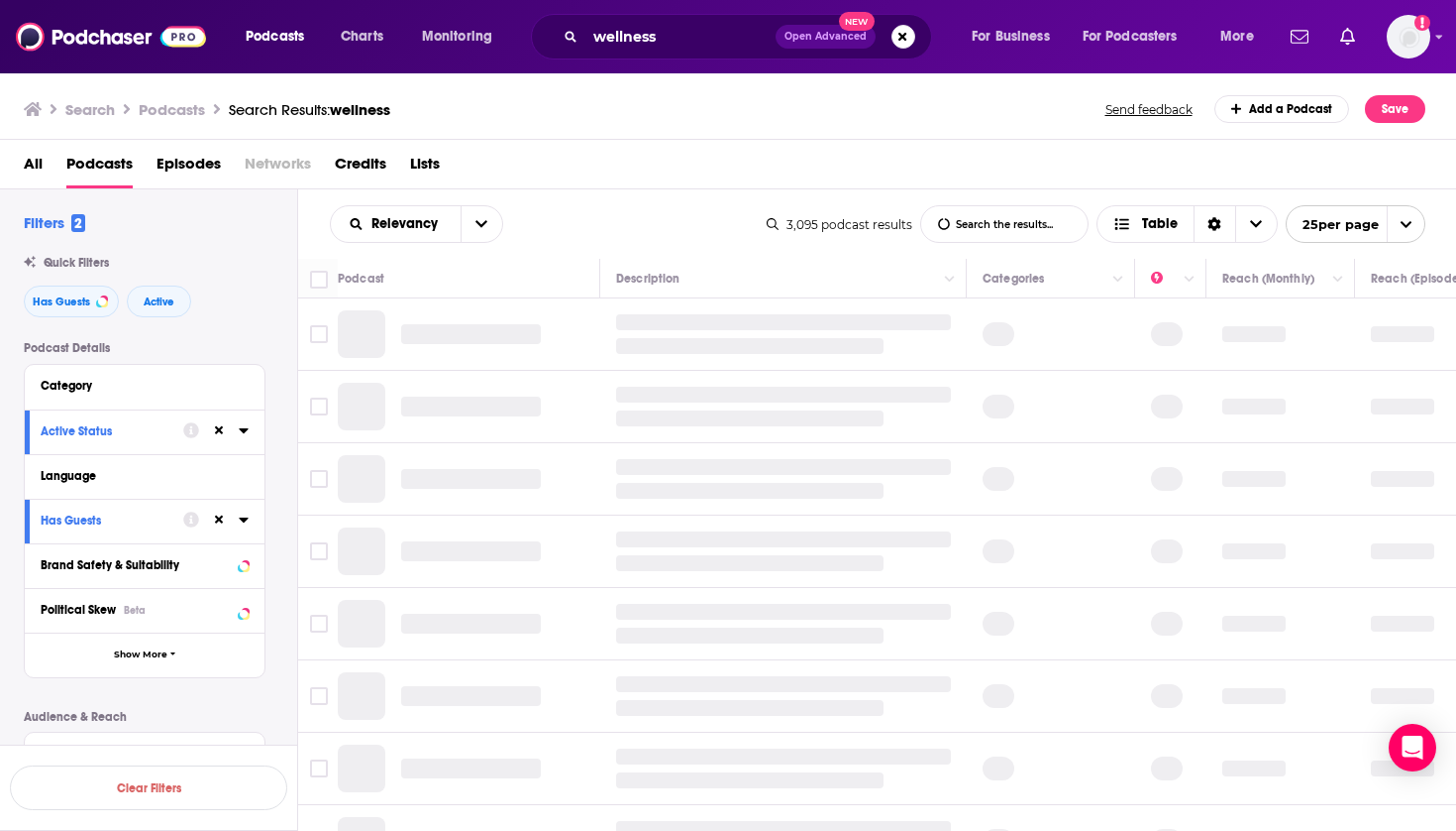
click at [253, 483] on div "Language" at bounding box center [145, 476] width 240 height 45
click at [246, 478] on icon at bounding box center [244, 475] width 10 height 16
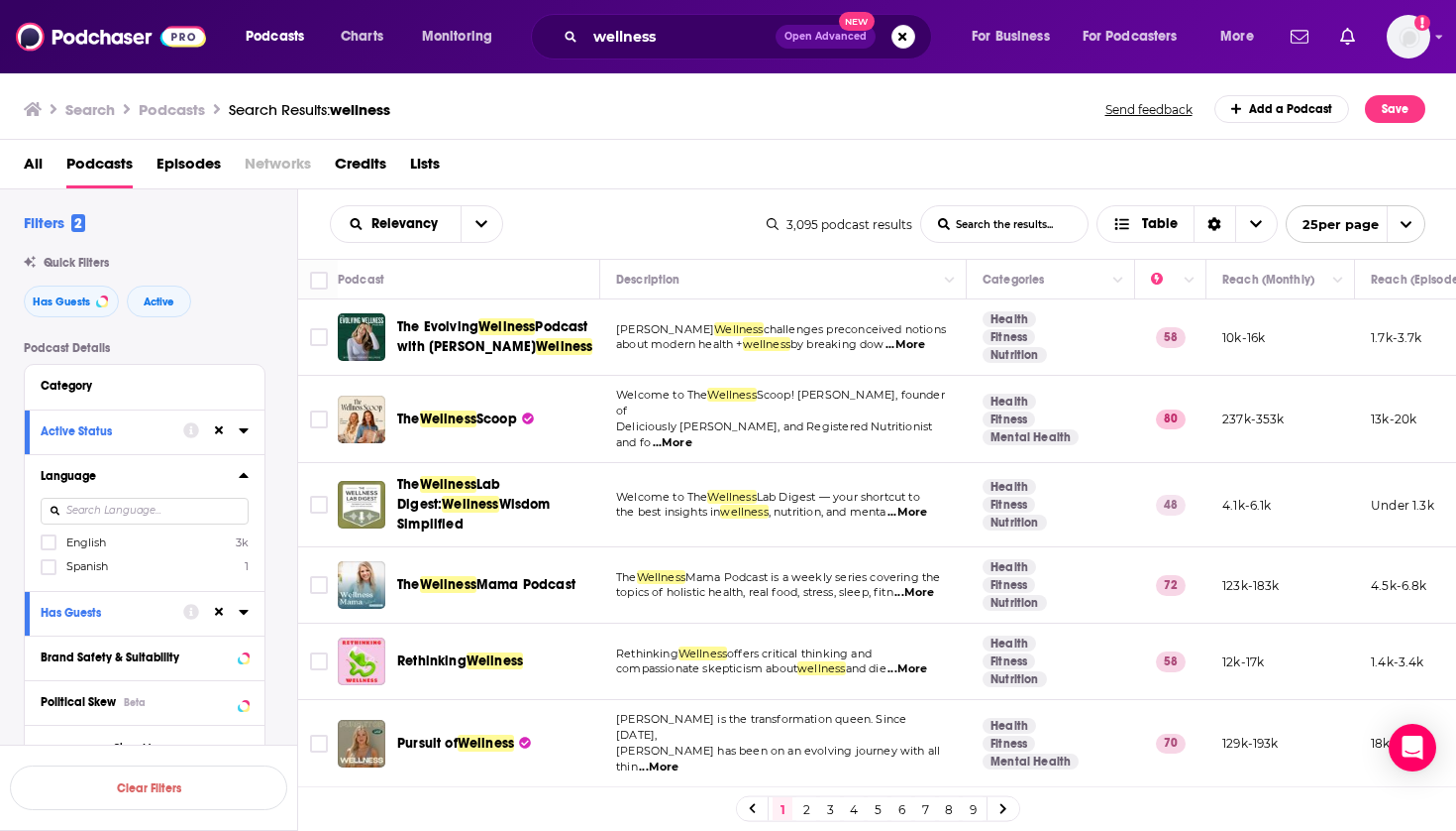
click at [86, 545] on span "English" at bounding box center [86, 542] width 40 height 14
click at [49, 548] on input "multiSelectOption-en-0" at bounding box center [49, 548] width 0 height 0
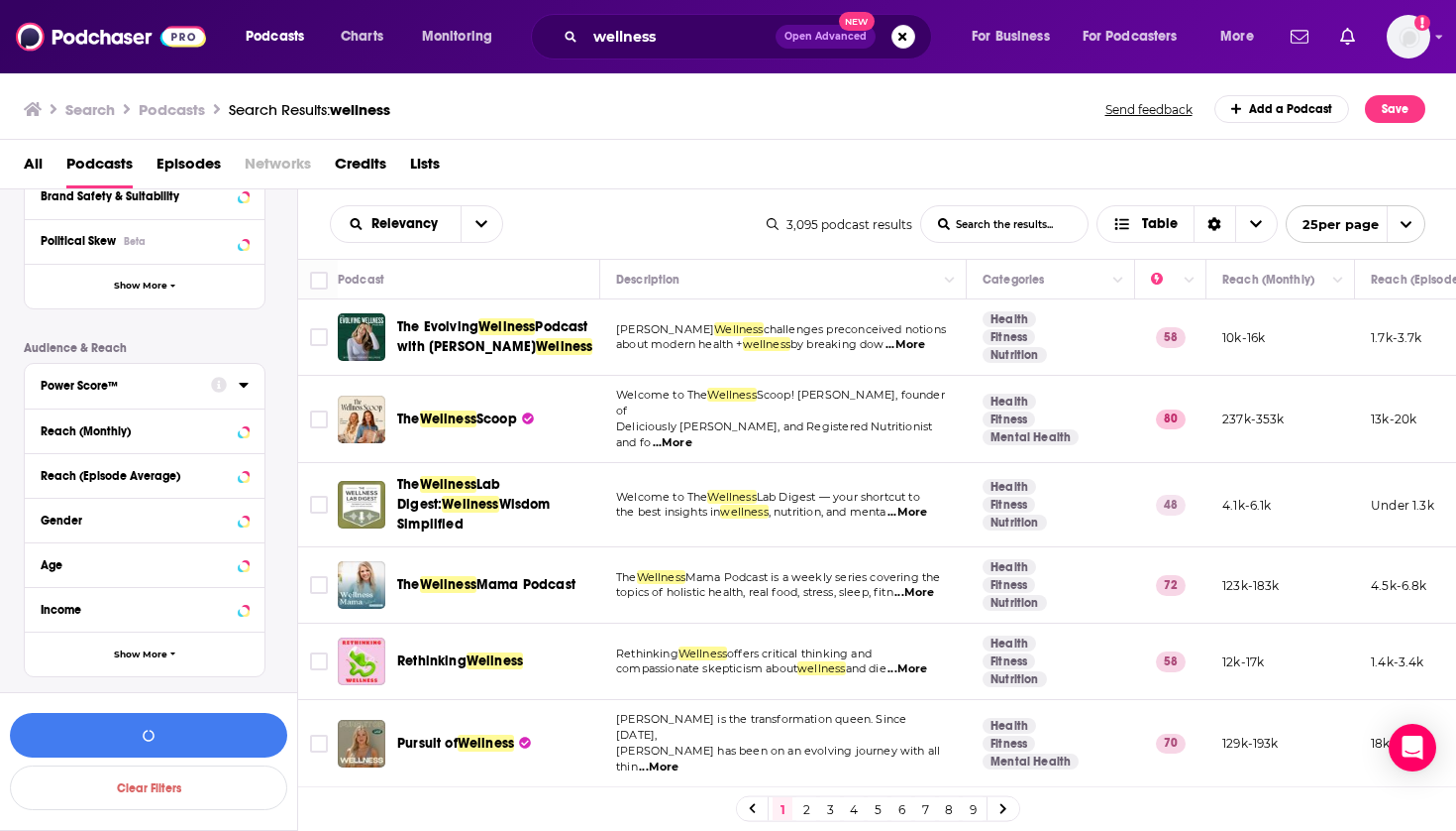
scroll to position [460, 0]
click at [244, 383] on icon at bounding box center [243, 385] width 9 height 5
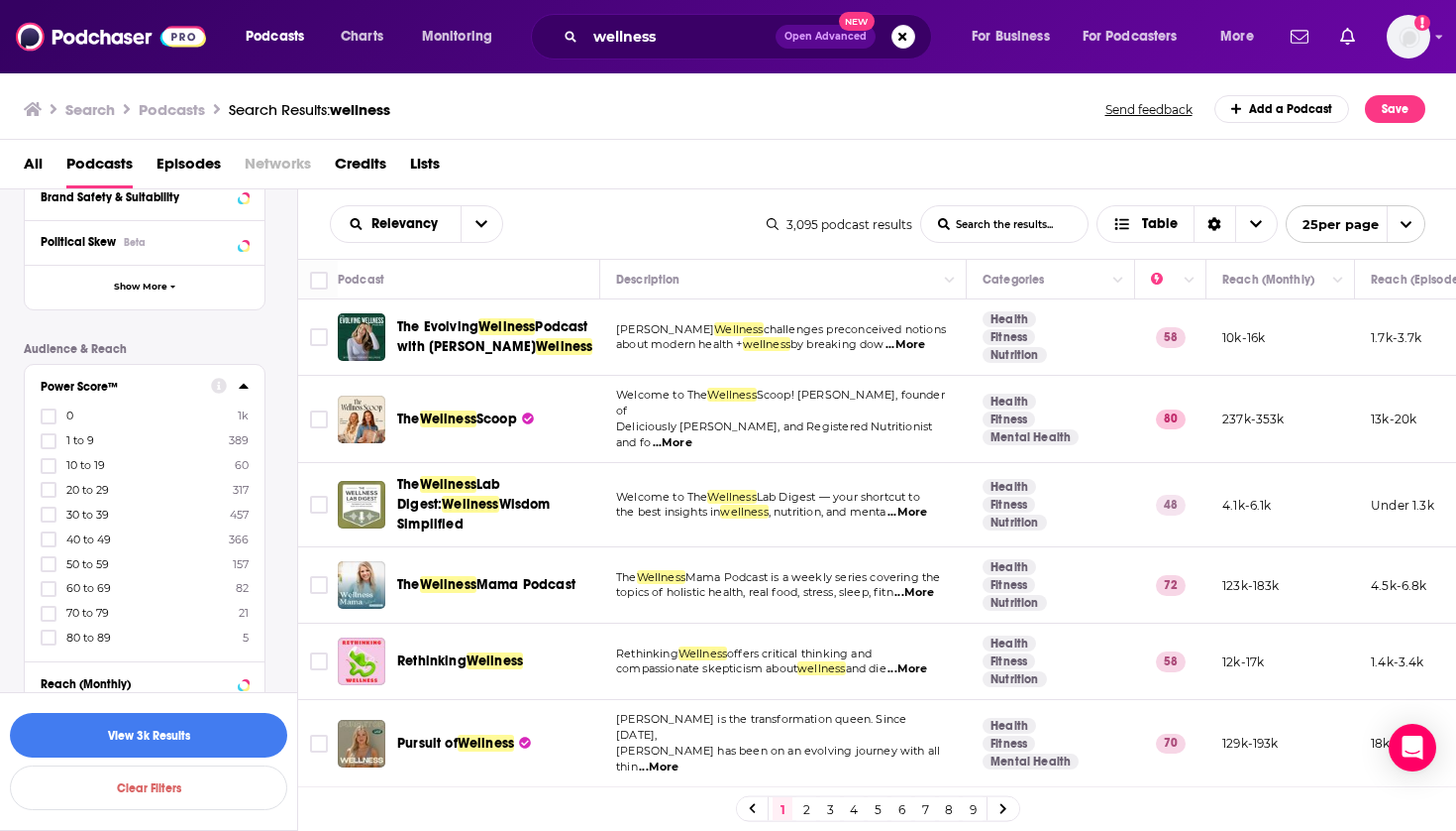
click at [94, 468] on span "10 to 19" at bounding box center [85, 465] width 39 height 14
click at [49, 472] on input "multiSelectOption-10-2" at bounding box center [49, 472] width 0 height 0
click at [86, 488] on span "20 to 29" at bounding box center [87, 489] width 43 height 14
click at [49, 495] on input "multiSelectOption-20-3" at bounding box center [49, 495] width 0 height 0
click at [173, 747] on button "View 377 Results" at bounding box center [149, 735] width 278 height 45
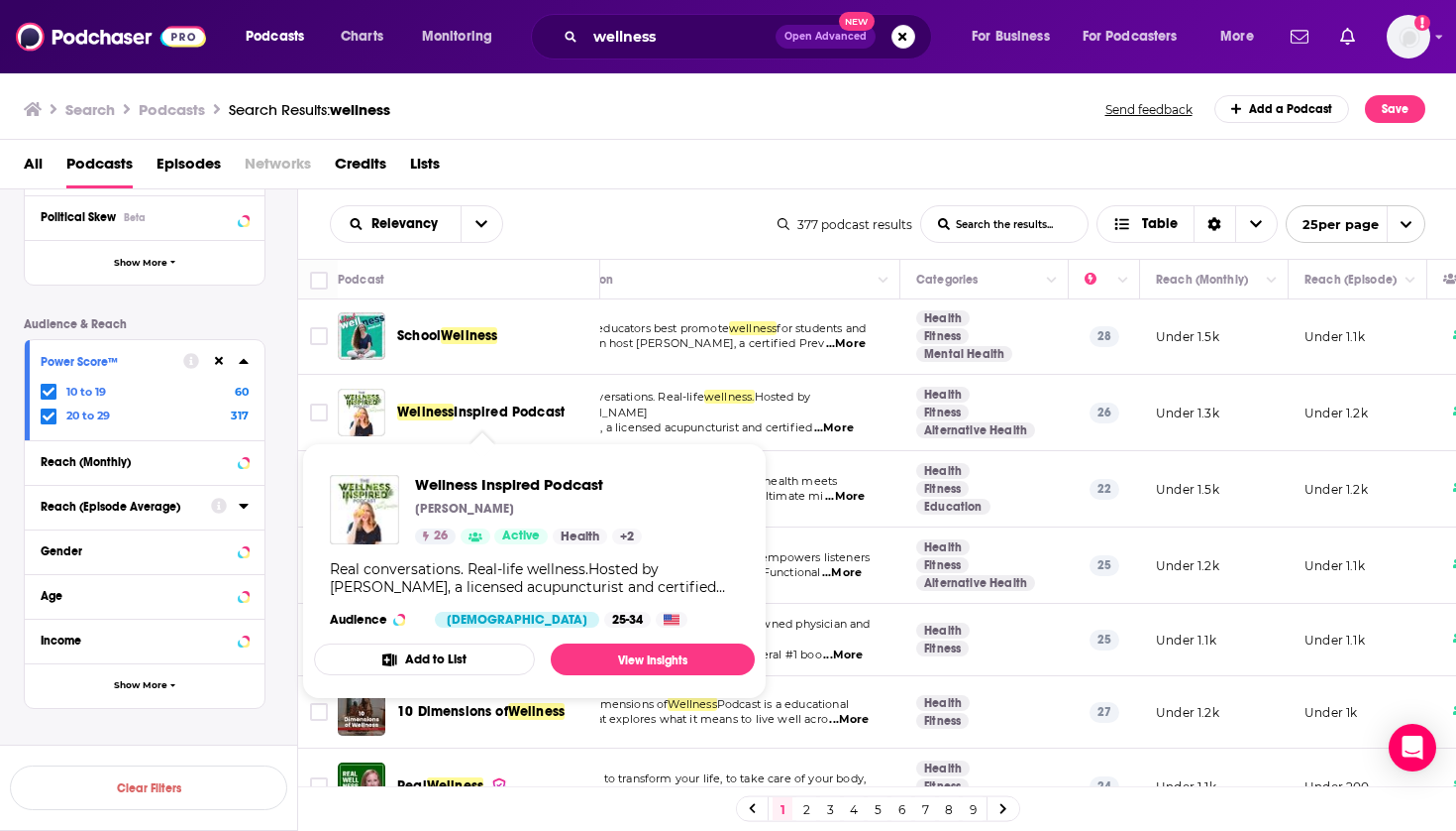
scroll to position [1, 59]
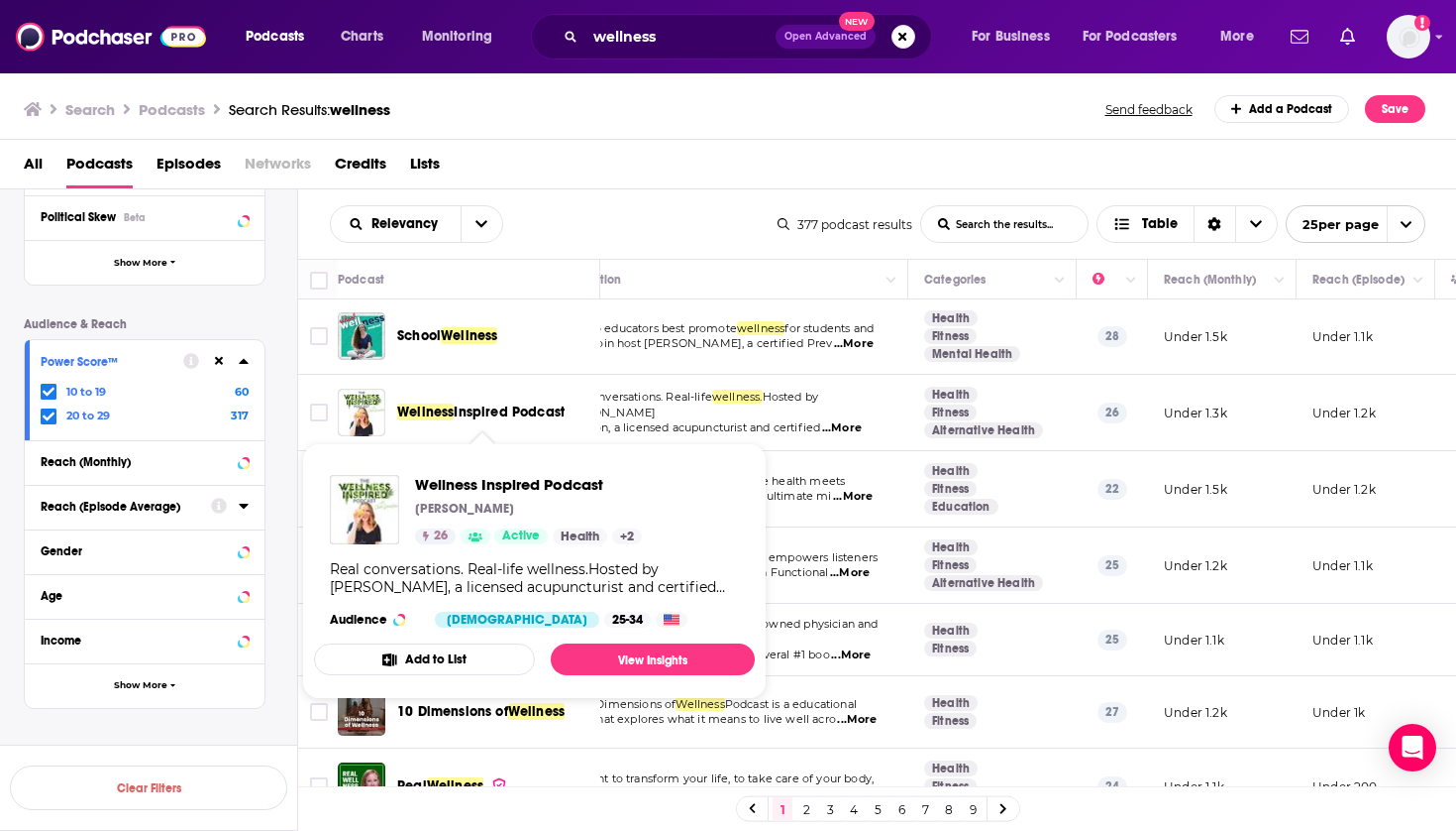
drag, startPoint x: 591, startPoint y: 407, endPoint x: 399, endPoint y: 414, distance: 192.1
click at [399, 414] on div "Wellness Inspired Podcast" at bounding box center [500, 412] width 206 height 20
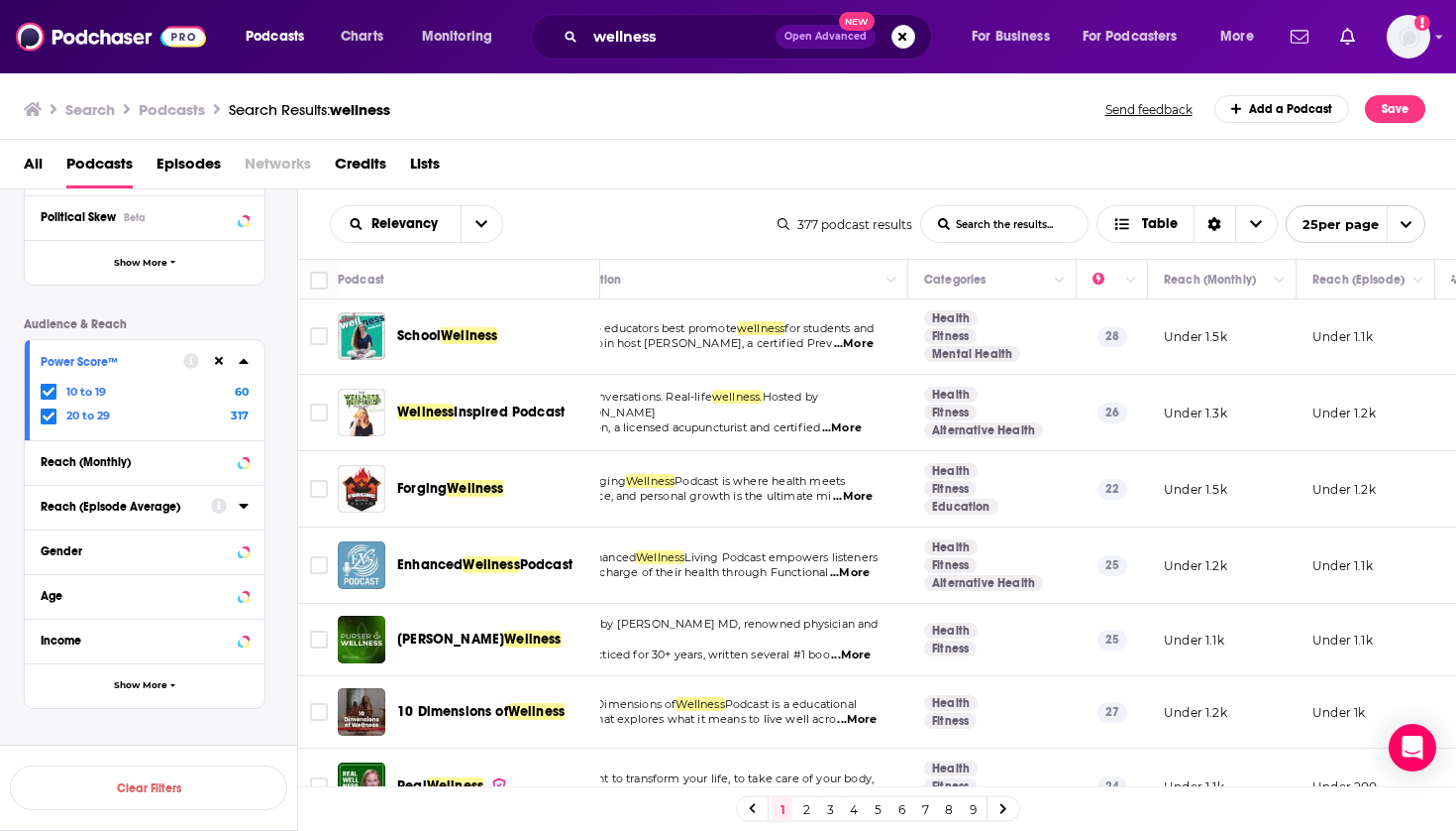
copy span "Wellness Inspired Podcast"
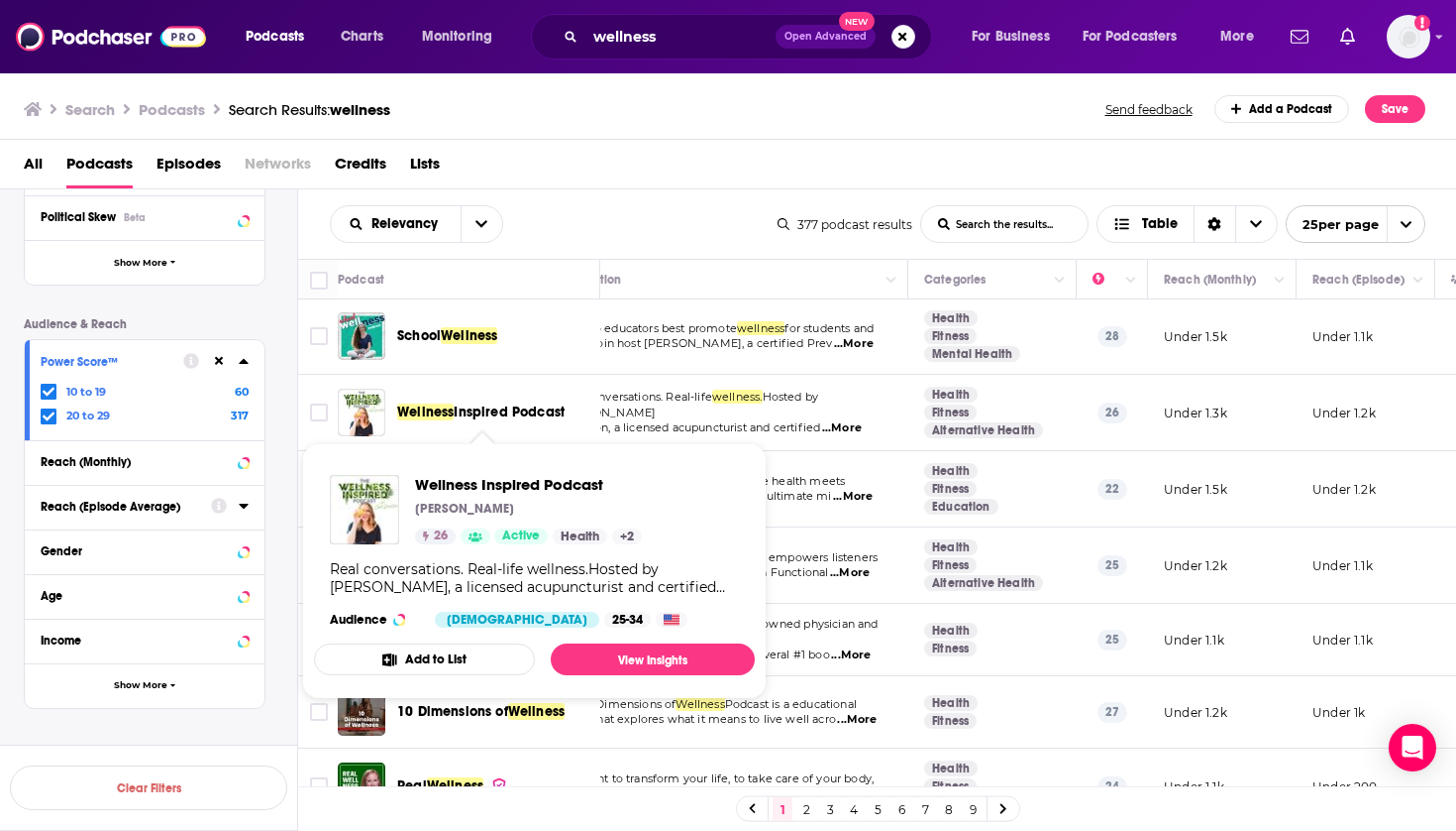
click at [541, 415] on span "Inspired Podcast" at bounding box center [509, 411] width 111 height 17
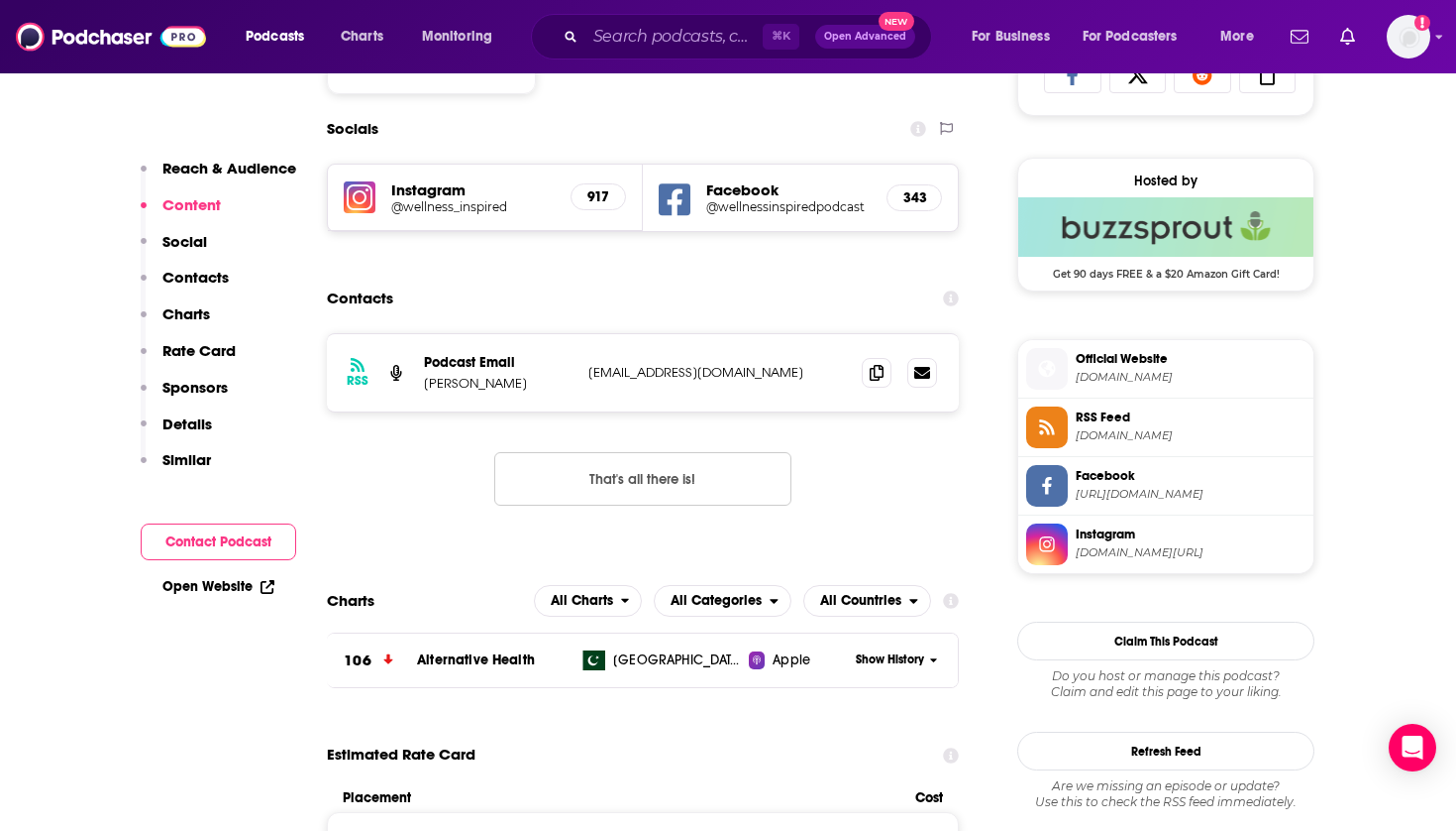
scroll to position [8, 0]
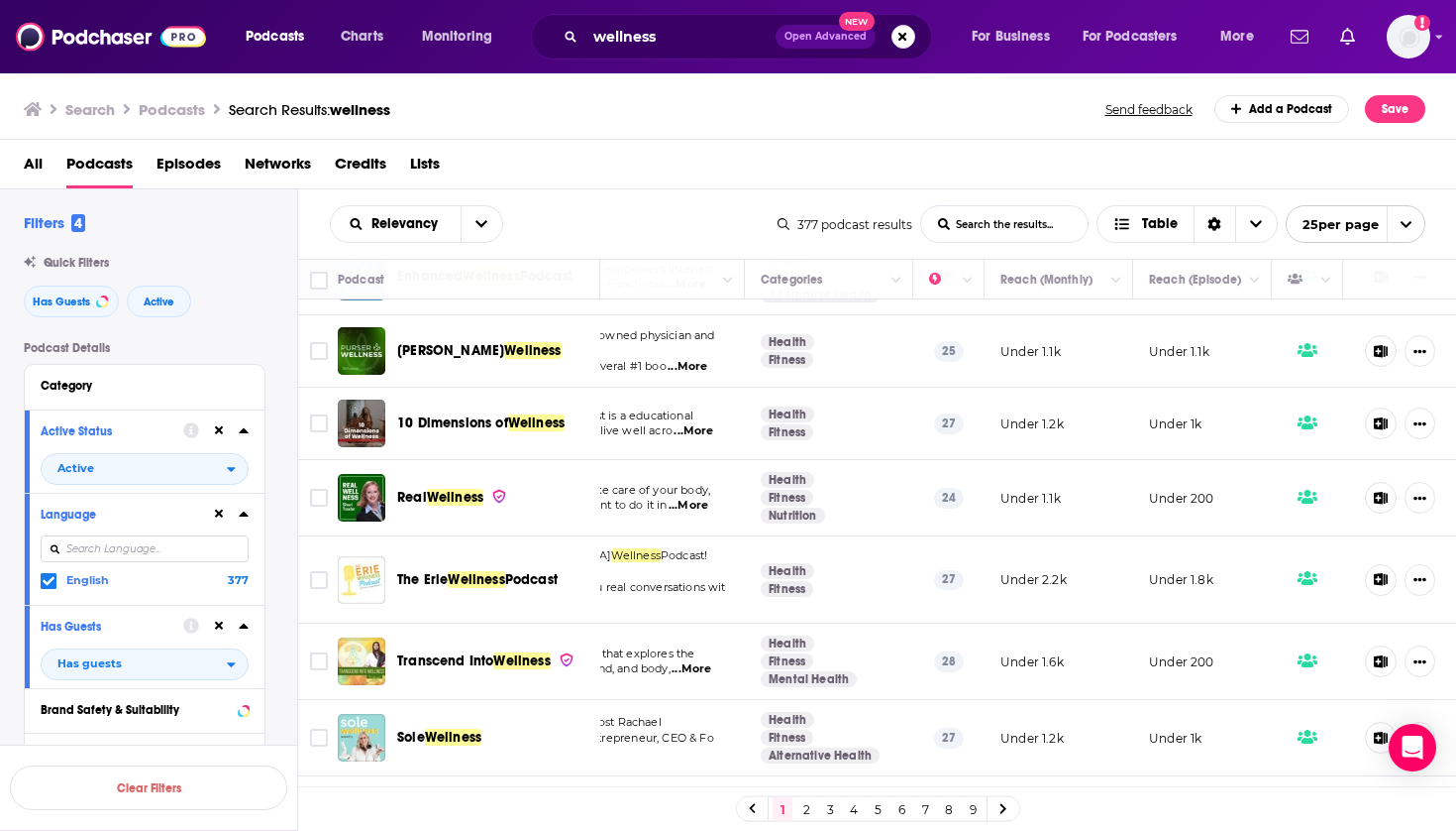
scroll to position [289, 222]
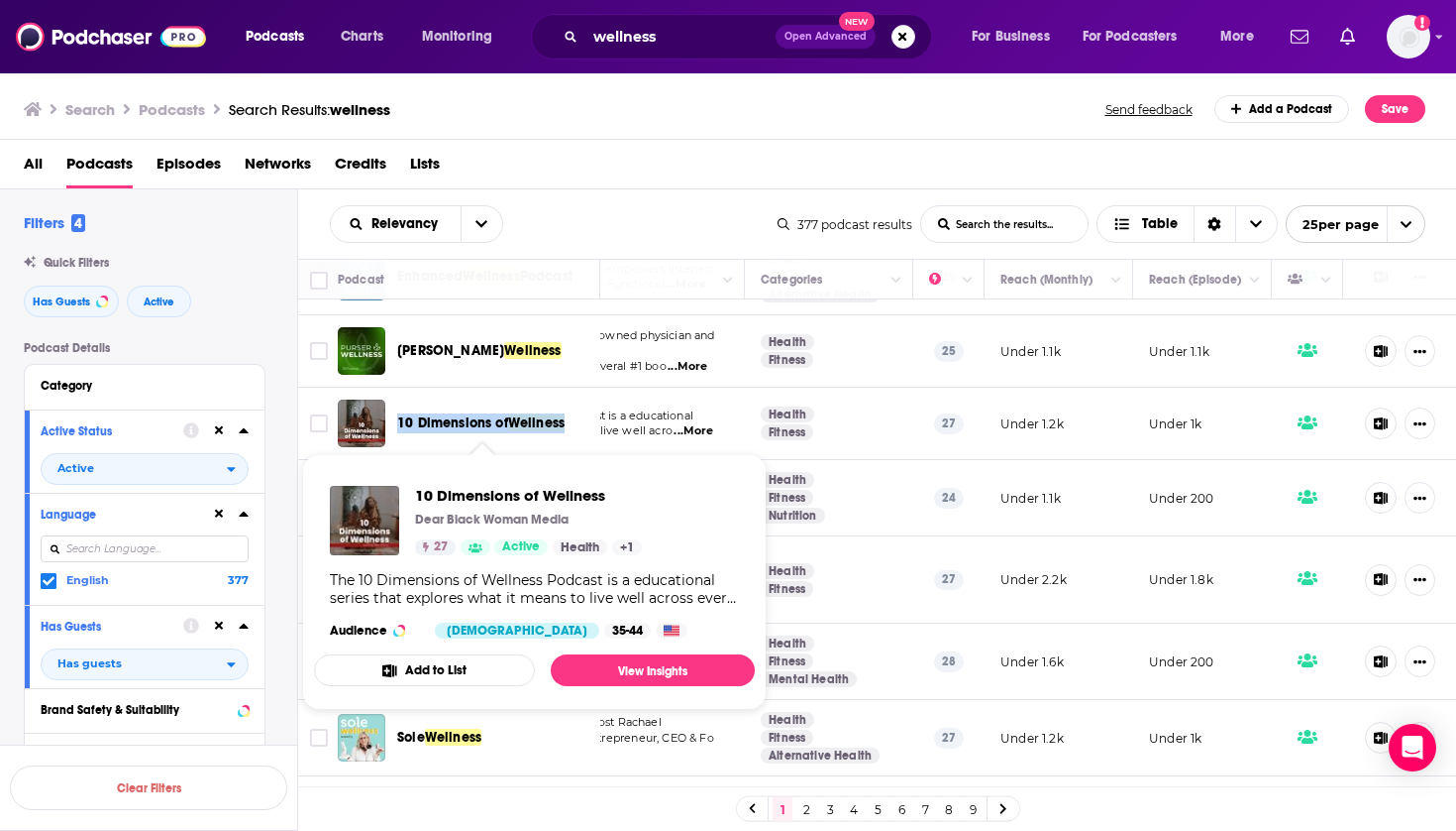
drag, startPoint x: 582, startPoint y: 423, endPoint x: 396, endPoint y: 416, distance: 186.1
click at [397, 416] on div "10 Dimensions of Wellness" at bounding box center [500, 423] width 206 height 20
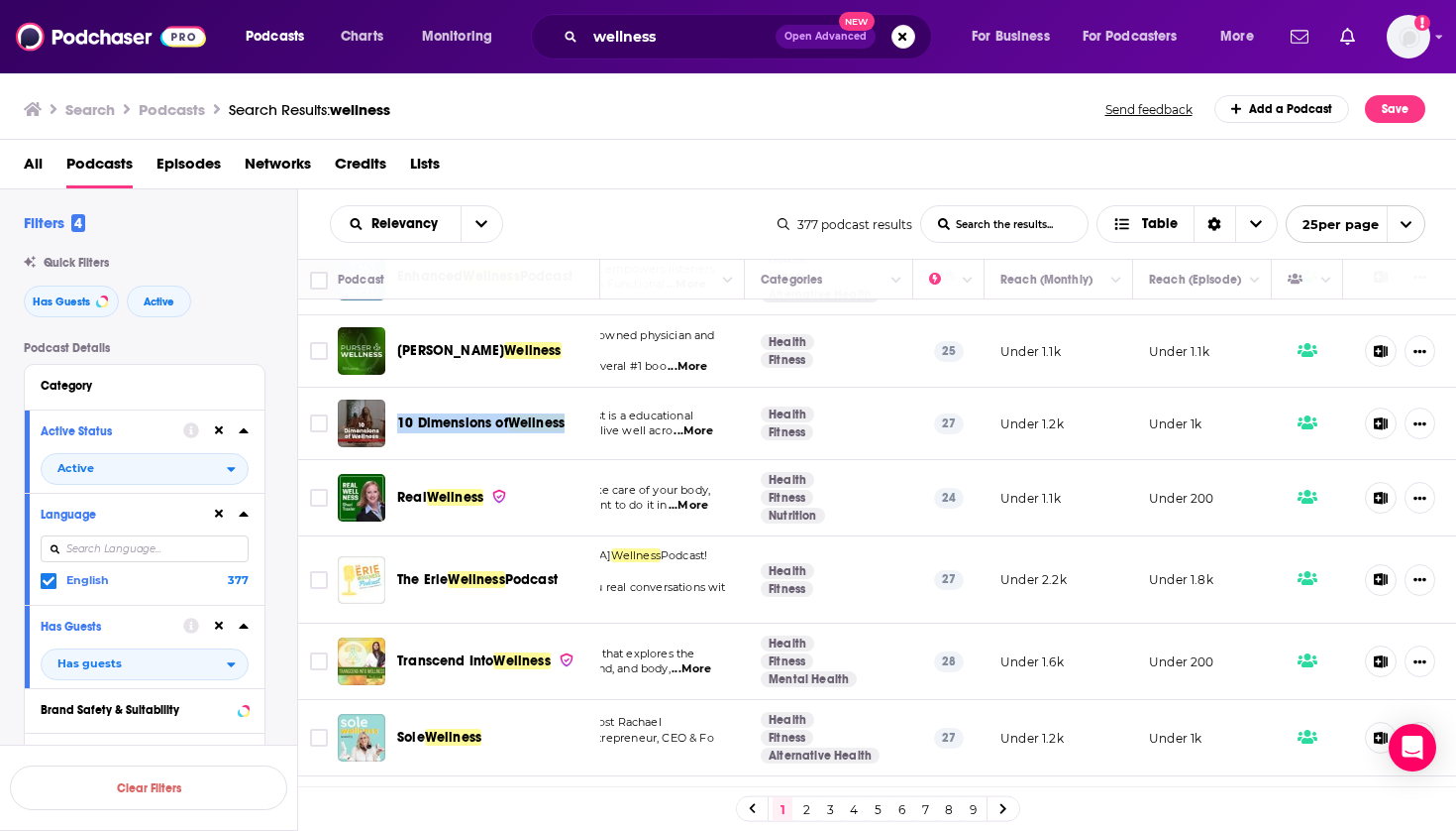
copy span "10 Dimensions of Wellness"
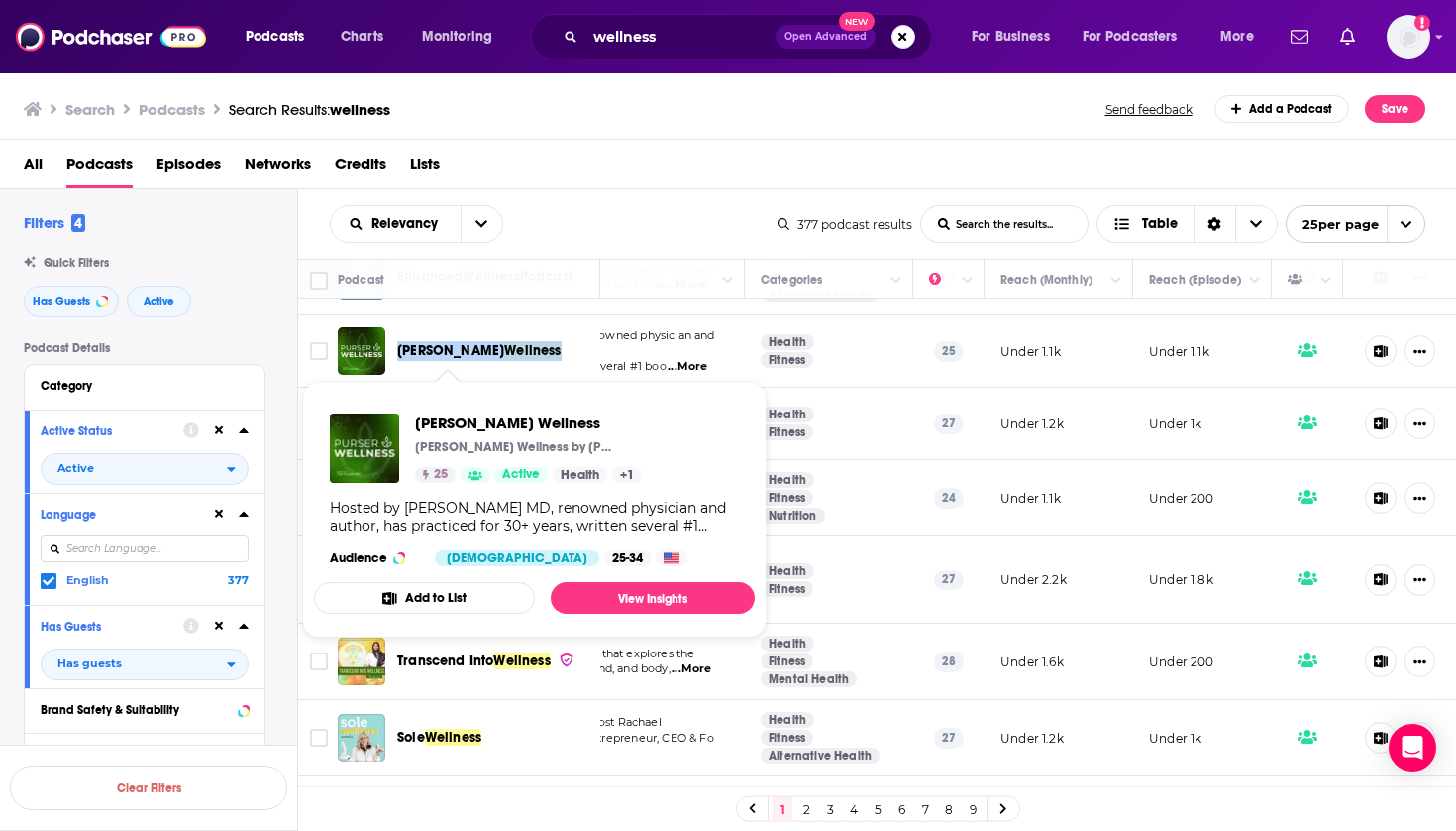
drag, startPoint x: 524, startPoint y: 350, endPoint x: 398, endPoint y: 350, distance: 126.0
click at [398, 350] on div "Purser Wellness" at bounding box center [500, 350] width 206 height 20
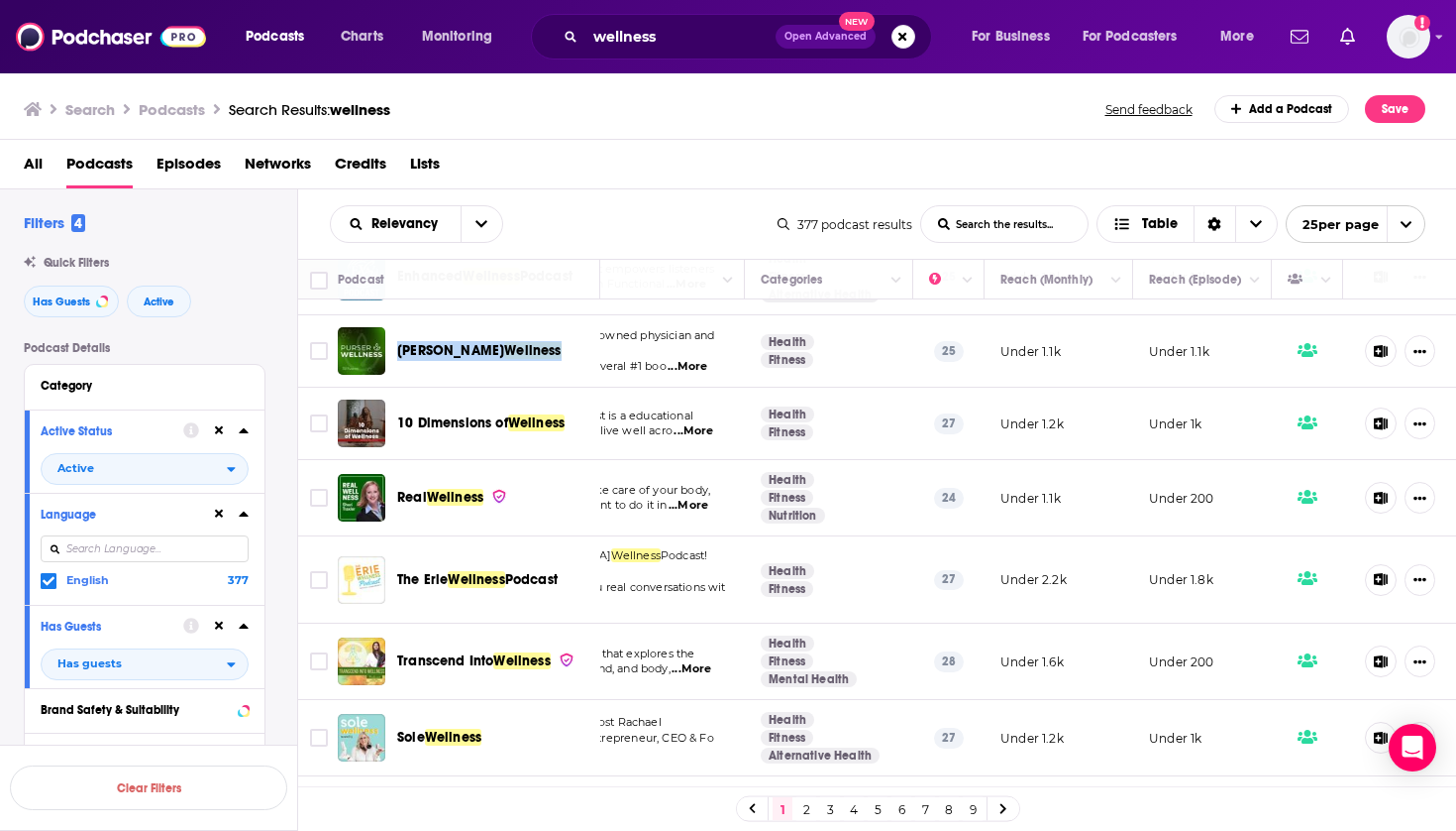
copy span "Purser Wellness"
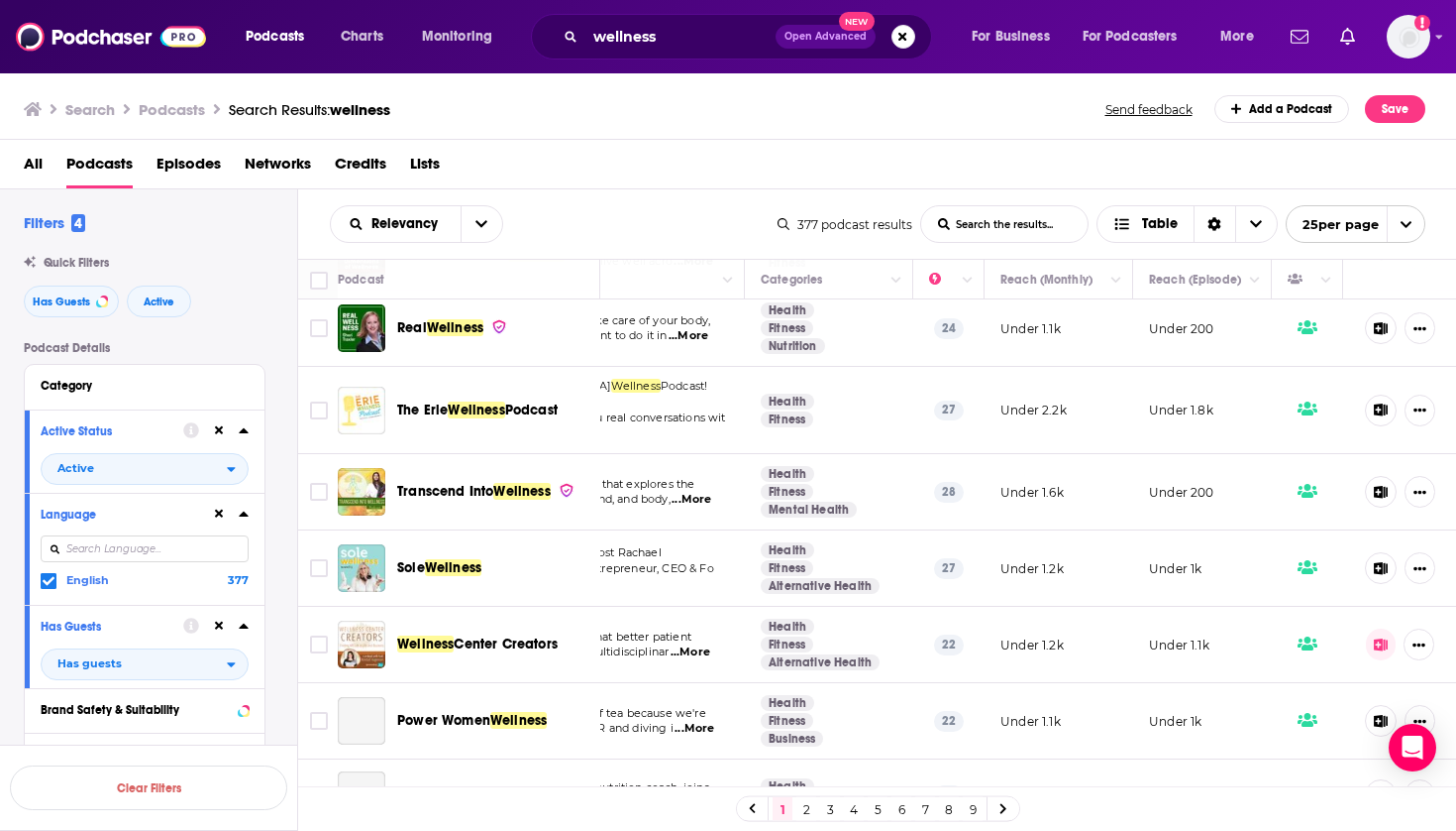
scroll to position [463, 222]
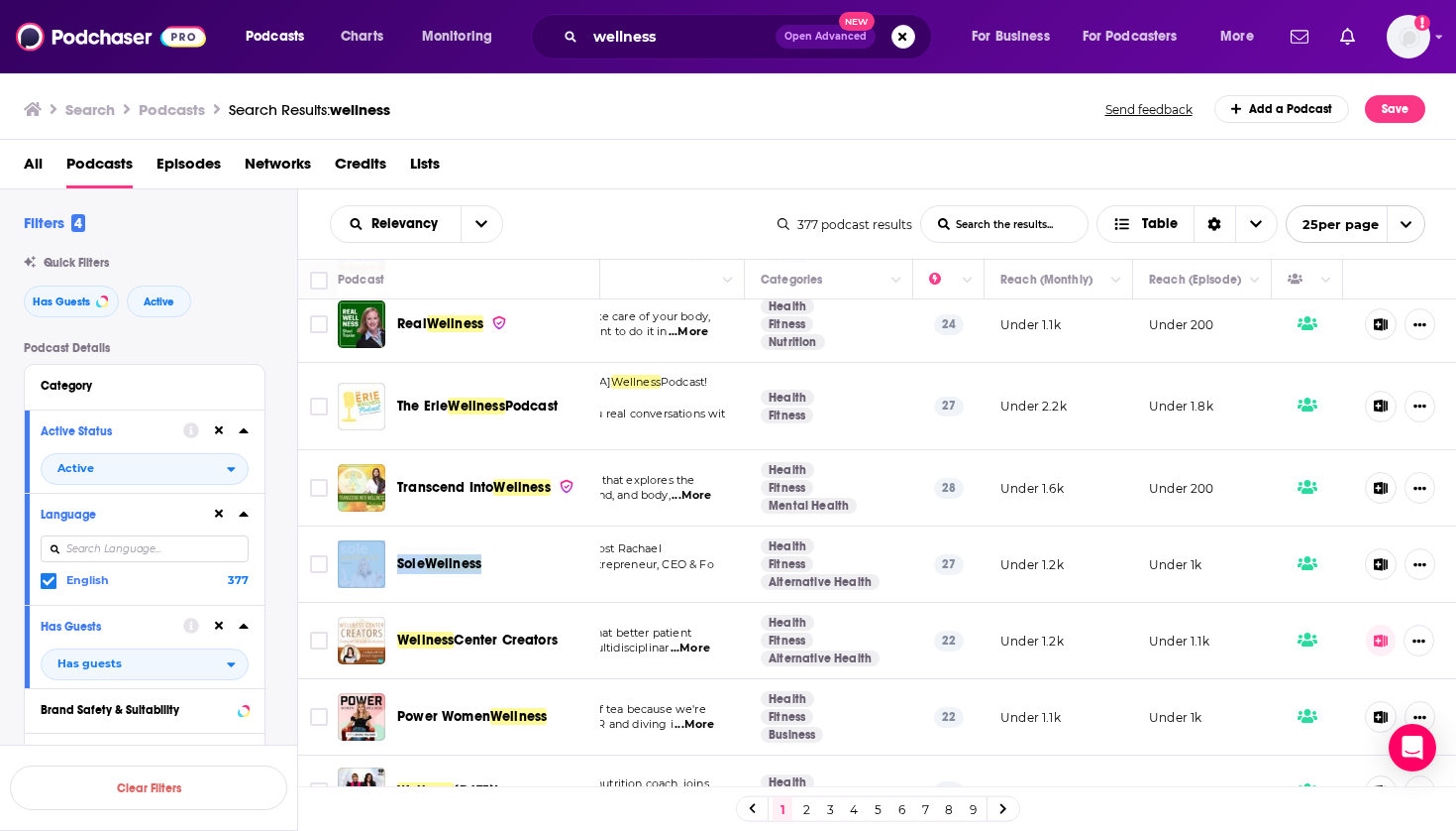
drag, startPoint x: 505, startPoint y: 551, endPoint x: 389, endPoint y: 551, distance: 116.0
click at [389, 551] on div "Sole Wellness" at bounding box center [470, 564] width 266 height 48
copy div "Sole Wellness"
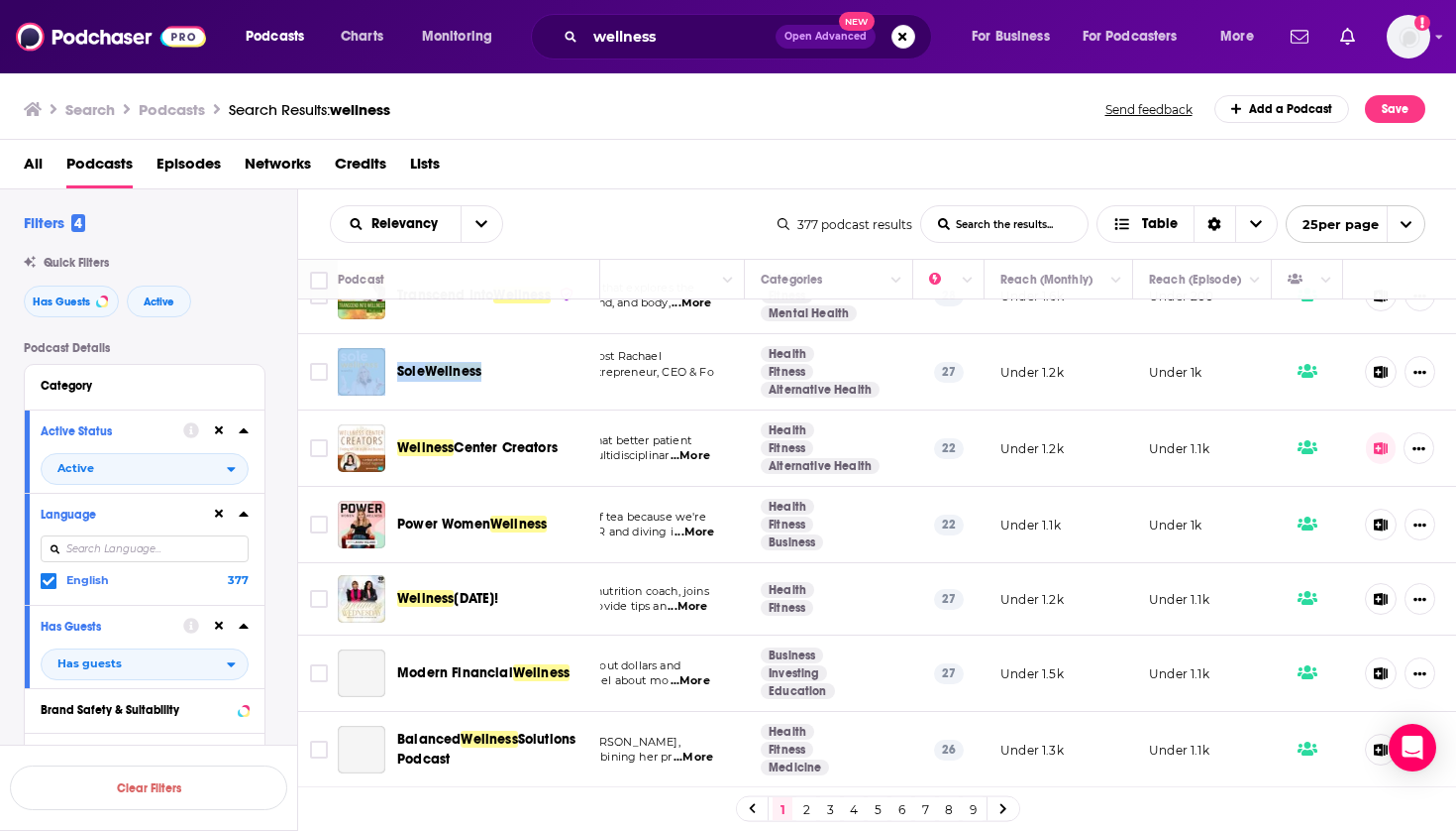
scroll to position [672, 222]
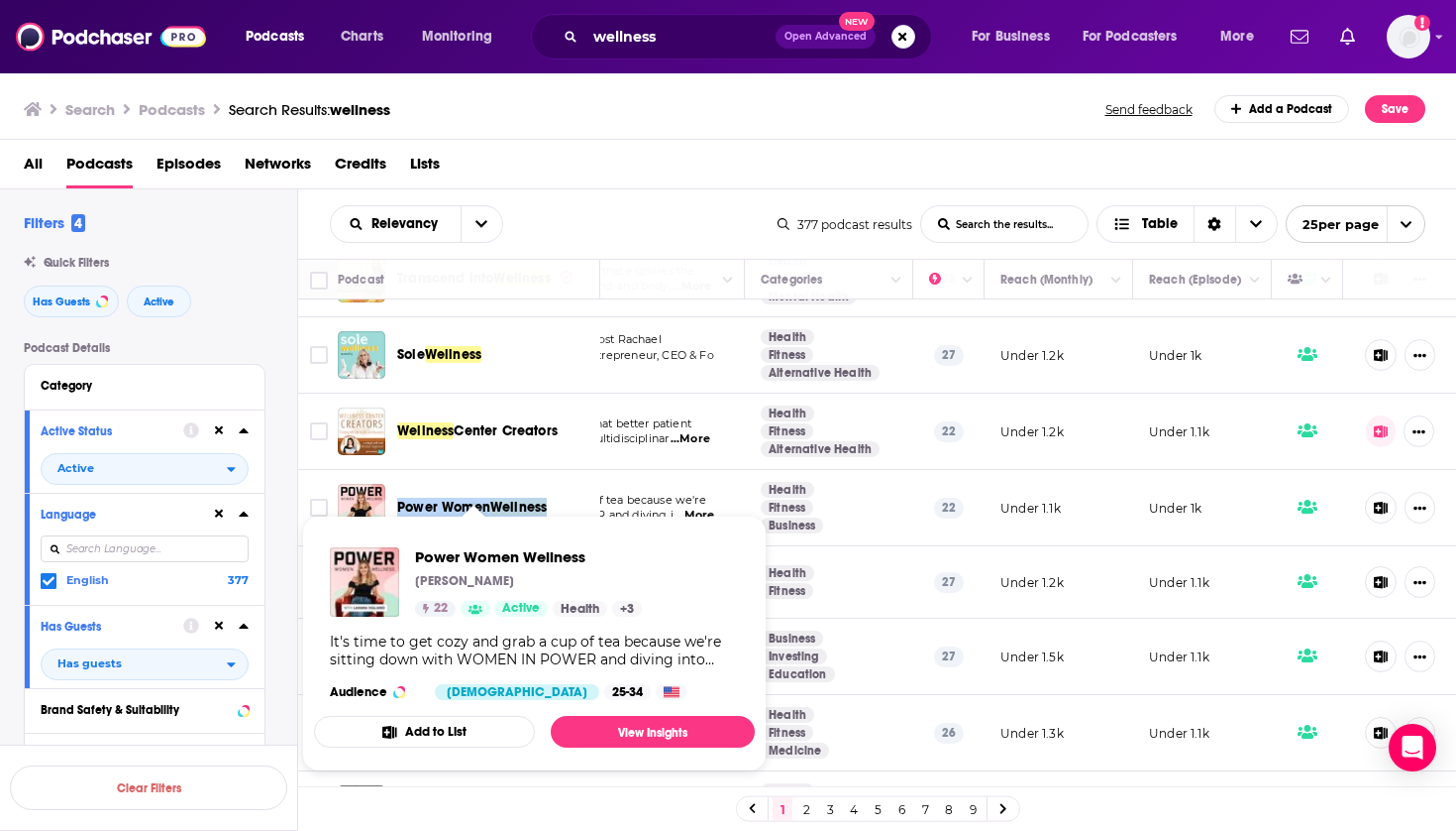
drag, startPoint x: 573, startPoint y: 487, endPoint x: 400, endPoint y: 491, distance: 173.0
click at [400, 497] on div "Power Women Wellness" at bounding box center [500, 507] width 206 height 20
copy span "Power Women Wellness"
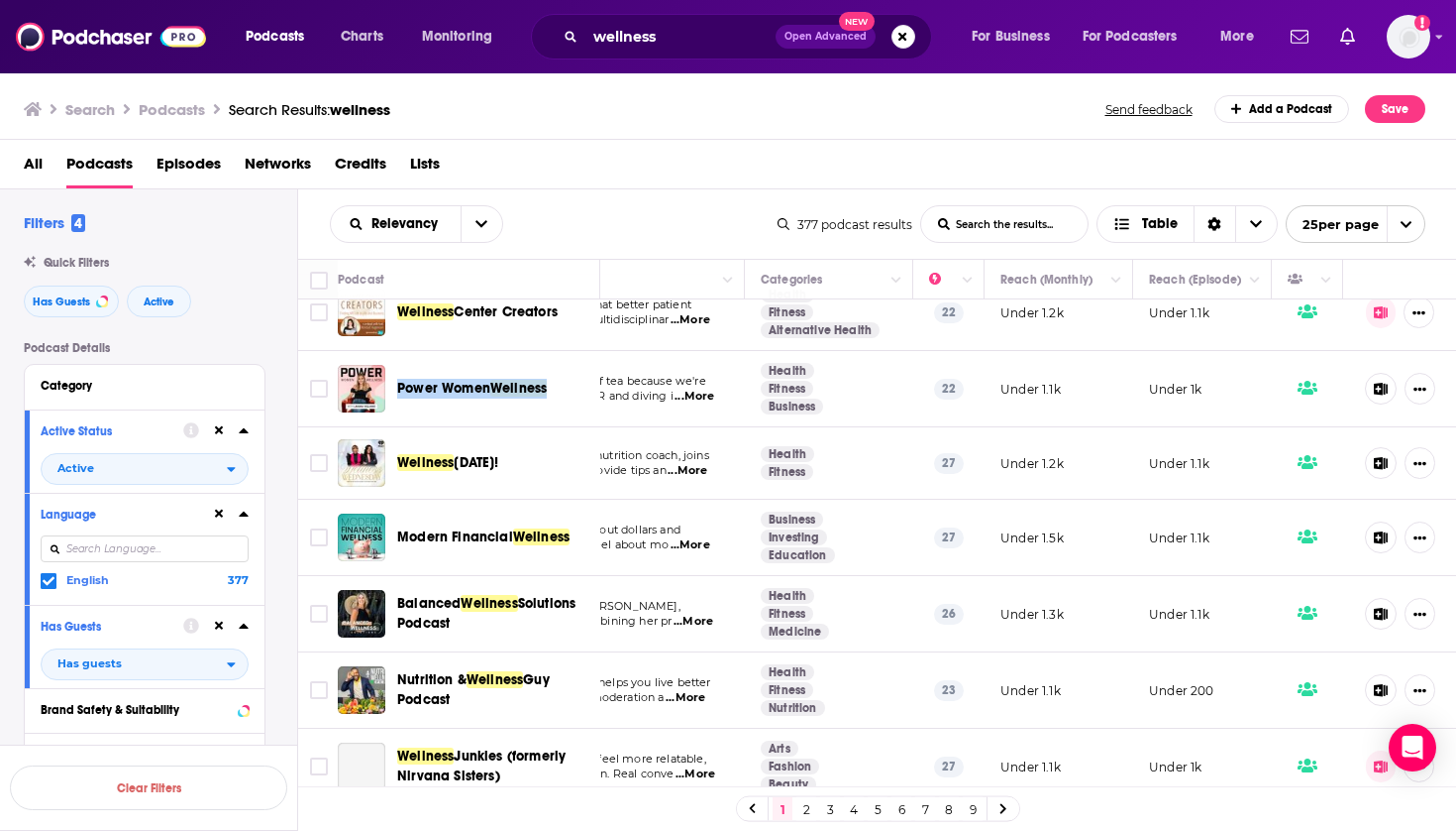
scroll to position [800, 222]
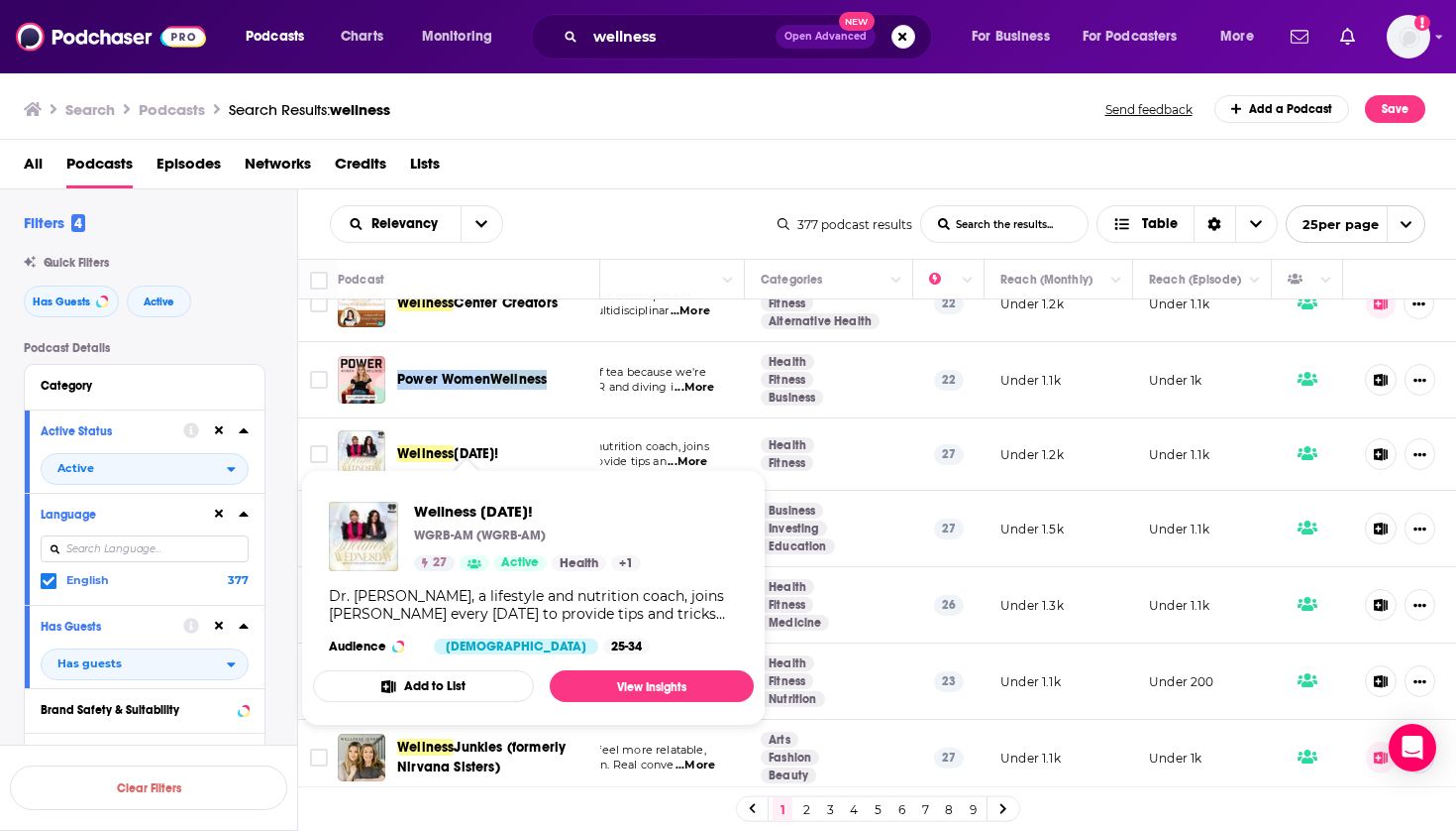
drag, startPoint x: 563, startPoint y: 435, endPoint x: 398, endPoint y: 439, distance: 165.0
click at [398, 444] on div "Wellness Wednesday!" at bounding box center [500, 454] width 206 height 20
copy span "Wellness Wednesday!"
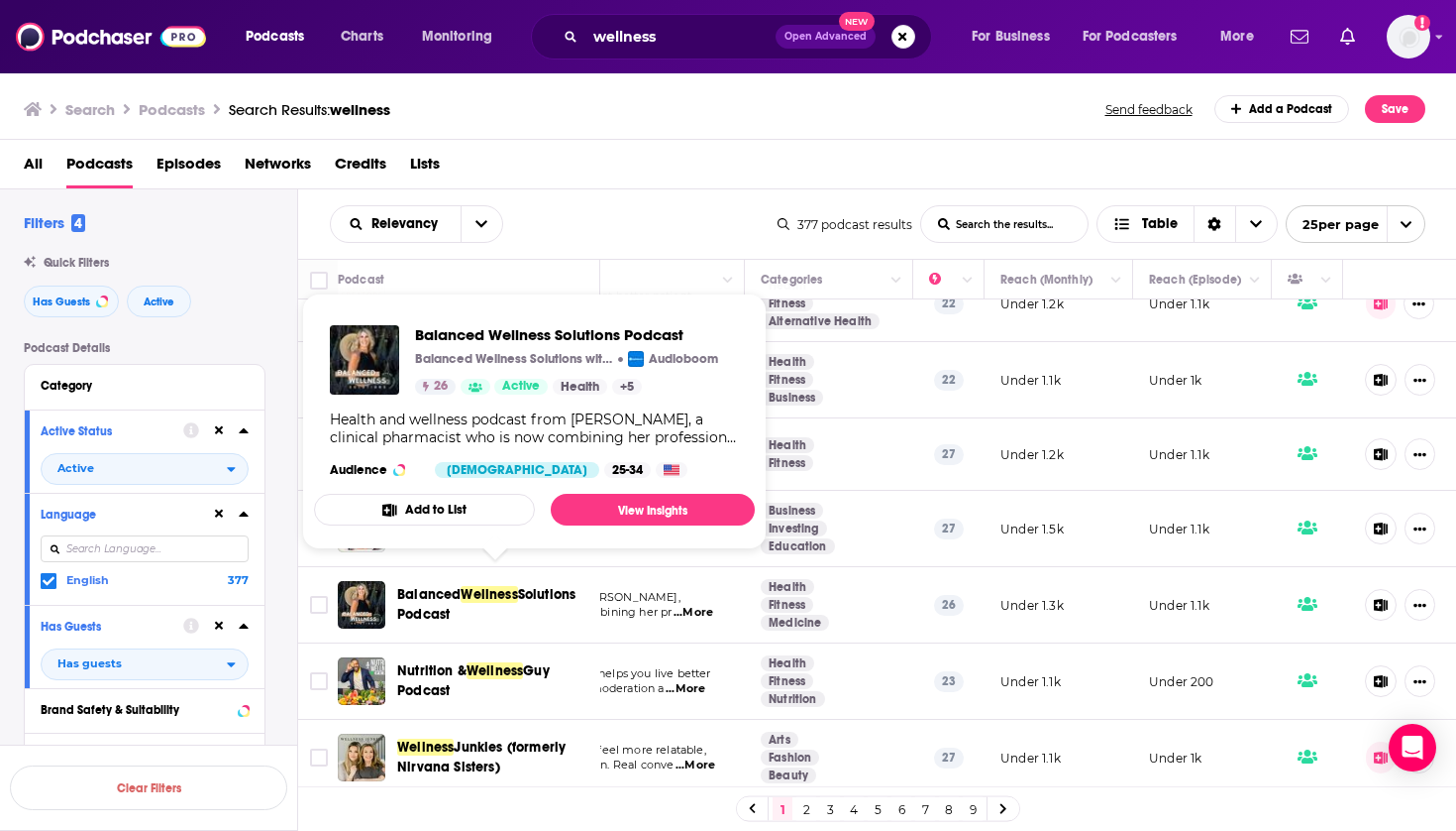
drag, startPoint x: 391, startPoint y: 575, endPoint x: 458, endPoint y: 606, distance: 73.8
click at [458, 606] on div "Balanced Wellness Solutions Podcast" at bounding box center [470, 605] width 266 height 48
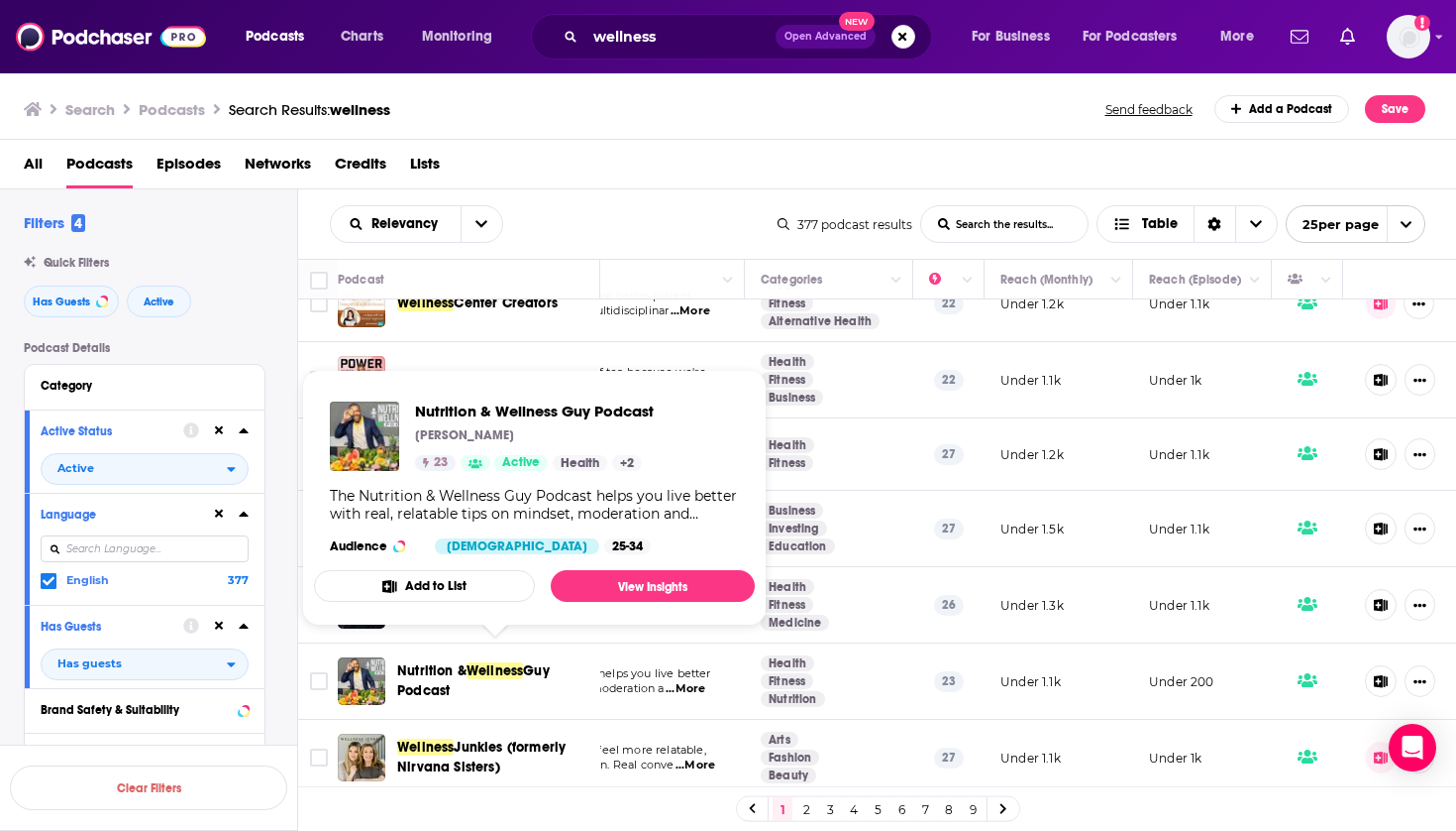
click at [631, 180] on div "All Podcasts Episodes Networks Credits Lists" at bounding box center [732, 168] width 1418 height 41
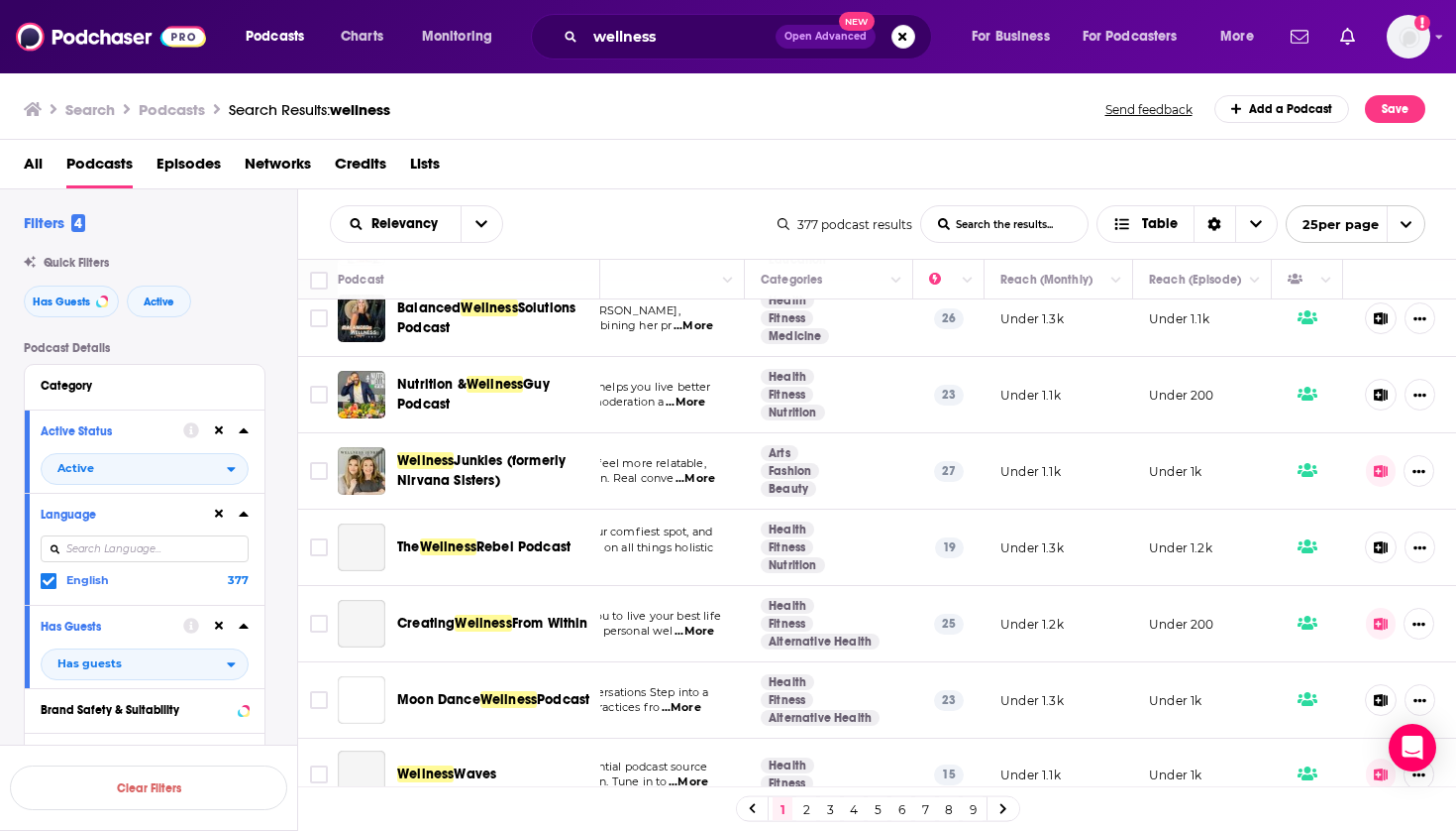
scroll to position [1095, 222]
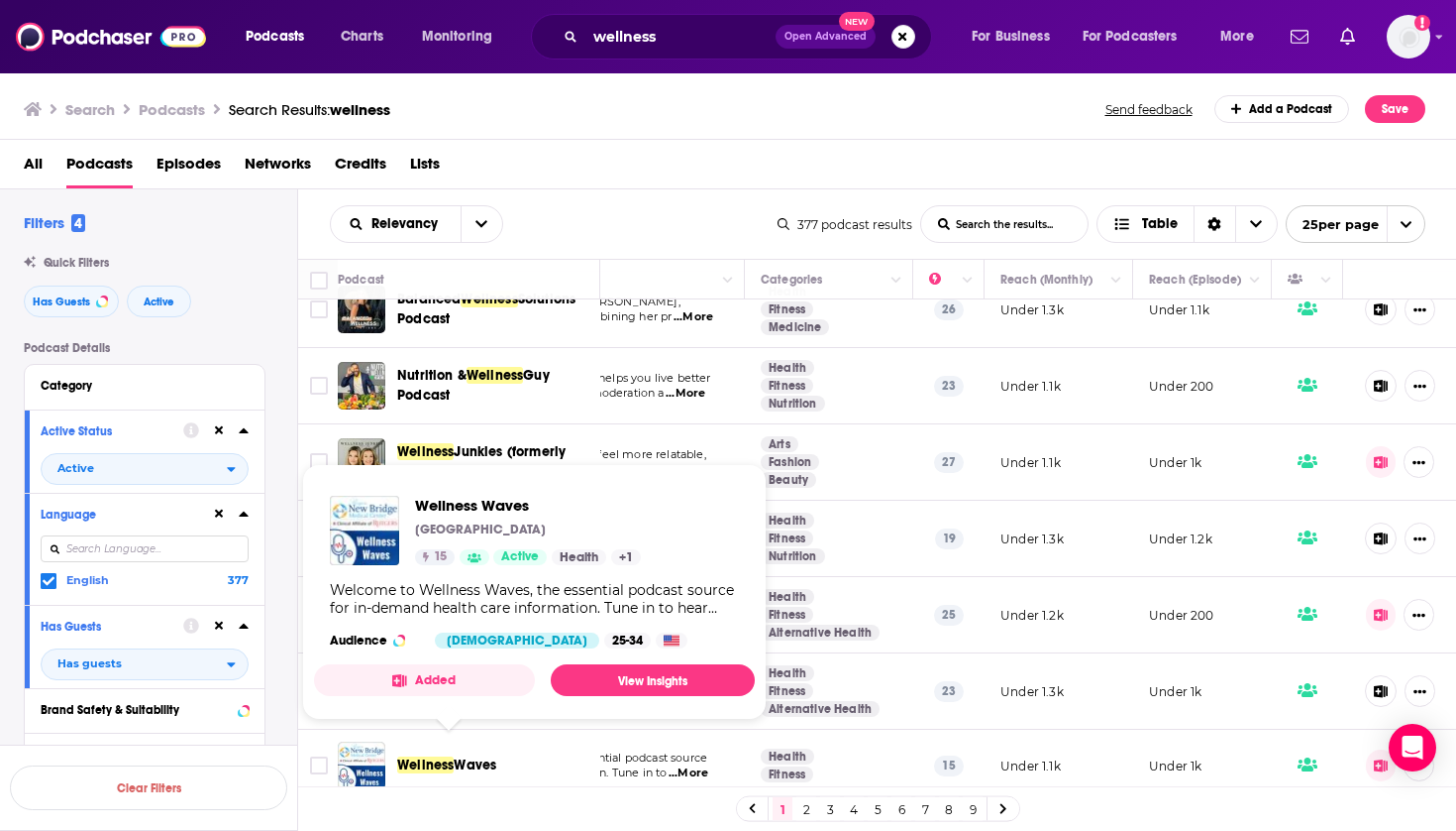
drag, startPoint x: 526, startPoint y: 756, endPoint x: 402, endPoint y: 754, distance: 124.0
click at [402, 756] on div "Wellness Waves" at bounding box center [500, 765] width 206 height 20
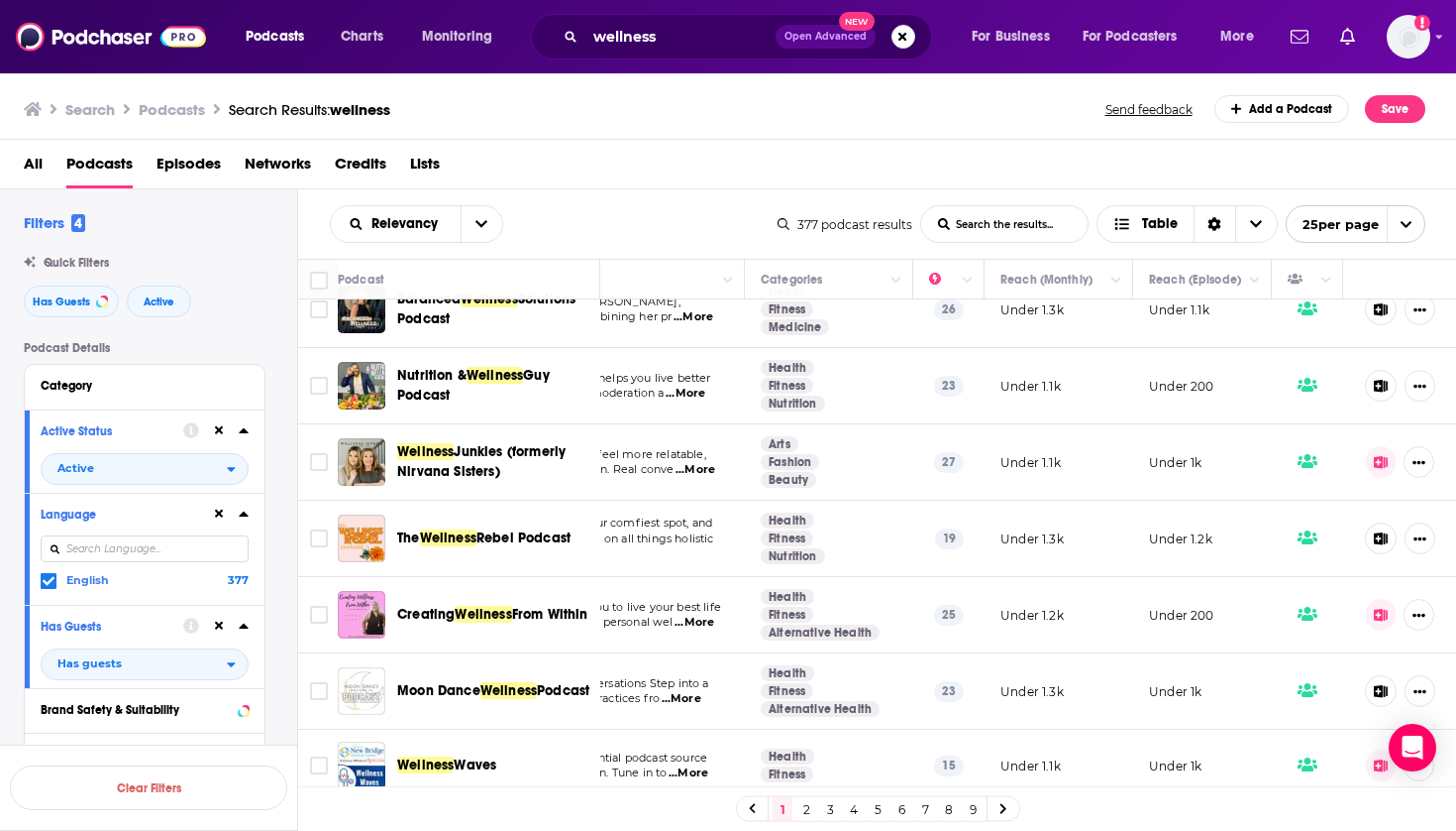
copy span "Wellness Waves"
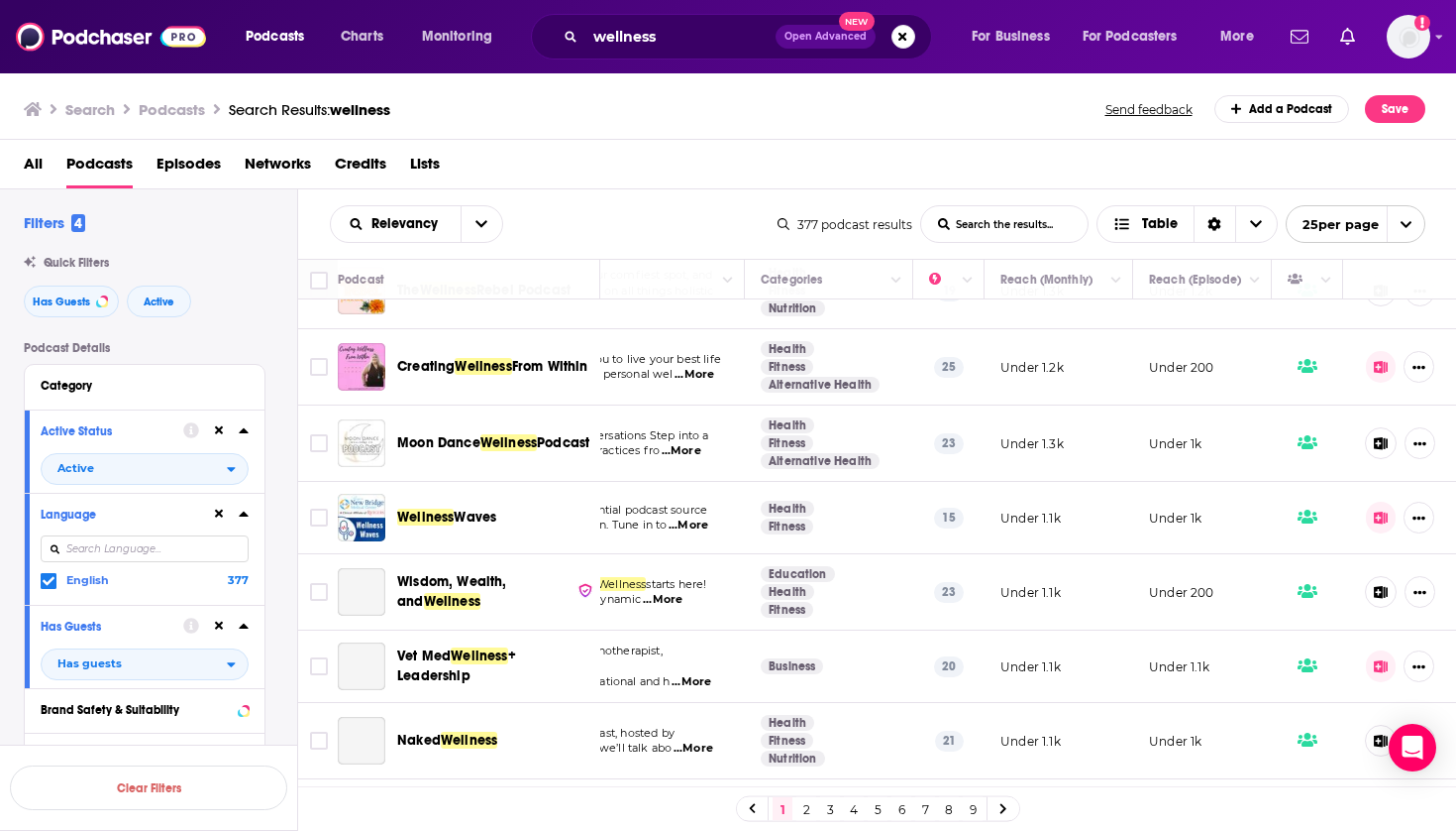
scroll to position [1366, 222]
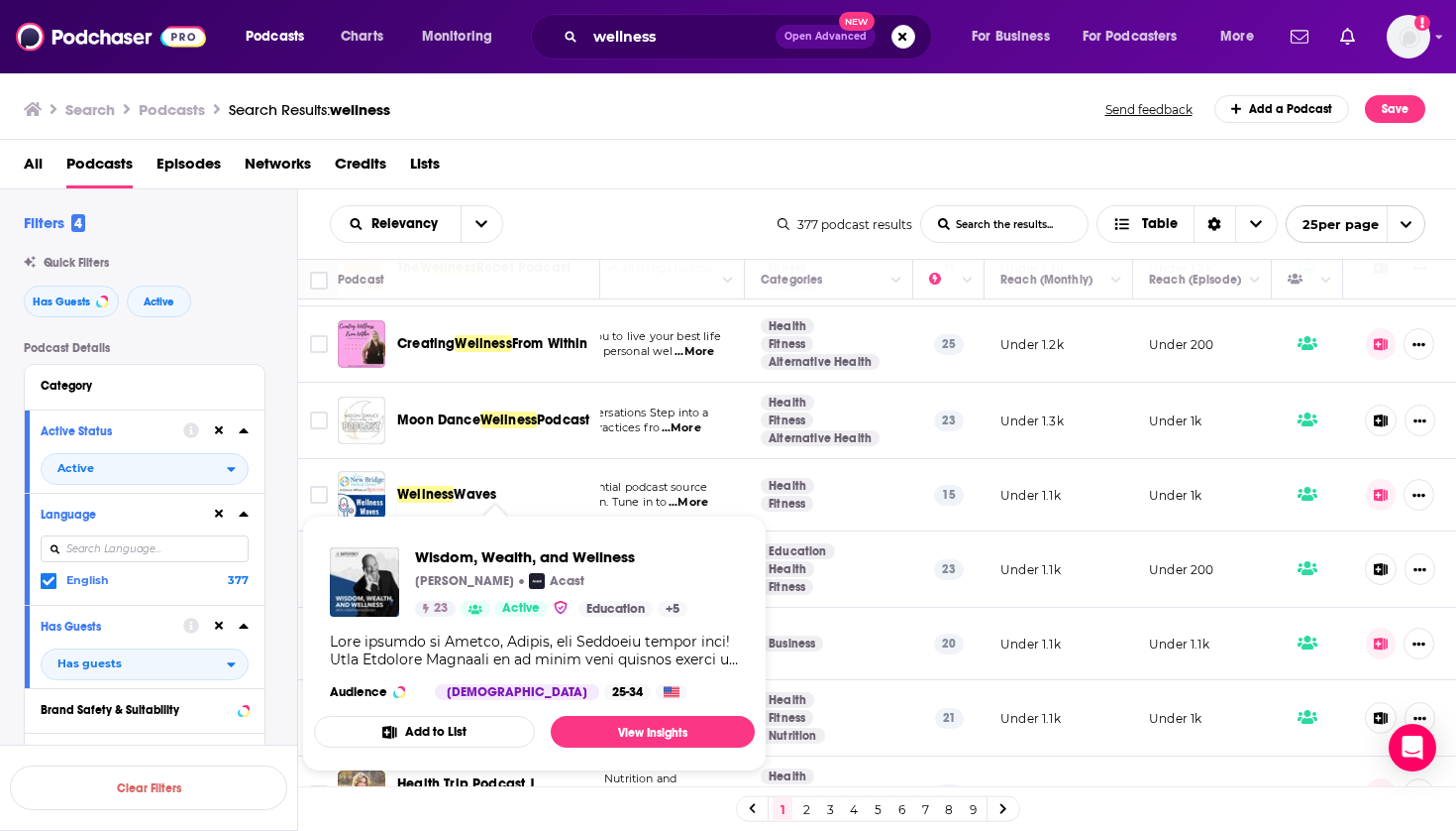
click at [662, 198] on div "Relevancy List Search Input Search the results... Table 377 podcast results Lis…" at bounding box center [877, 224] width 1159 height 69
click at [680, 213] on div "Relevancy List Search Input Search the results... Table" at bounding box center [553, 224] width 448 height 38
